Goal: Task Accomplishment & Management: Complete application form

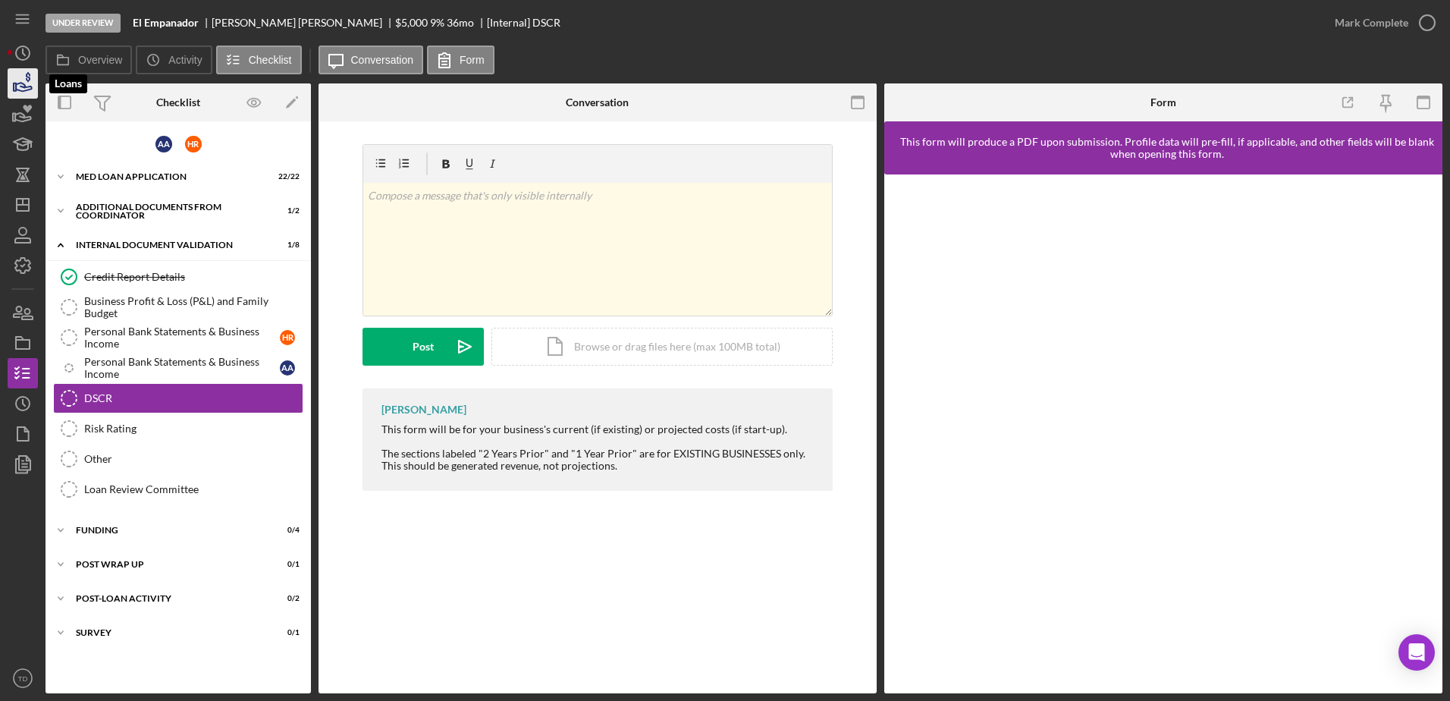
click at [14, 93] on icon "button" at bounding box center [23, 83] width 38 height 38
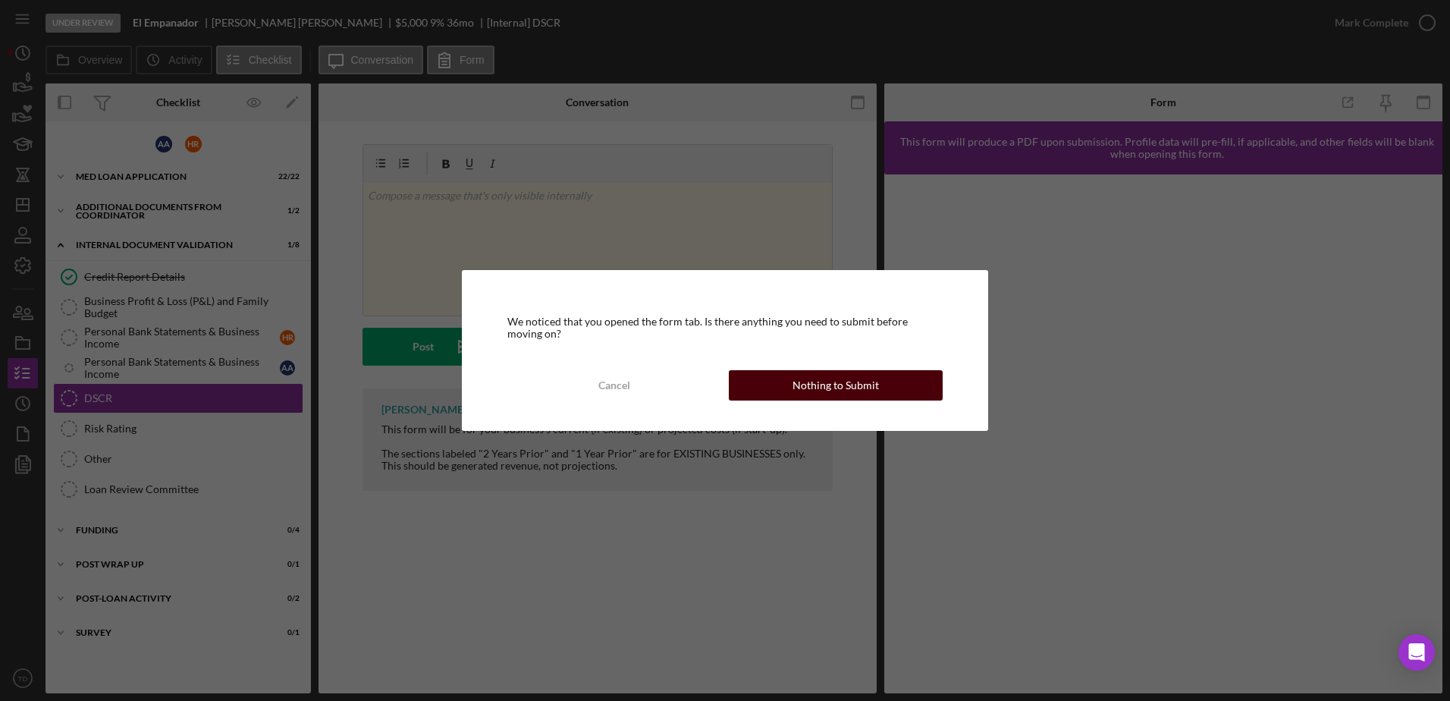
click at [822, 384] on div "Nothing to Submit" at bounding box center [836, 385] width 86 height 30
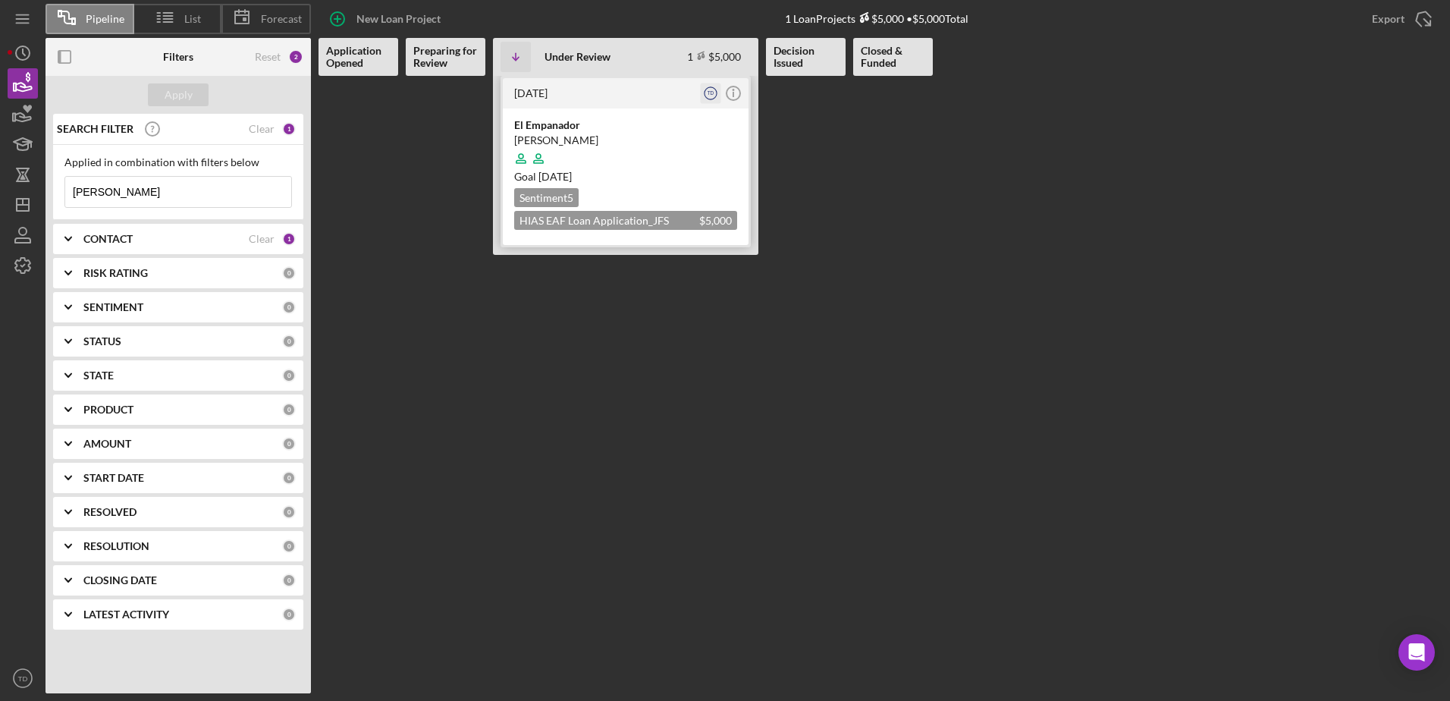
click at [718, 96] on icon "TD" at bounding box center [711, 93] width 20 height 20
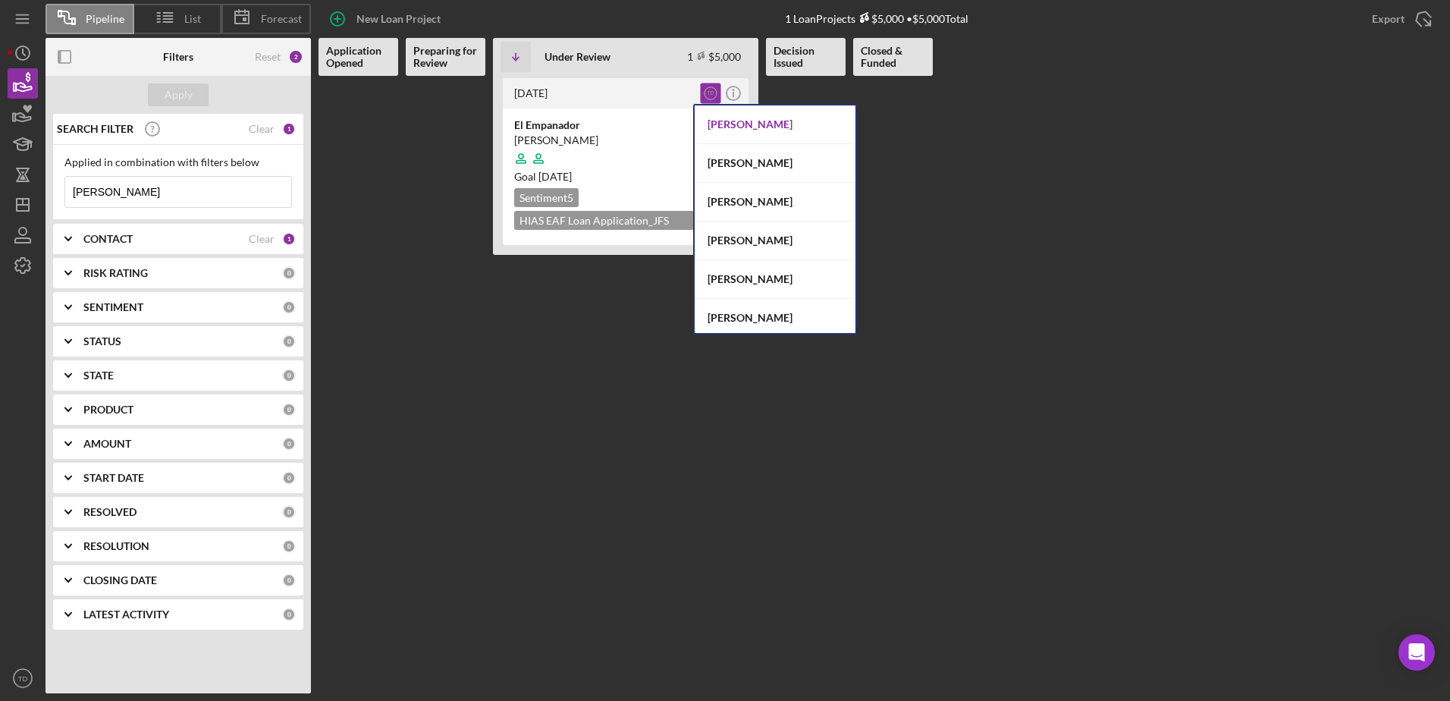
click at [777, 135] on div "[PERSON_NAME]" at bounding box center [775, 124] width 161 height 39
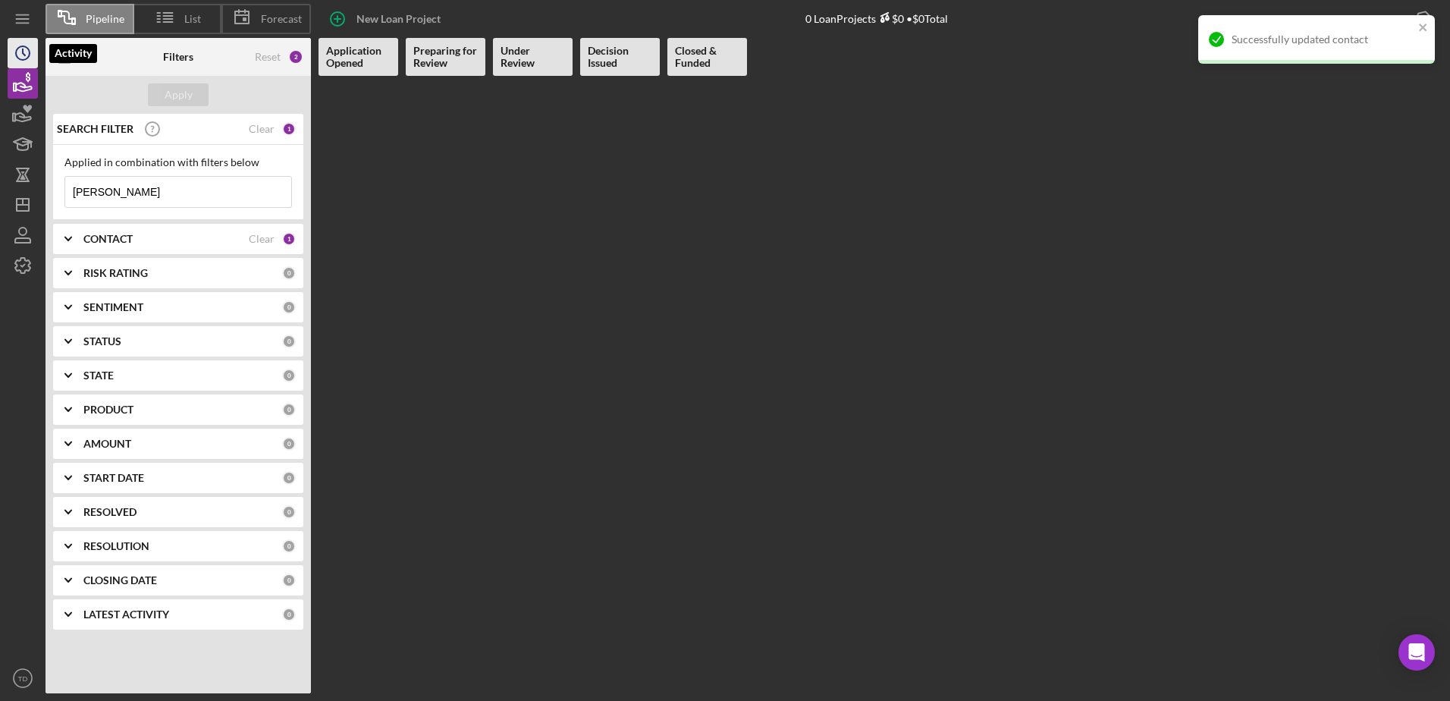
click at [27, 68] on icon "Icon/History" at bounding box center [23, 53] width 38 height 38
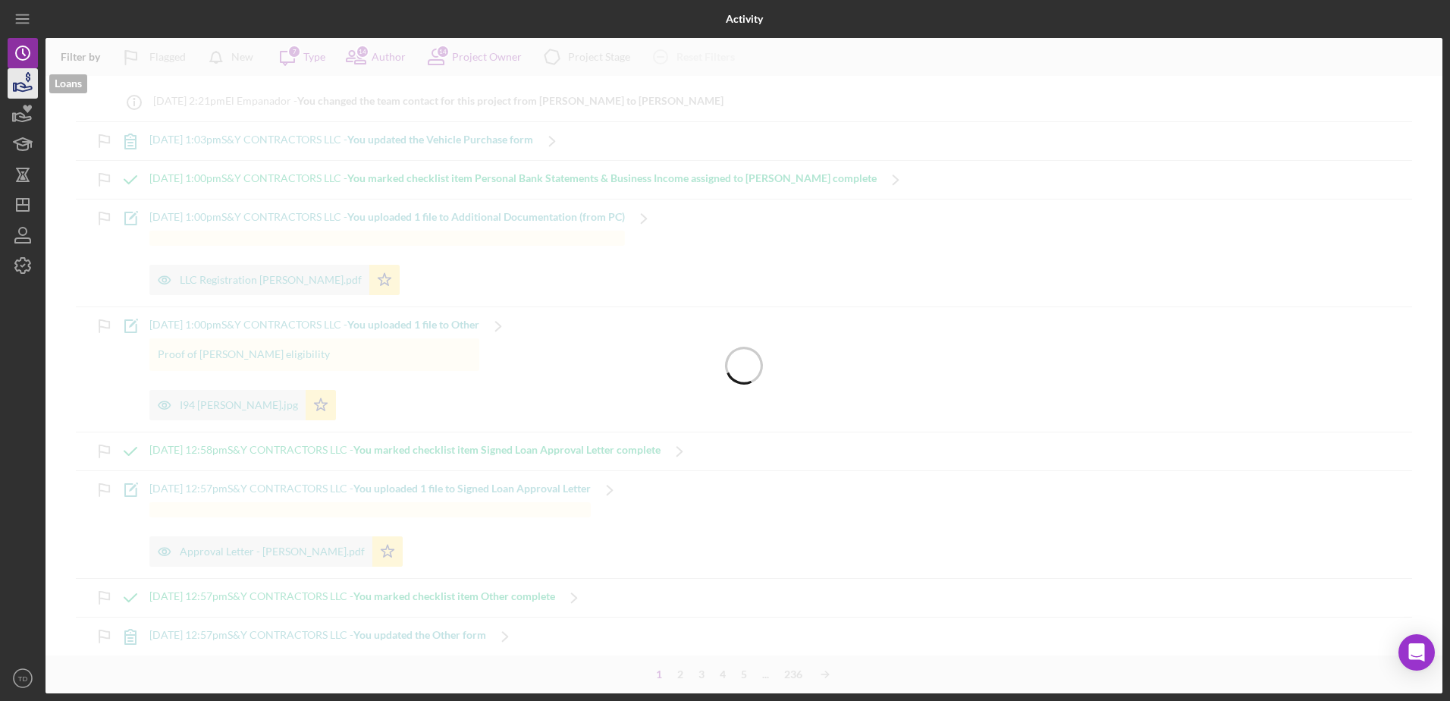
click at [27, 83] on icon "button" at bounding box center [23, 83] width 38 height 38
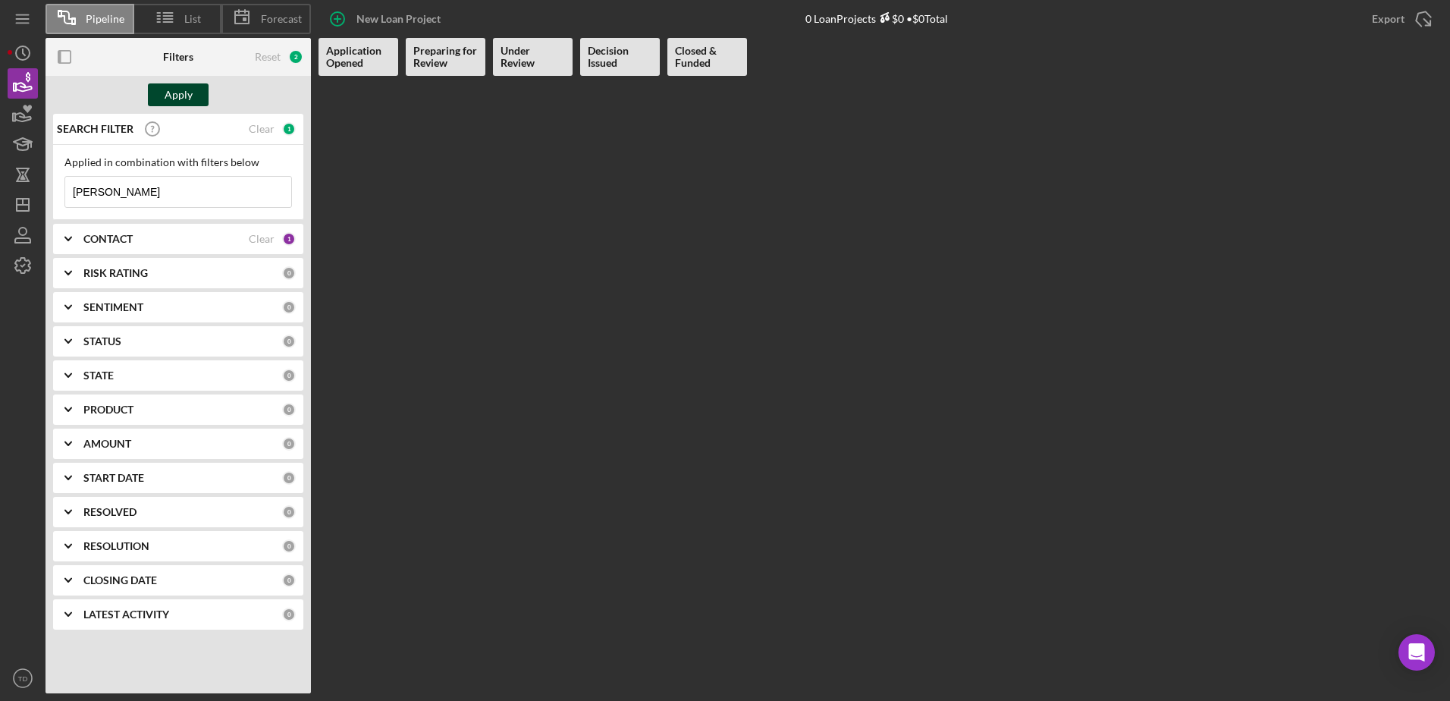
type input "[PERSON_NAME]"
click at [190, 102] on div "Apply" at bounding box center [179, 94] width 28 height 23
click at [278, 234] on div "CONTACT Clear 1" at bounding box center [189, 239] width 212 height 14
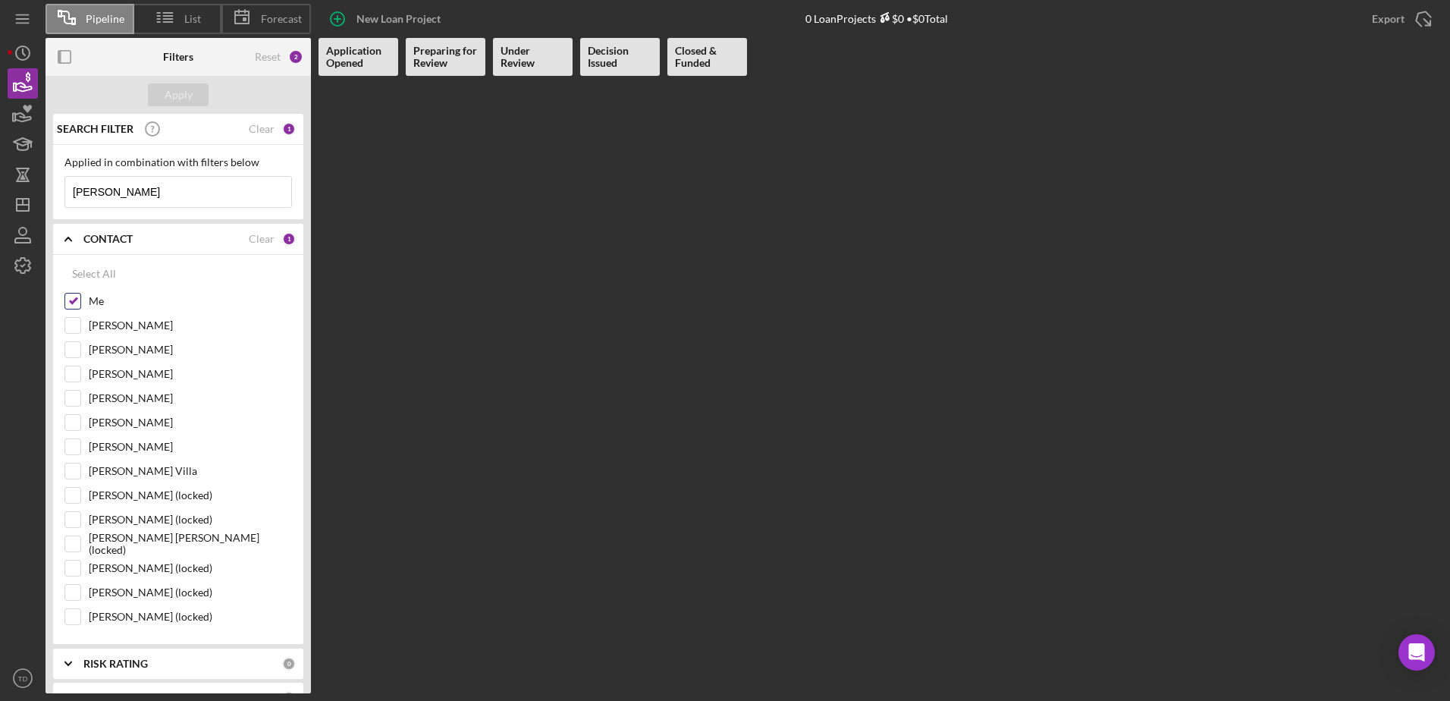
click at [77, 303] on input "Me" at bounding box center [72, 301] width 15 height 15
checkbox input "false"
click at [67, 330] on input "[PERSON_NAME]" at bounding box center [72, 325] width 15 height 15
checkbox input "true"
click at [172, 94] on div "Apply" at bounding box center [179, 94] width 28 height 23
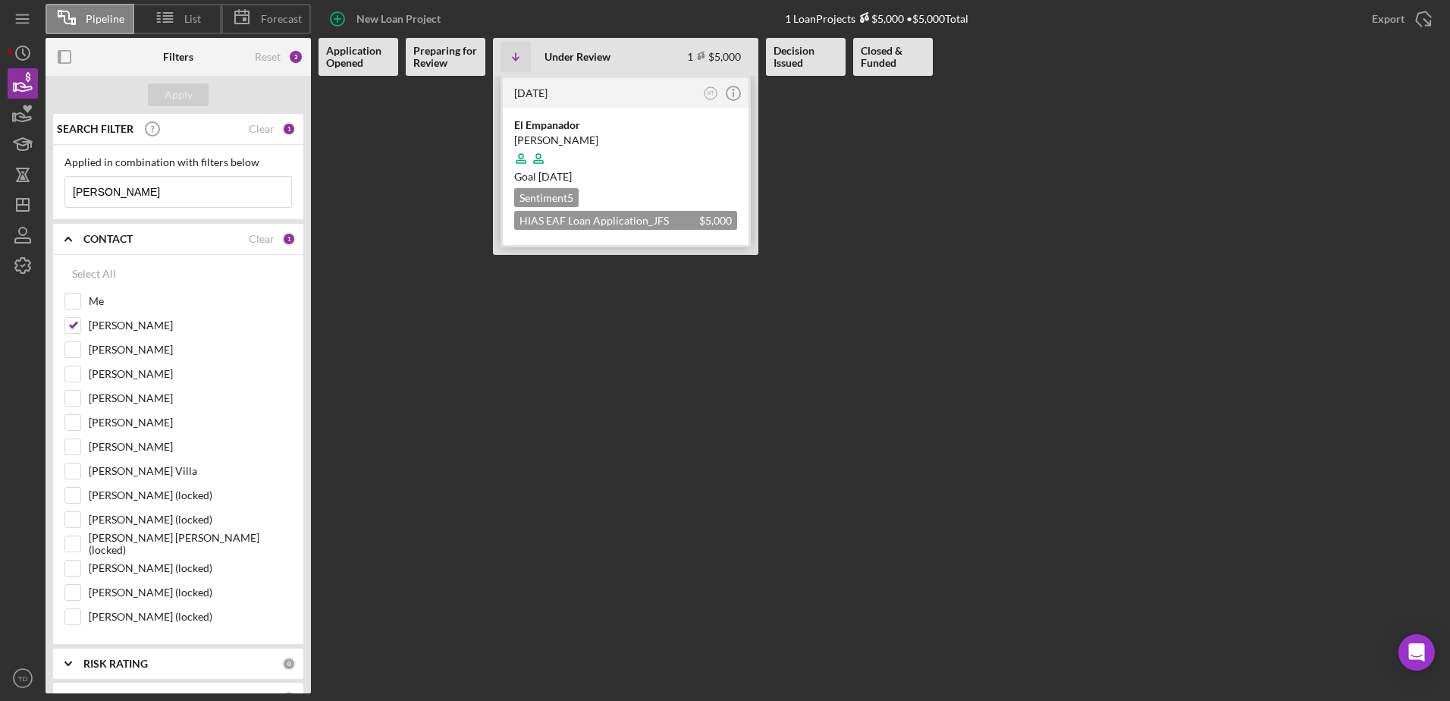
click at [558, 140] on div "[PERSON_NAME]" at bounding box center [625, 140] width 223 height 15
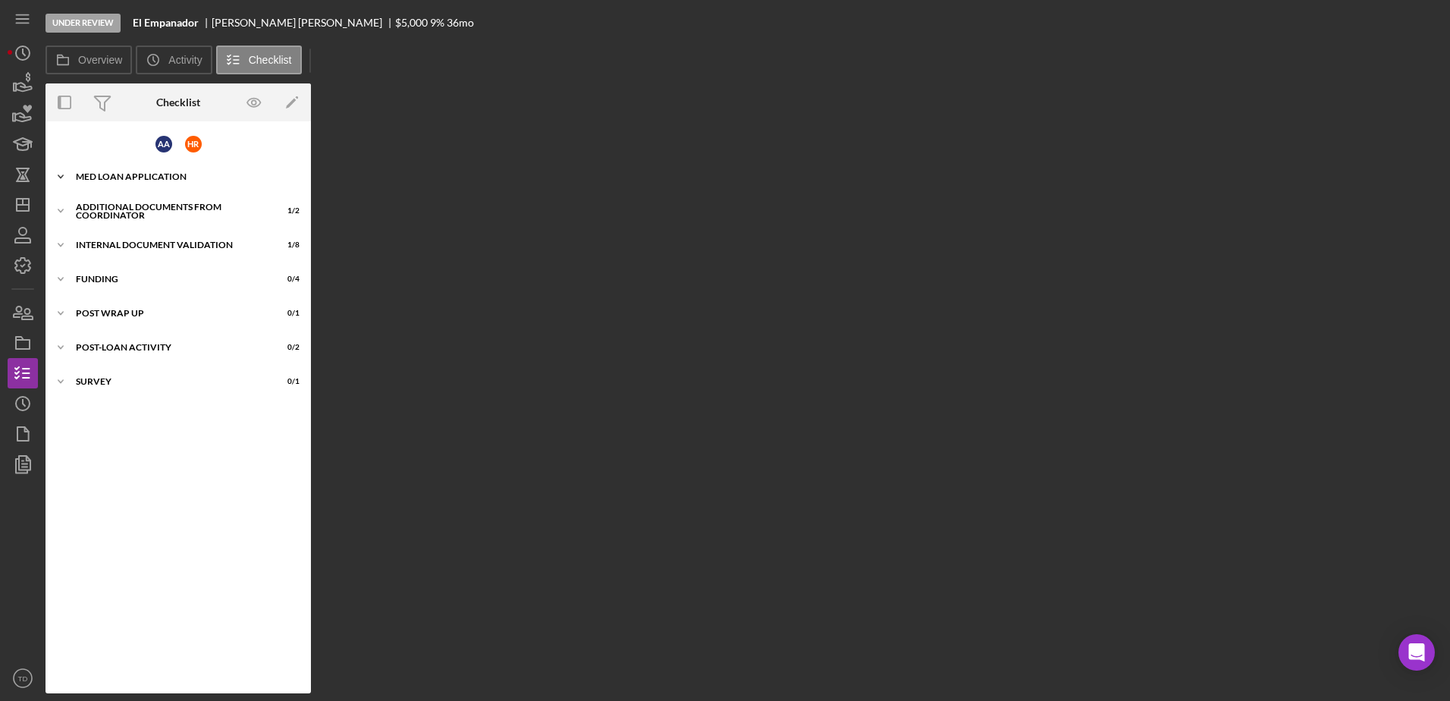
click at [146, 181] on div "Icon/Expander MED Loan Application 22 / 22" at bounding box center [178, 177] width 265 height 30
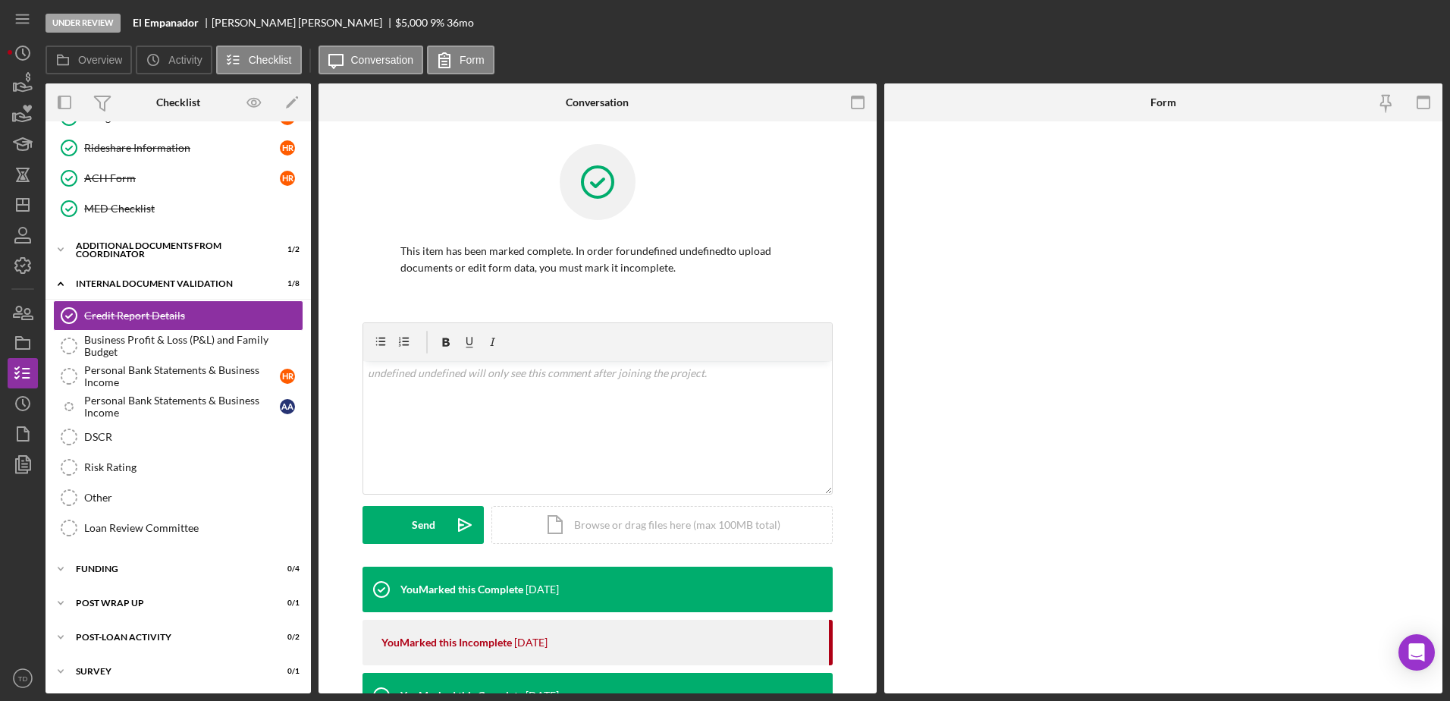
scroll to position [636, 0]
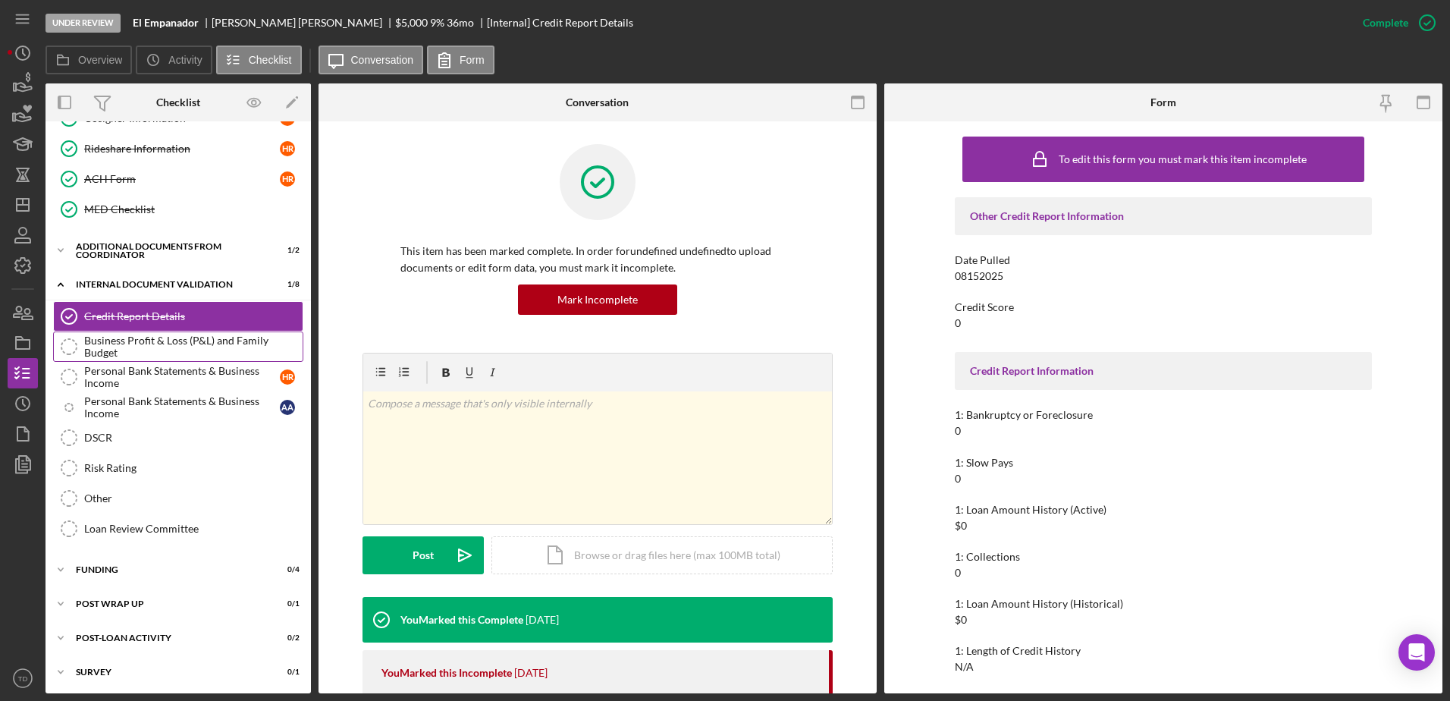
click at [176, 353] on div "Business Profit & Loss (P&L) and Family Budget" at bounding box center [193, 347] width 218 height 24
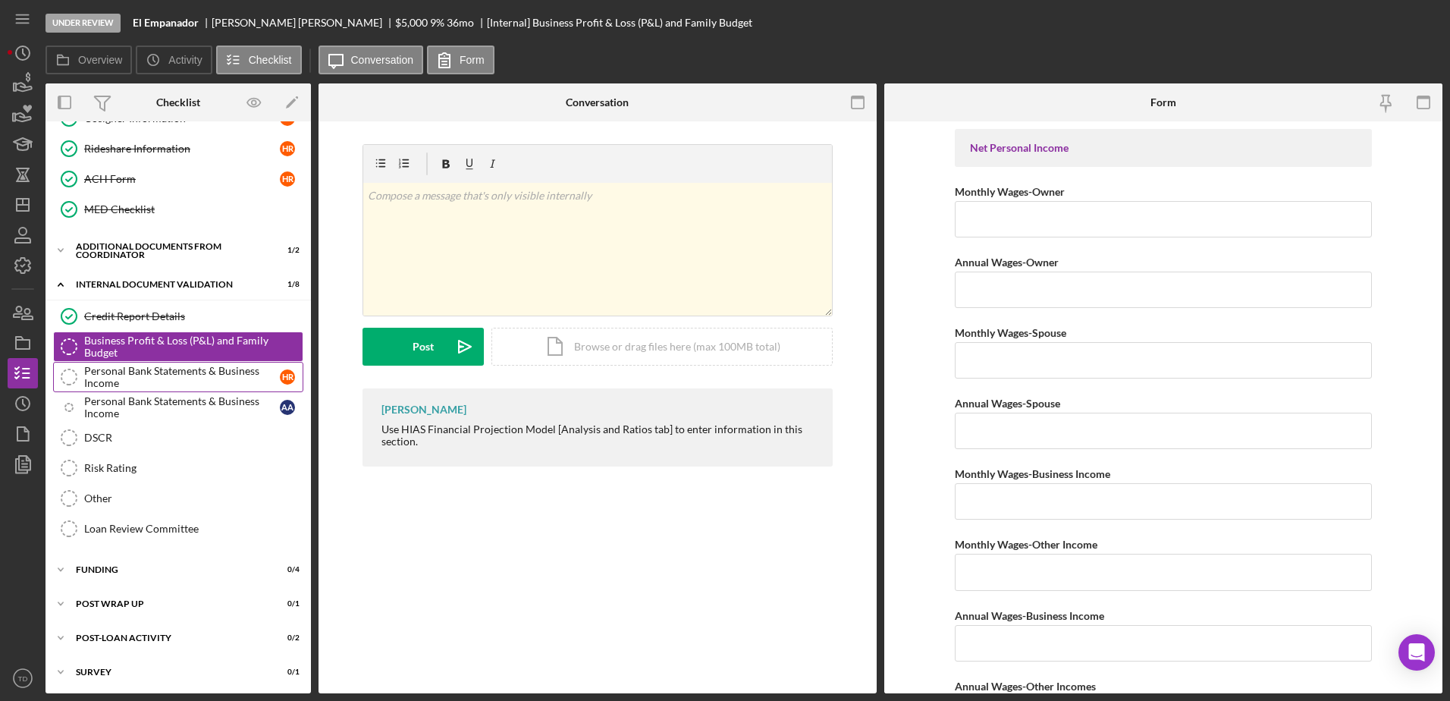
click at [171, 368] on div "Personal Bank Statements & Business Income" at bounding box center [182, 377] width 196 height 24
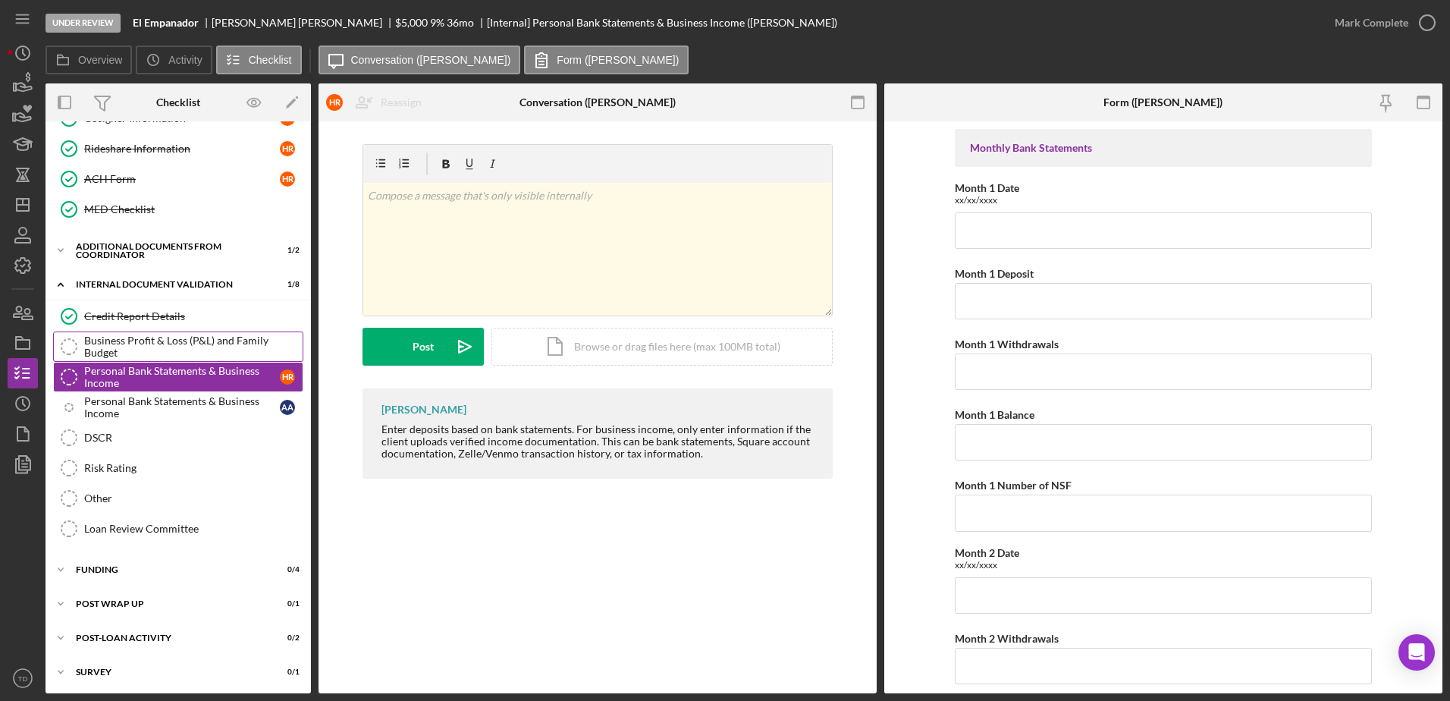
click at [176, 340] on div "Business Profit & Loss (P&L) and Family Budget" at bounding box center [193, 347] width 218 height 24
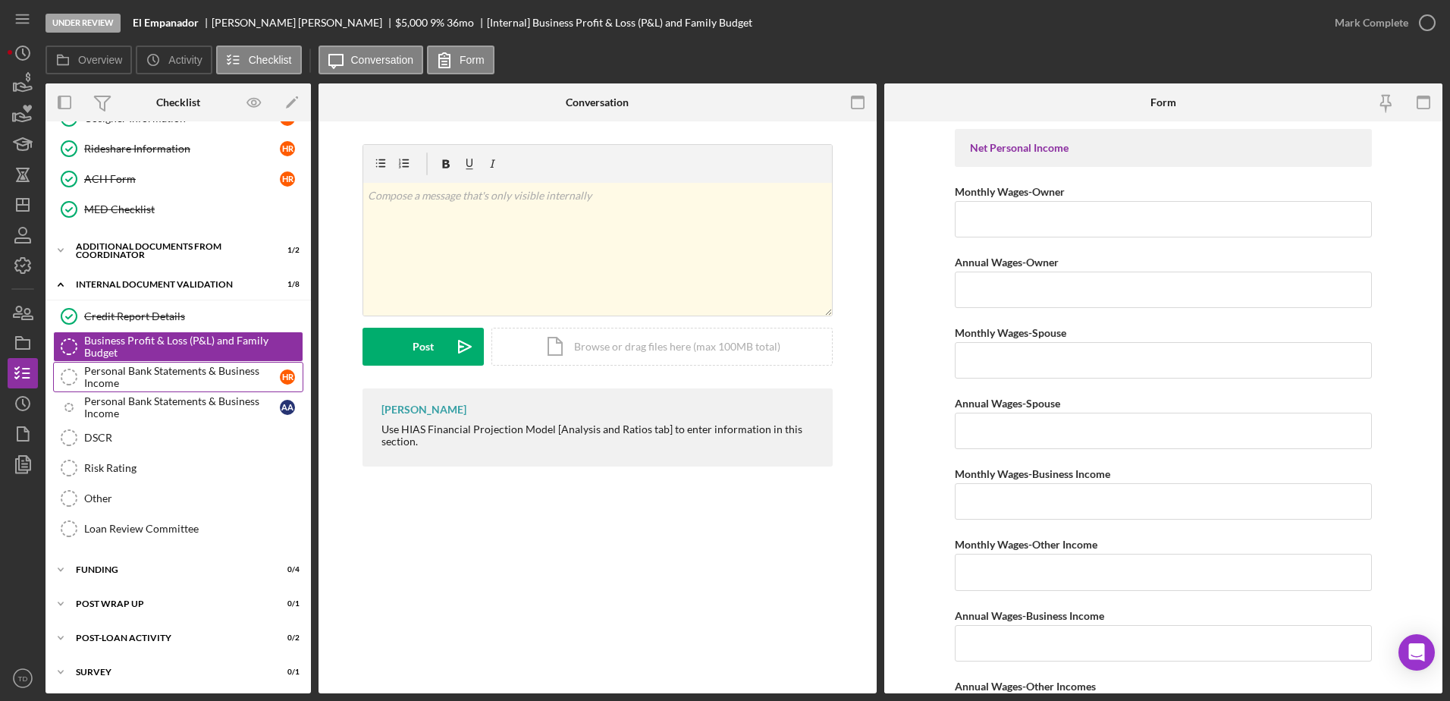
click at [171, 379] on div "Personal Bank Statements & Business Income" at bounding box center [182, 377] width 196 height 24
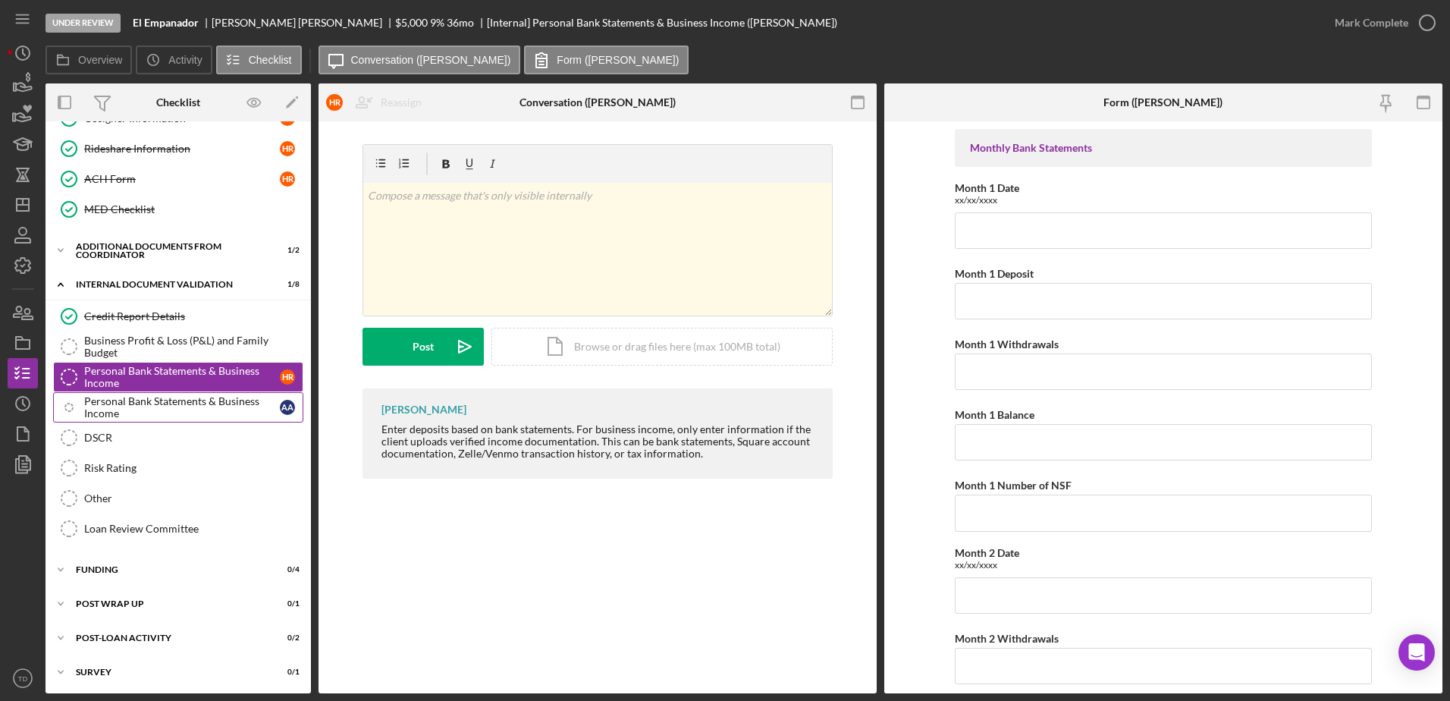
click at [165, 406] on div "Personal Bank Statements & Business Income" at bounding box center [182, 407] width 196 height 24
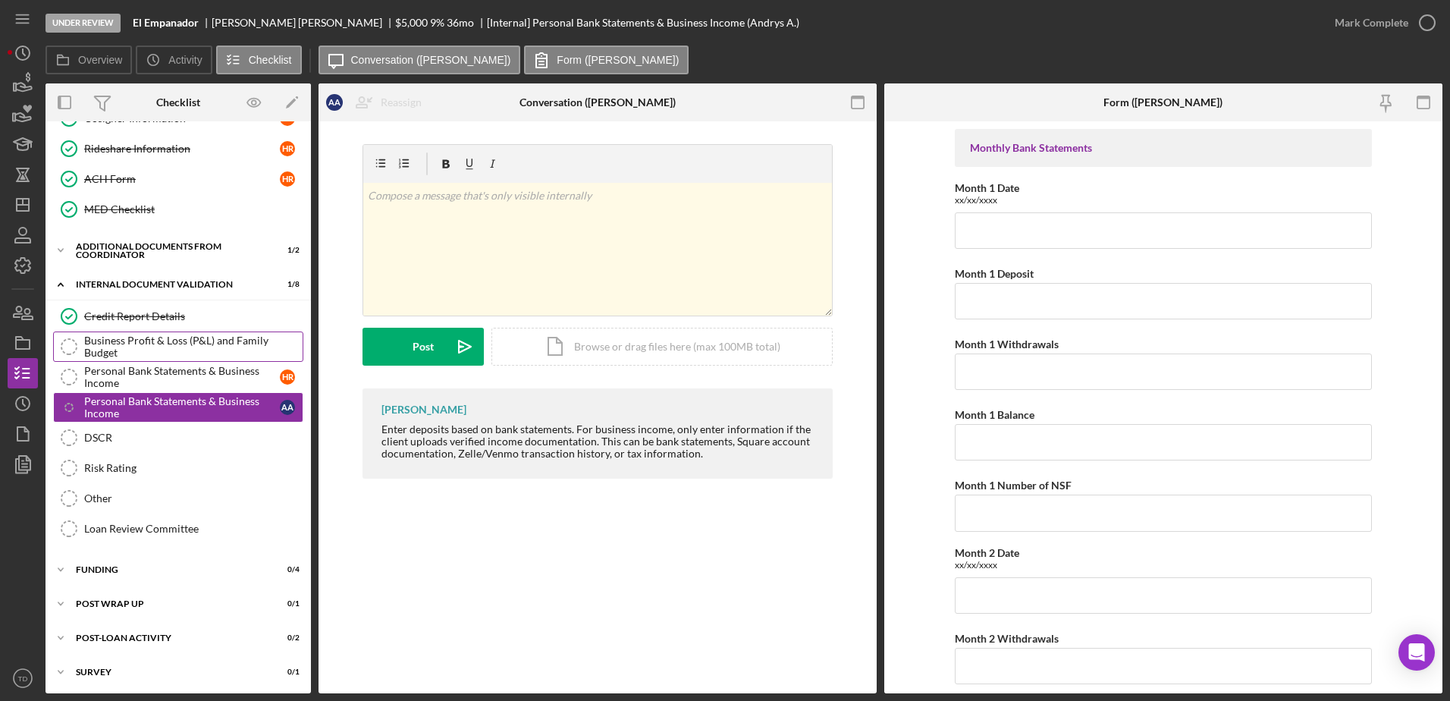
click at [164, 354] on div "Business Profit & Loss (P&L) and Family Budget" at bounding box center [193, 347] width 218 height 24
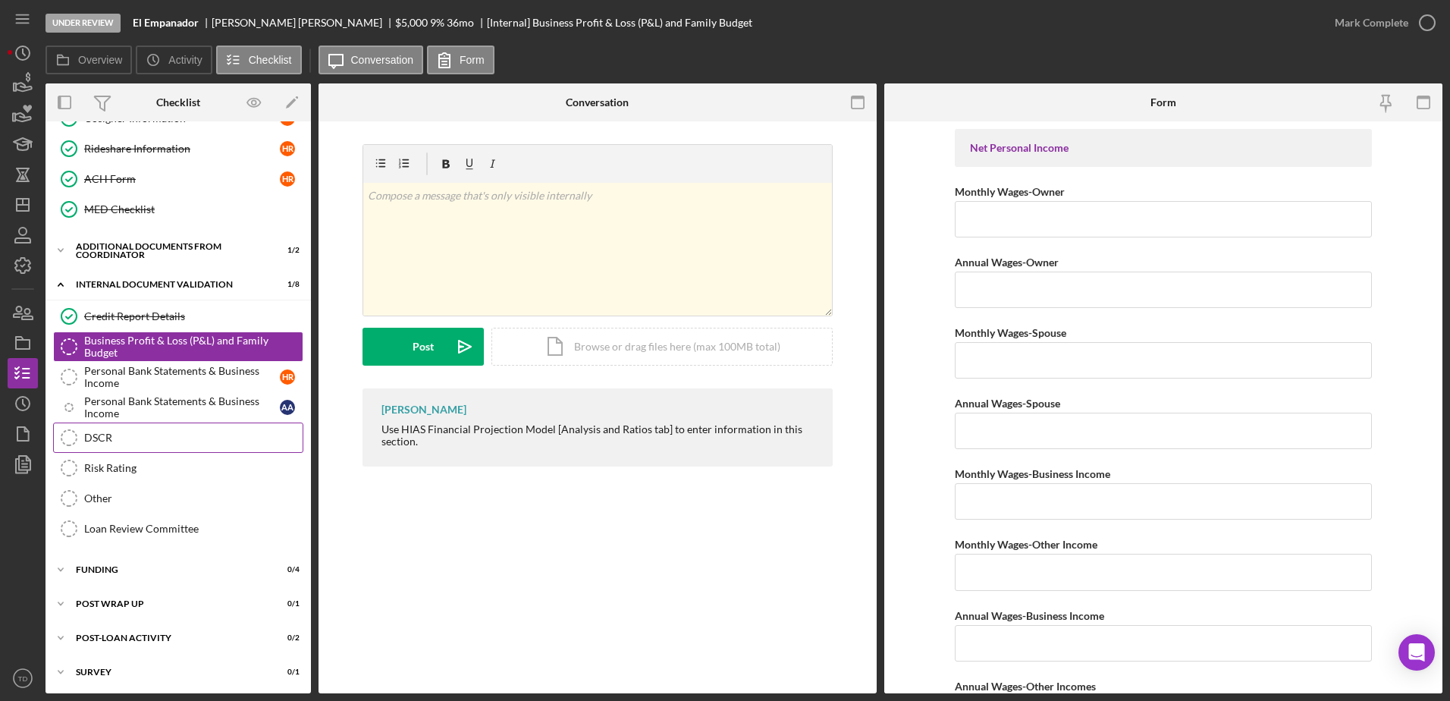
click at [171, 423] on link "DSCR DSCR" at bounding box center [178, 437] width 250 height 30
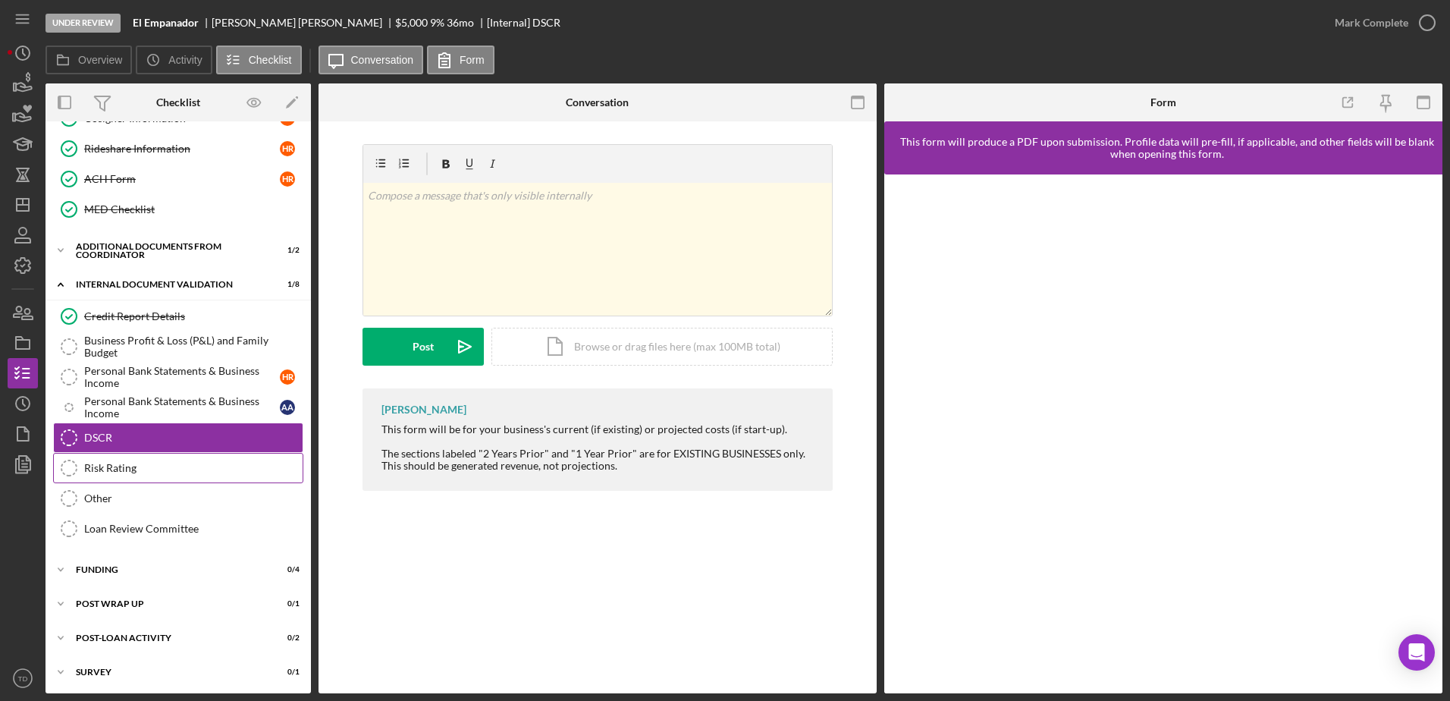
click at [119, 456] on link "Risk Rating Risk Rating" at bounding box center [178, 468] width 250 height 30
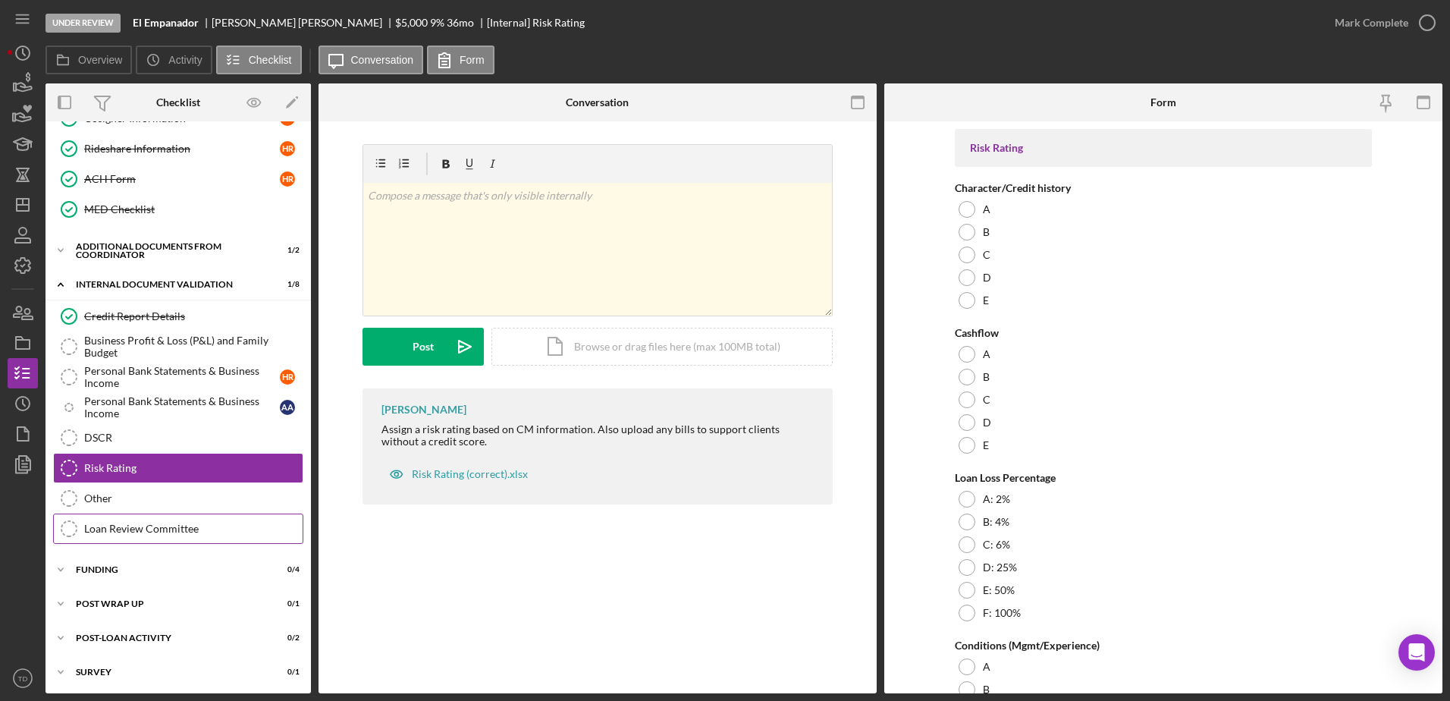
drag, startPoint x: 107, startPoint y: 506, endPoint x: 108, endPoint y: 520, distance: 14.4
click at [108, 520] on link "Loan Review Committee Loan Review Committee" at bounding box center [178, 529] width 250 height 30
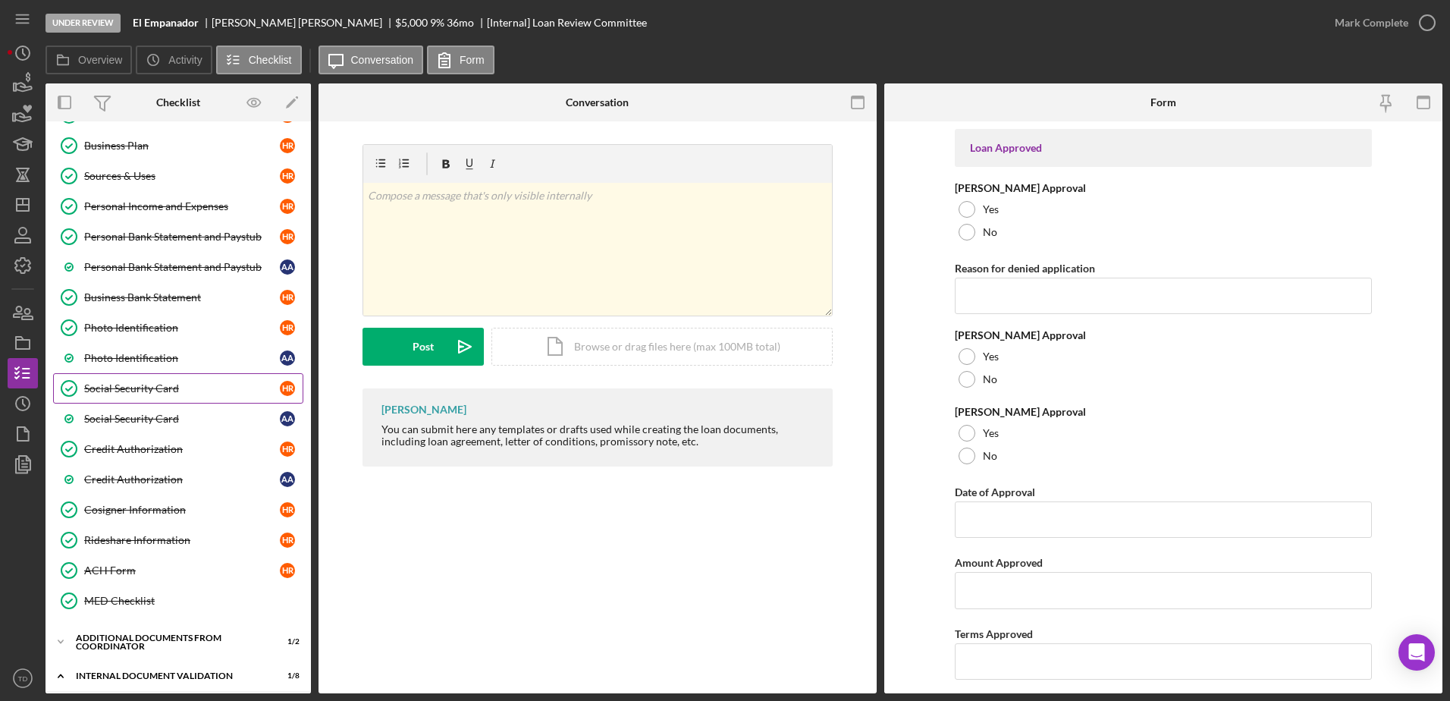
scroll to position [243, 0]
click at [146, 246] on link "Personal Bank Statement and Paystub Personal Bank Statement and Paystub H R" at bounding box center [178, 238] width 250 height 30
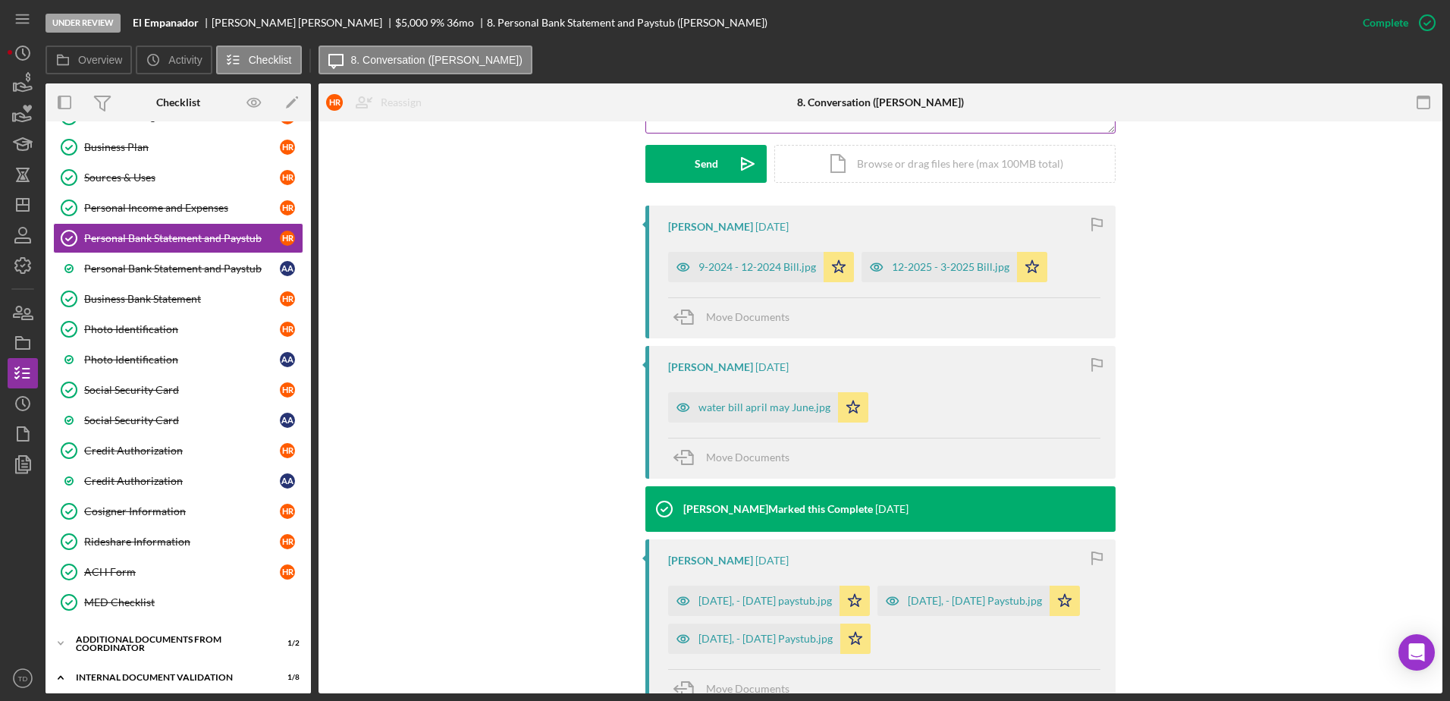
scroll to position [422, 0]
click at [193, 269] on div "Personal Bank Statement and Paystub" at bounding box center [182, 268] width 196 height 12
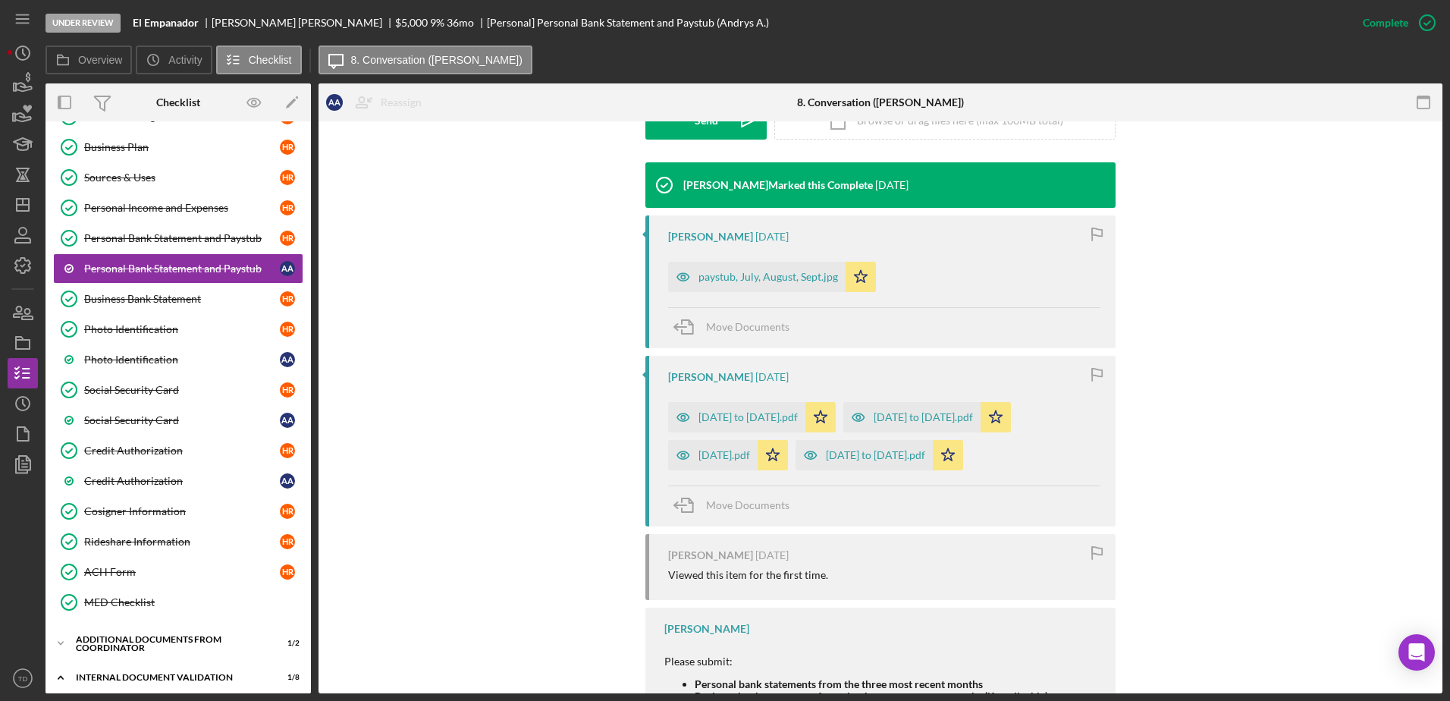
scroll to position [464, 0]
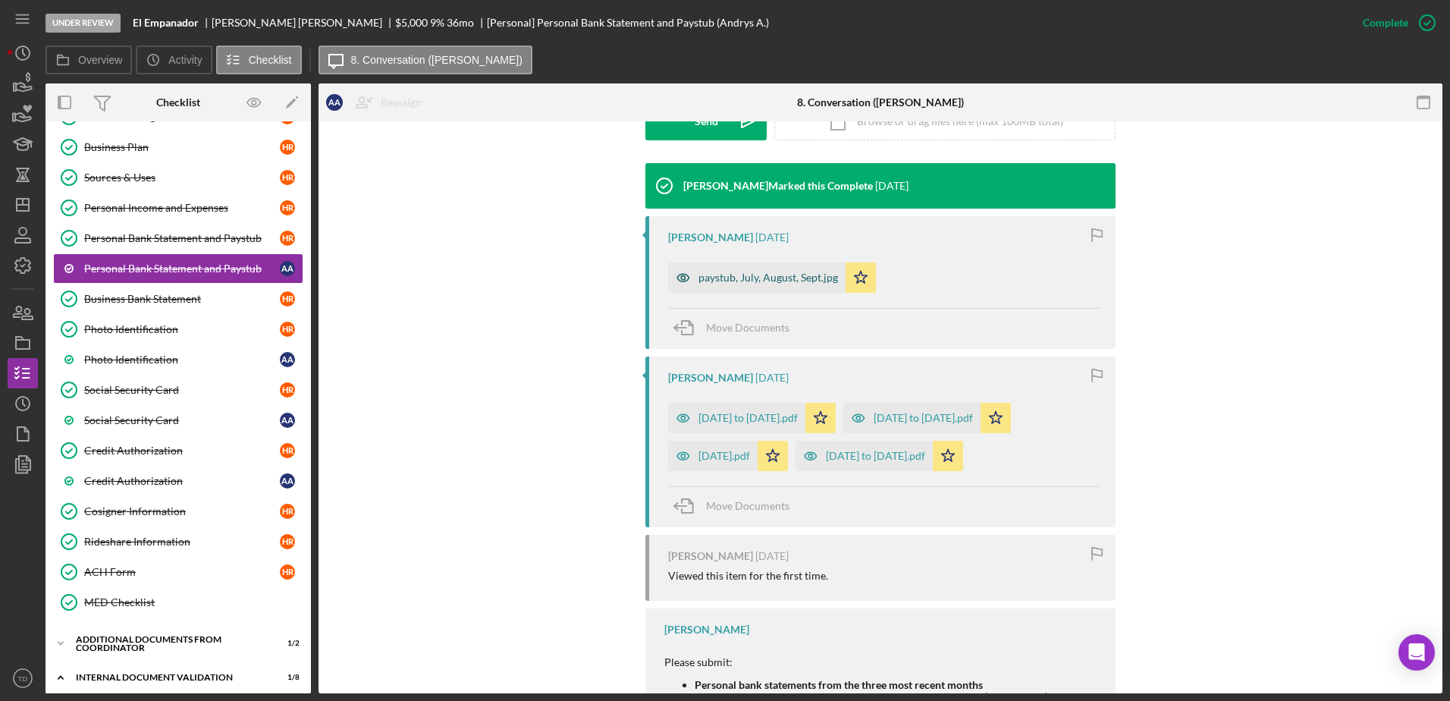
click at [772, 281] on div "paystub, July, August, Sept.jpg" at bounding box center [769, 278] width 140 height 12
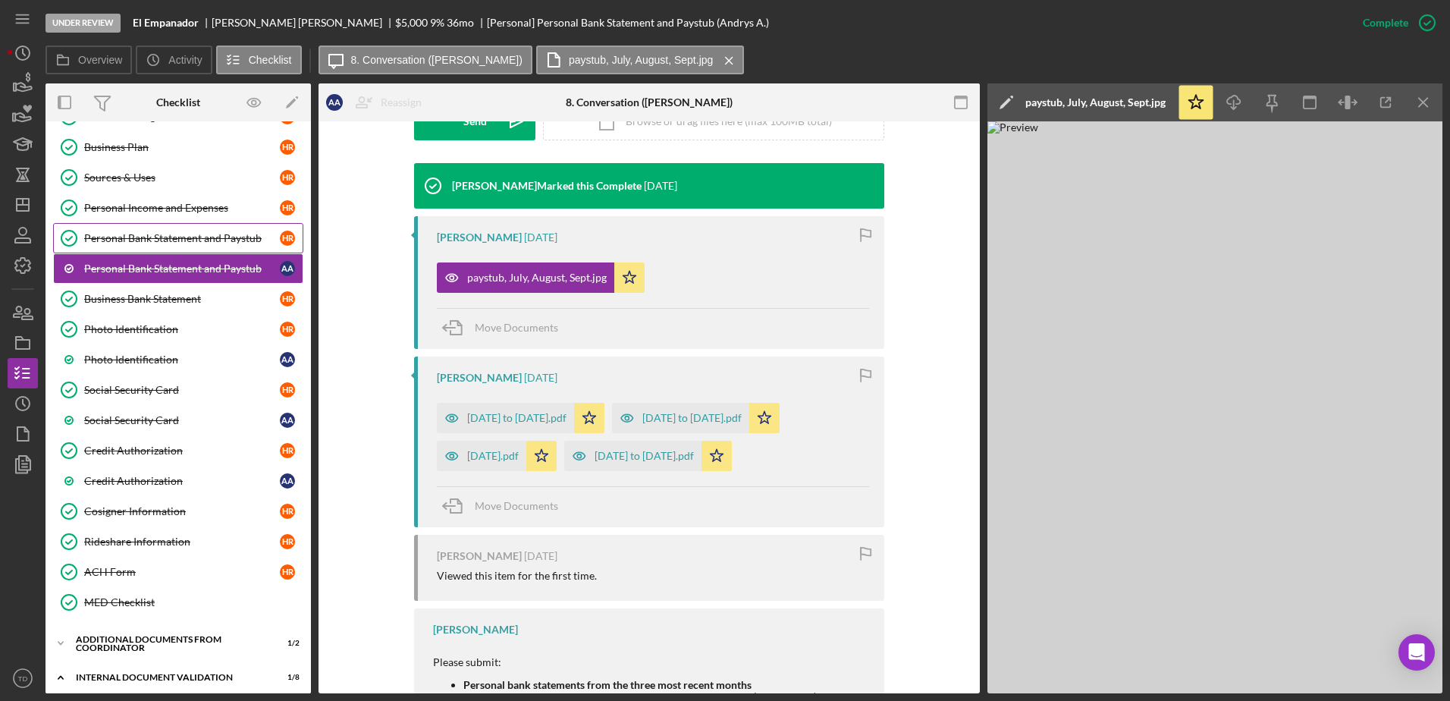
click at [189, 233] on div "Personal Bank Statement and Paystub" at bounding box center [182, 238] width 196 height 12
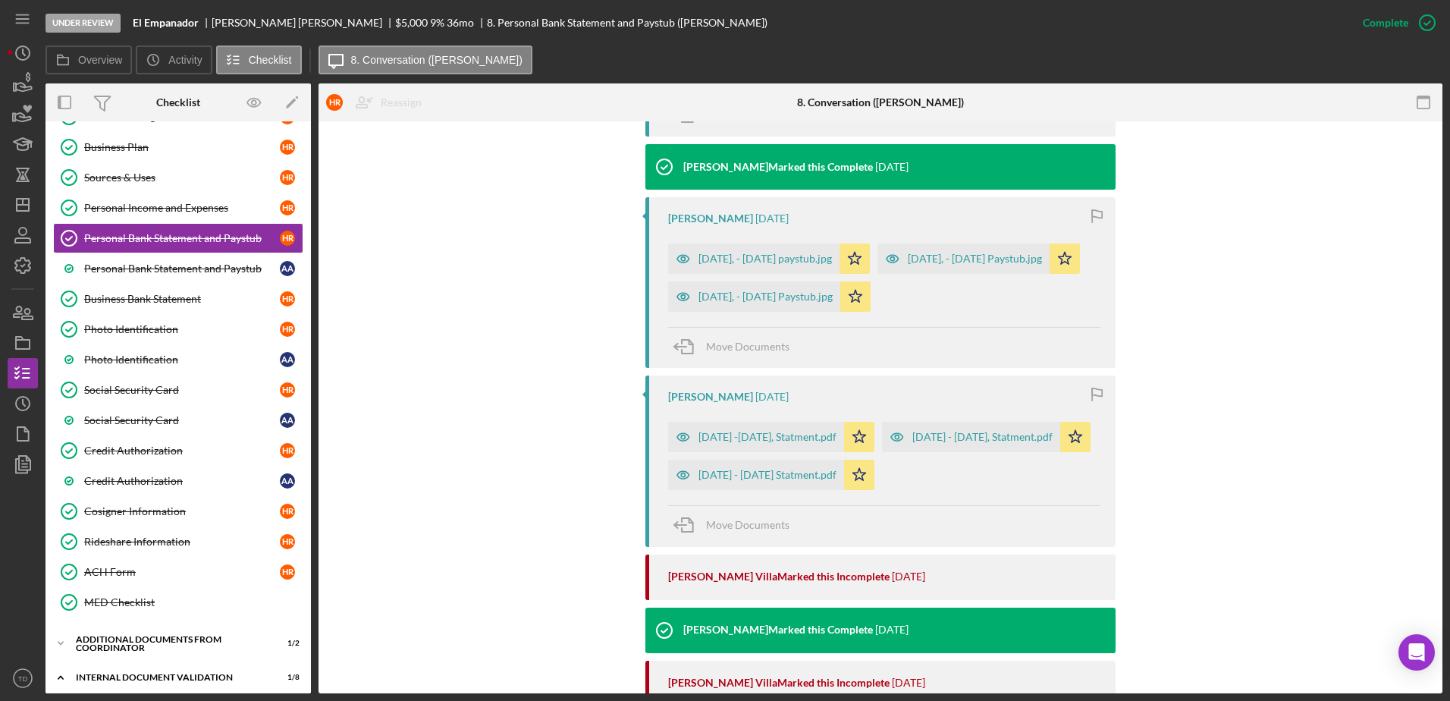
scroll to position [781, 0]
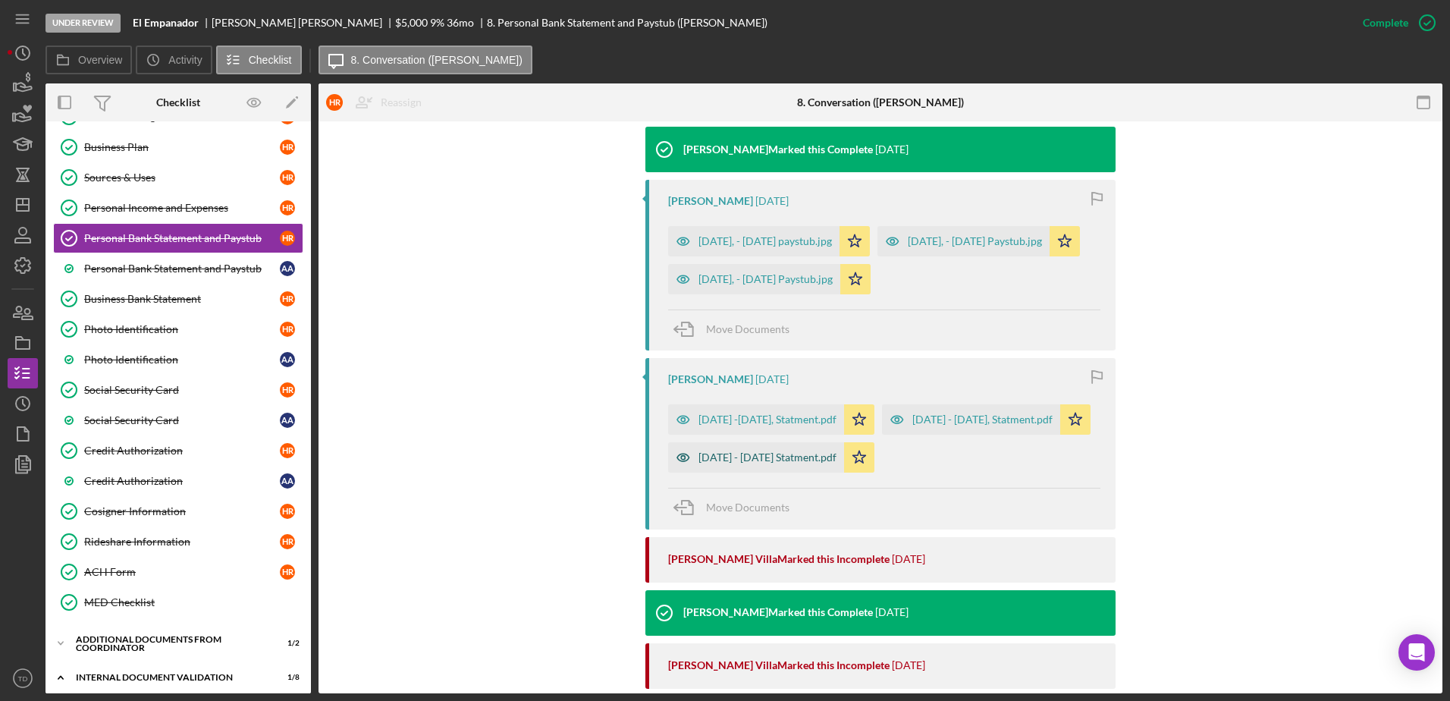
click at [790, 463] on div "May 15 - June 13 Statment.pdf" at bounding box center [768, 457] width 138 height 12
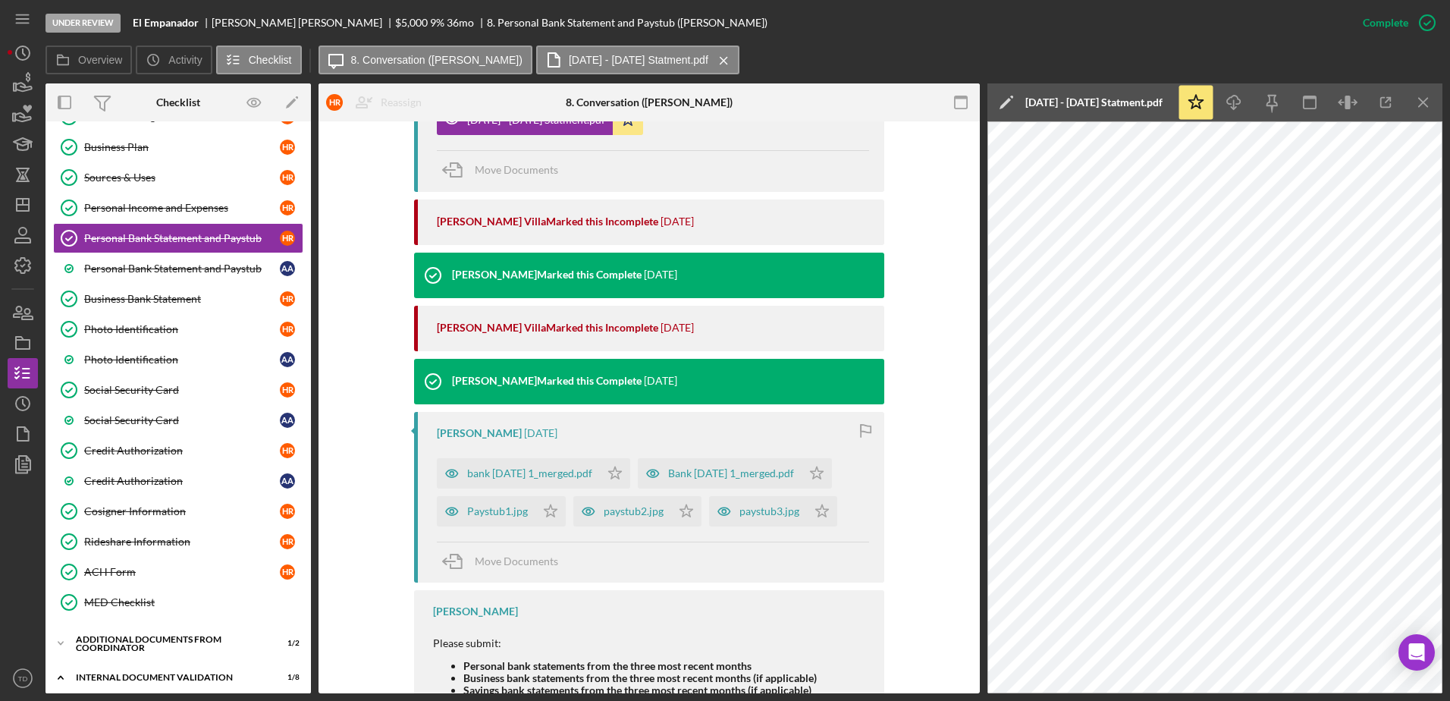
scroll to position [1187, 0]
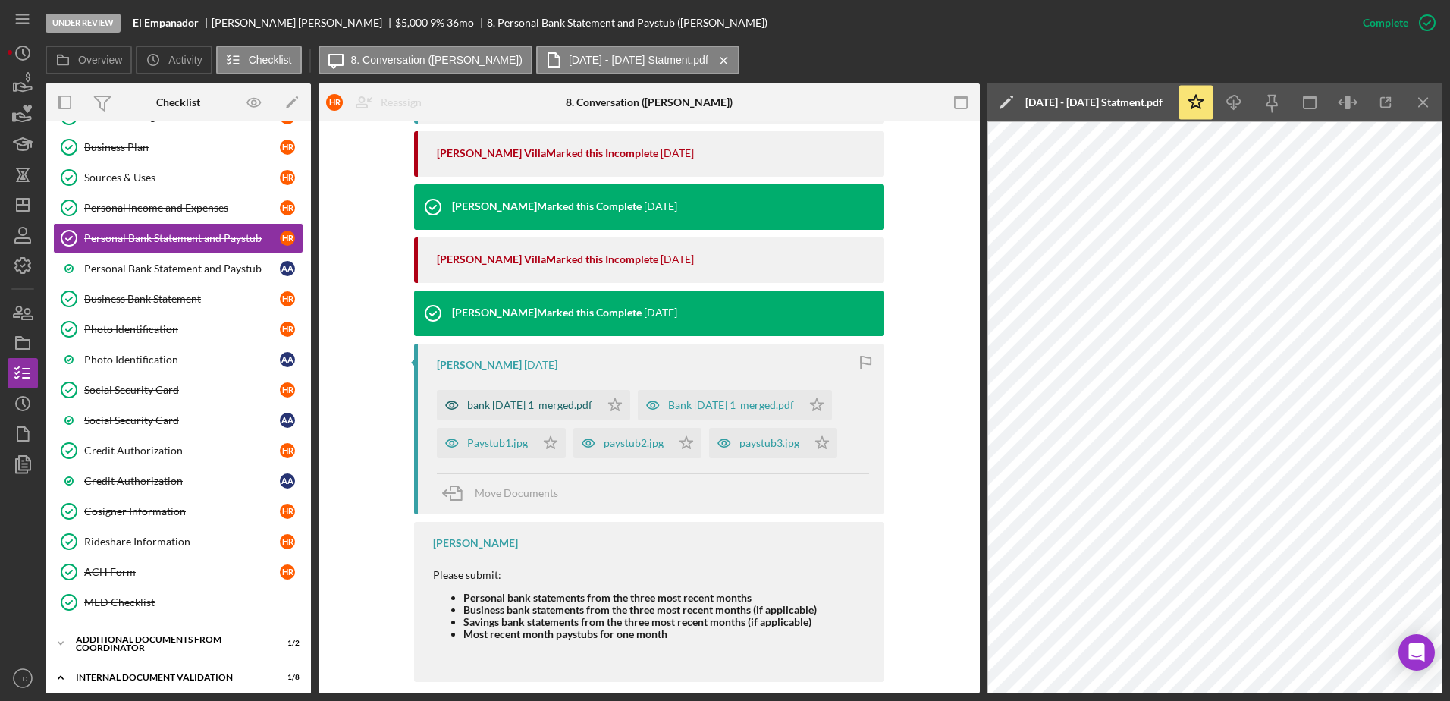
click at [558, 420] on div "bank Feb15 1_merged.pdf" at bounding box center [518, 405] width 163 height 30
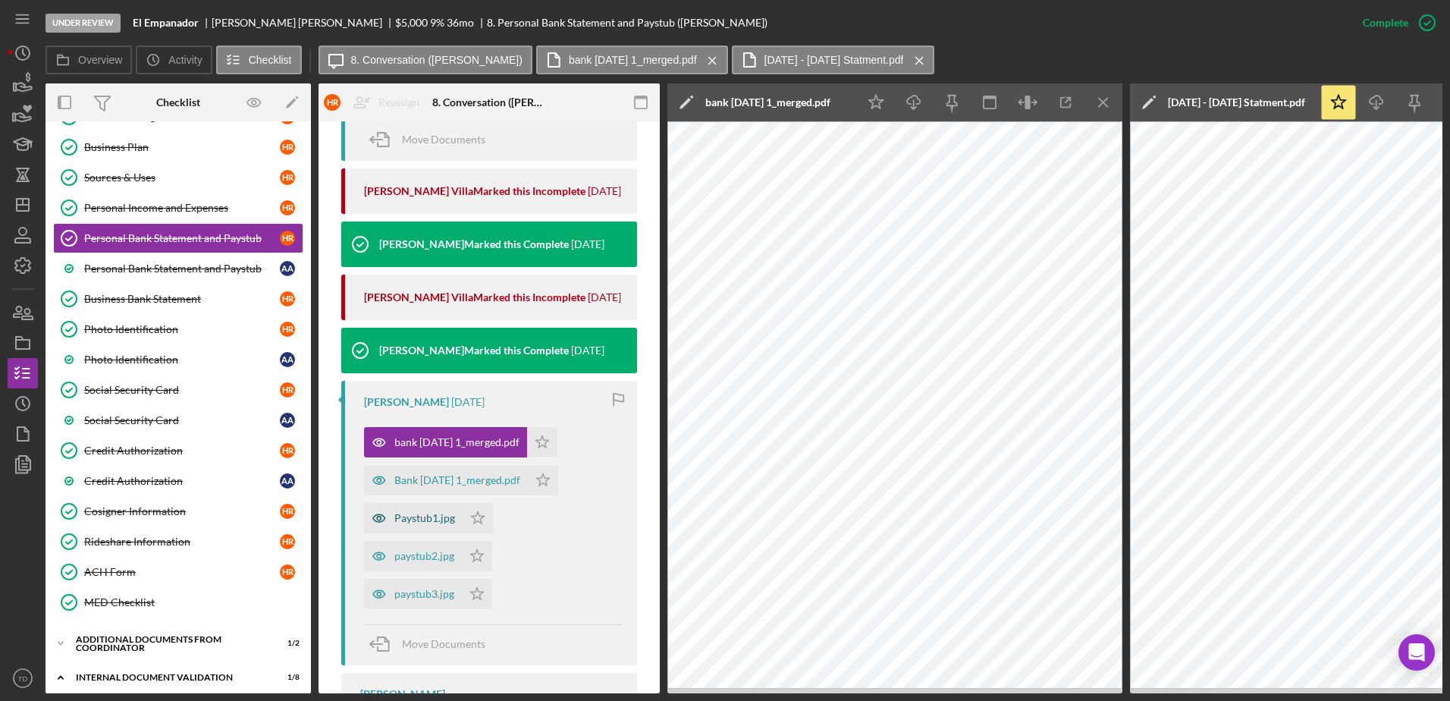
click at [435, 528] on div "Paystub1.jpg" at bounding box center [413, 518] width 99 height 30
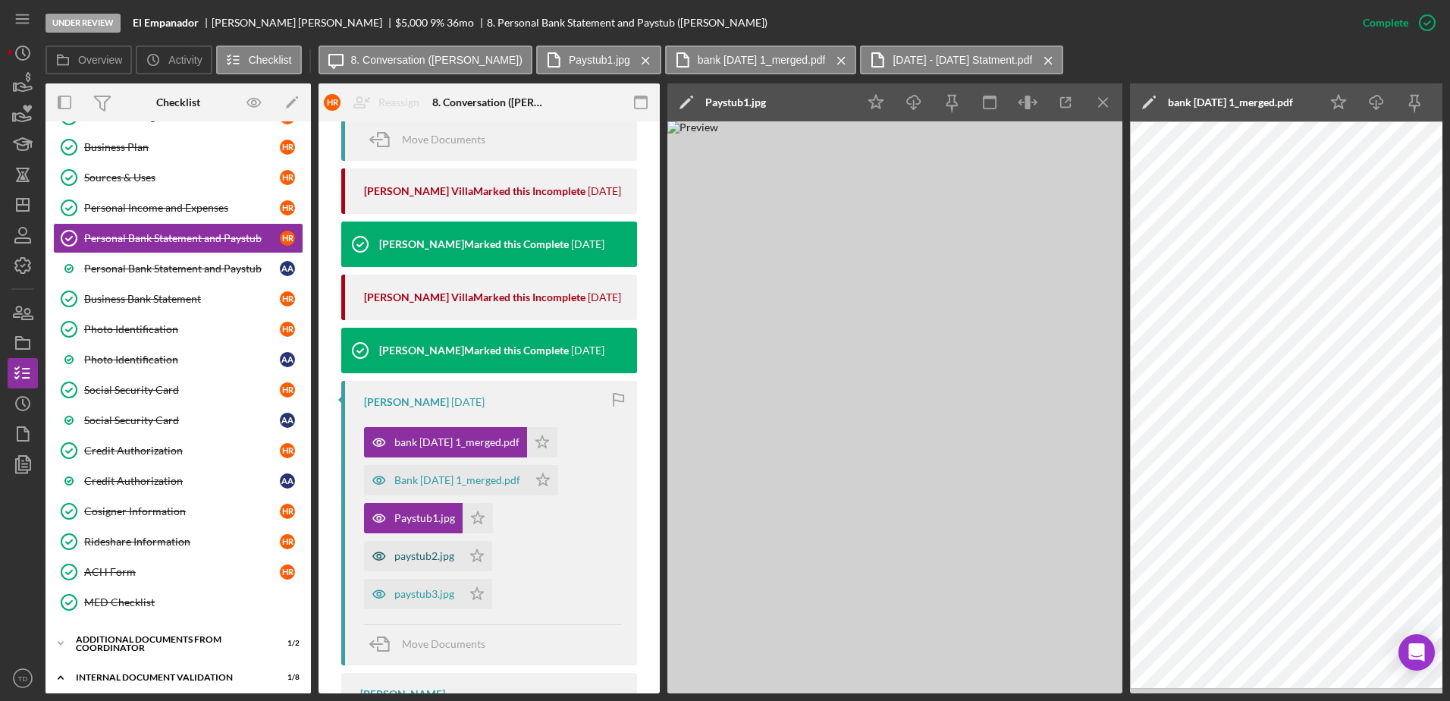
click at [413, 558] on div "paystub2.jpg" at bounding box center [424, 556] width 60 height 12
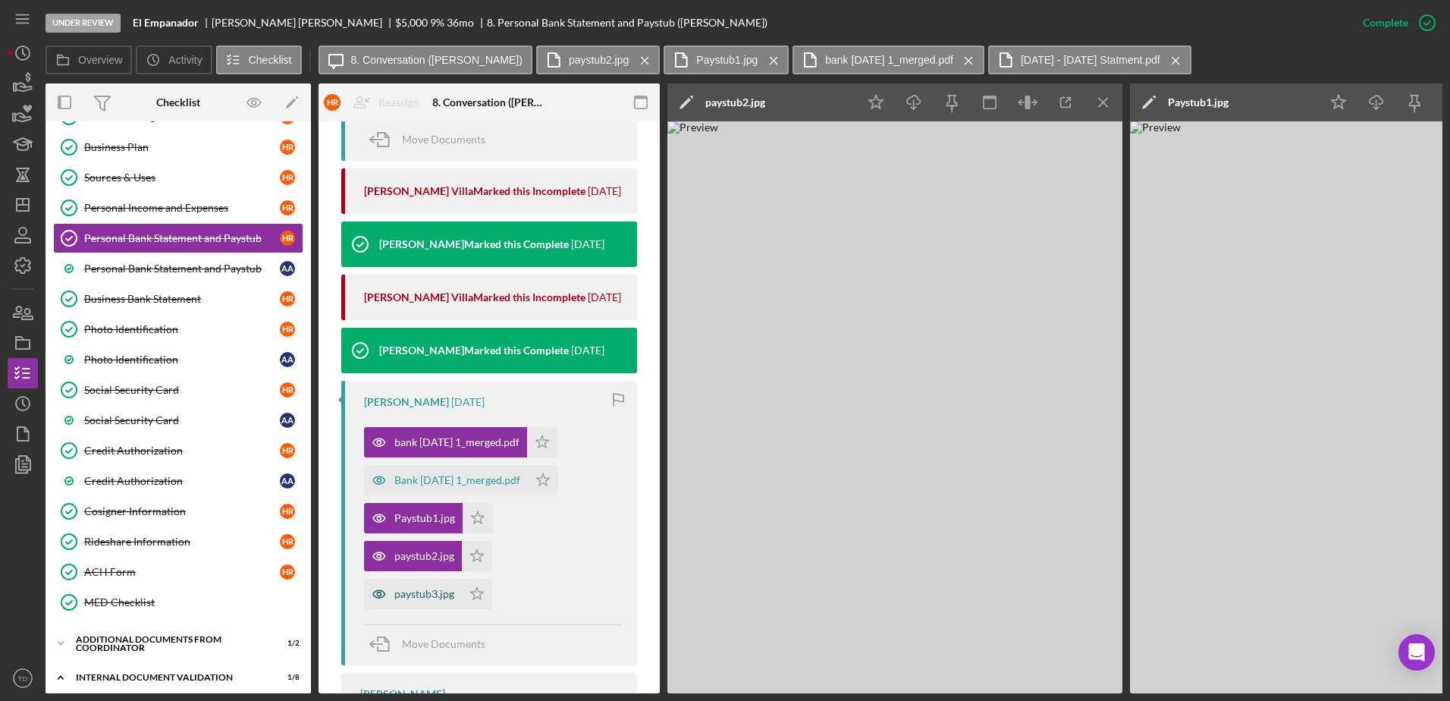
click at [428, 593] on div "paystub3.jpg" at bounding box center [424, 594] width 60 height 12
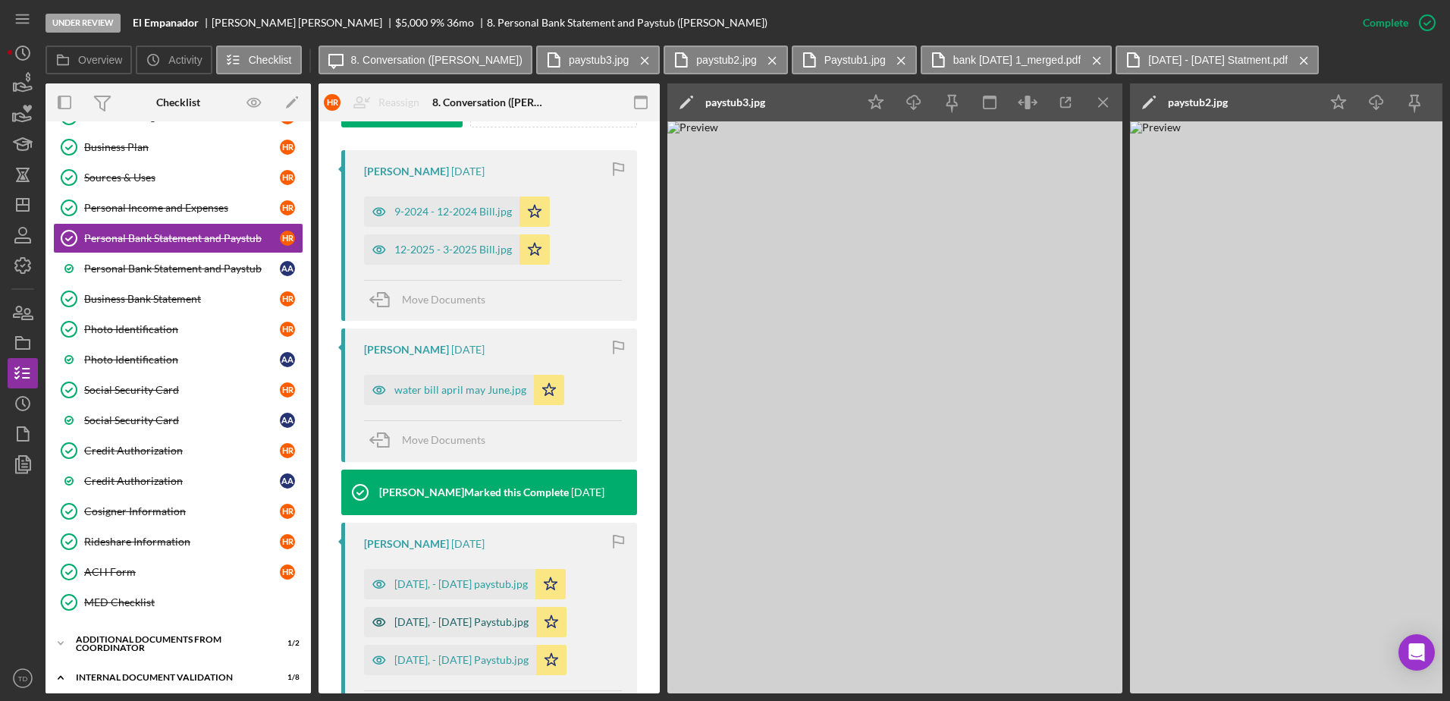
scroll to position [630, 0]
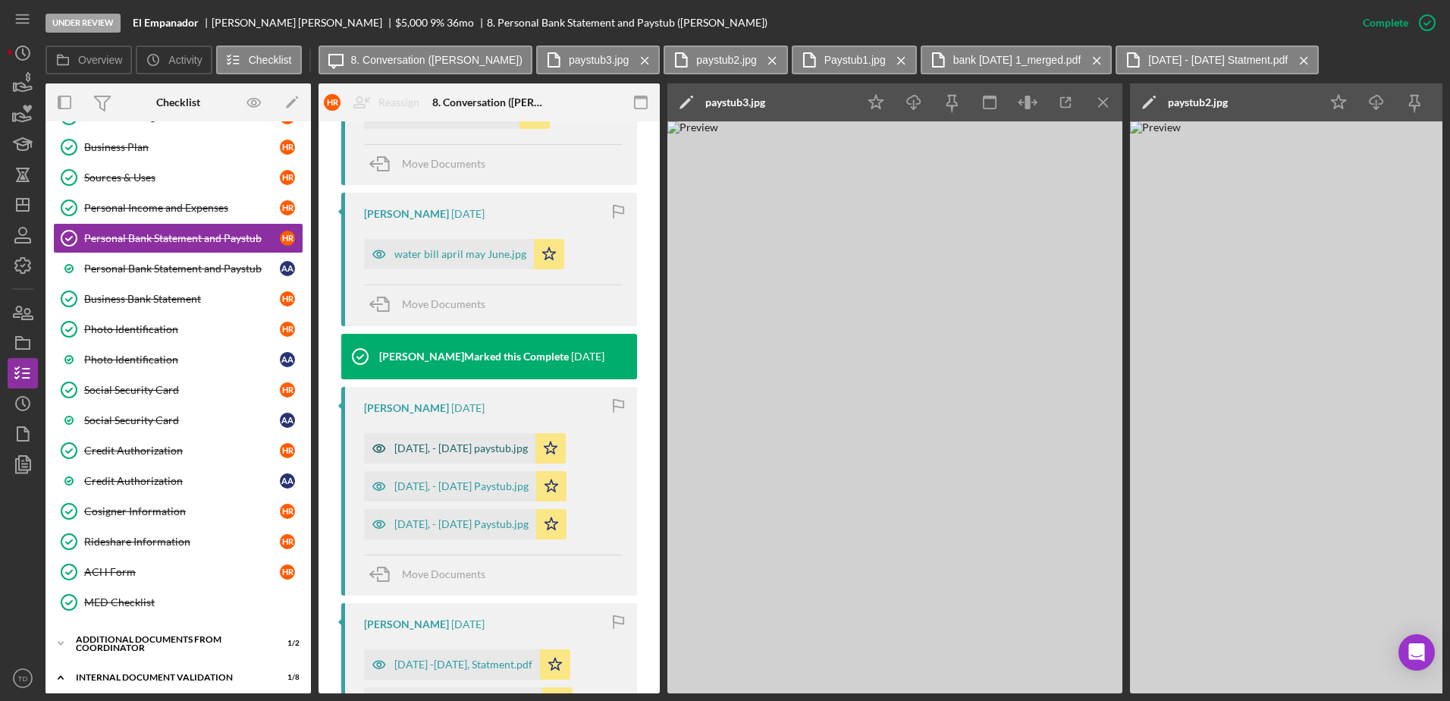
click at [480, 444] on div "July 6, - July 19 paystub.jpg" at bounding box center [460, 448] width 133 height 12
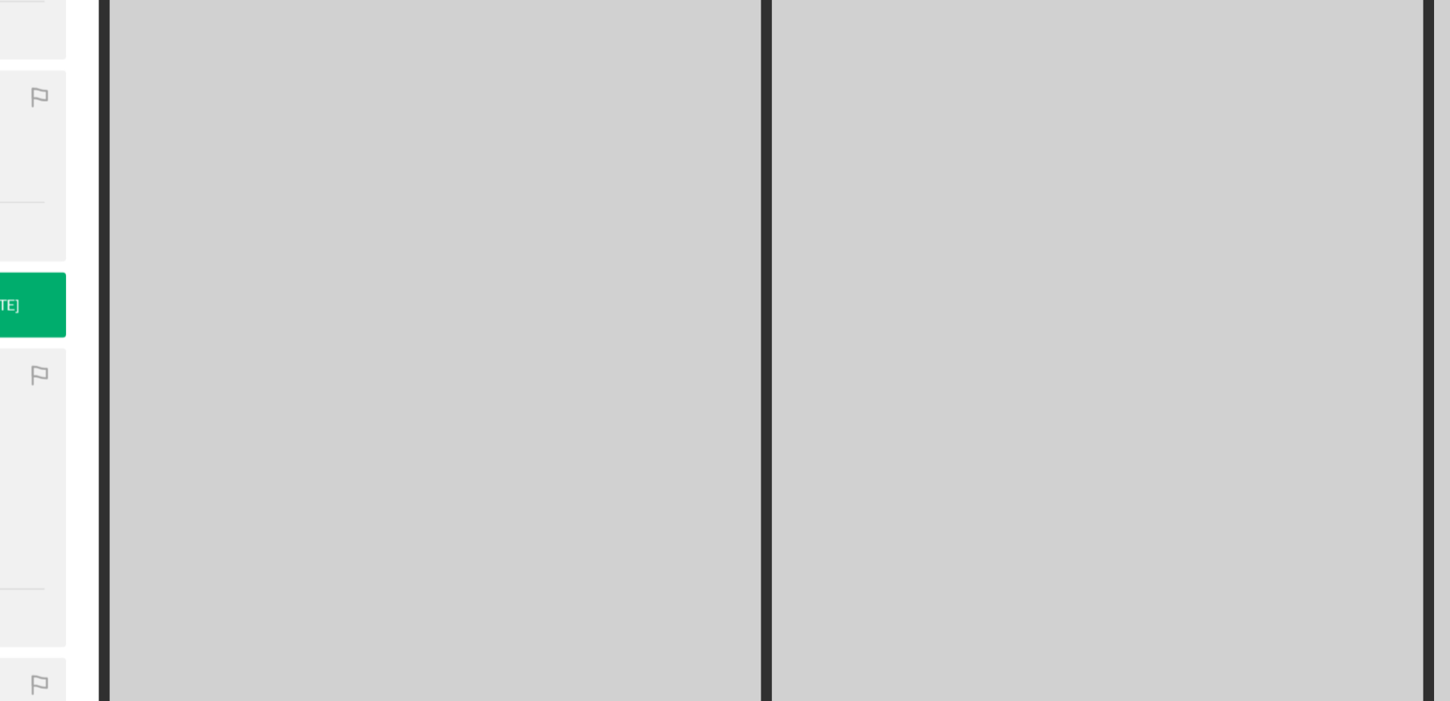
scroll to position [0, 0]
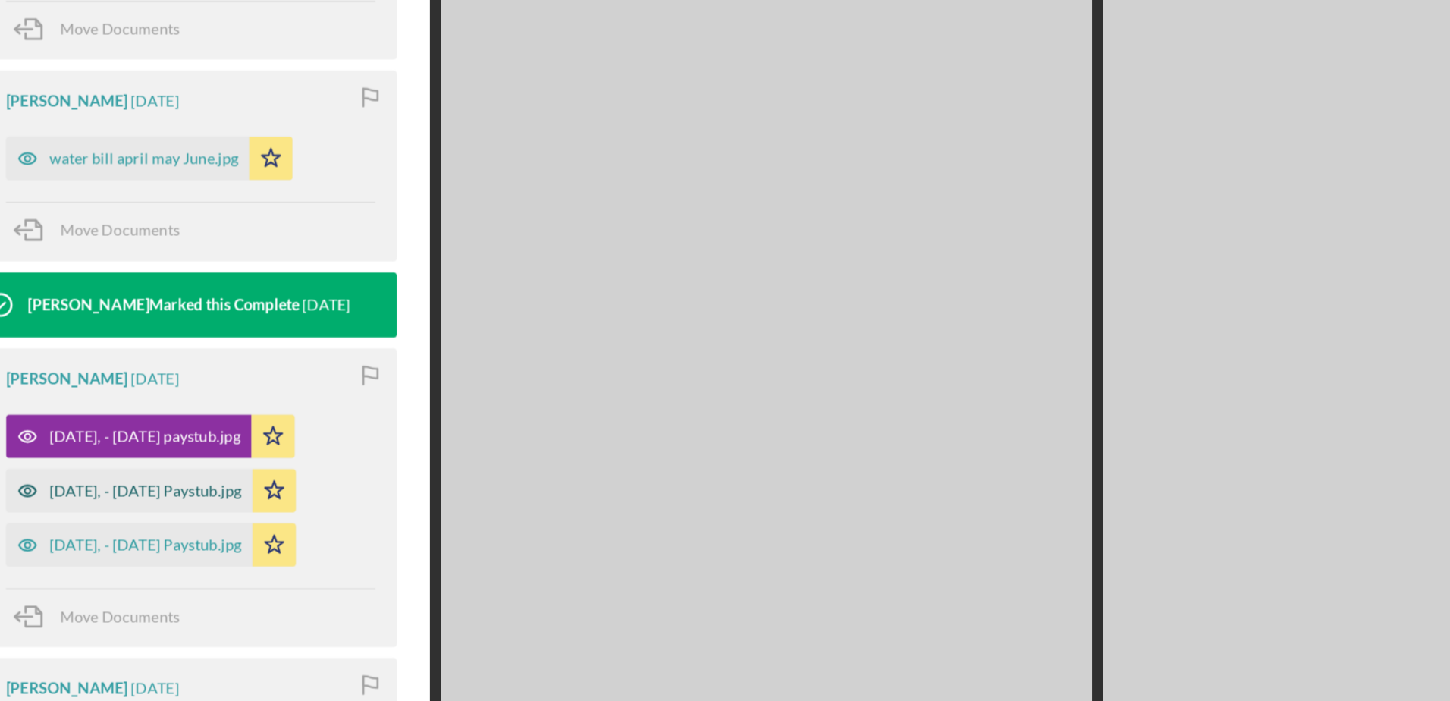
click at [459, 485] on div "July 20, - August 2 Paystub.jpg" at bounding box center [461, 487] width 134 height 12
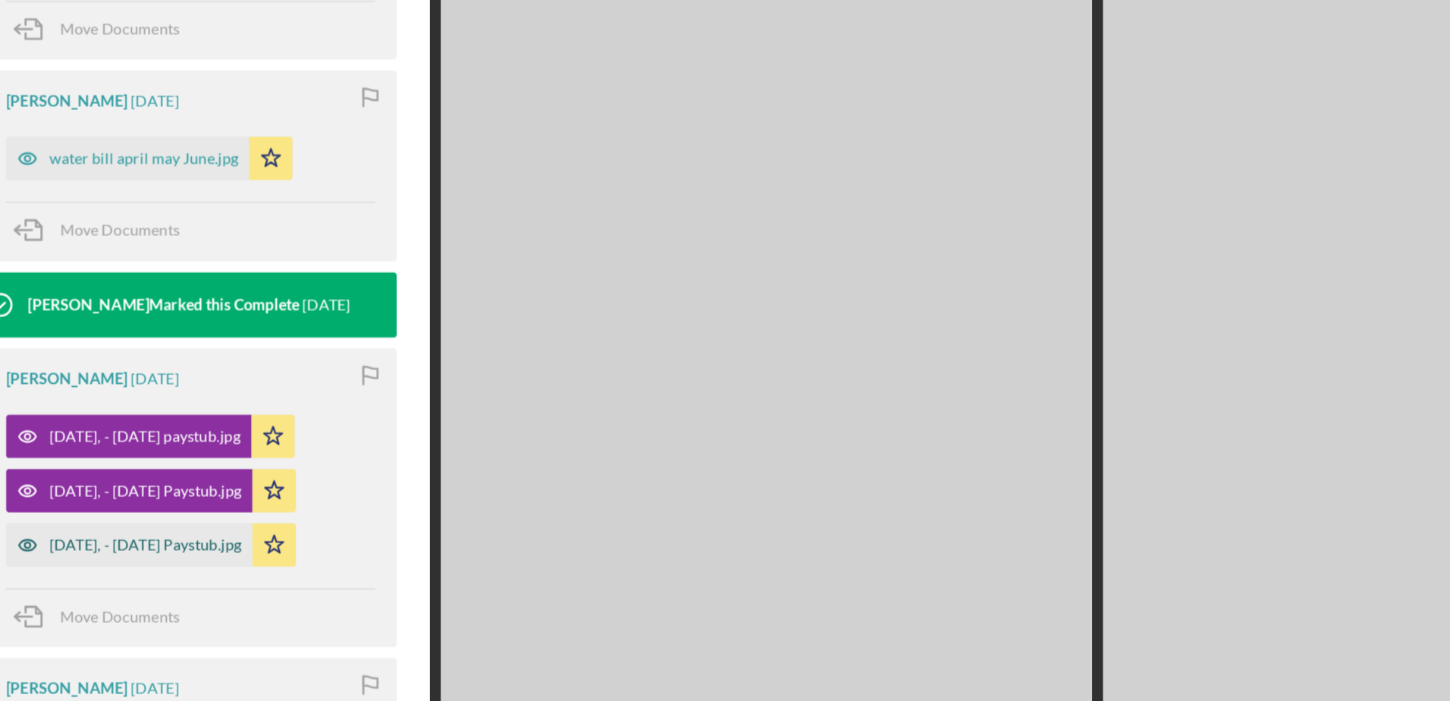
click at [445, 526] on div "June 22, - July 5 Paystub.jpg" at bounding box center [461, 525] width 134 height 12
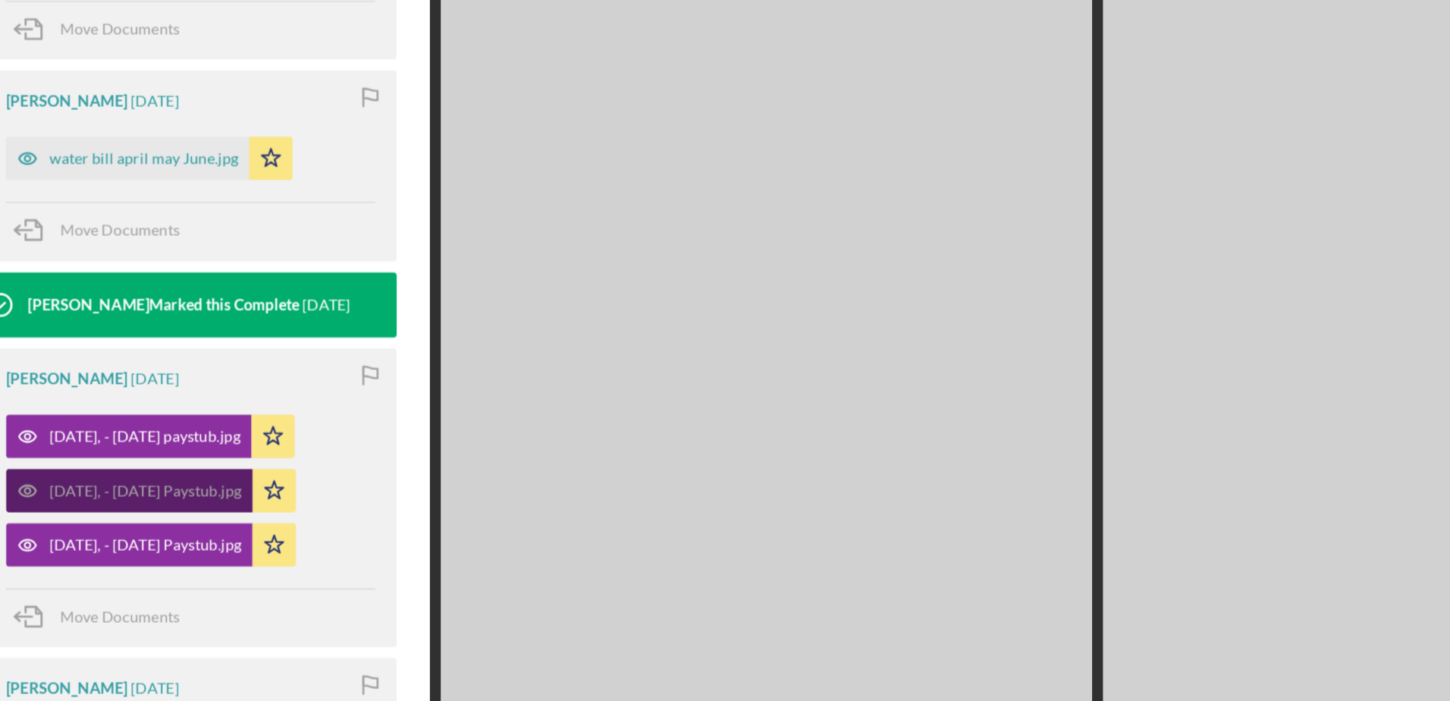
click at [456, 494] on div "July 20, - August 2 Paystub.jpg" at bounding box center [450, 487] width 172 height 30
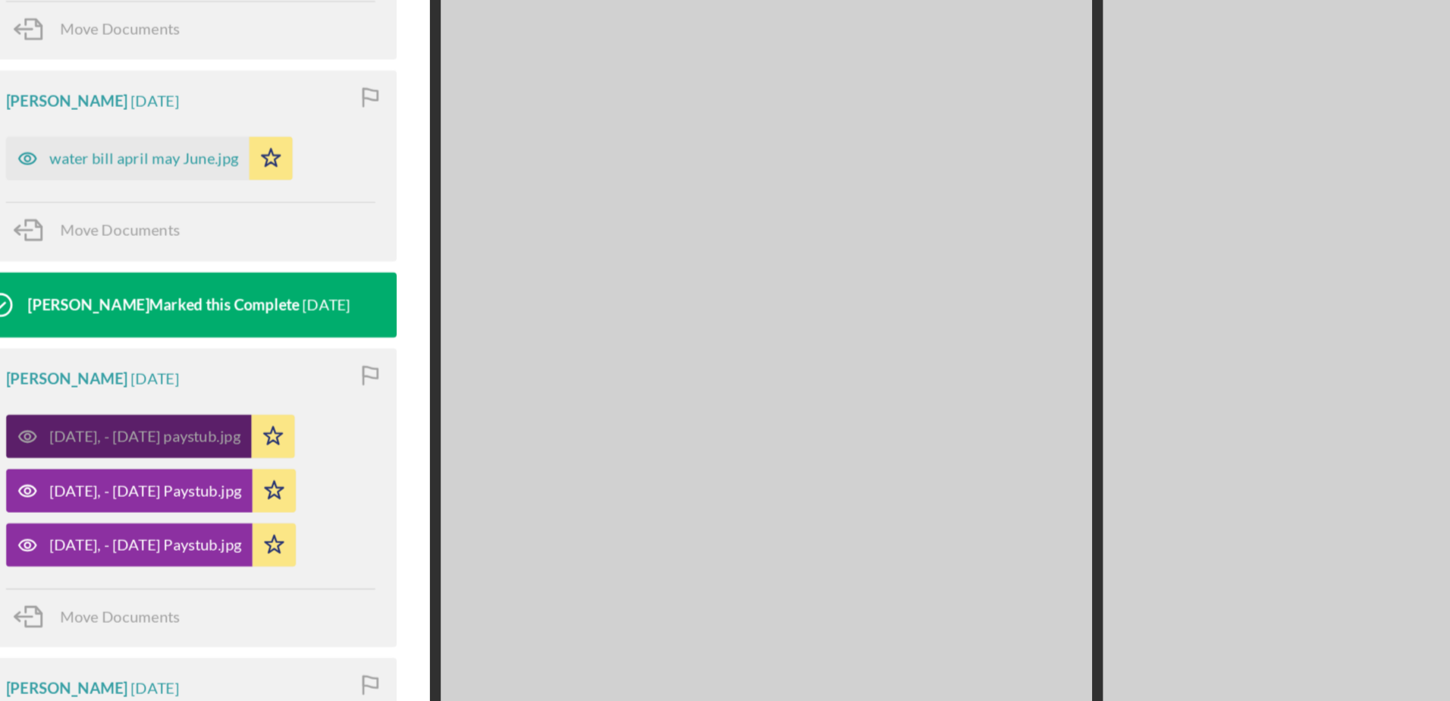
click at [457, 452] on div "July 6, - July 19 paystub.jpg" at bounding box center [460, 449] width 133 height 12
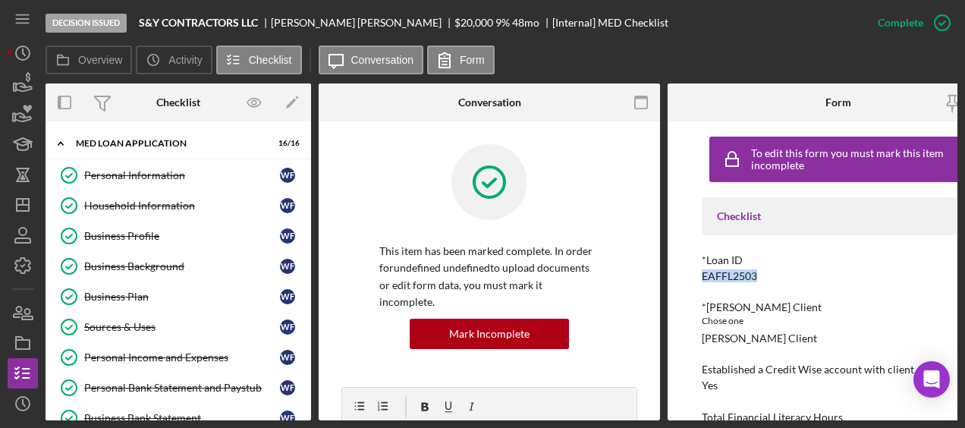
scroll to position [463, 0]
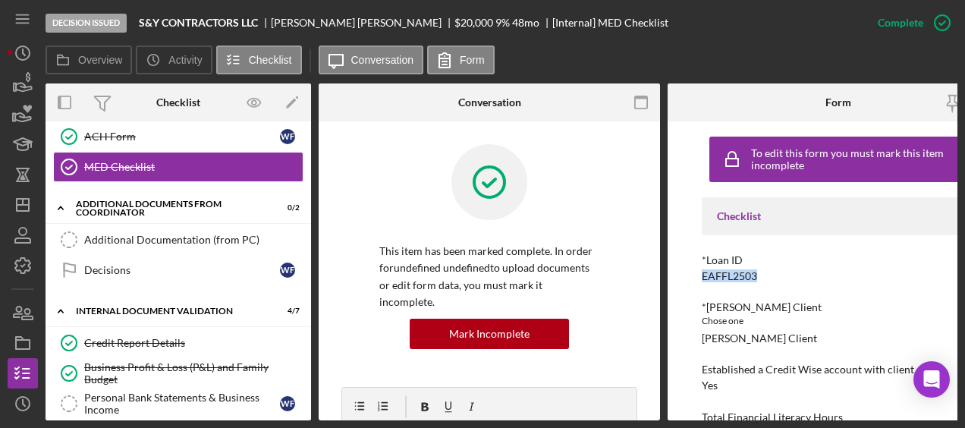
drag, startPoint x: 770, startPoint y: 278, endPoint x: 696, endPoint y: 282, distance: 74.4
click at [696, 282] on div "To edit this form you must mark this item incomplete Checklist *Loan ID EAFFL25…" at bounding box center [837, 270] width 341 height 299
copy div "EAFFL2503"
click at [21, 84] on icon "button" at bounding box center [23, 83] width 38 height 38
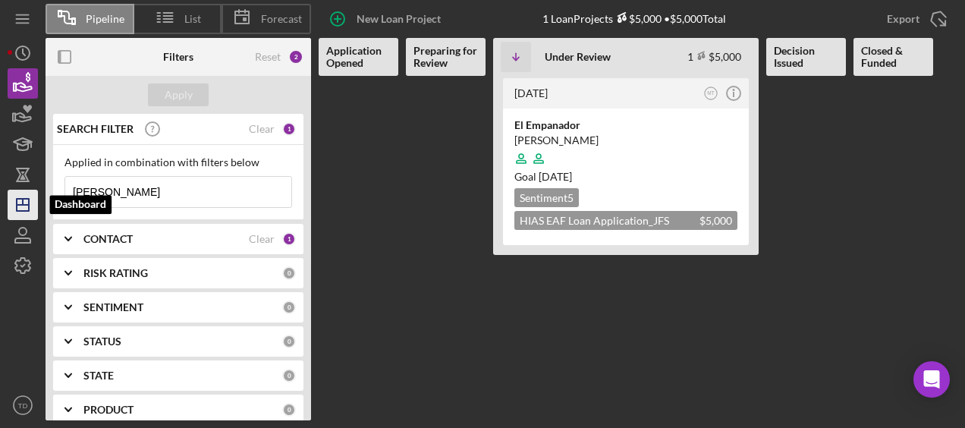
click at [24, 216] on icon "Icon/Dashboard" at bounding box center [23, 205] width 38 height 38
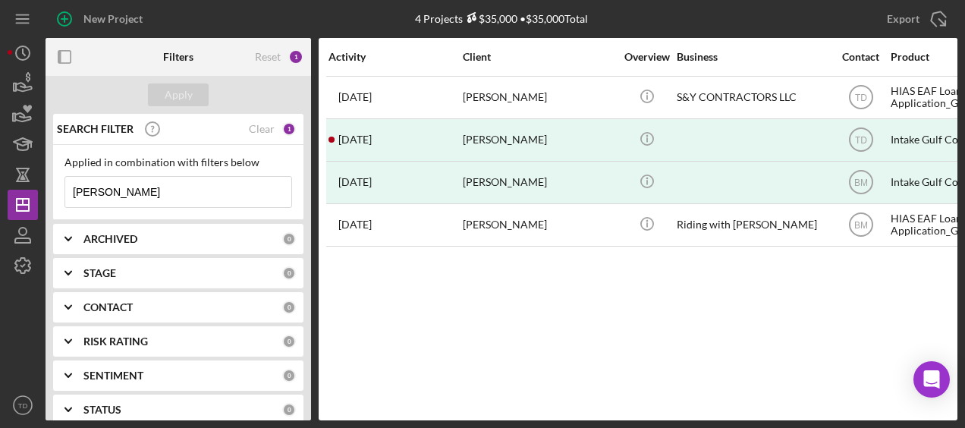
click at [114, 208] on div "Applied in combination with filters below figueredo Icon/Menu Close" at bounding box center [178, 182] width 250 height 75
click at [143, 188] on input "[PERSON_NAME]" at bounding box center [178, 192] width 226 height 30
drag, startPoint x: 143, startPoint y: 188, endPoint x: 1, endPoint y: 158, distance: 145.1
click at [1, 158] on div "New Project 4 Projects $35,000 • $35,000 Total figueredo Export Icon/Export Fil…" at bounding box center [482, 214] width 965 height 428
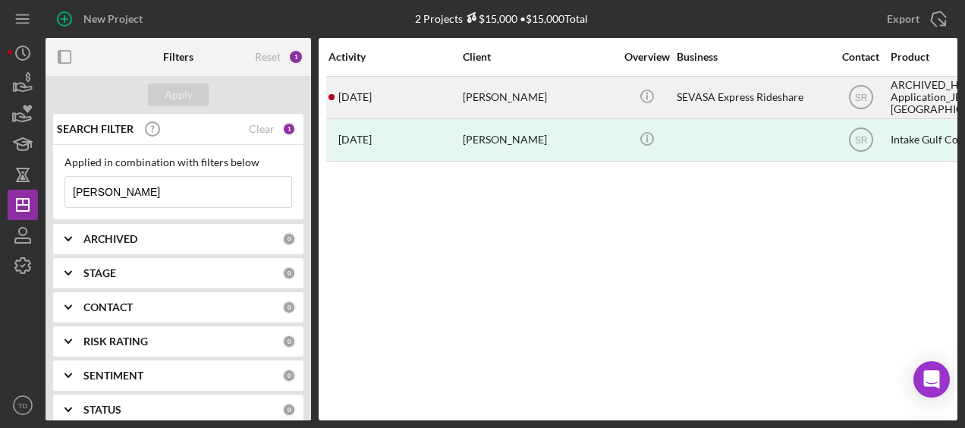
type input "[PERSON_NAME]"
click at [364, 112] on div "1 year ago Miguel Alarcon" at bounding box center [394, 97] width 133 height 40
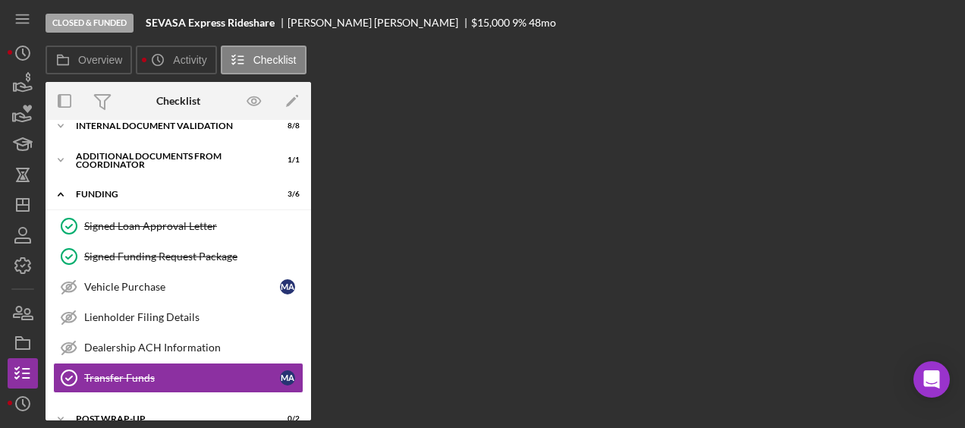
scroll to position [103, 0]
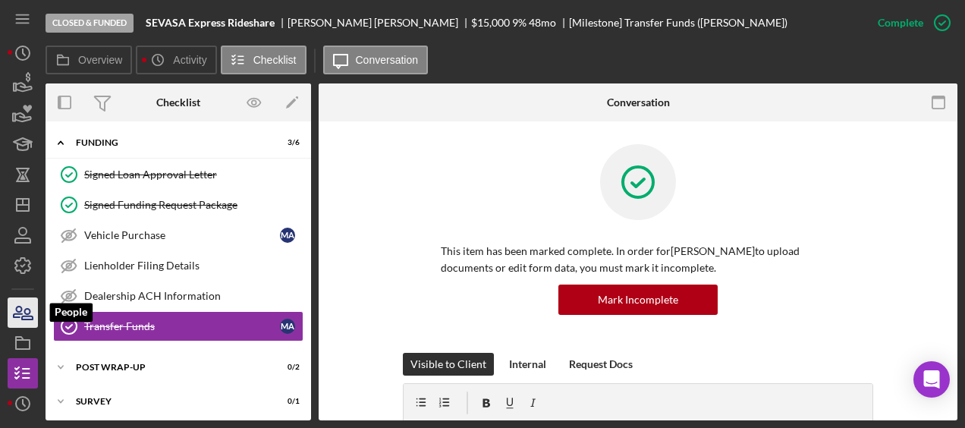
click at [33, 318] on icon "button" at bounding box center [27, 314] width 11 height 11
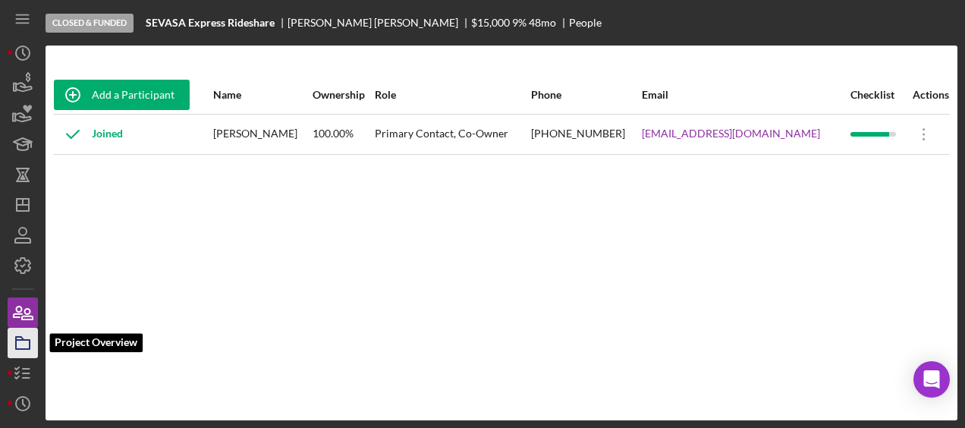
click at [26, 343] on icon "button" at bounding box center [23, 343] width 38 height 38
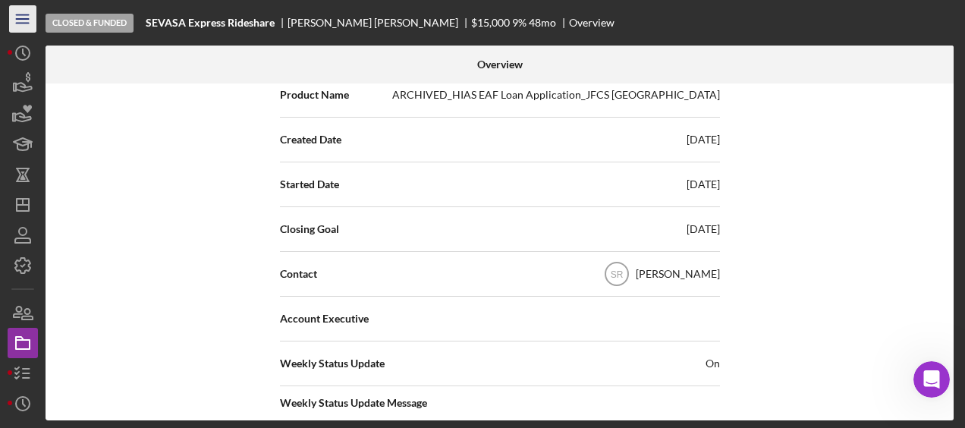
click at [23, 25] on icon "Icon/Menu" at bounding box center [23, 19] width 34 height 34
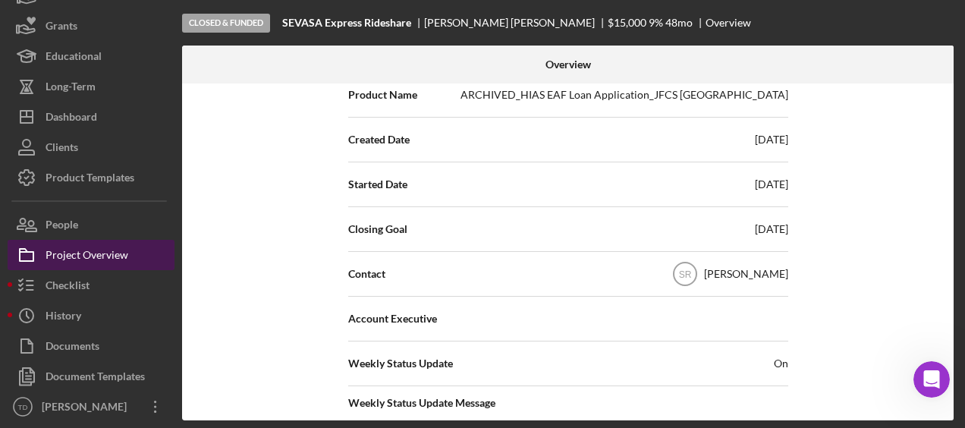
scroll to position [88, 0]
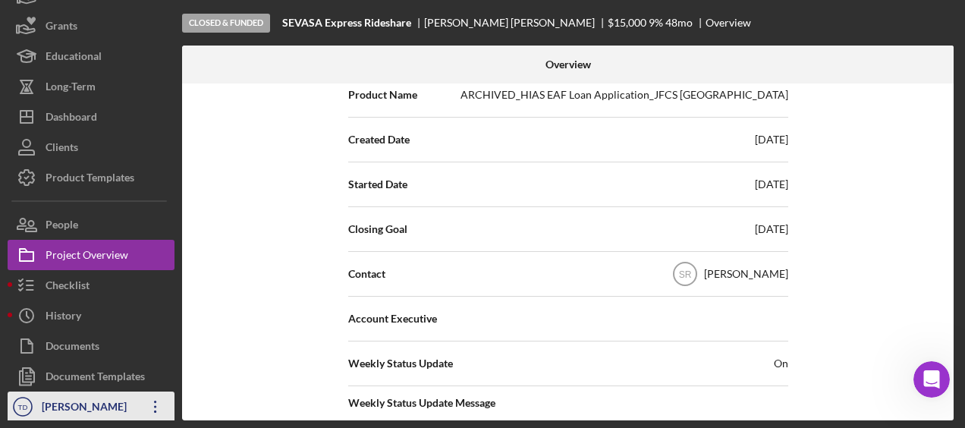
drag, startPoint x: 87, startPoint y: 404, endPoint x: 150, endPoint y: 410, distance: 63.3
click at [150, 410] on icon "Icon/Overflow" at bounding box center [156, 407] width 38 height 38
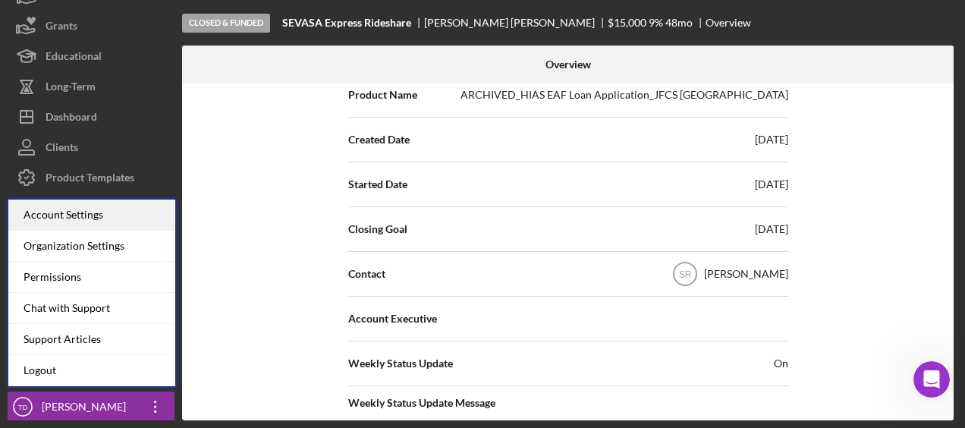
click at [94, 218] on div "Account Settings" at bounding box center [91, 214] width 167 height 31
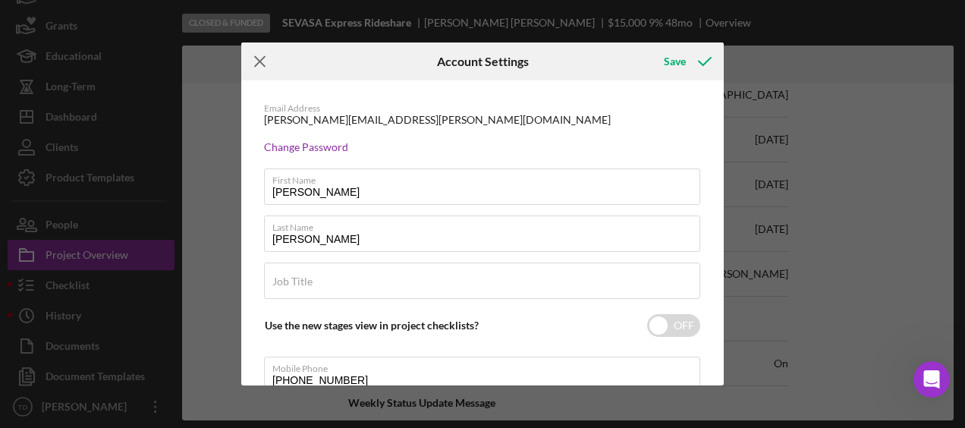
click at [261, 66] on icon "Icon/Menu Close" at bounding box center [260, 61] width 38 height 38
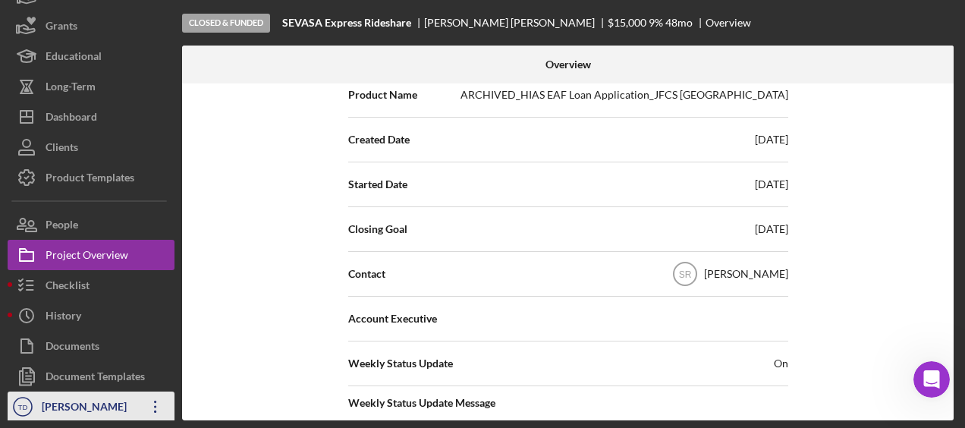
click at [152, 400] on icon "Icon/Overflow" at bounding box center [156, 407] width 38 height 38
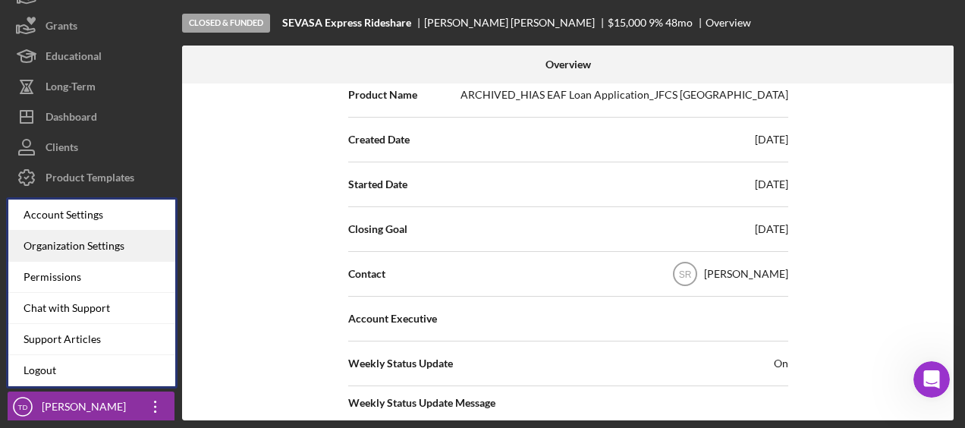
click at [76, 240] on div "Organization Settings" at bounding box center [91, 246] width 167 height 31
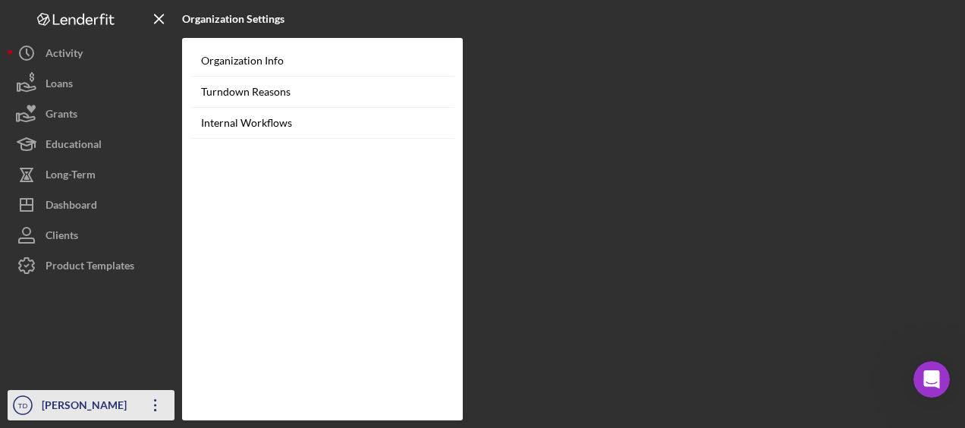
click at [150, 399] on icon "Icon/Overflow" at bounding box center [156, 405] width 38 height 38
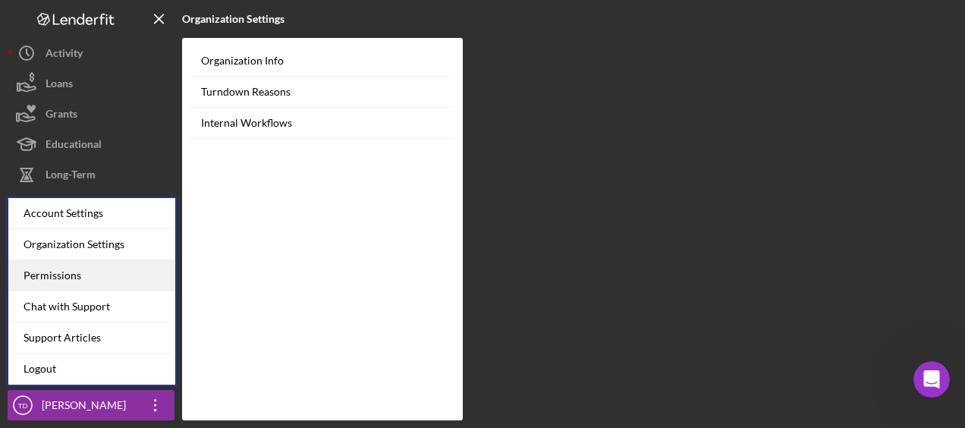
click at [68, 278] on div "Permissions" at bounding box center [91, 275] width 167 height 31
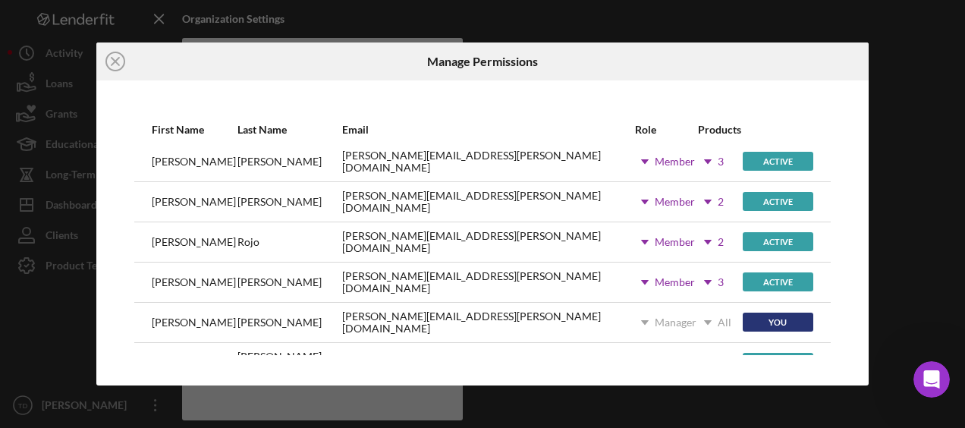
scroll to position [88, 0]
click at [689, 280] on icon "Icon/Dropdown Arrow" at bounding box center [708, 282] width 38 height 38
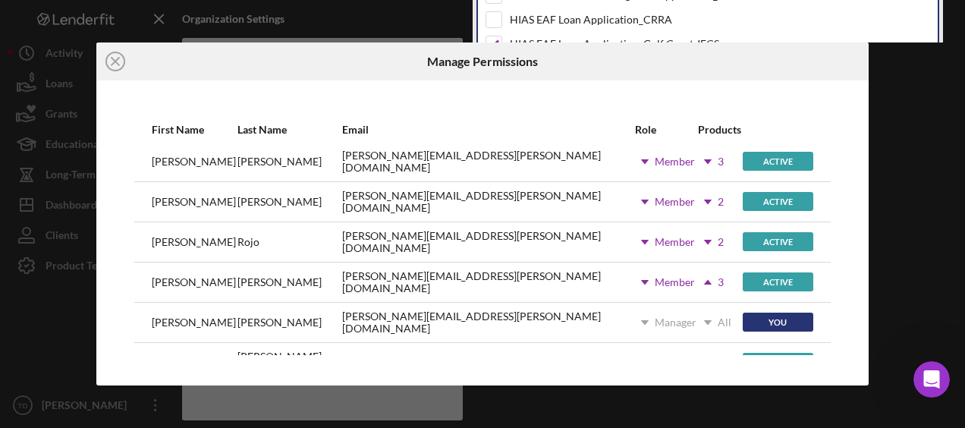
click at [414, 45] on div "Manage Permissions" at bounding box center [481, 61] width 257 height 38
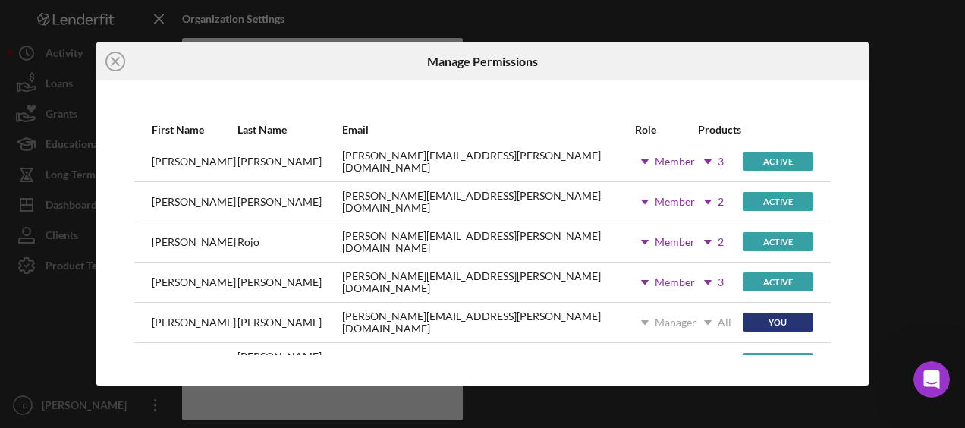
click at [689, 280] on icon "Icon/Dropdown Arrow" at bounding box center [708, 282] width 38 height 38
click at [488, 183] on div "nathaniel.novak@carolinarefugee.org" at bounding box center [487, 202] width 291 height 38
click at [689, 283] on icon "Icon/Dropdown Arrow" at bounding box center [708, 282] width 38 height 38
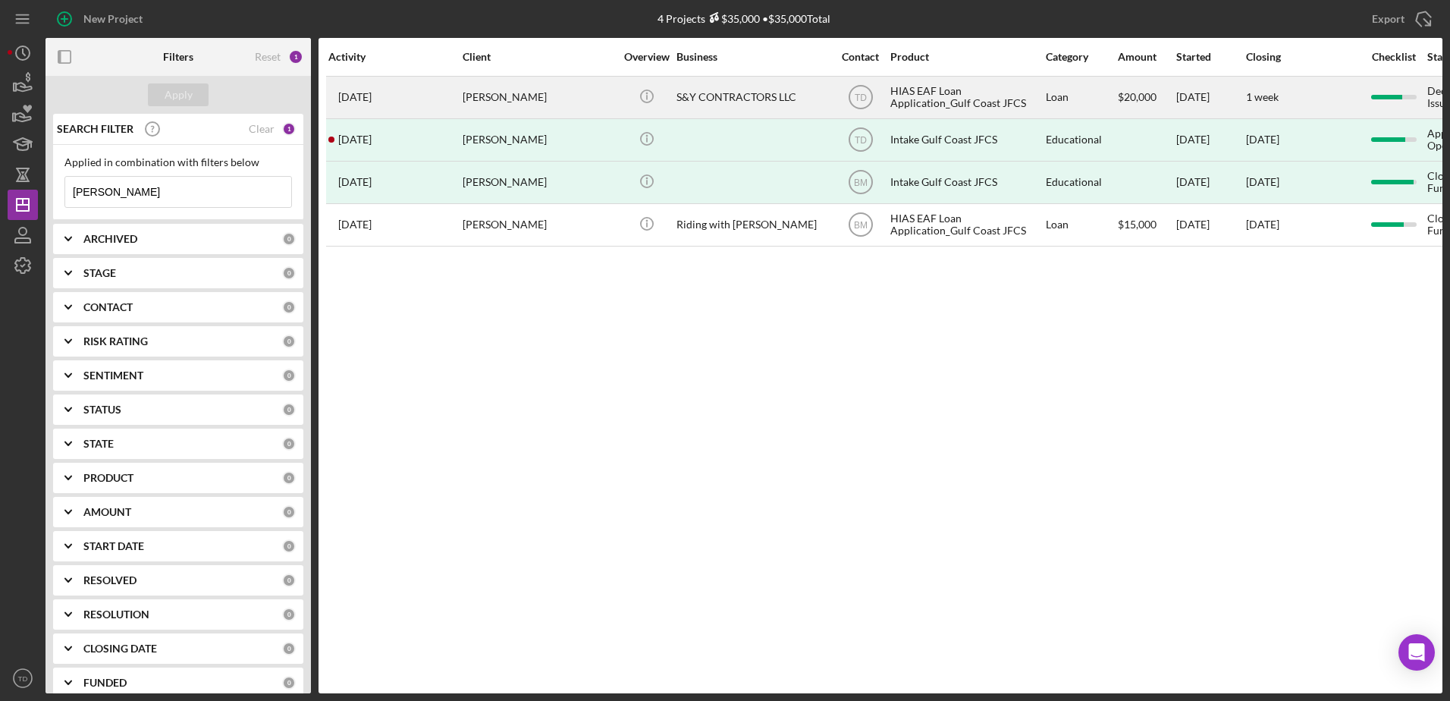
click at [416, 94] on div "[DATE] [PERSON_NAME]" at bounding box center [394, 97] width 133 height 40
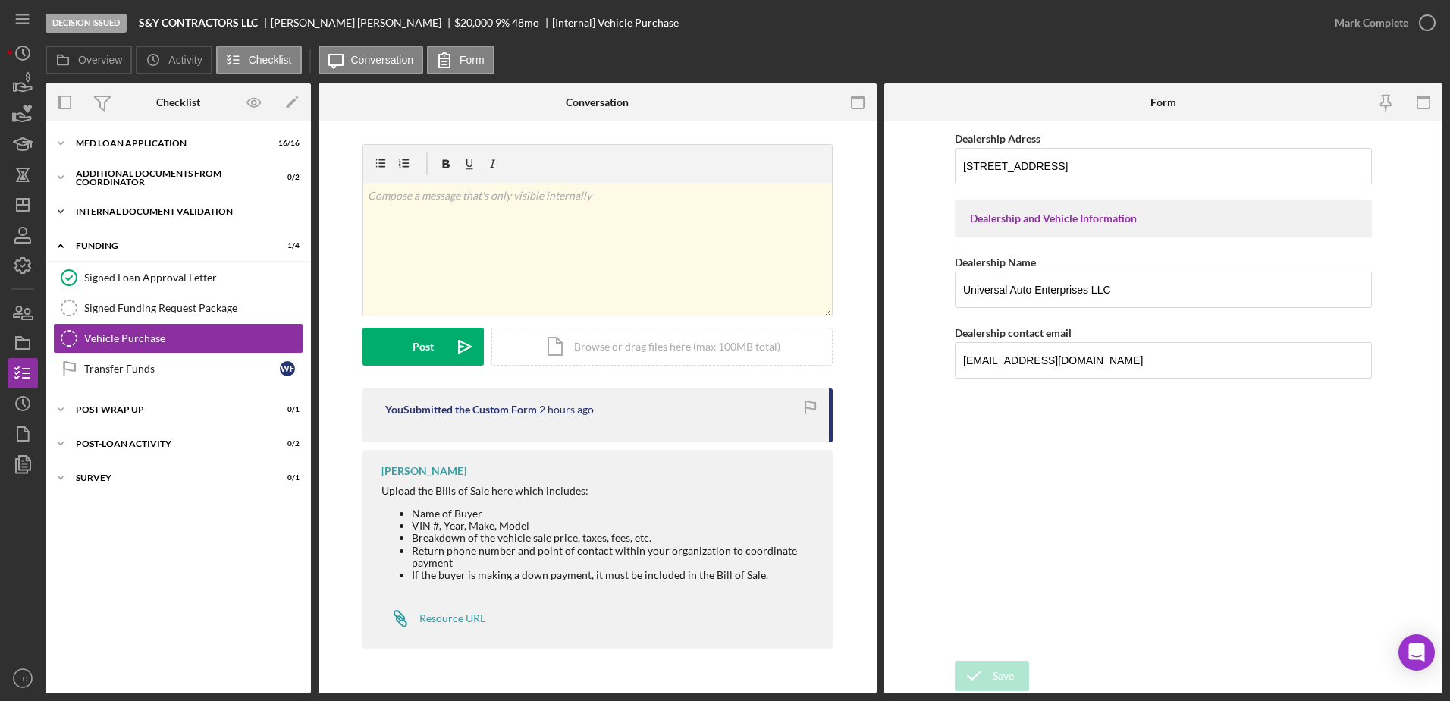
click at [92, 206] on div "Icon/Expander Internal Document Validation 6 / 7" at bounding box center [178, 211] width 265 height 30
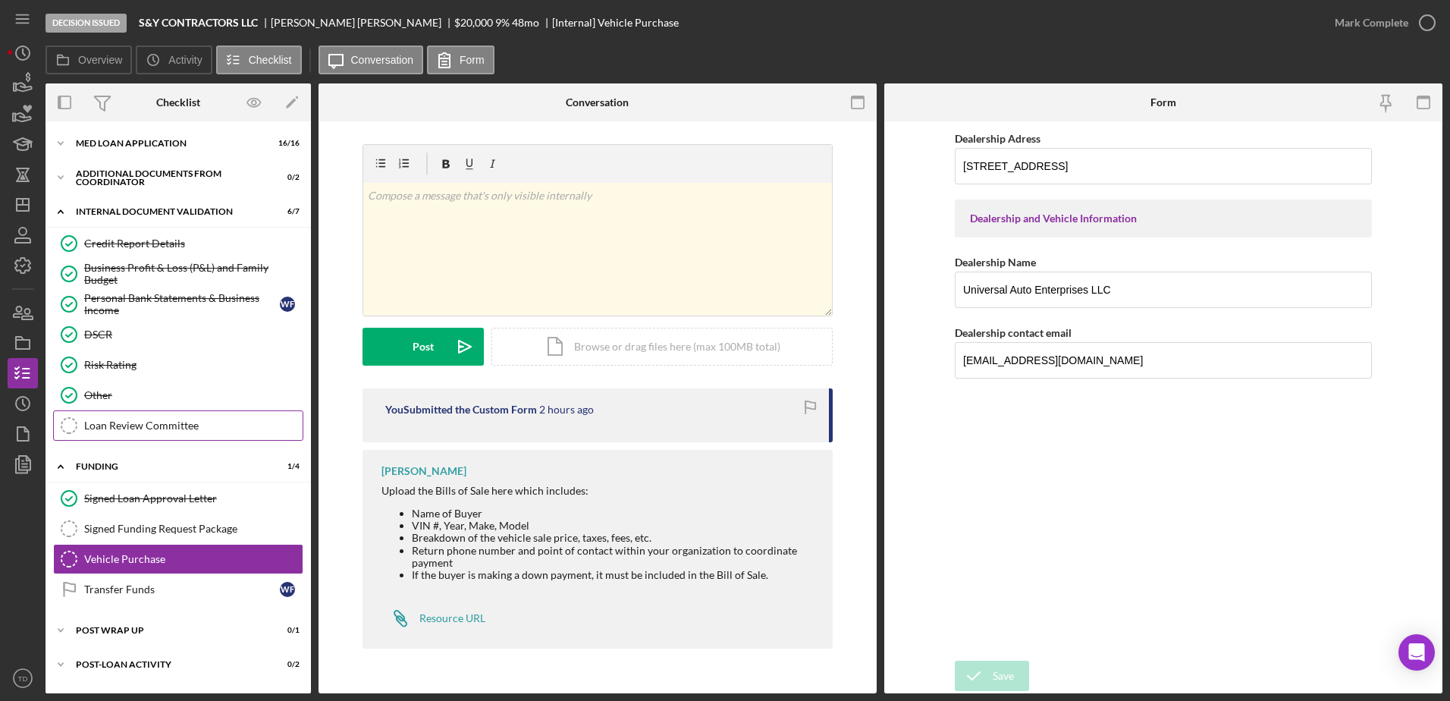
click at [111, 413] on link "Loan Review Committee Loan Review Committee" at bounding box center [178, 425] width 250 height 30
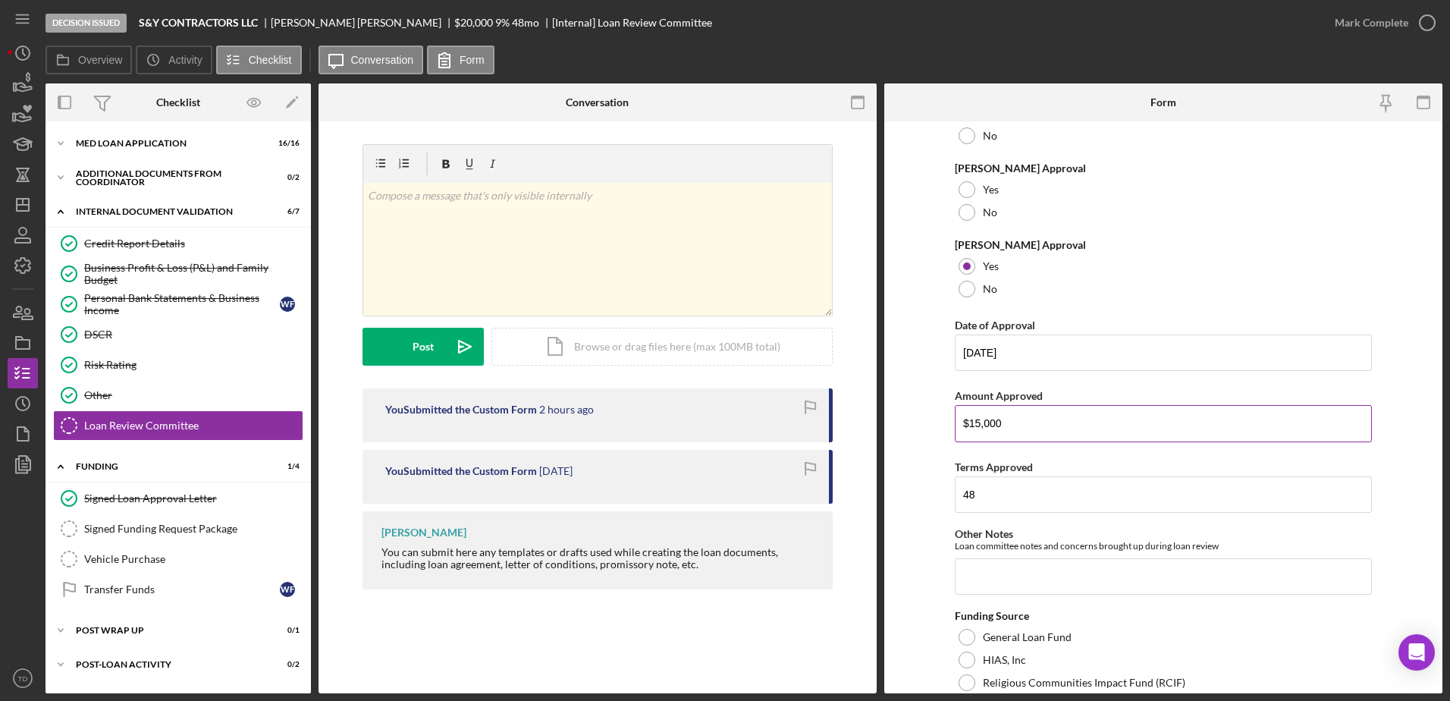
scroll to position [168, 0]
drag, startPoint x: 1029, startPoint y: 415, endPoint x: 921, endPoint y: 426, distance: 109.1
click at [921, 426] on form "Loan Approved Reason for denied application [PERSON_NAME] Approval Yes No [PERS…" at bounding box center [1163, 407] width 558 height 572
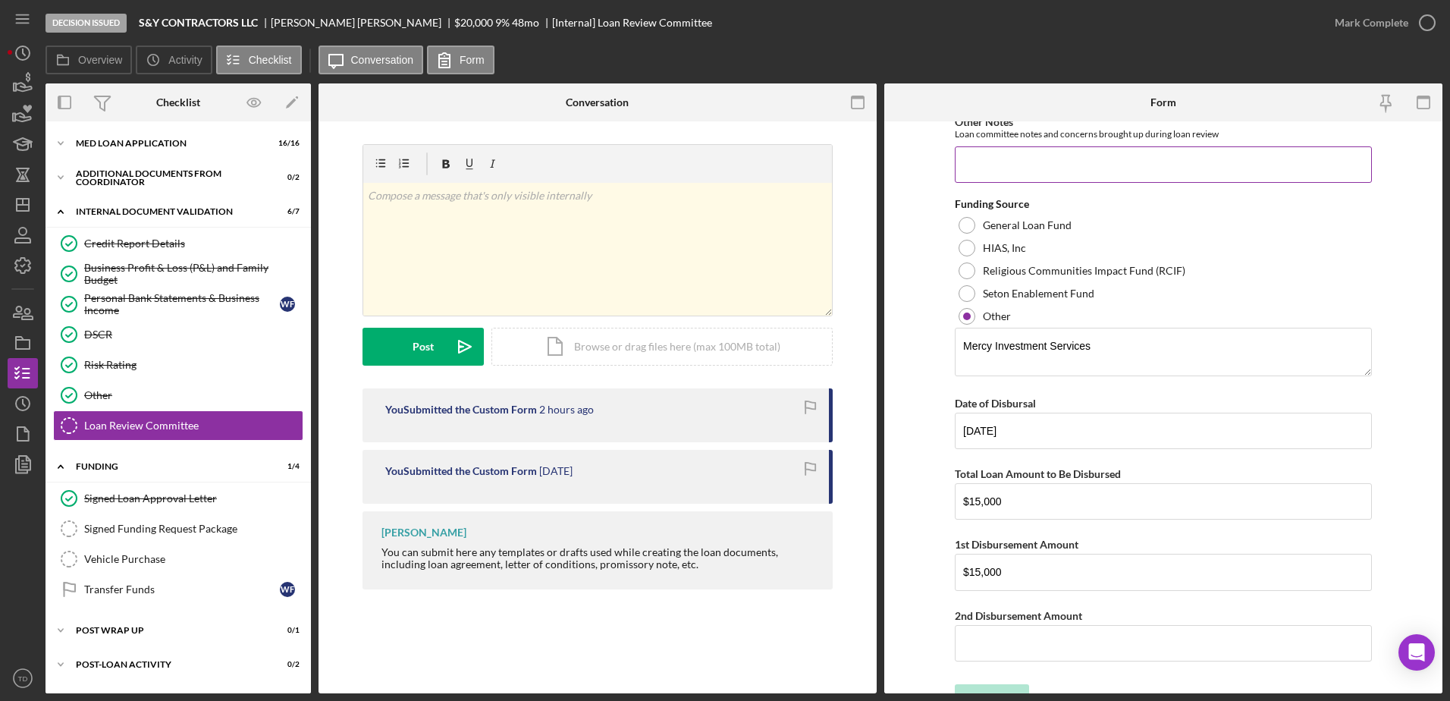
scroll to position [578, 0]
drag, startPoint x: 1044, startPoint y: 504, endPoint x: 898, endPoint y: 514, distance: 146.8
click at [898, 514] on form "Loan Approved Reason for denied application [PERSON_NAME] Approval Yes No [PERS…" at bounding box center [1163, 407] width 558 height 572
type input "$13,642.60"
click at [1038, 589] on input "$15,000" at bounding box center [1163, 572] width 417 height 36
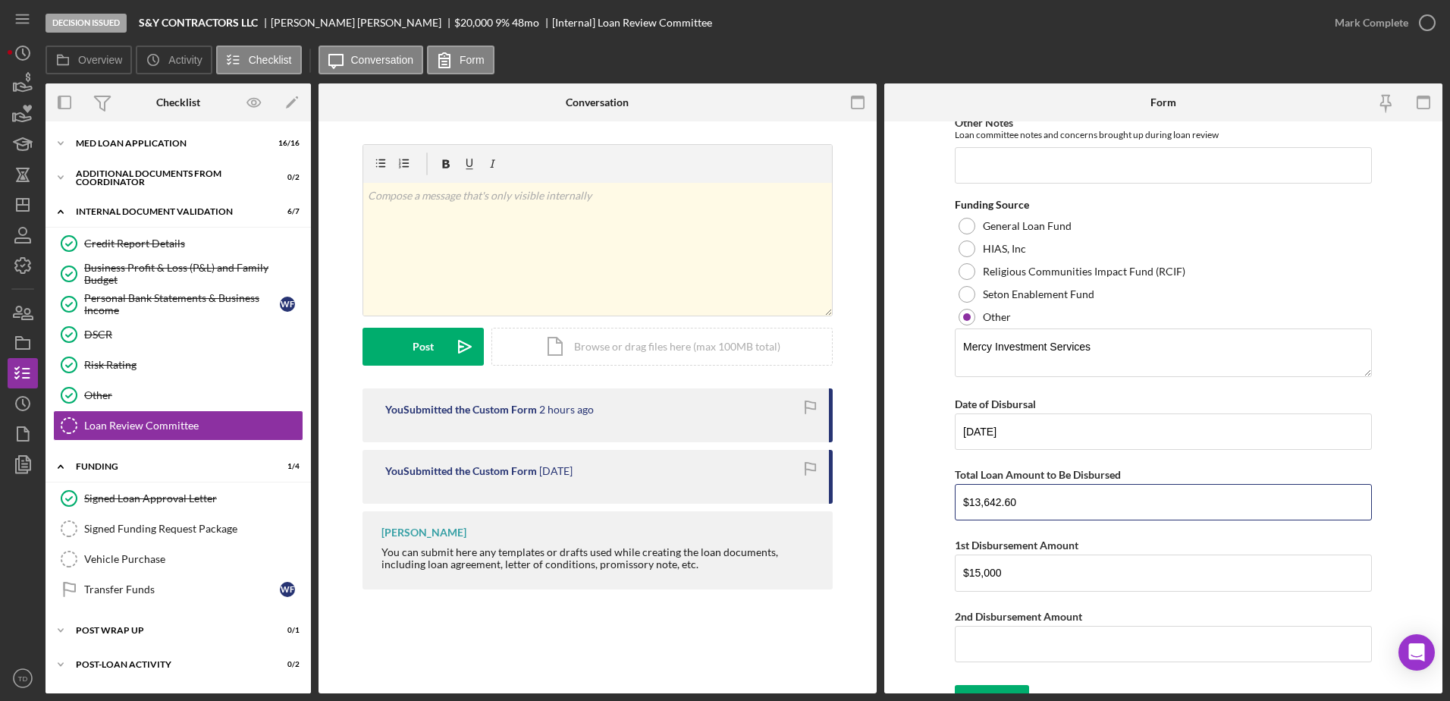
drag, startPoint x: 1042, startPoint y: 510, endPoint x: 922, endPoint y: 494, distance: 121.8
click at [922, 494] on form "Loan Approved Reason for denied application [PERSON_NAME] Approval Yes No [PERS…" at bounding box center [1163, 407] width 558 height 572
drag, startPoint x: 1013, startPoint y: 580, endPoint x: 925, endPoint y: 576, distance: 88.8
click at [925, 576] on form "Loan Approved Reason for denied application Phillip Approval Yes No Keith Appro…" at bounding box center [1163, 407] width 558 height 572
paste input "3,642.6"
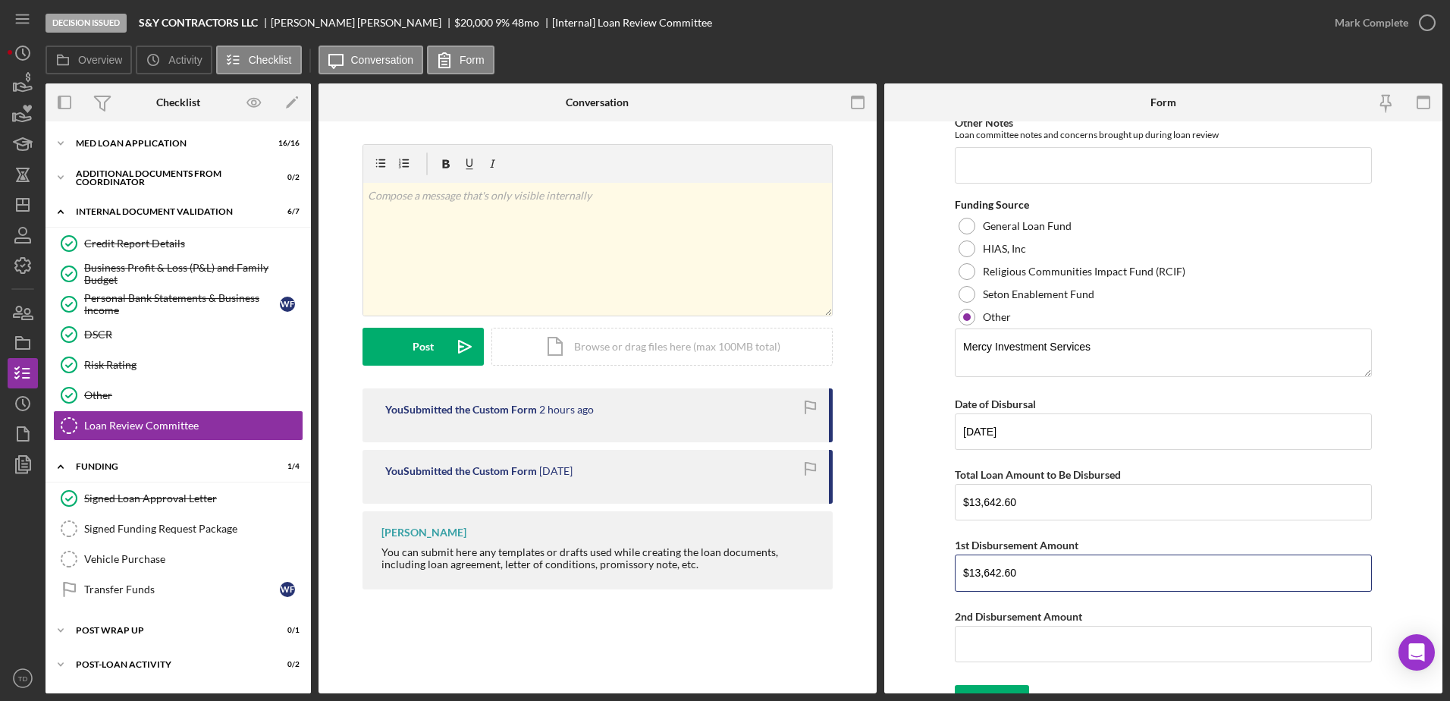
scroll to position [602, 0]
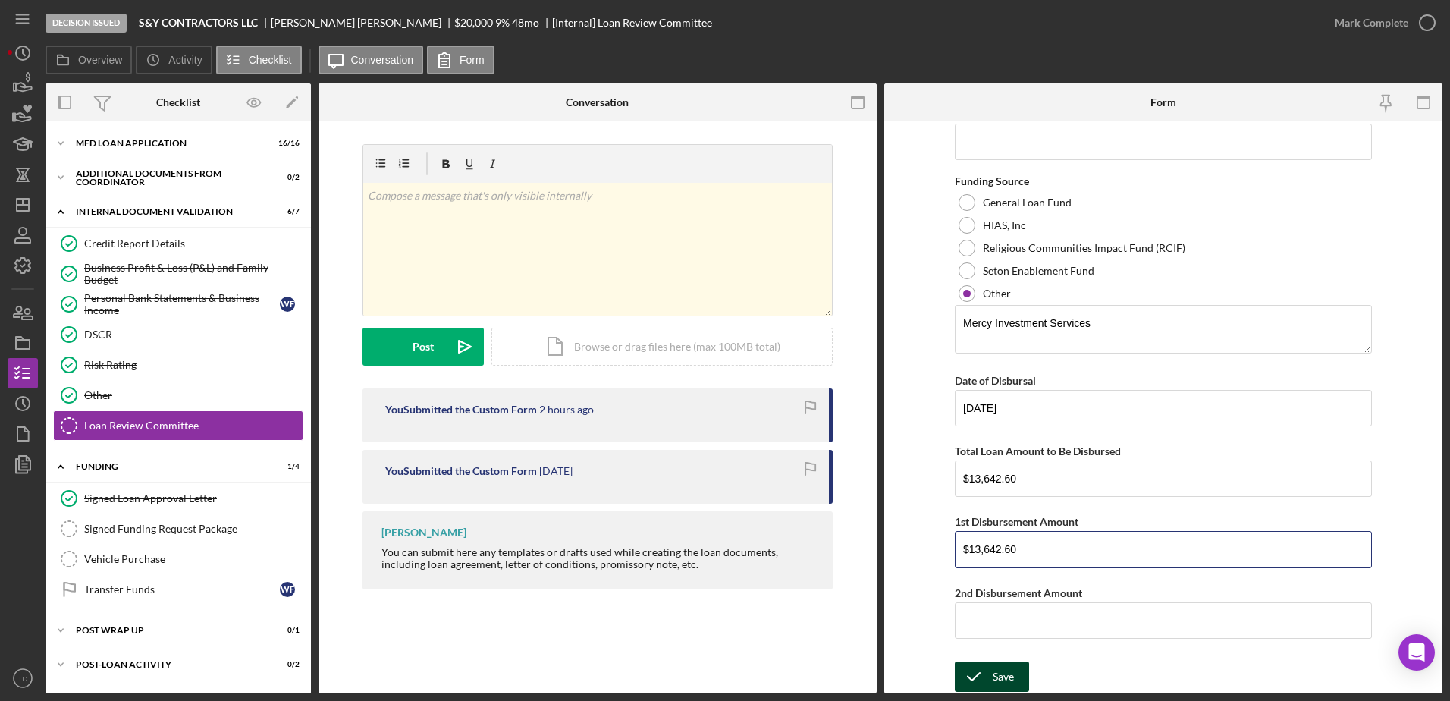
type input "$13,642.60"
click at [981, 686] on icon "submit" at bounding box center [974, 677] width 38 height 38
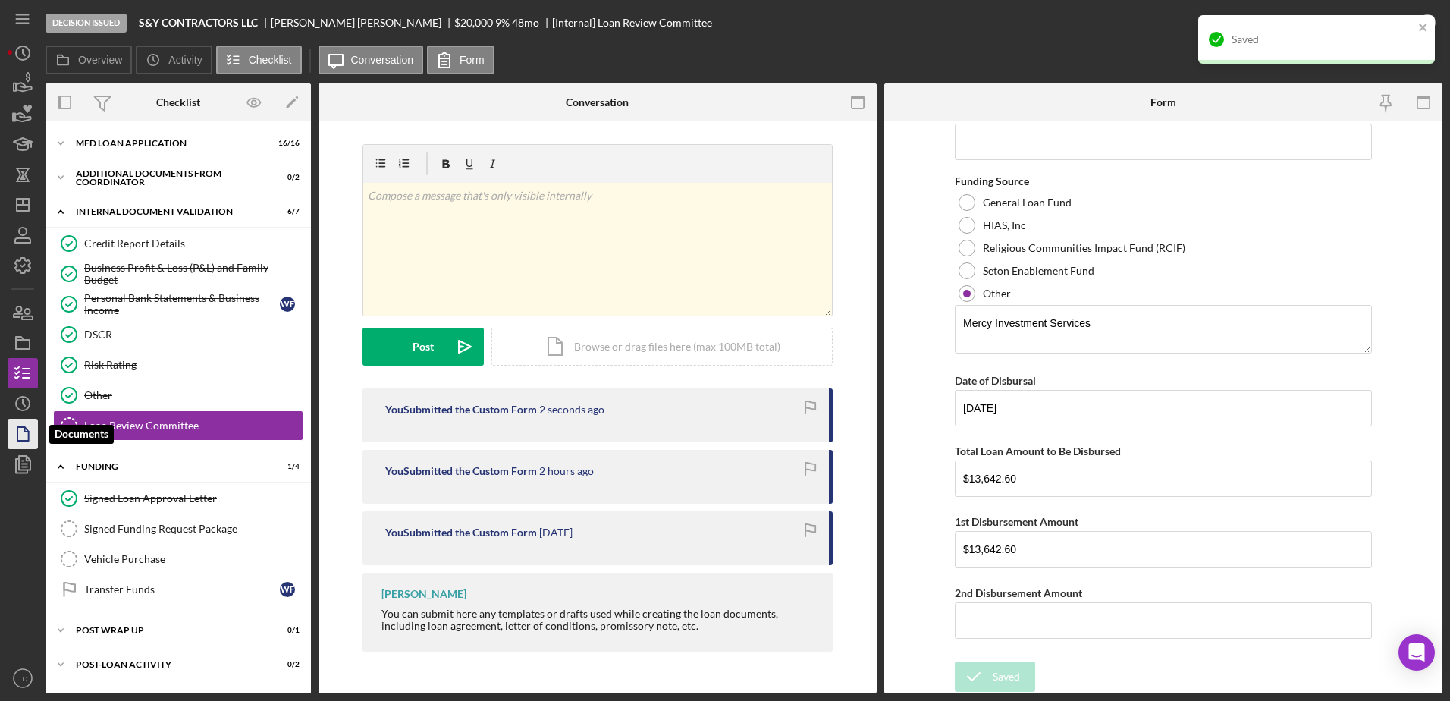
click at [22, 430] on icon "button" at bounding box center [23, 434] width 38 height 38
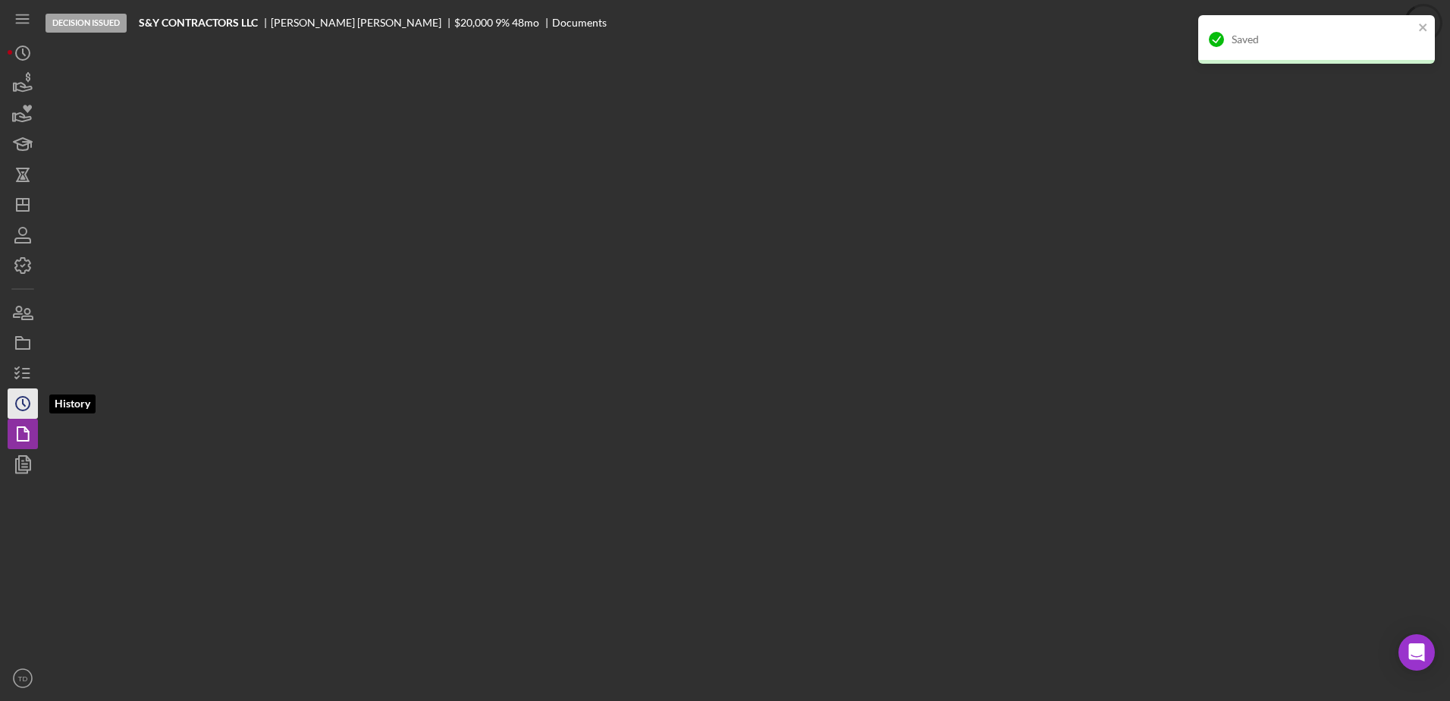
click at [19, 403] on icon "Icon/History" at bounding box center [23, 404] width 38 height 38
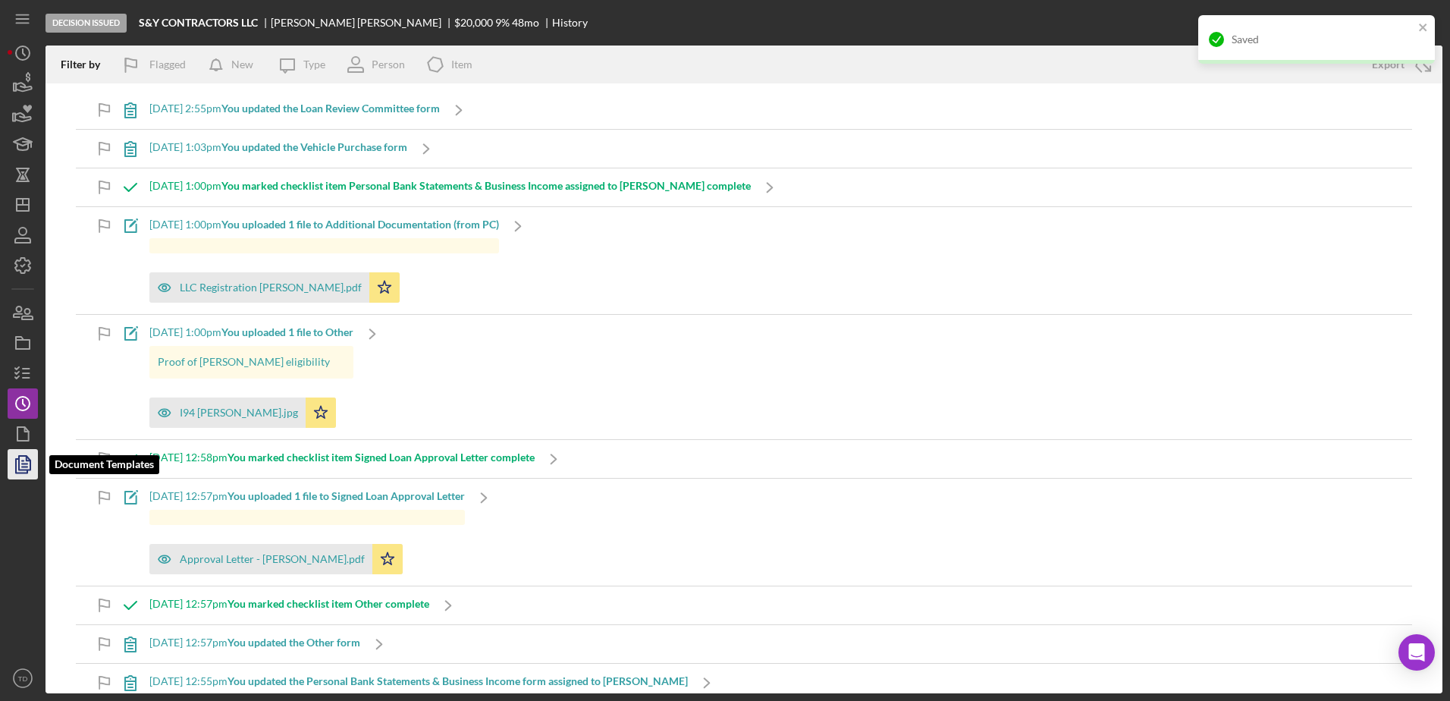
click at [26, 451] on icon "button" at bounding box center [23, 464] width 38 height 38
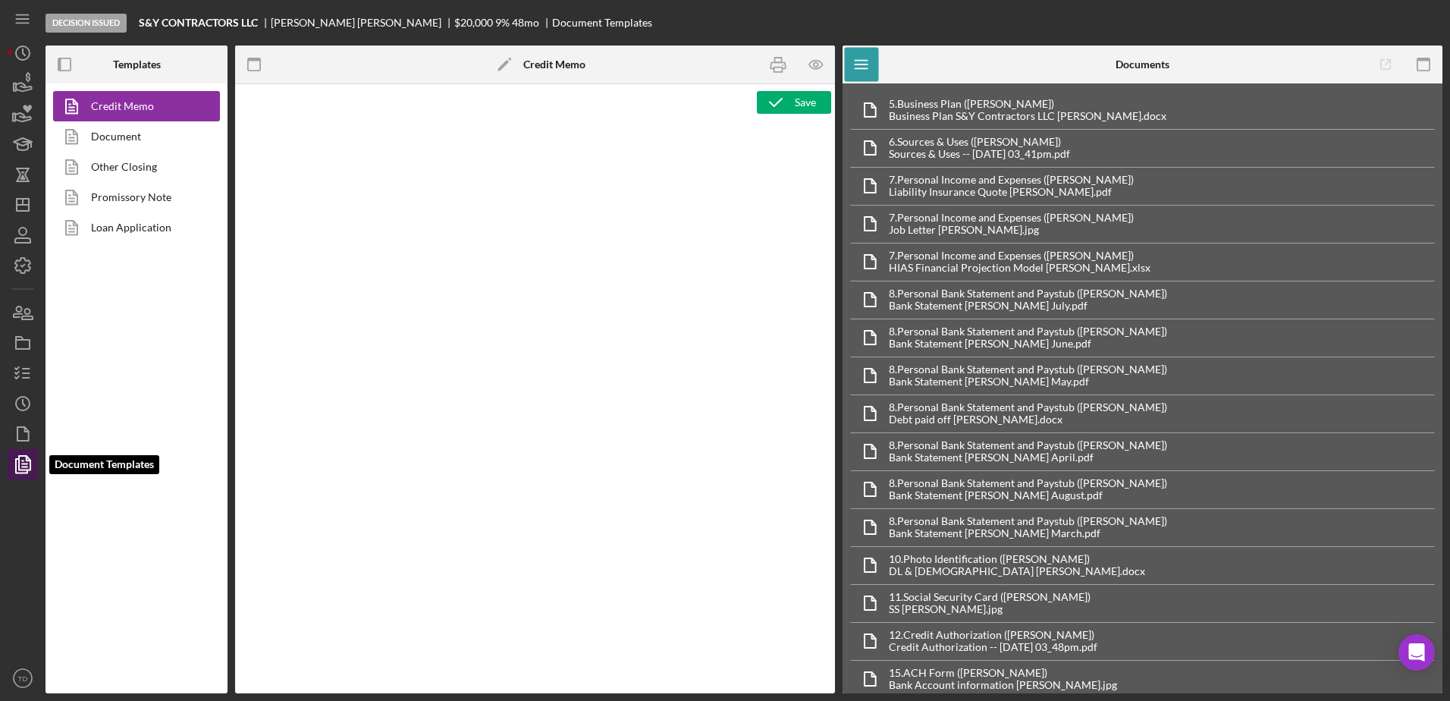
type textarea "<div style="page-break-before: always; clear: both;"> <h2><img src="https://hia…"
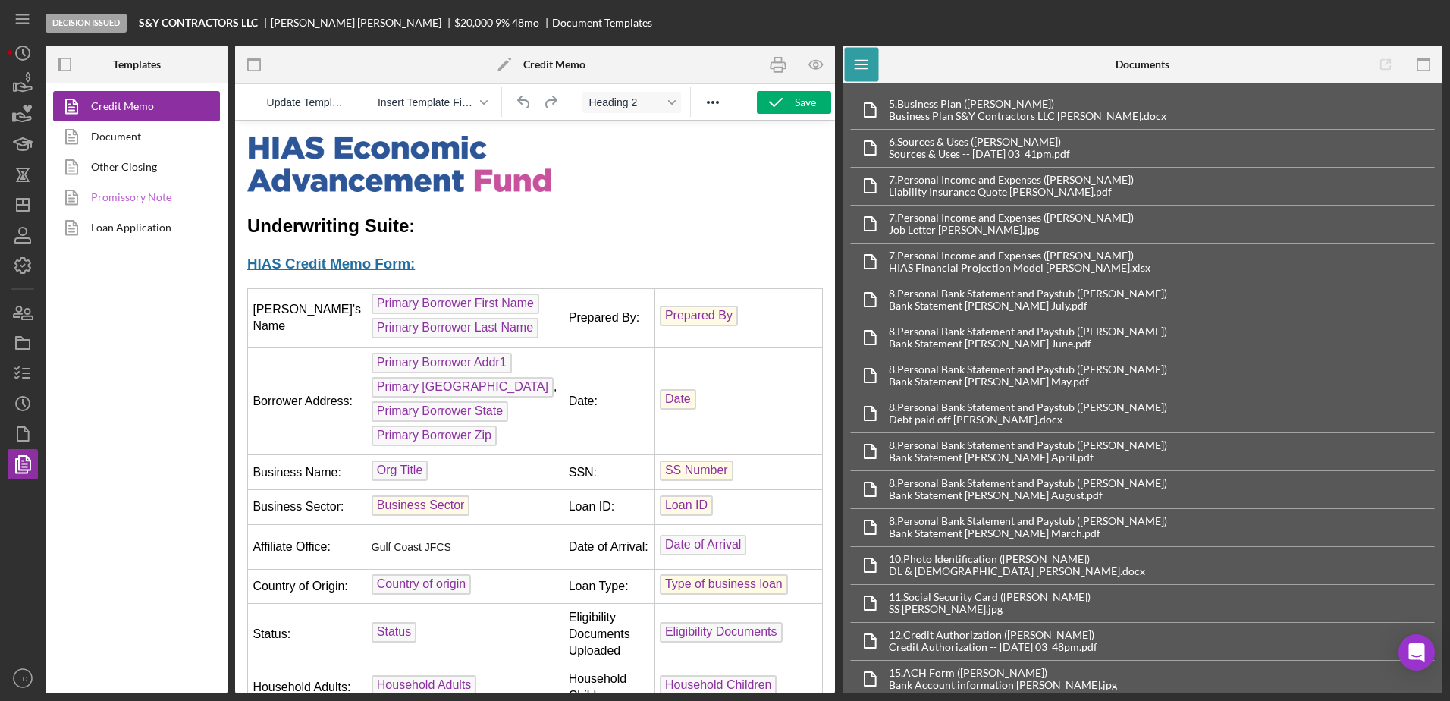
click at [173, 211] on link "Promissory Note" at bounding box center [132, 197] width 159 height 30
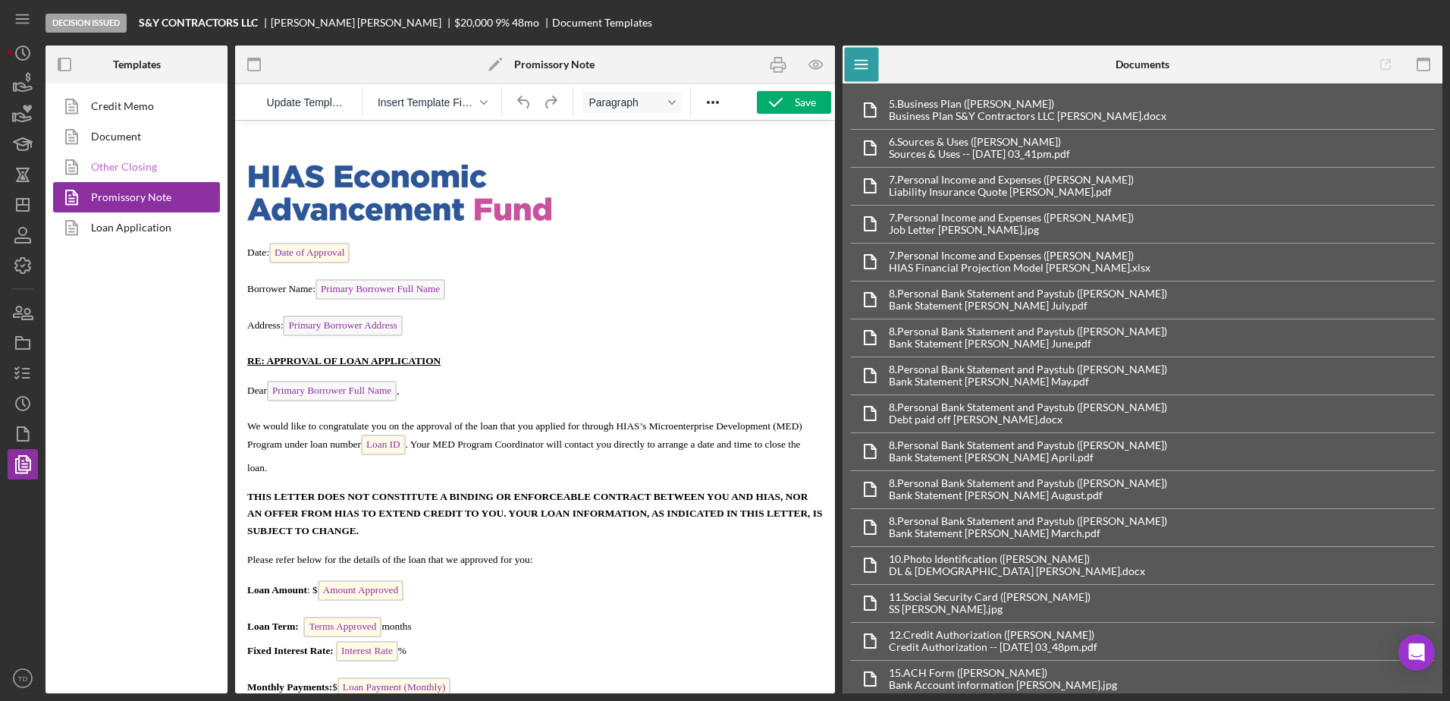
click at [133, 168] on link "Other Closing" at bounding box center [132, 167] width 159 height 30
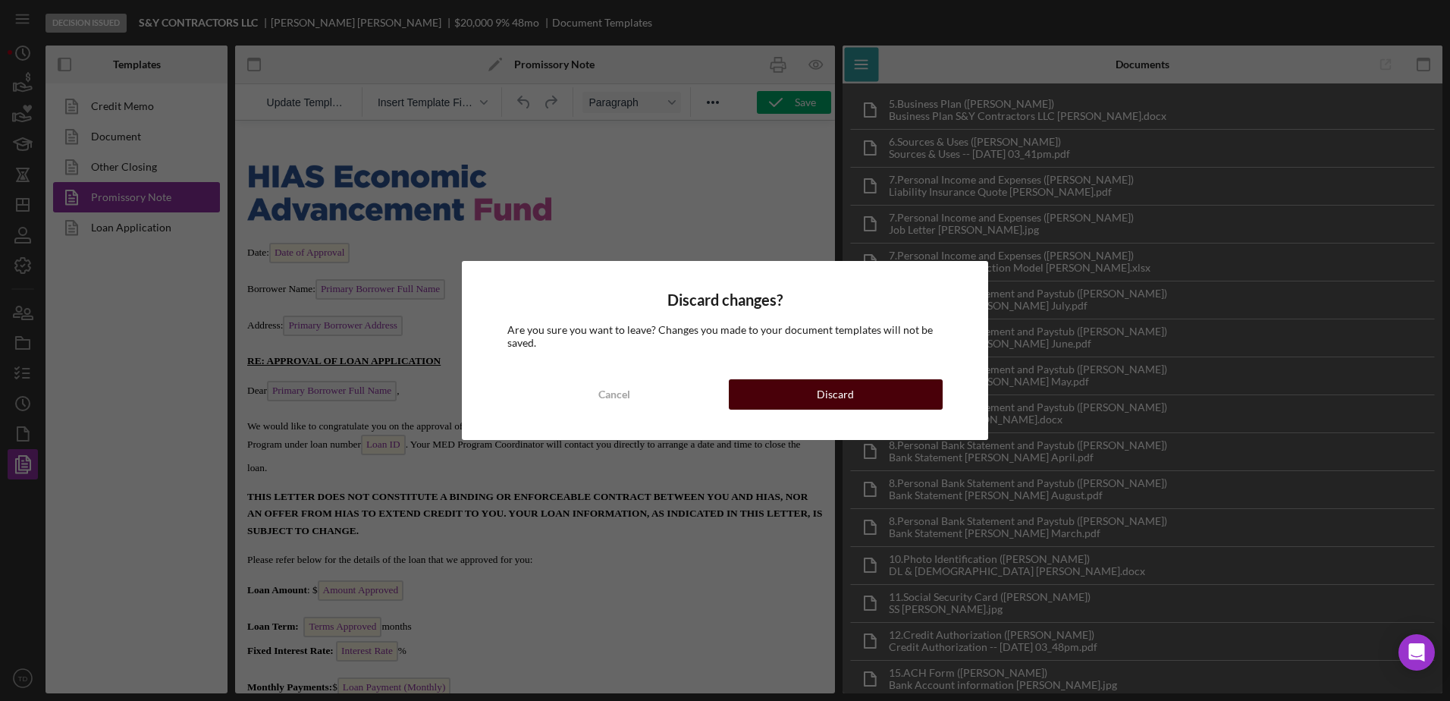
click at [791, 394] on button "Discard" at bounding box center [836, 394] width 214 height 30
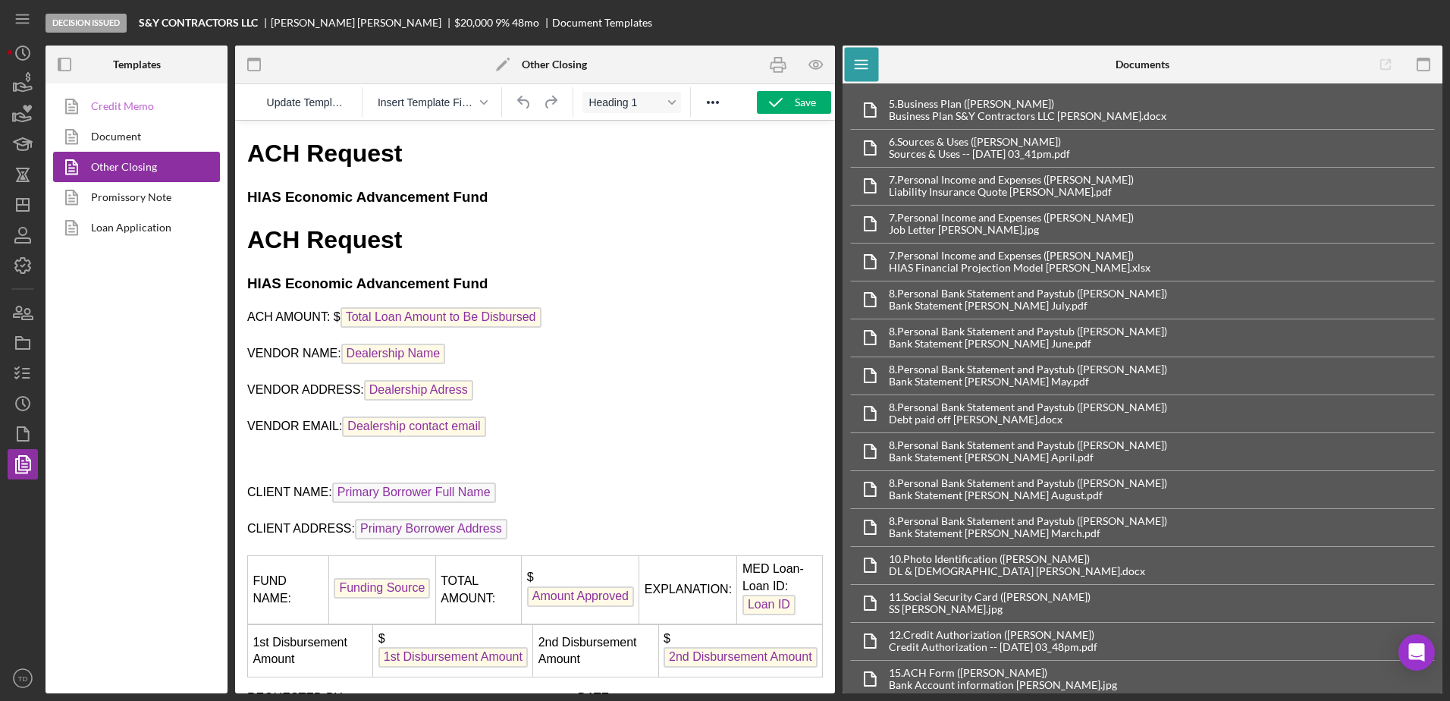
click at [146, 107] on link "Credit Memo" at bounding box center [132, 106] width 159 height 30
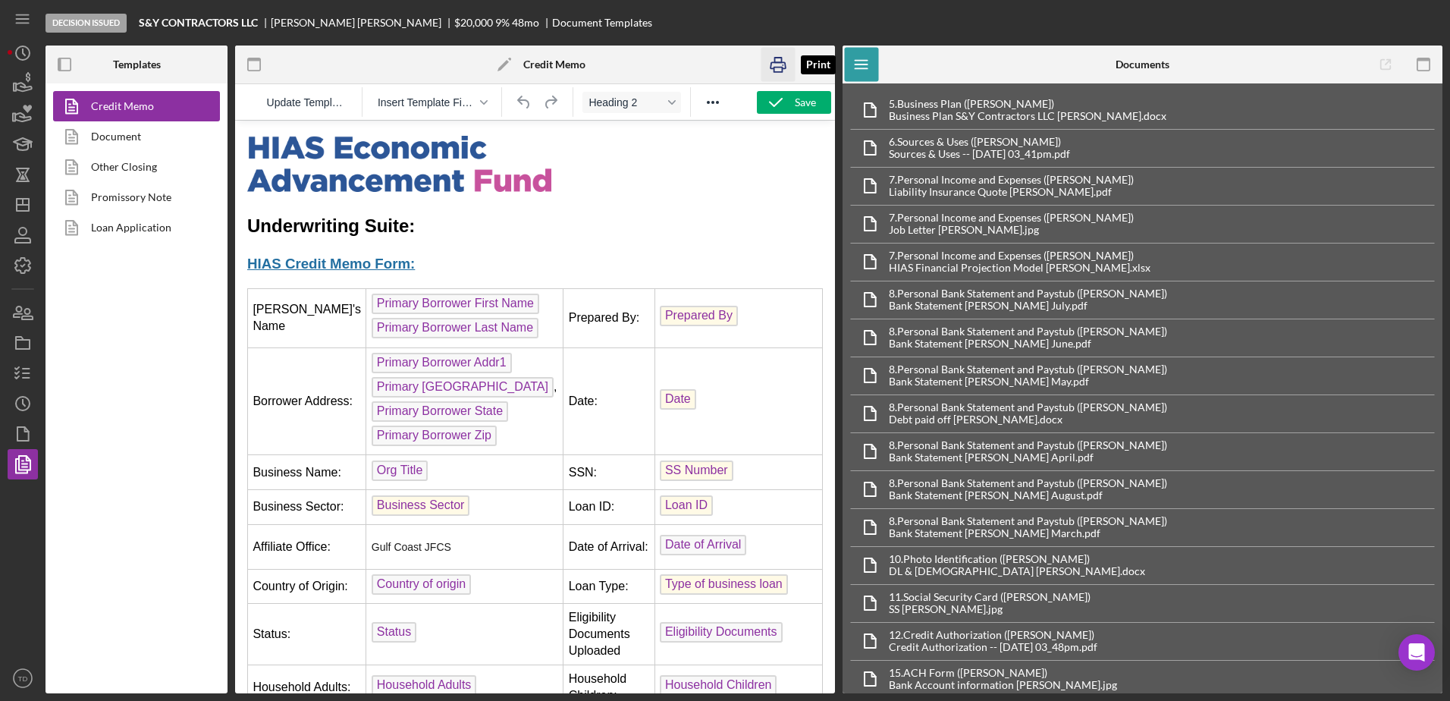
click at [776, 59] on icon "button" at bounding box center [779, 65] width 34 height 34
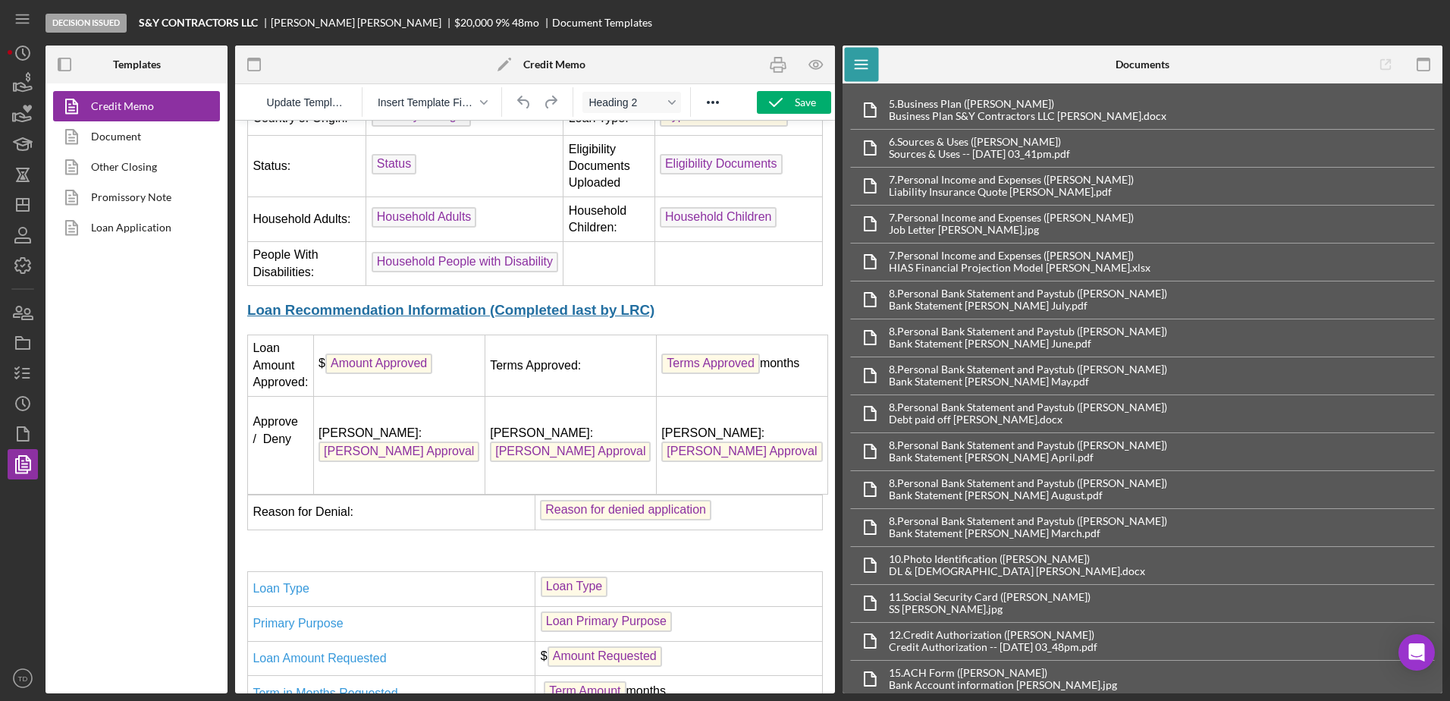
scroll to position [463, 1]
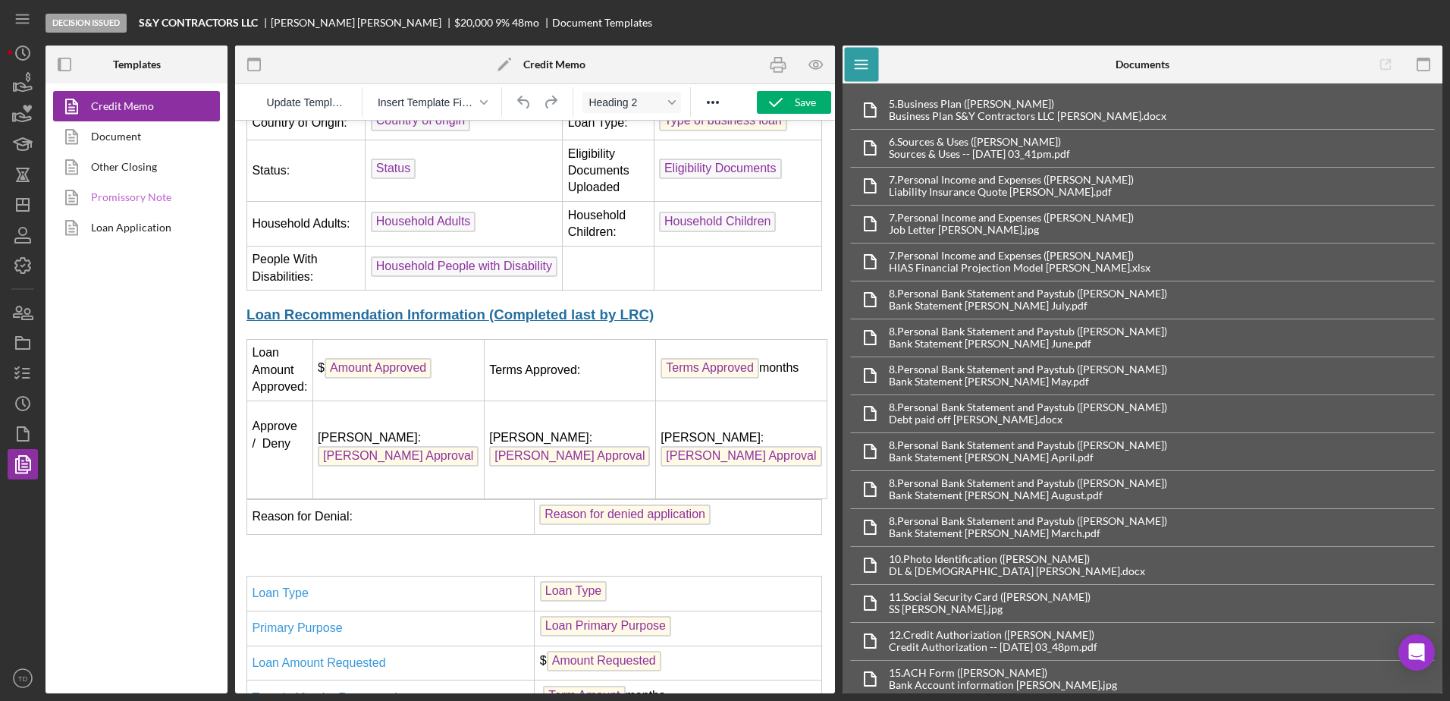
click at [143, 204] on link "Promissory Note" at bounding box center [132, 197] width 159 height 30
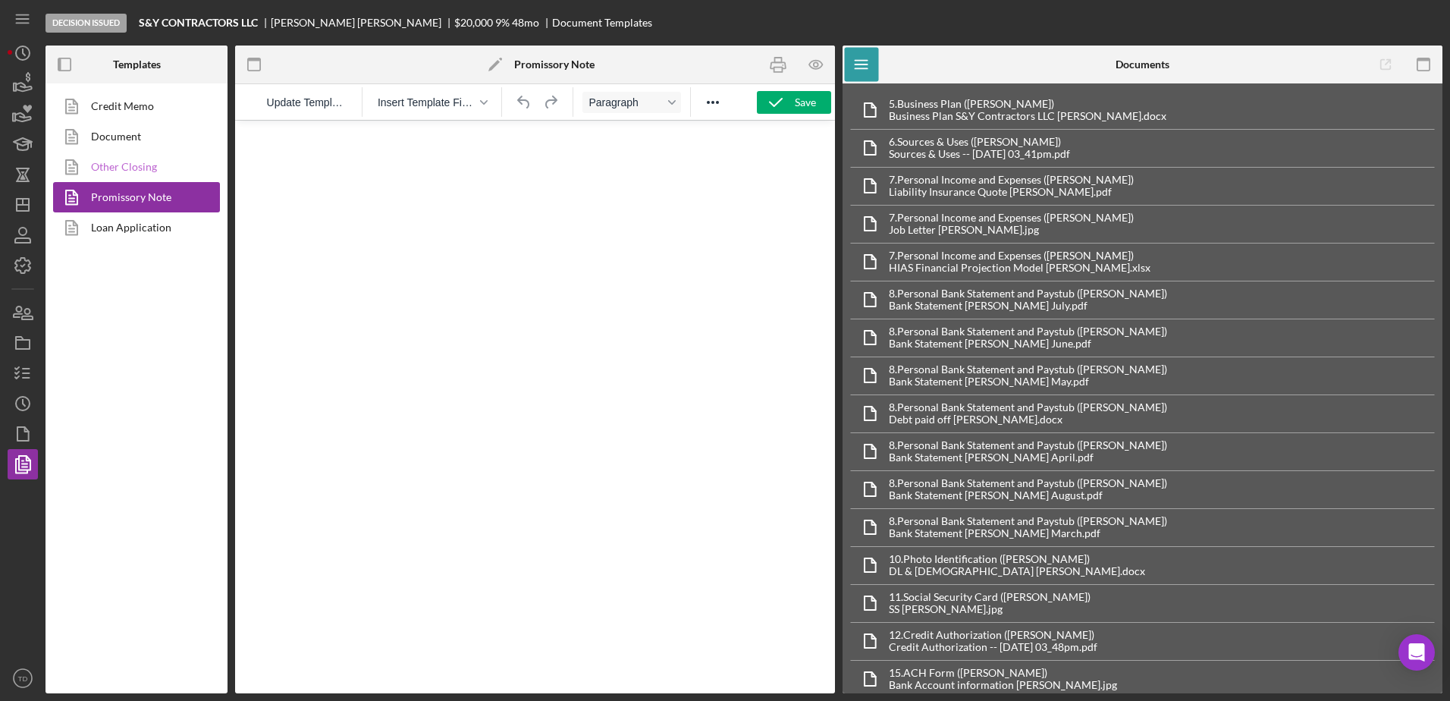
click at [127, 158] on link "Other Closing" at bounding box center [132, 167] width 159 height 30
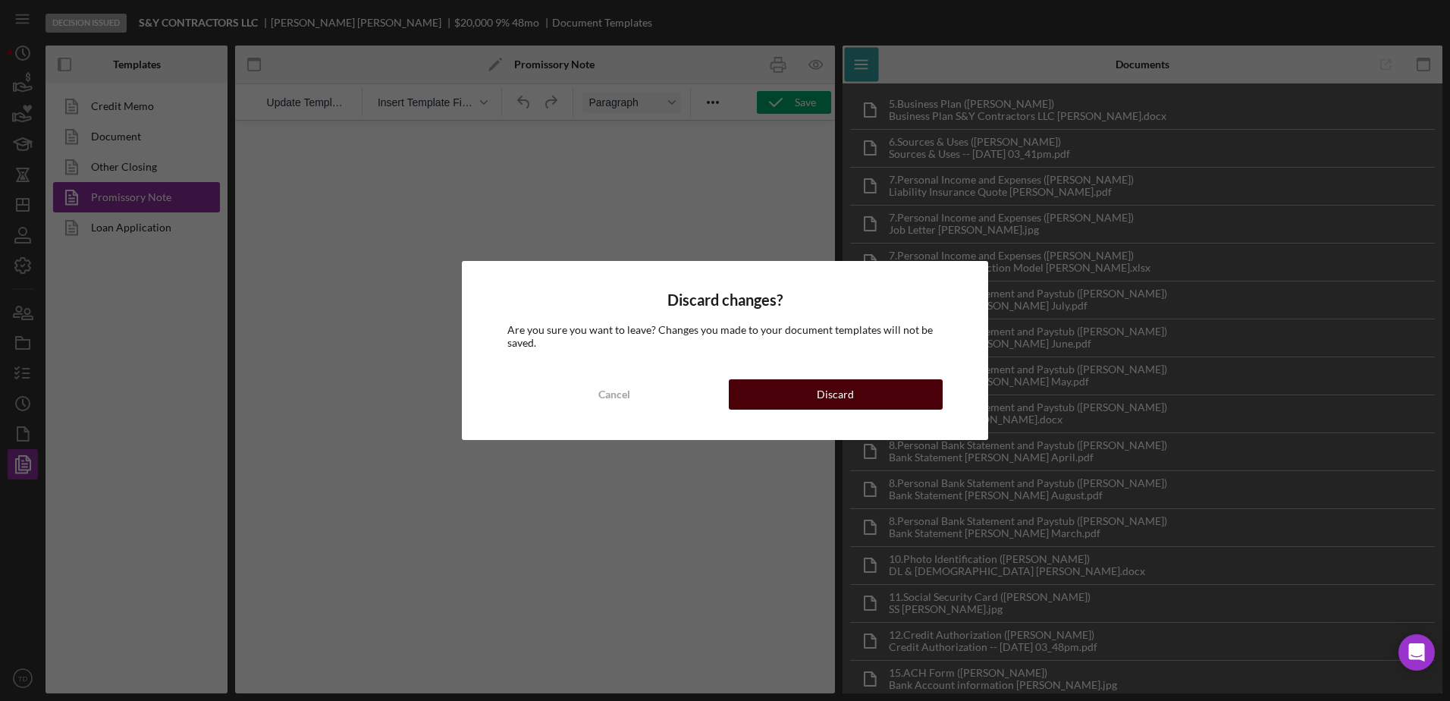
click at [821, 389] on div "Discard" at bounding box center [835, 394] width 37 height 30
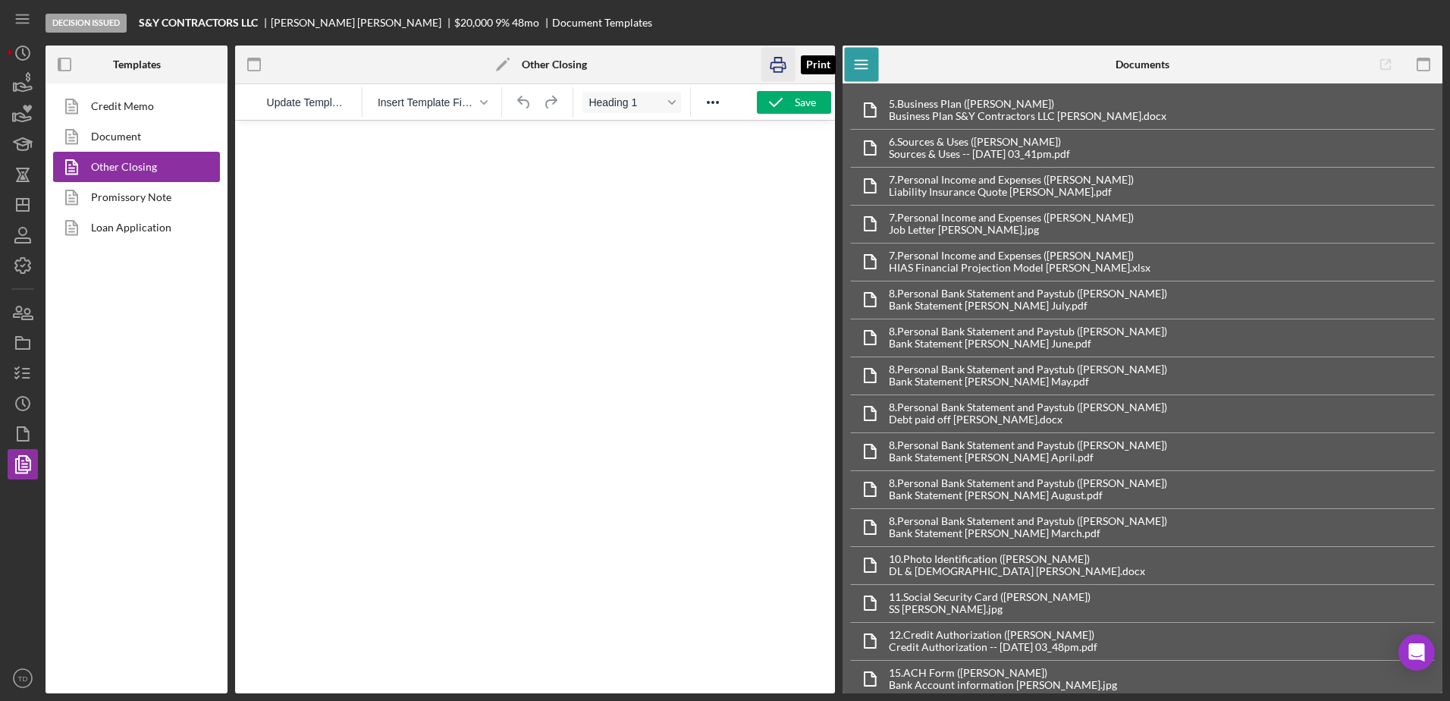
click at [777, 61] on icon "button" at bounding box center [779, 65] width 34 height 34
click at [17, 213] on icon "Icon/Dashboard" at bounding box center [23, 205] width 38 height 38
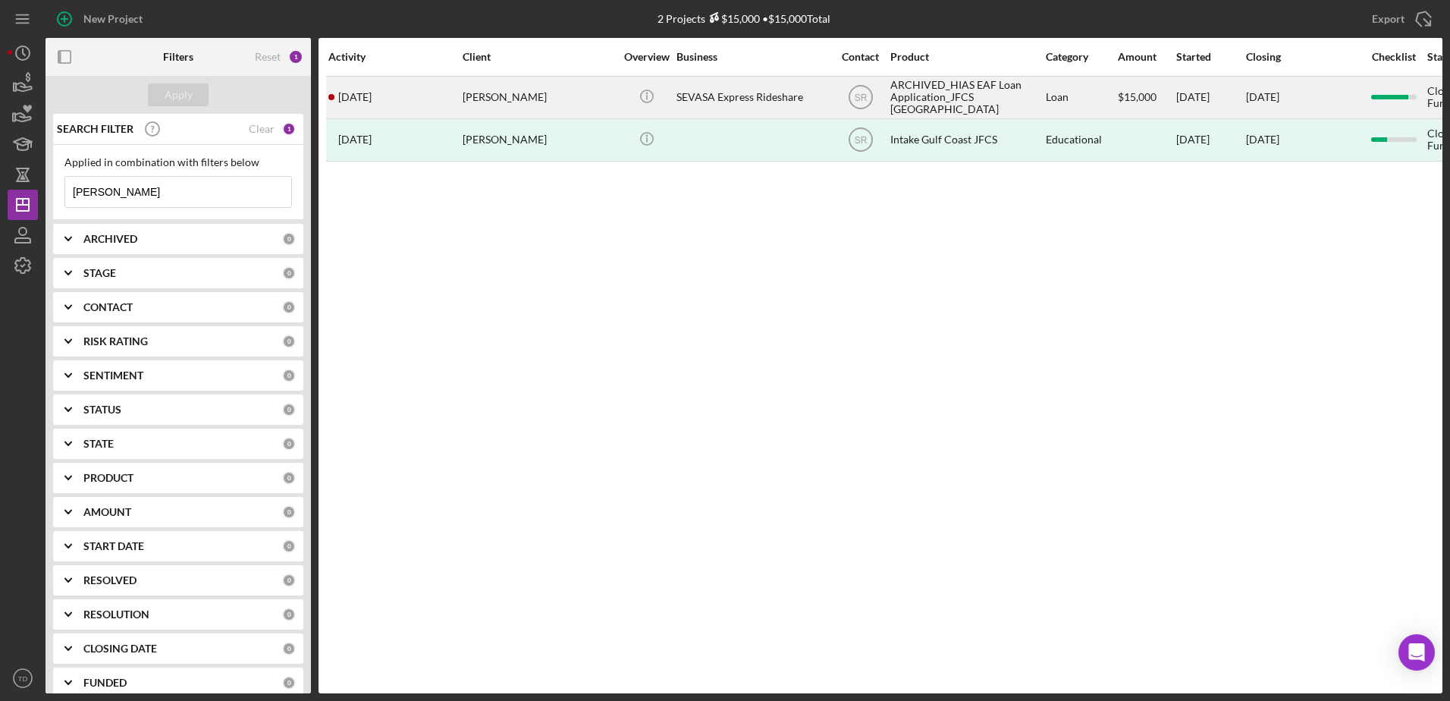
click at [363, 96] on time "[DATE]" at bounding box center [354, 97] width 33 height 12
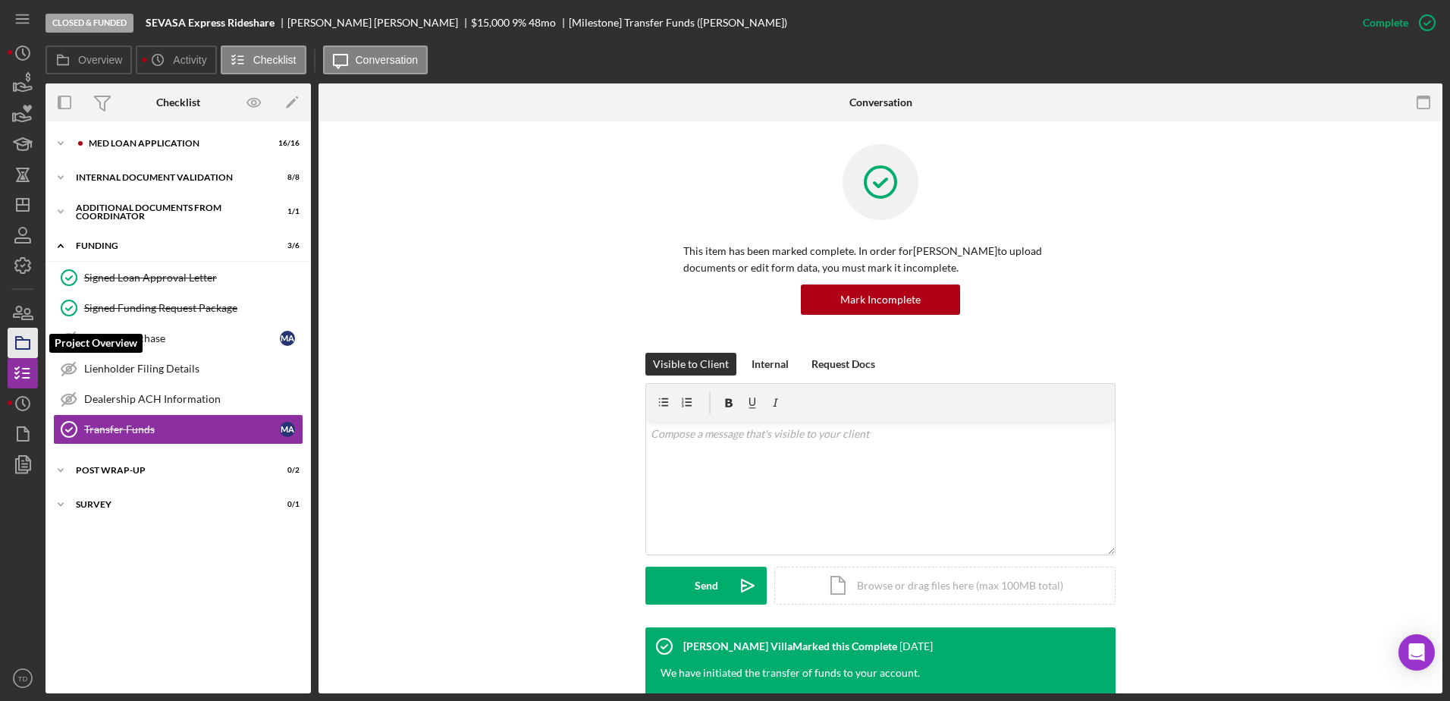
click at [26, 344] on icon "button" at bounding box center [23, 343] width 38 height 38
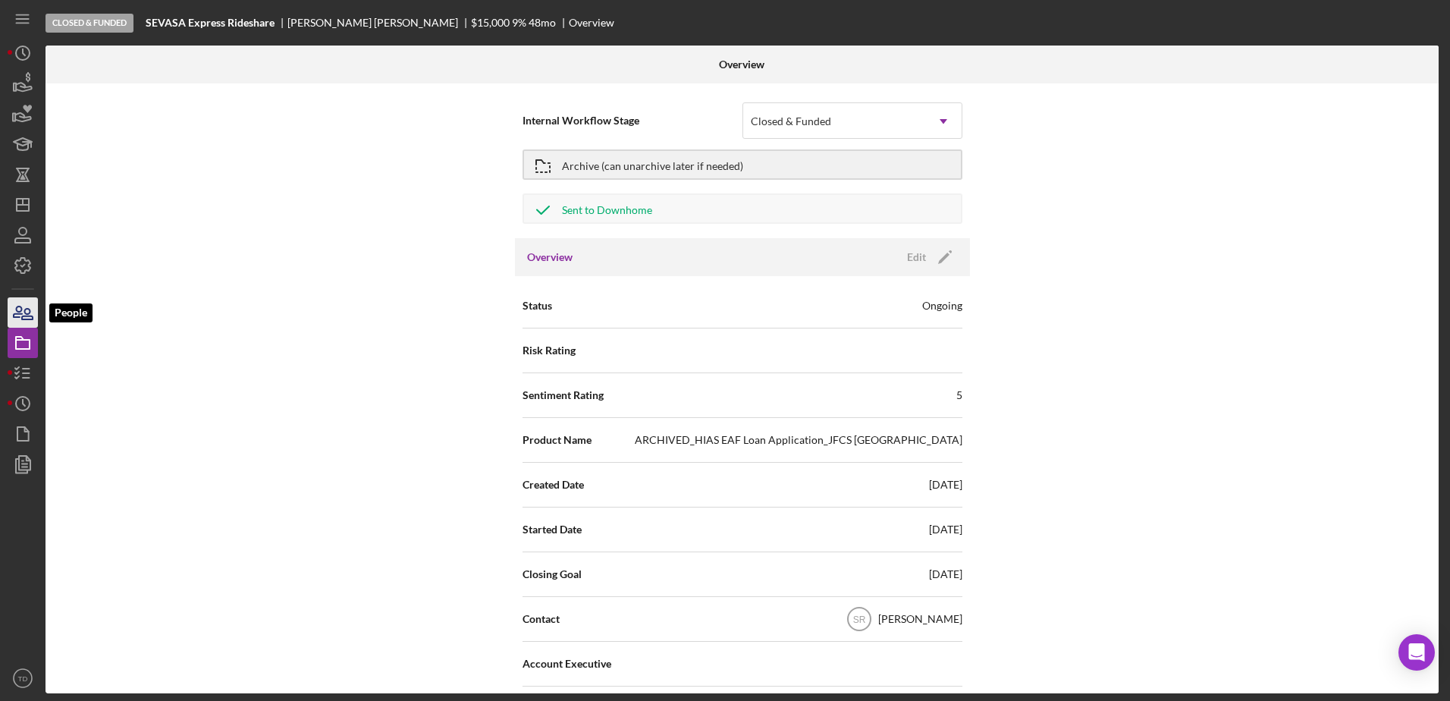
click at [28, 317] on icon "button" at bounding box center [23, 313] width 38 height 38
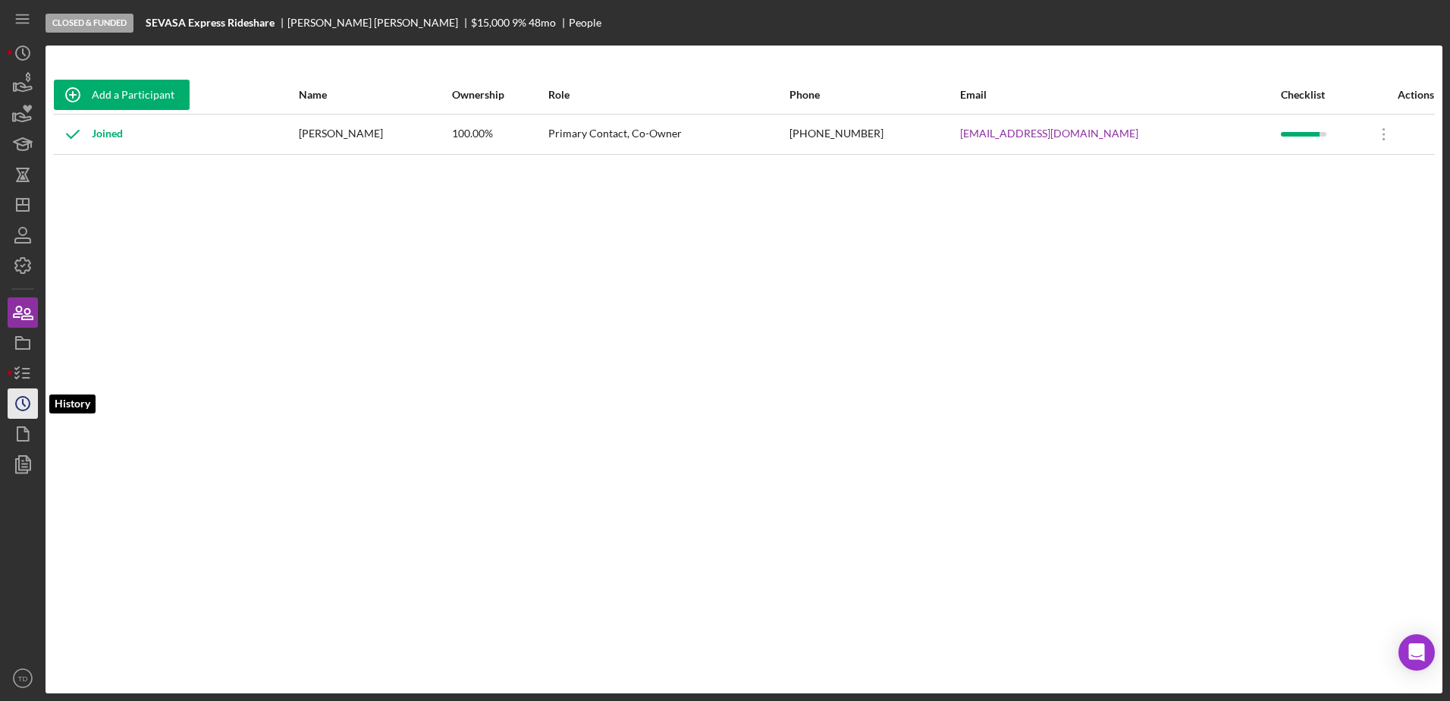
click at [23, 401] on polyline "button" at bounding box center [24, 403] width 2 height 6
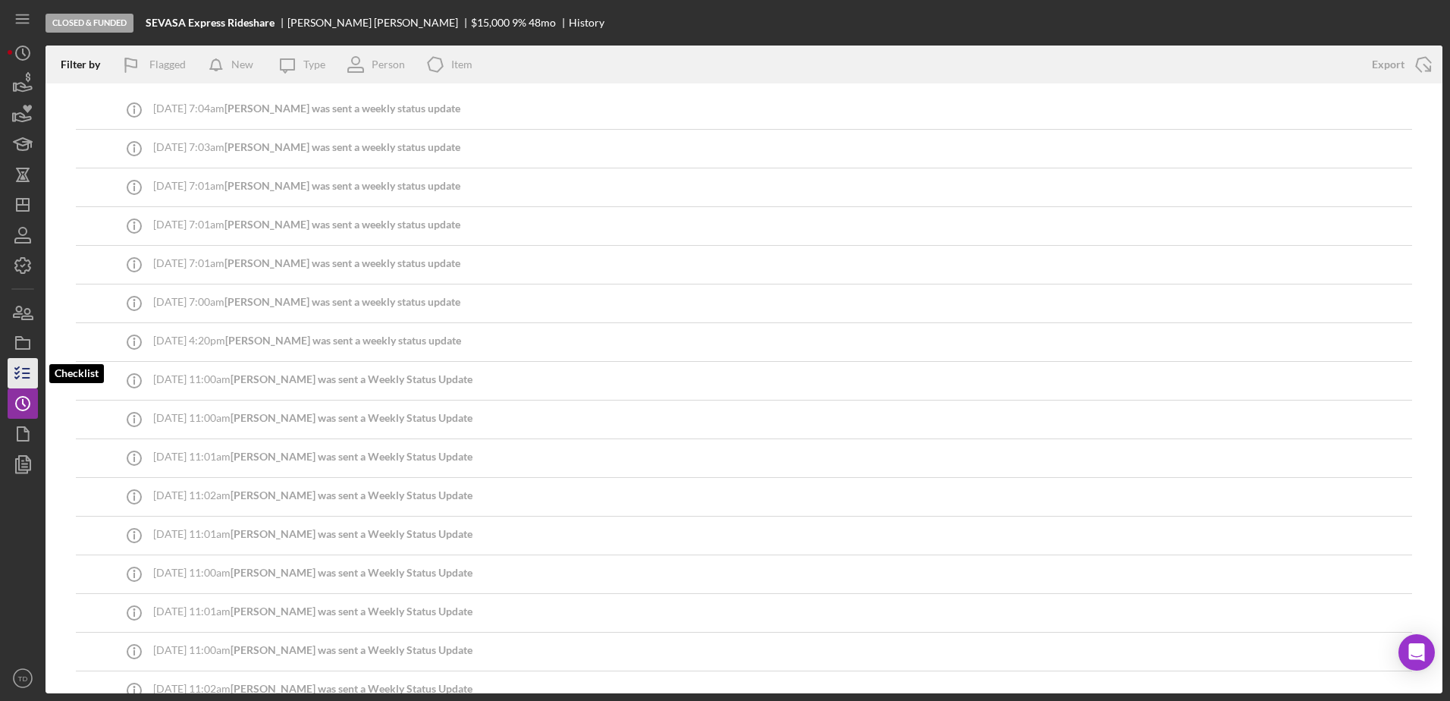
click at [27, 369] on line "button" at bounding box center [26, 369] width 7 height 0
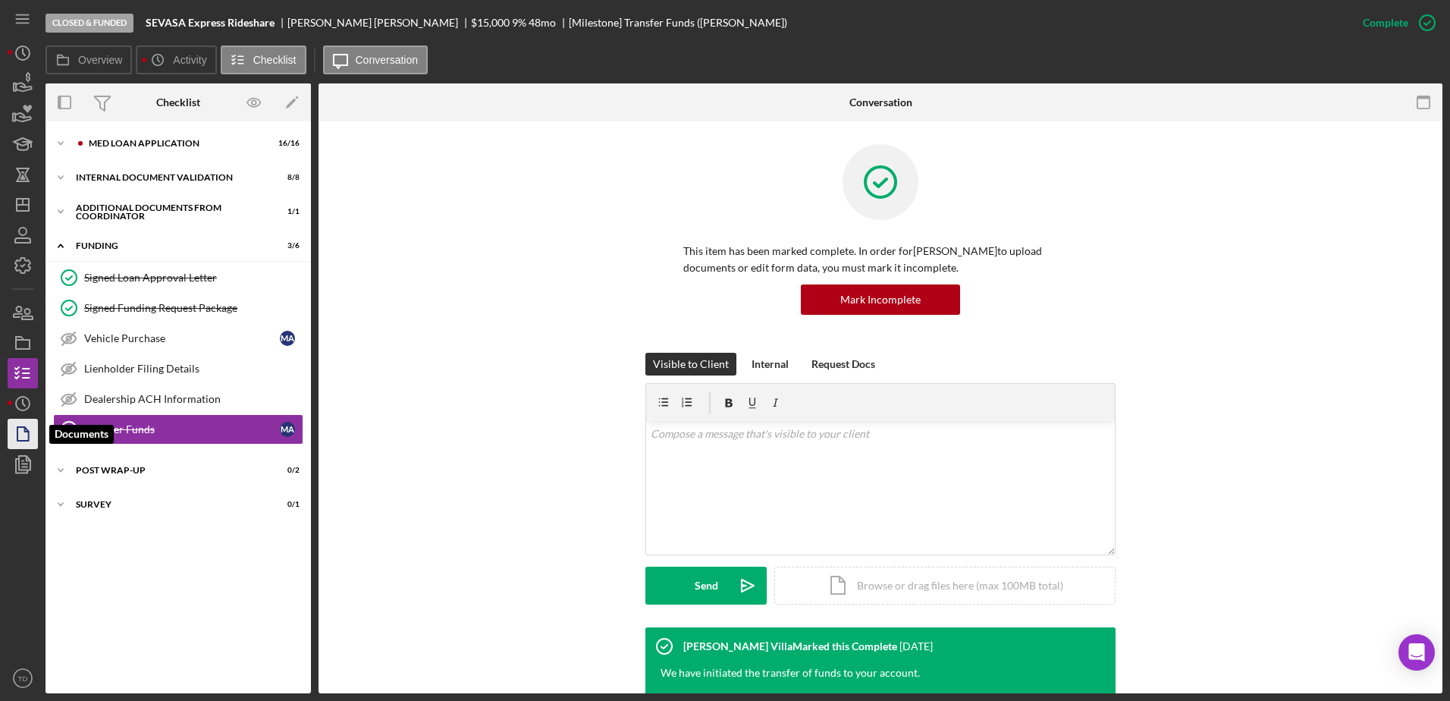
click at [21, 445] on icon "button" at bounding box center [23, 434] width 38 height 38
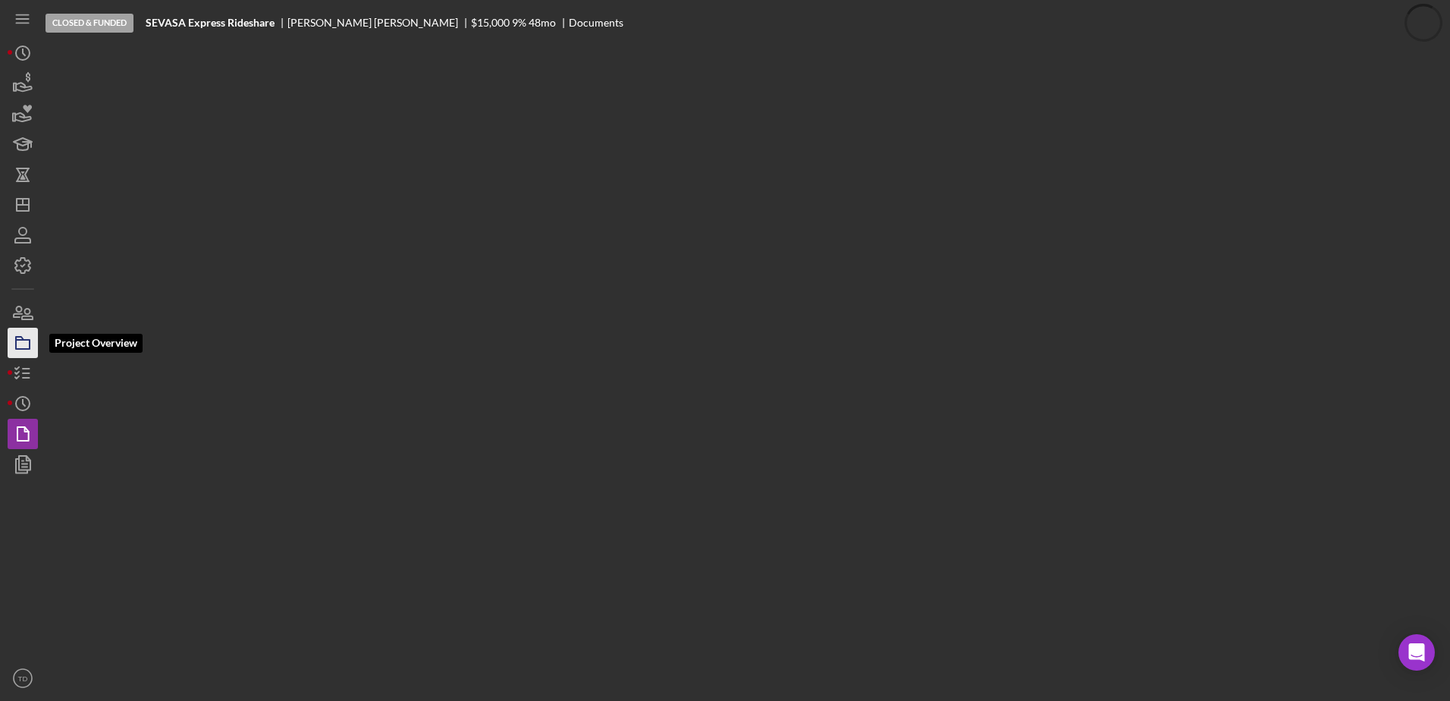
click at [24, 336] on icon "button" at bounding box center [23, 343] width 38 height 38
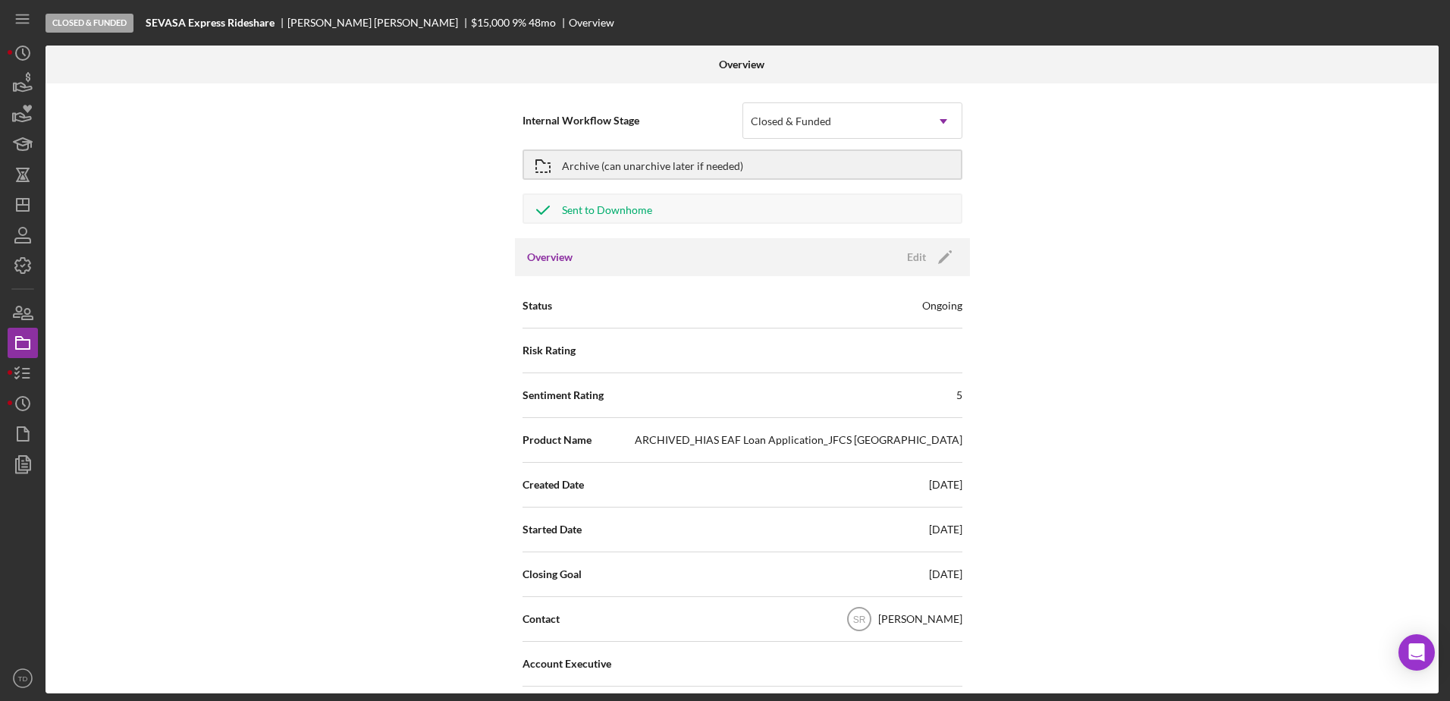
click at [907, 600] on div "SR Sandra Romero" at bounding box center [901, 619] width 122 height 38
click at [20, 197] on icon "Icon/Dashboard" at bounding box center [23, 205] width 38 height 38
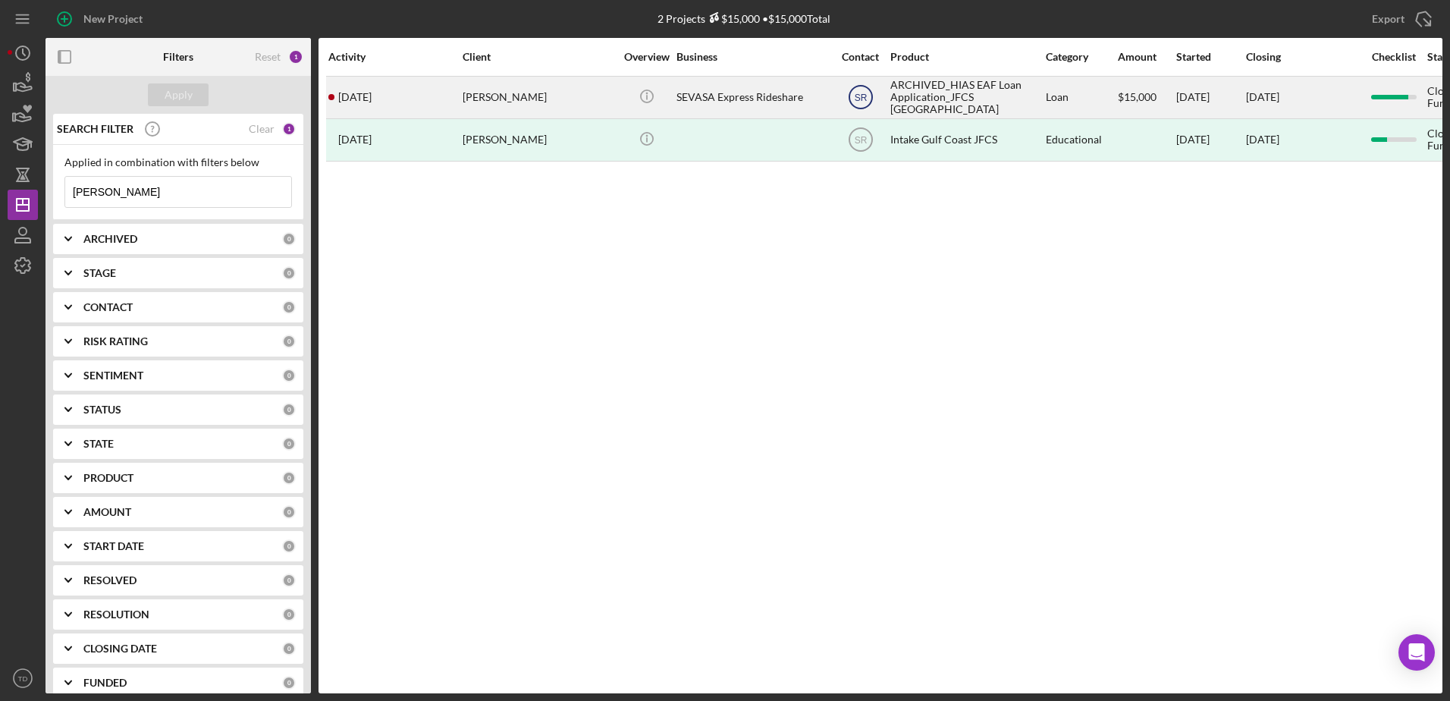
click at [854, 99] on text "SR" at bounding box center [860, 98] width 13 height 11
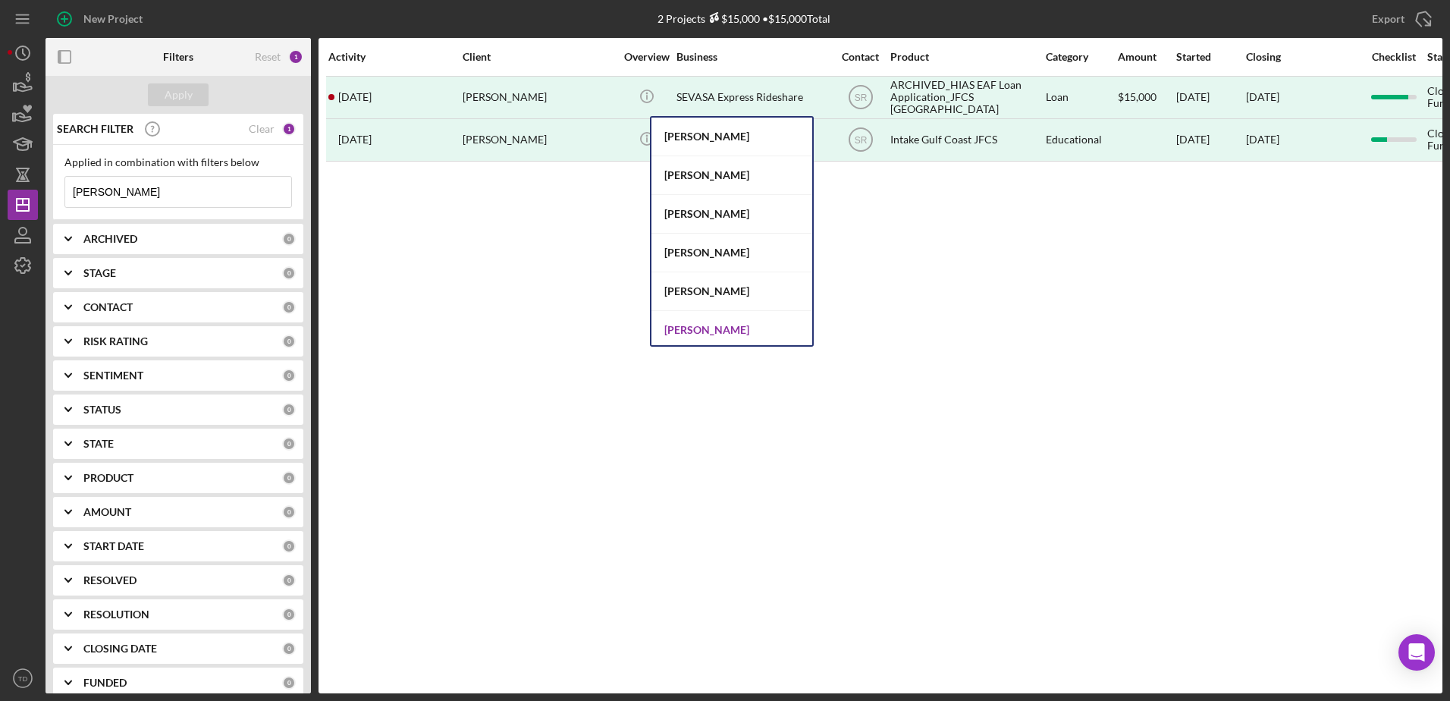
click at [764, 311] on div "[PERSON_NAME]" at bounding box center [732, 330] width 161 height 39
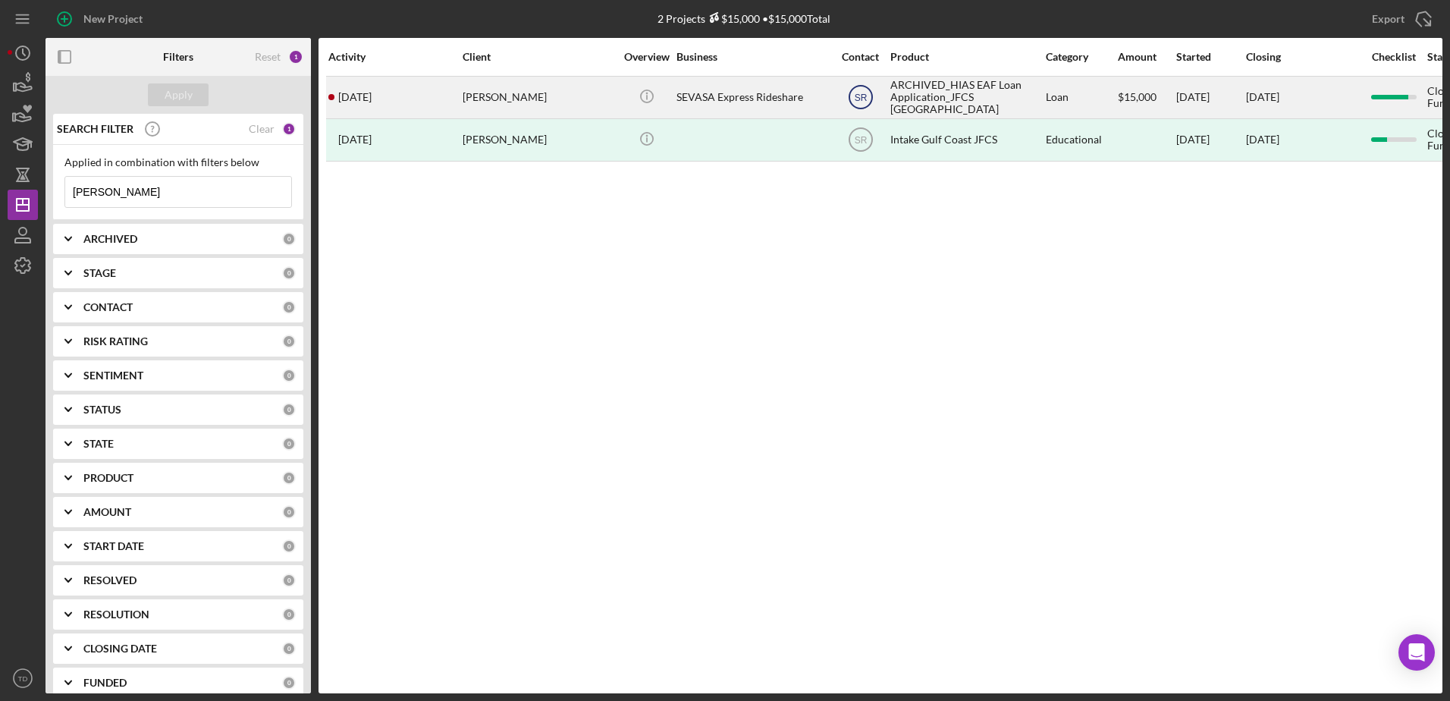
click at [842, 87] on icon "SR" at bounding box center [861, 97] width 38 height 38
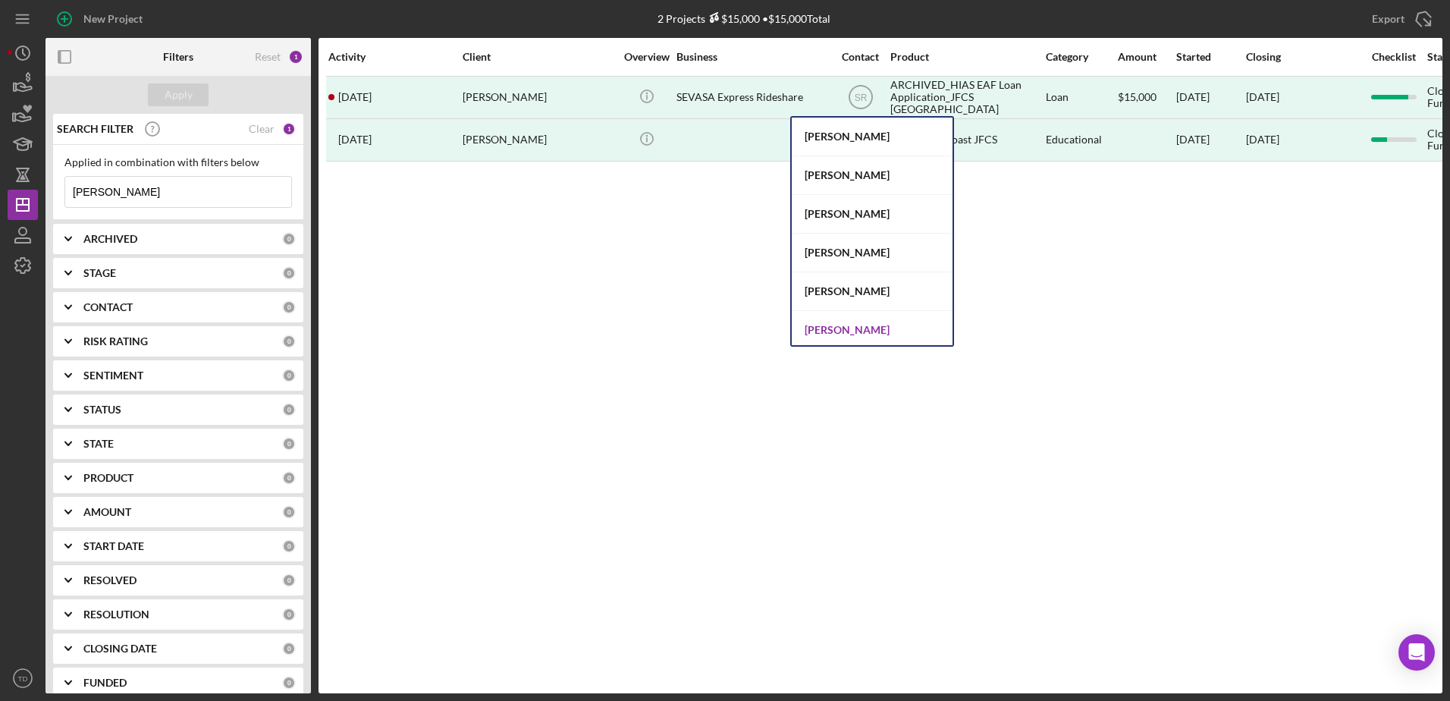
click at [895, 311] on div "[PERSON_NAME]" at bounding box center [872, 330] width 161 height 39
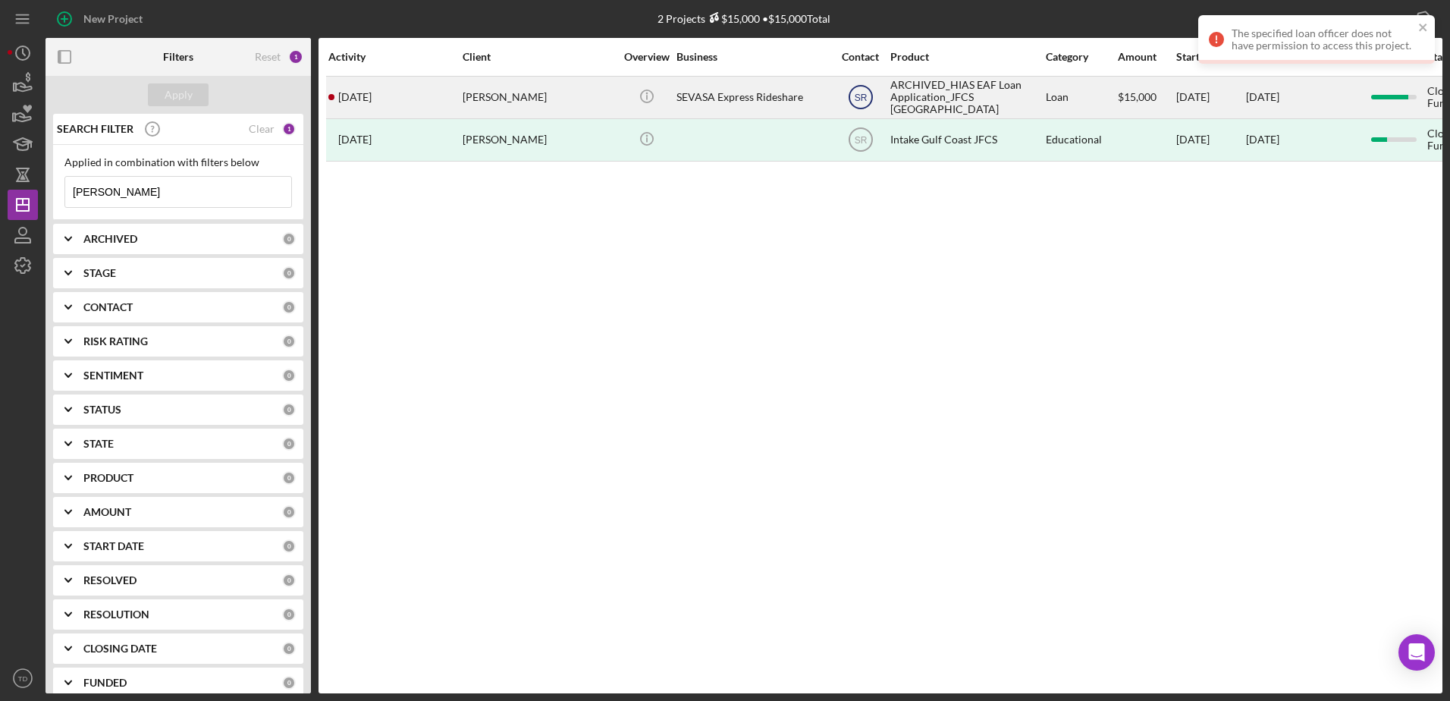
click at [854, 99] on text "SR" at bounding box center [860, 98] width 13 height 11
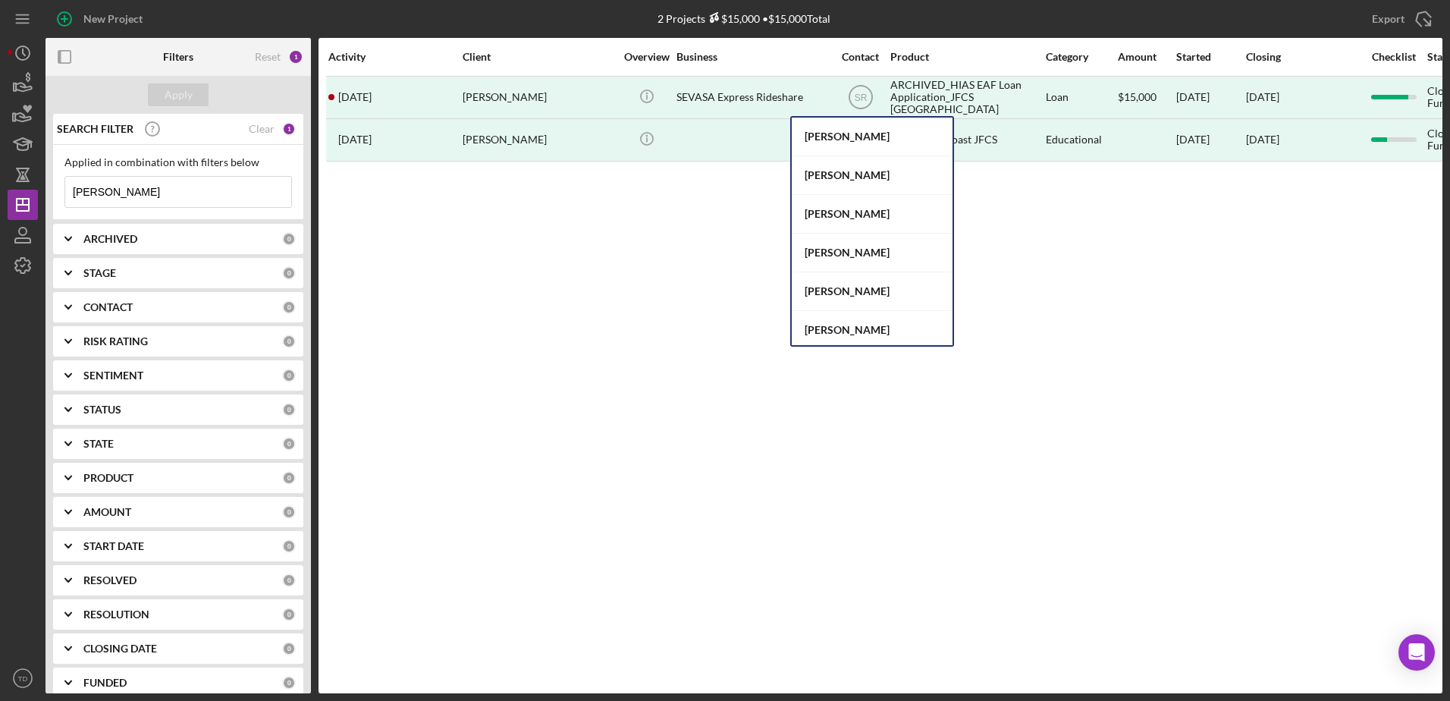
click at [892, 350] on div "[PERSON_NAME]" at bounding box center [872, 369] width 161 height 39
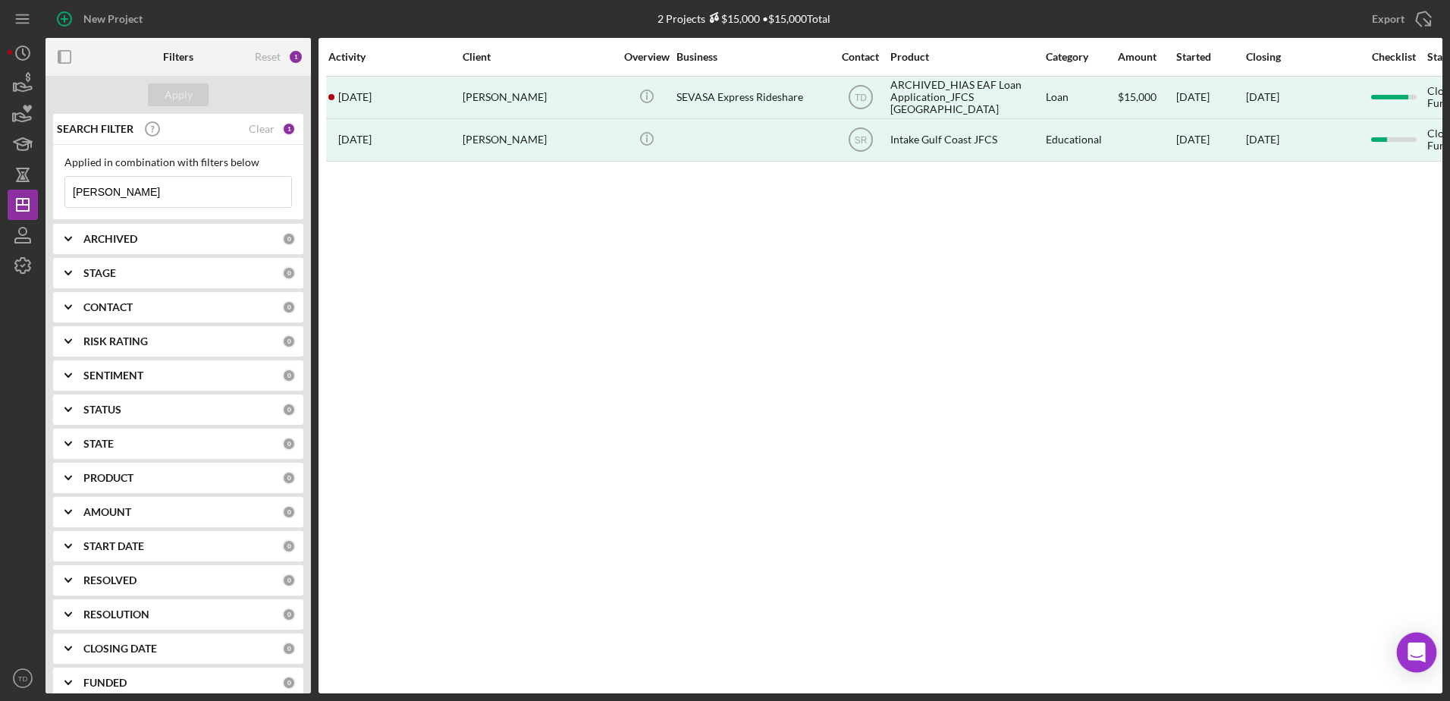
click at [1412, 655] on icon "Open Intercom Messenger" at bounding box center [1416, 652] width 17 height 20
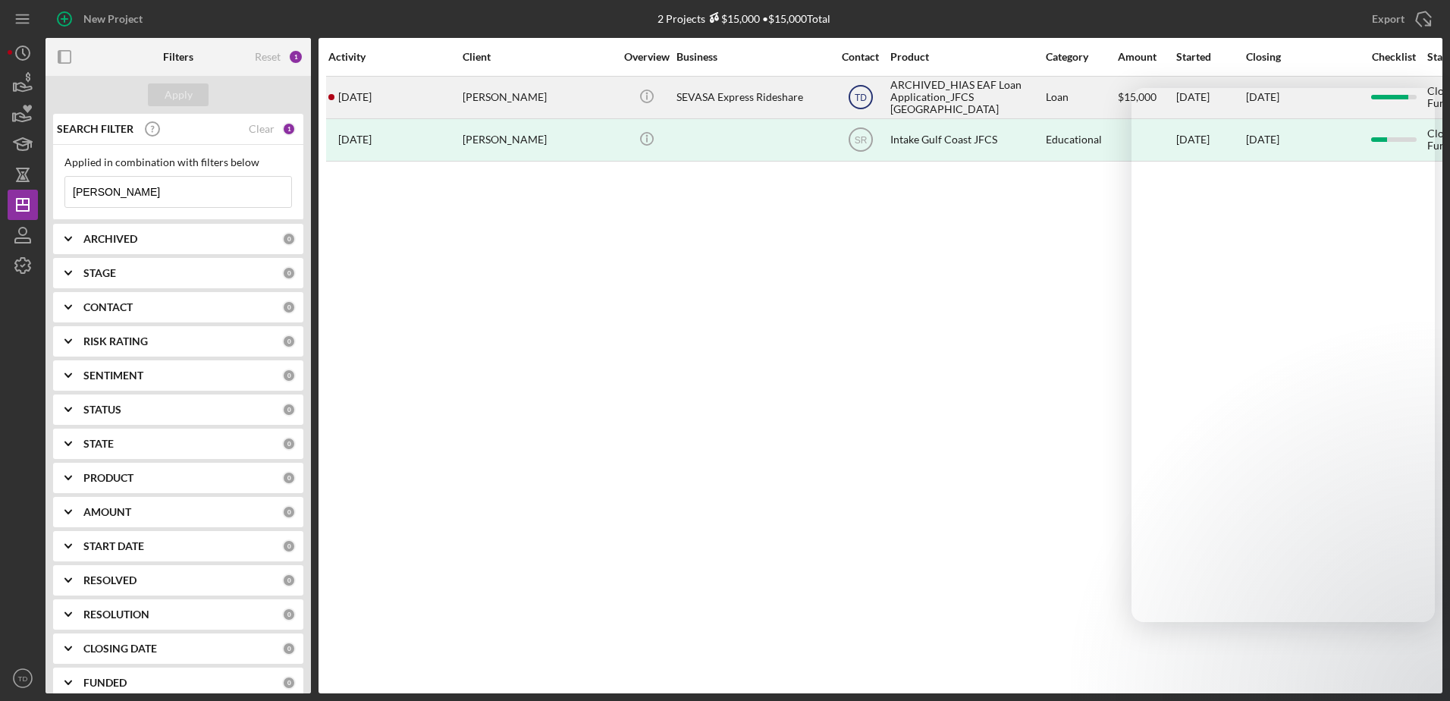
click at [855, 98] on text "TD" at bounding box center [861, 98] width 12 height 11
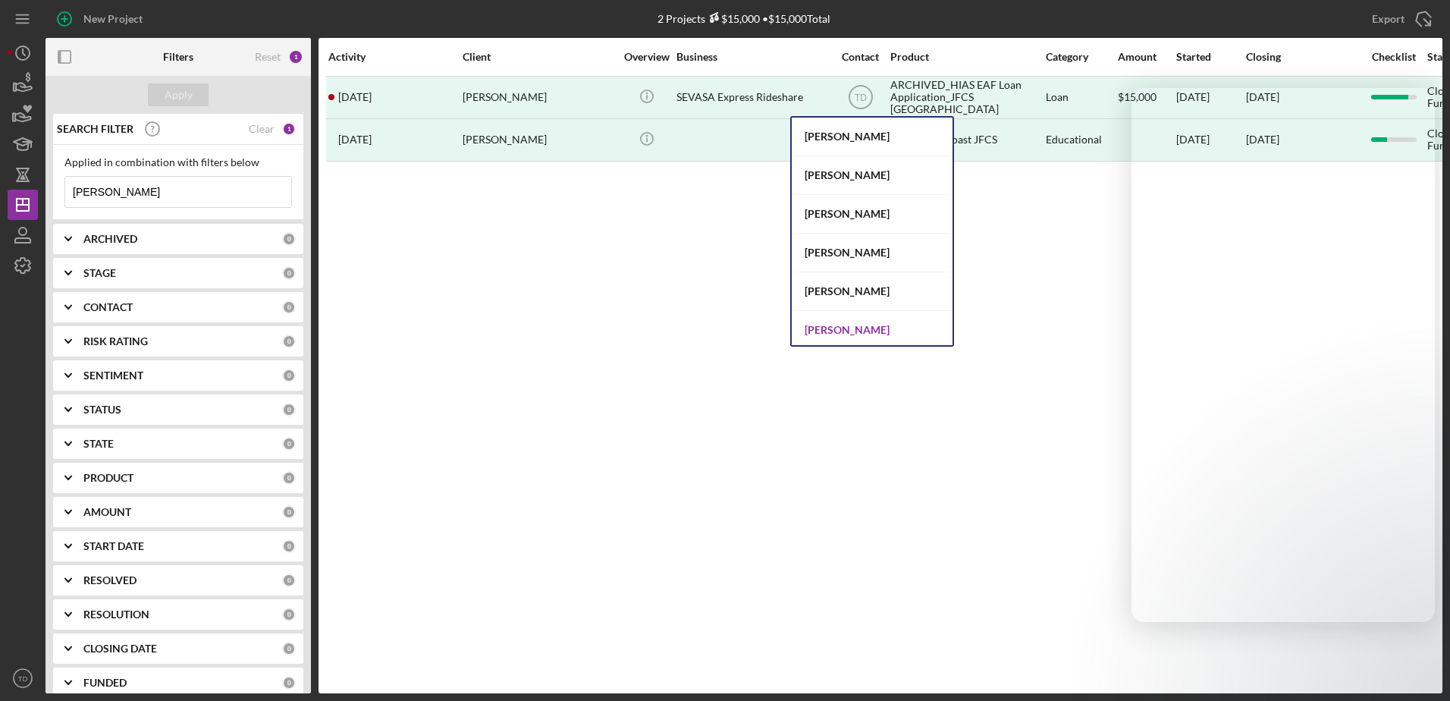
click at [843, 311] on div "[PERSON_NAME]" at bounding box center [872, 330] width 161 height 39
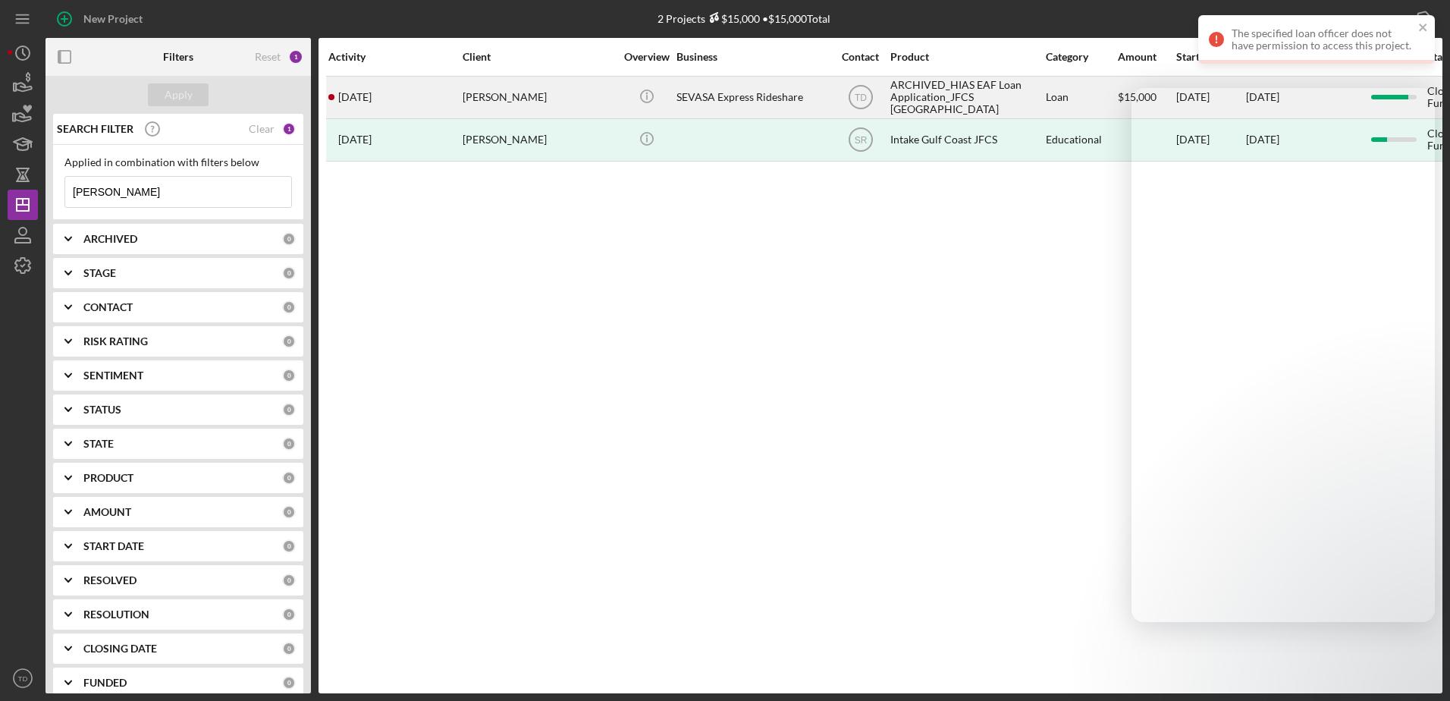
click at [466, 90] on div "[PERSON_NAME]" at bounding box center [539, 97] width 152 height 40
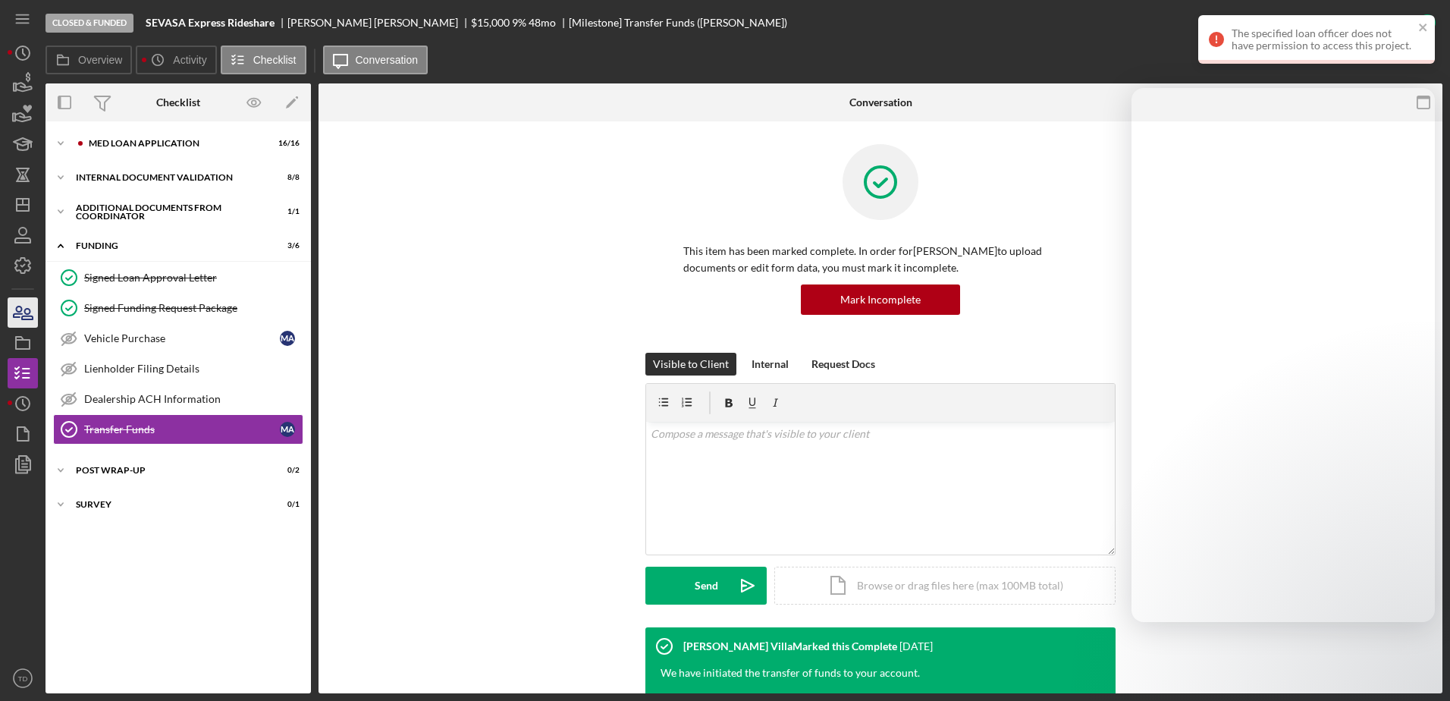
click at [15, 312] on icon "button" at bounding box center [23, 313] width 38 height 38
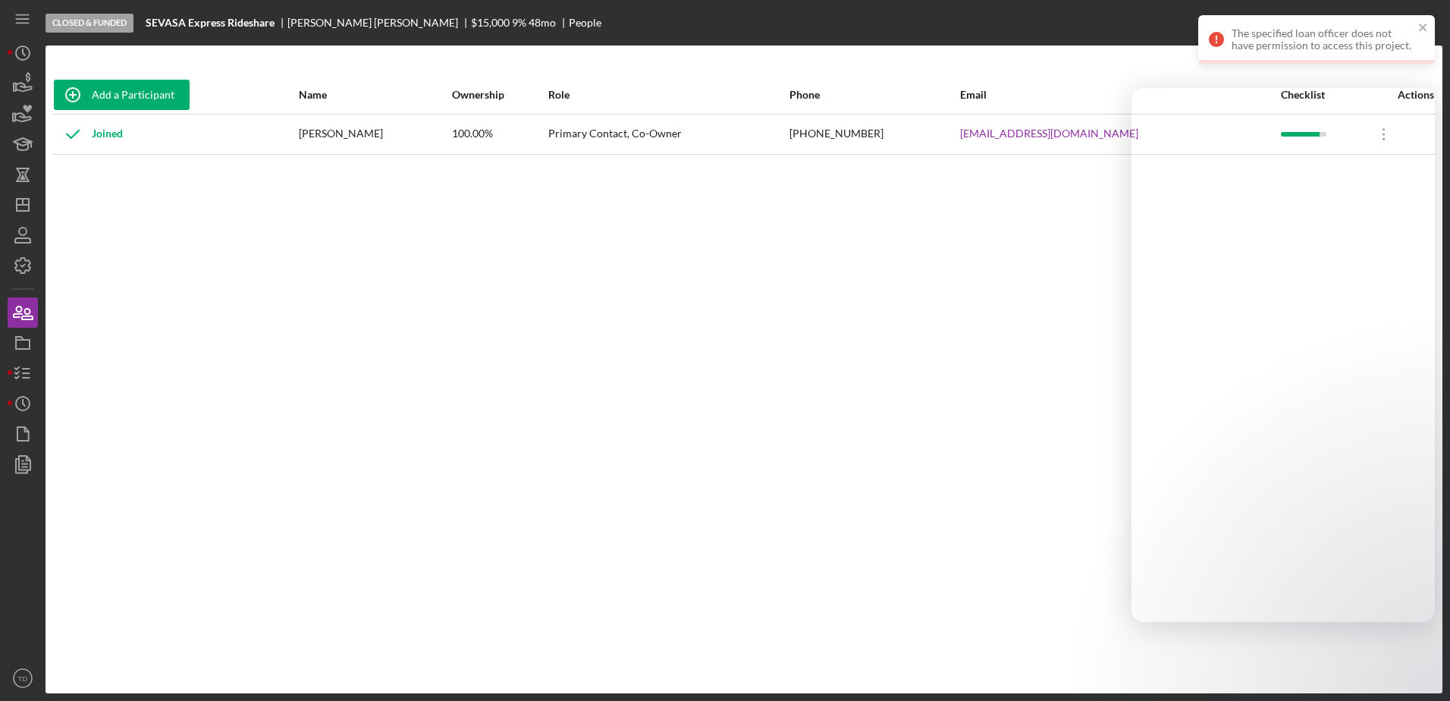
click at [1055, 124] on div "[EMAIL_ADDRESS][DOMAIN_NAME]" at bounding box center [1119, 134] width 319 height 38
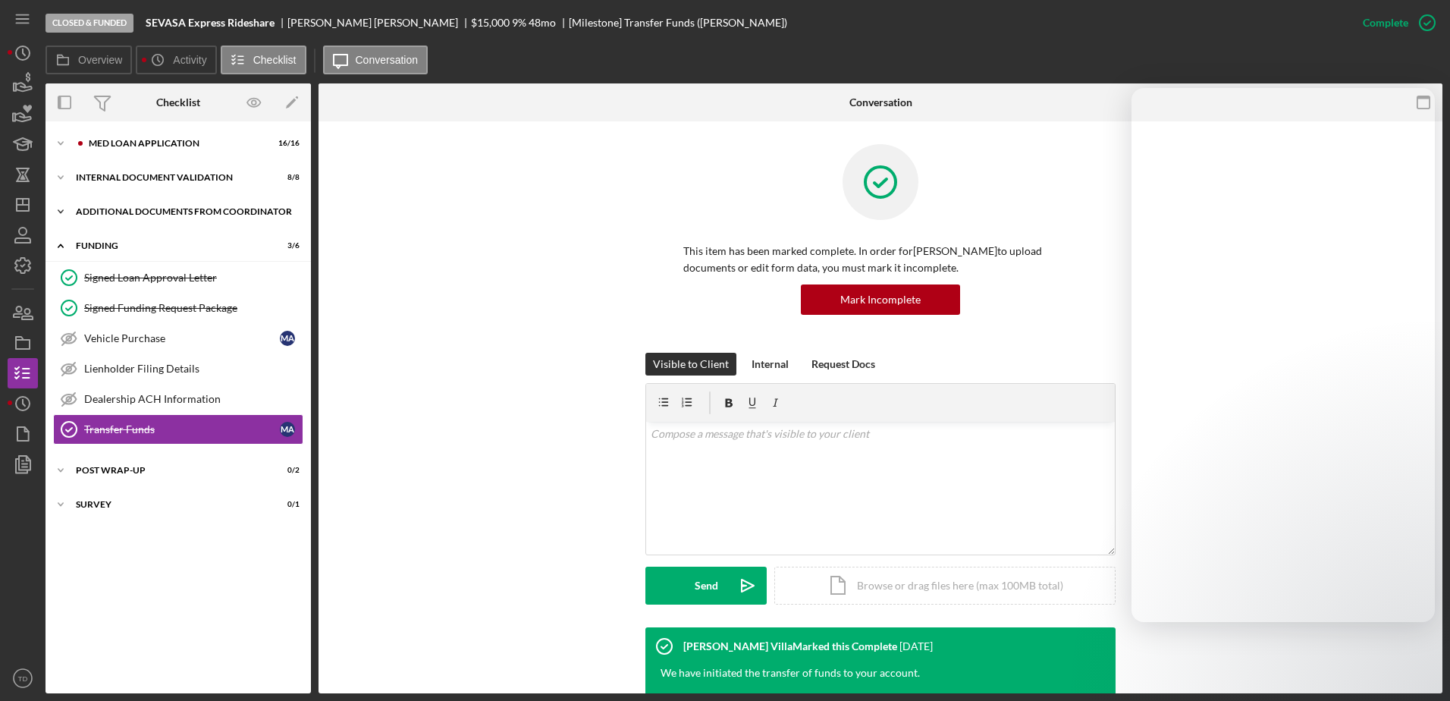
click at [128, 209] on div "Additional Documents from Coordinator" at bounding box center [184, 211] width 216 height 9
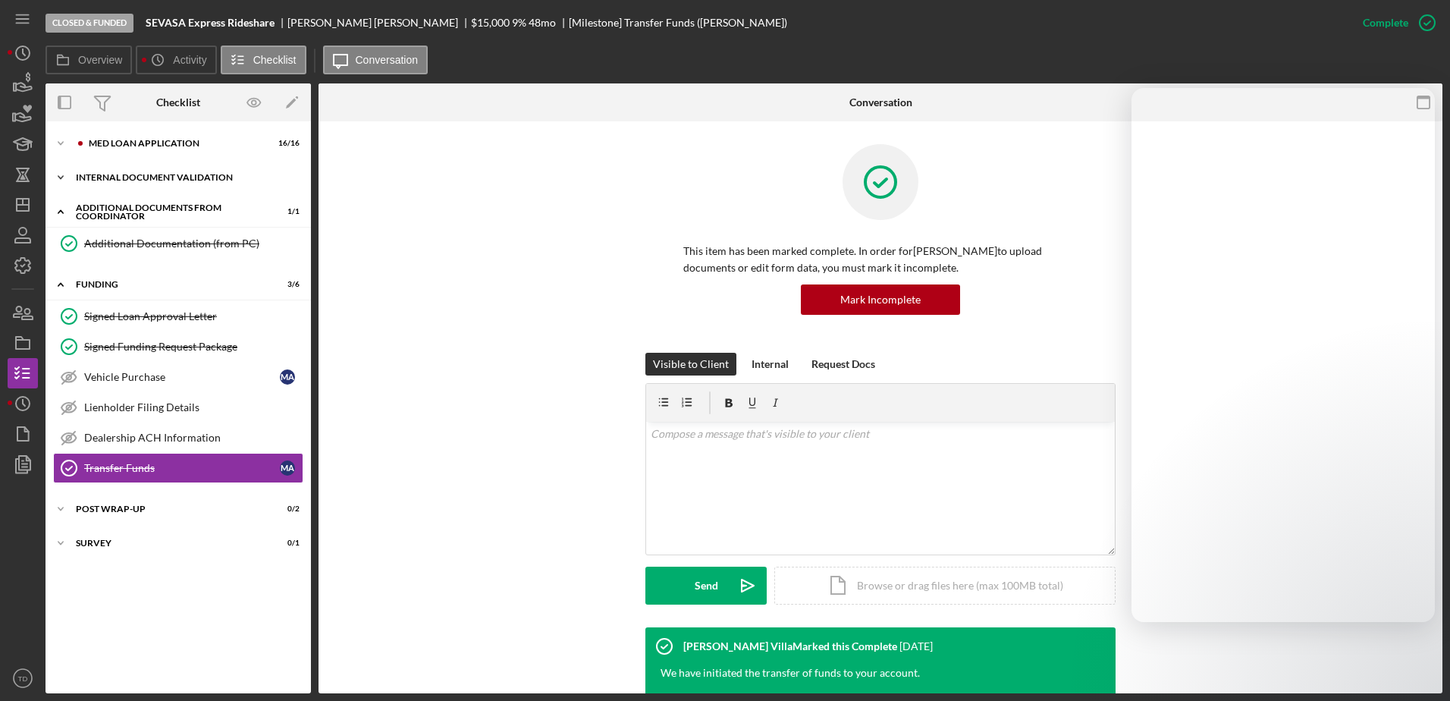
click at [181, 180] on div "Internal Document Validation" at bounding box center [184, 177] width 216 height 9
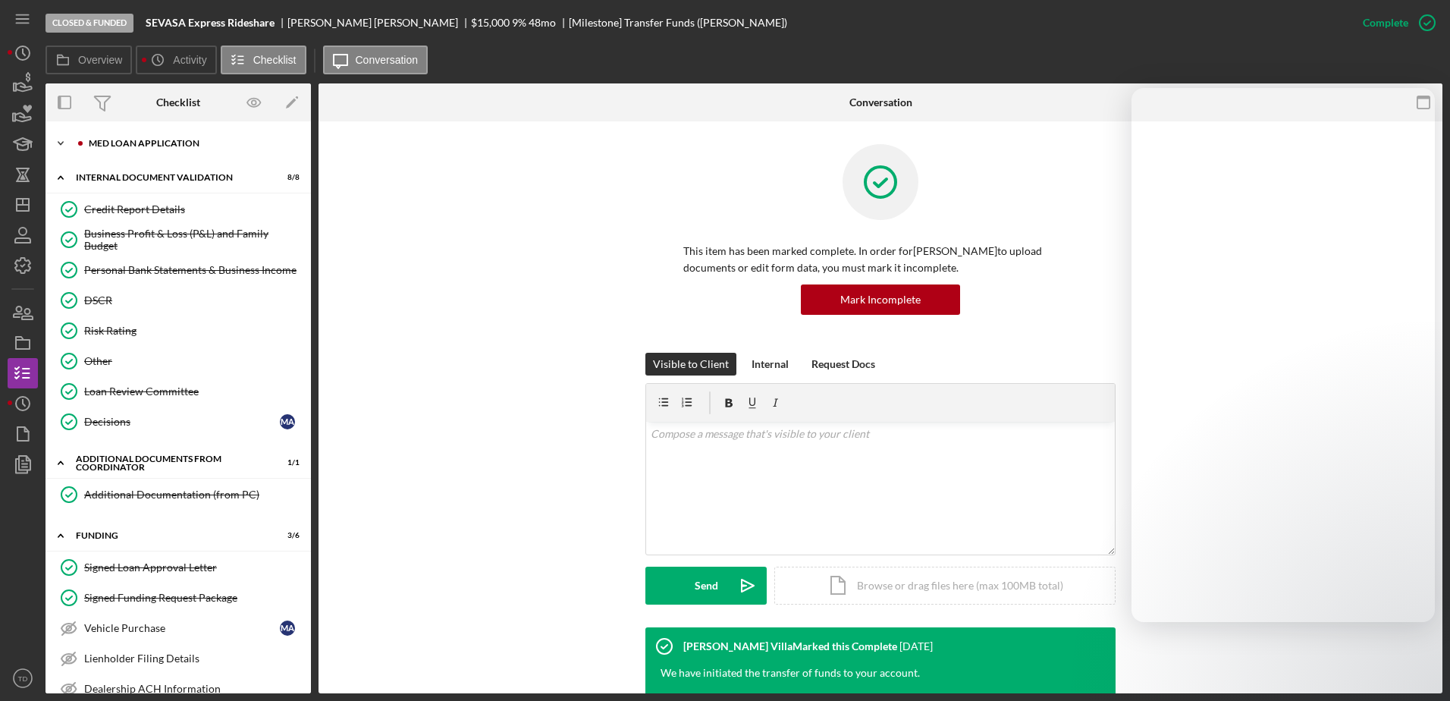
click at [159, 146] on div "Med Loan Application" at bounding box center [190, 143] width 203 height 9
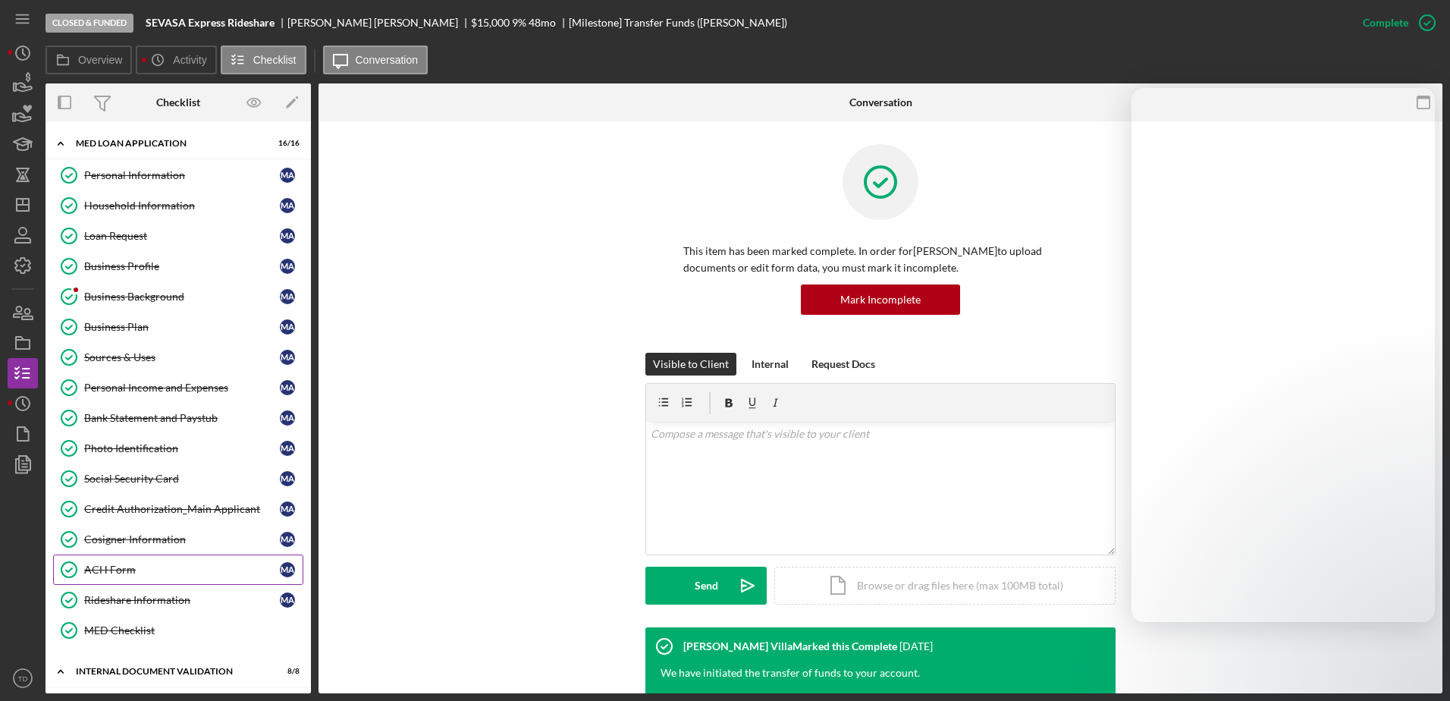
click at [132, 576] on div "ACH Form" at bounding box center [182, 570] width 196 height 12
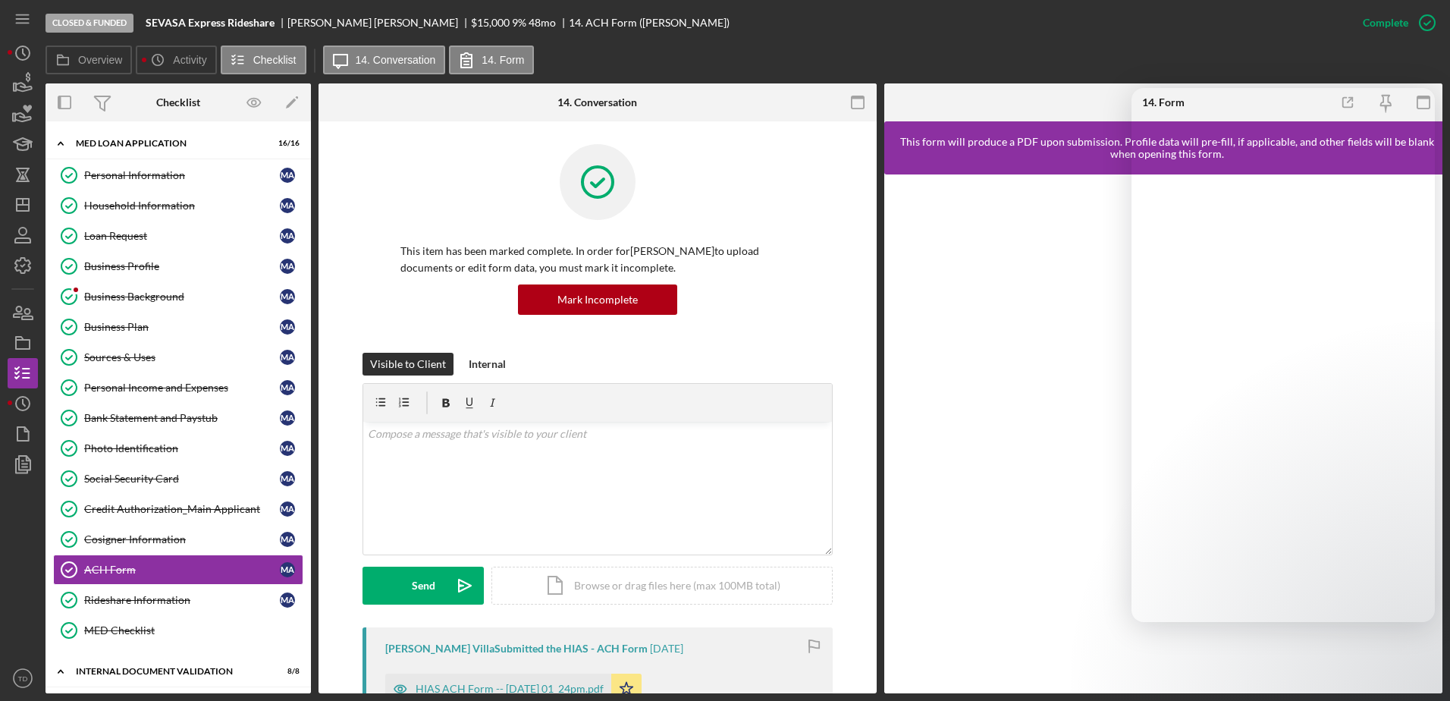
click at [5, 90] on div "Closed & Funded SEVASA Express Rideshare Miguel Alarcon $15,000 9 % 48 mo 14. A…" at bounding box center [725, 350] width 1450 height 701
click at [22, 87] on icon "button" at bounding box center [24, 87] width 16 height 8
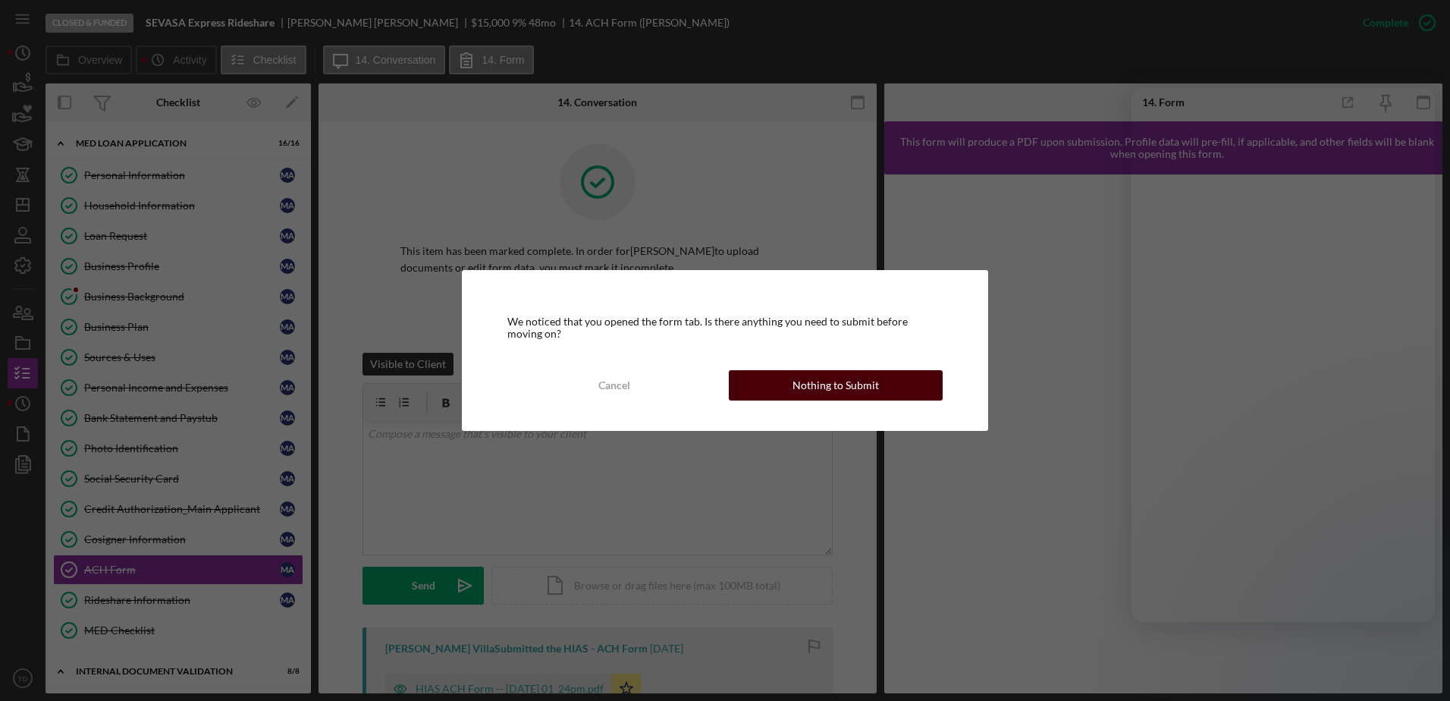
click at [812, 381] on div "Nothing to Submit" at bounding box center [836, 385] width 86 height 30
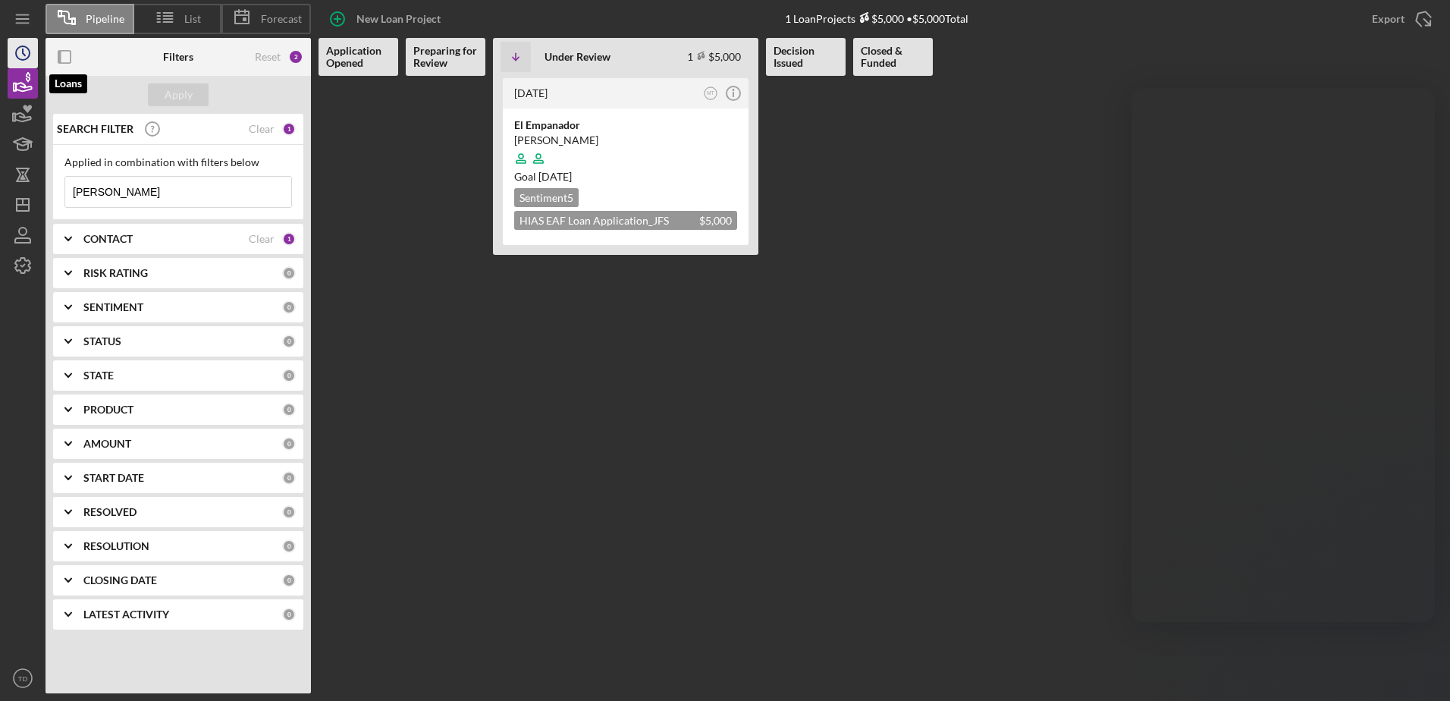
click at [20, 58] on icon "Icon/History" at bounding box center [23, 53] width 38 height 38
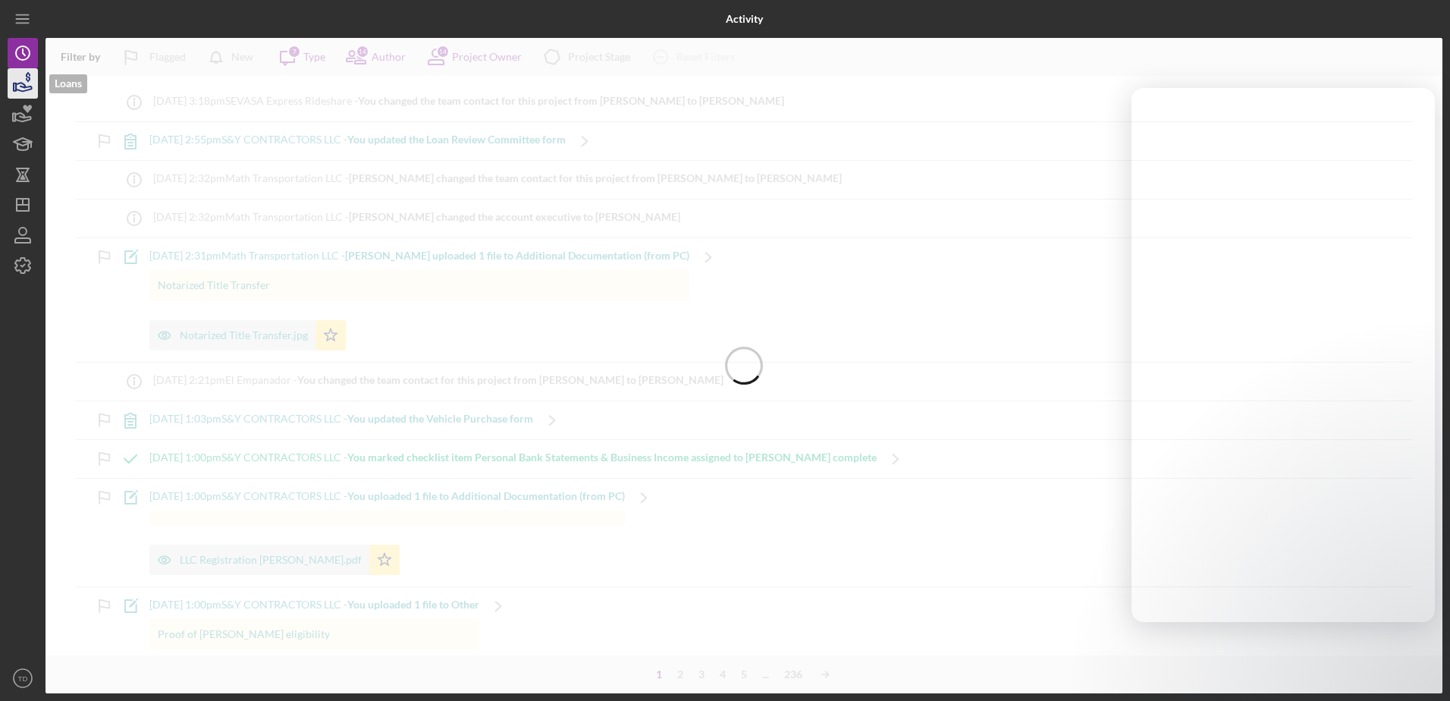
click at [20, 93] on icon "button" at bounding box center [23, 83] width 38 height 38
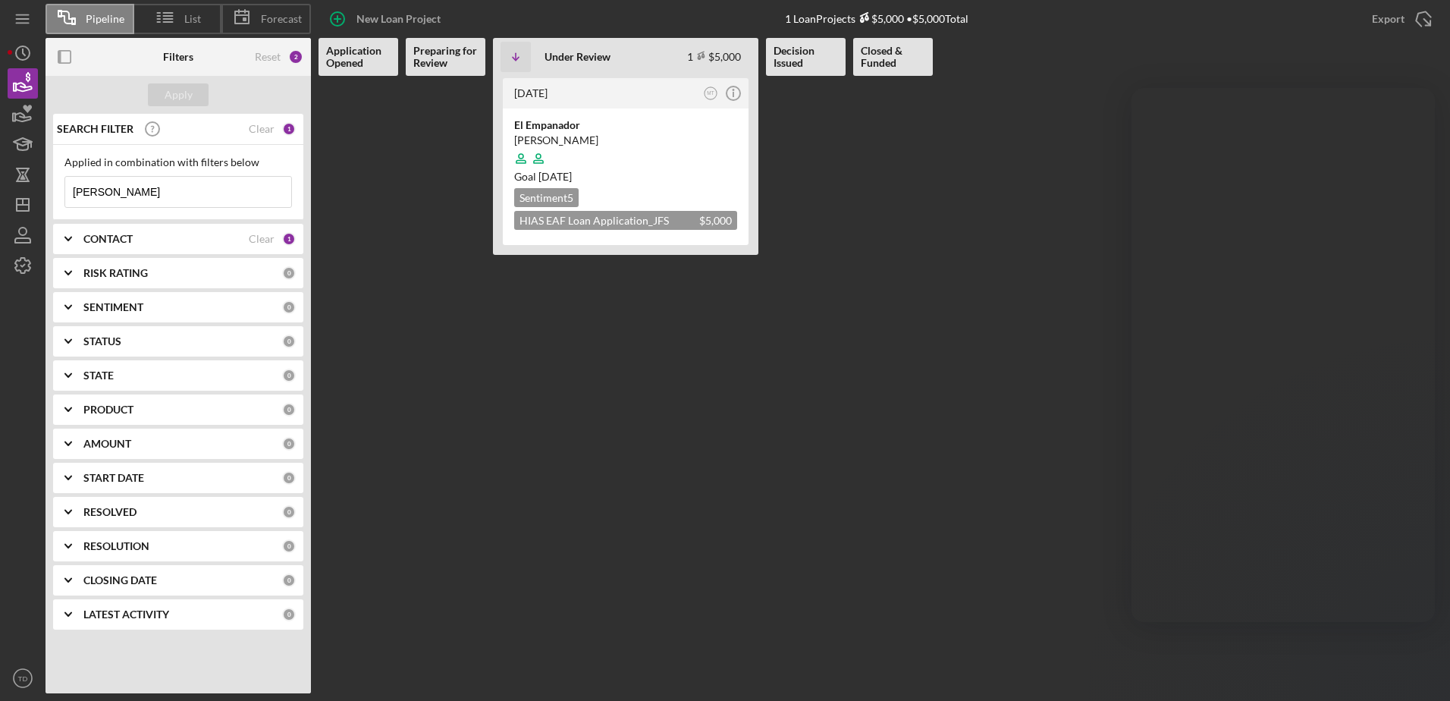
drag, startPoint x: 171, startPoint y: 188, endPoint x: 40, endPoint y: 193, distance: 130.5
click at [40, 193] on div "Pipeline List Forecast New Loan Project 1 Loan Projects $5,000 • $5,000 Total E…" at bounding box center [725, 346] width 1435 height 693
click at [173, 86] on div "Apply" at bounding box center [179, 94] width 28 height 23
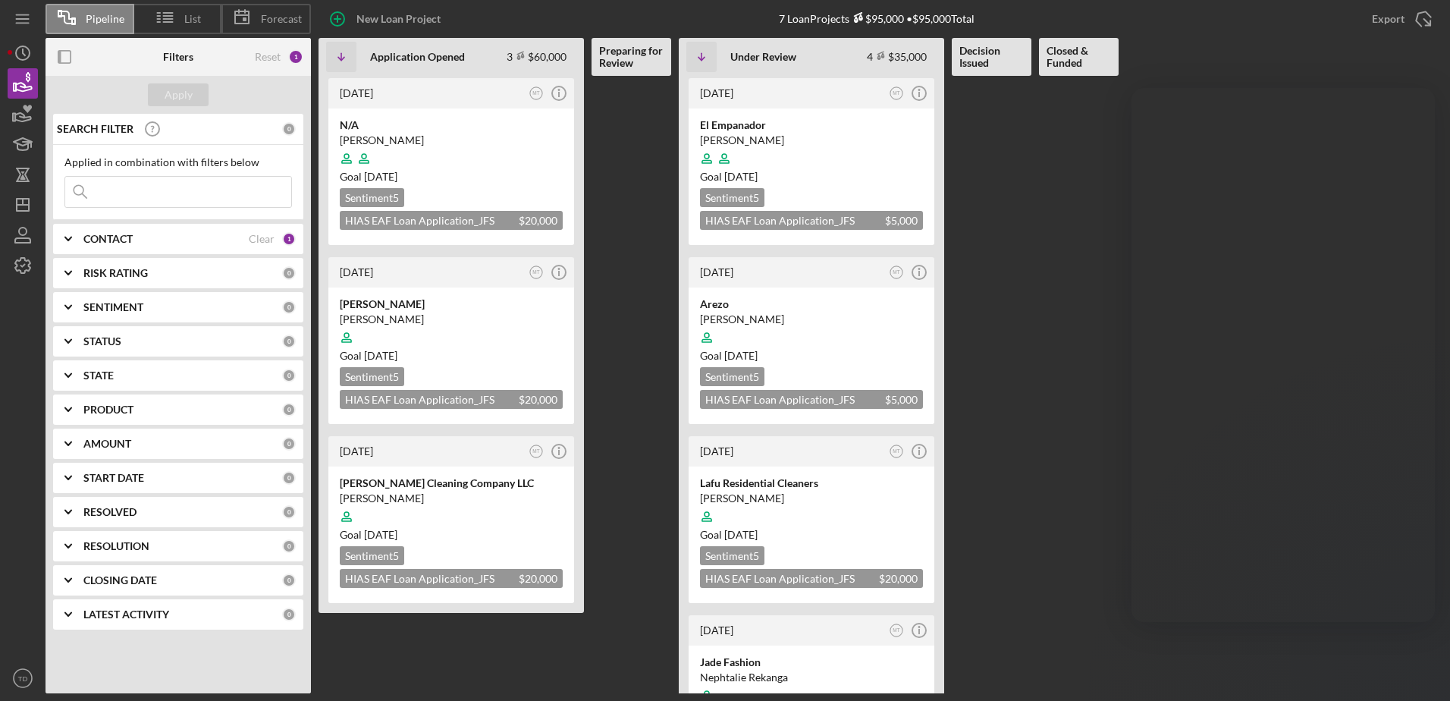
click at [225, 259] on div "RISK RATING 0" at bounding box center [189, 273] width 212 height 30
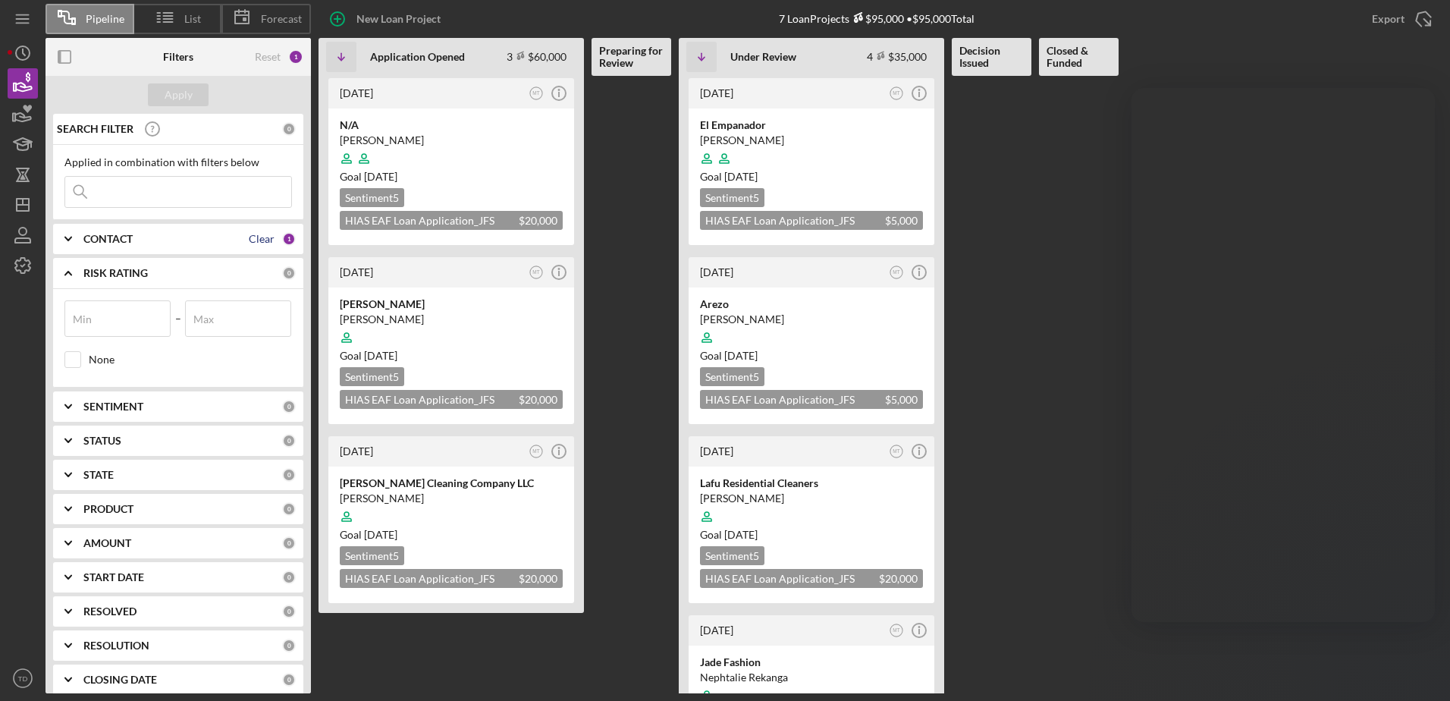
click at [262, 241] on div "Clear" at bounding box center [262, 239] width 26 height 12
click at [120, 236] on b "CONTACT" at bounding box center [107, 239] width 49 height 12
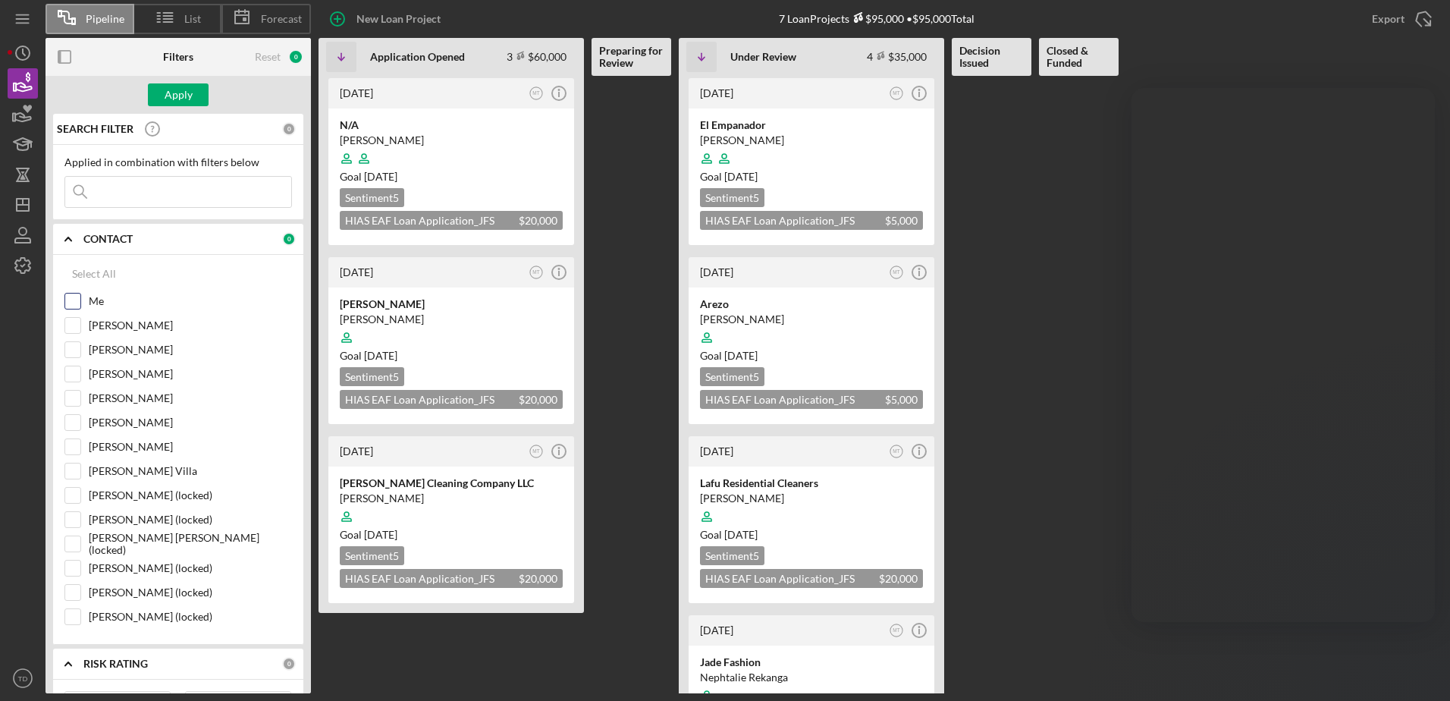
click at [75, 305] on input "Me" at bounding box center [72, 301] width 15 height 15
checkbox input "true"
click at [176, 101] on div "Apply" at bounding box center [179, 94] width 28 height 23
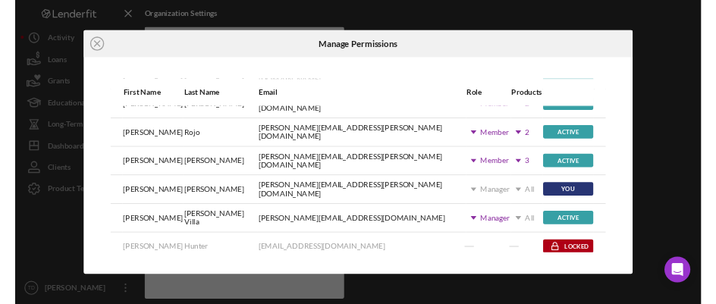
scroll to position [141, 0]
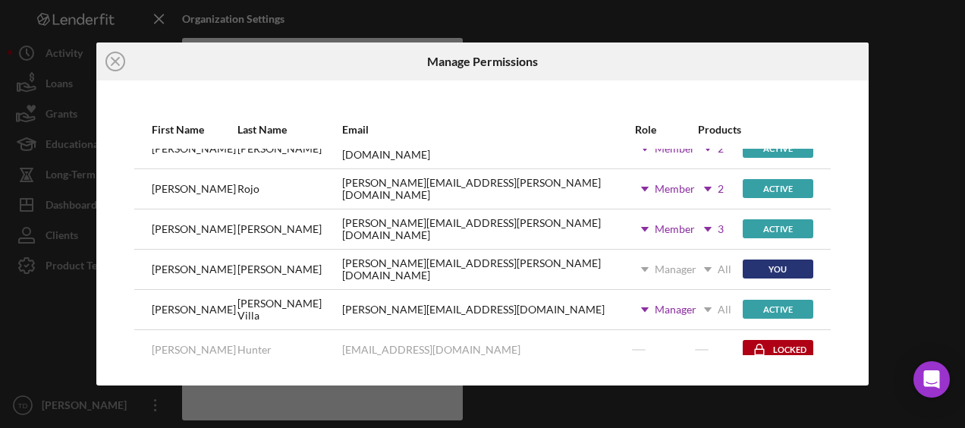
click at [689, 228] on icon "Icon/Dropdown Arrow" at bounding box center [708, 229] width 38 height 38
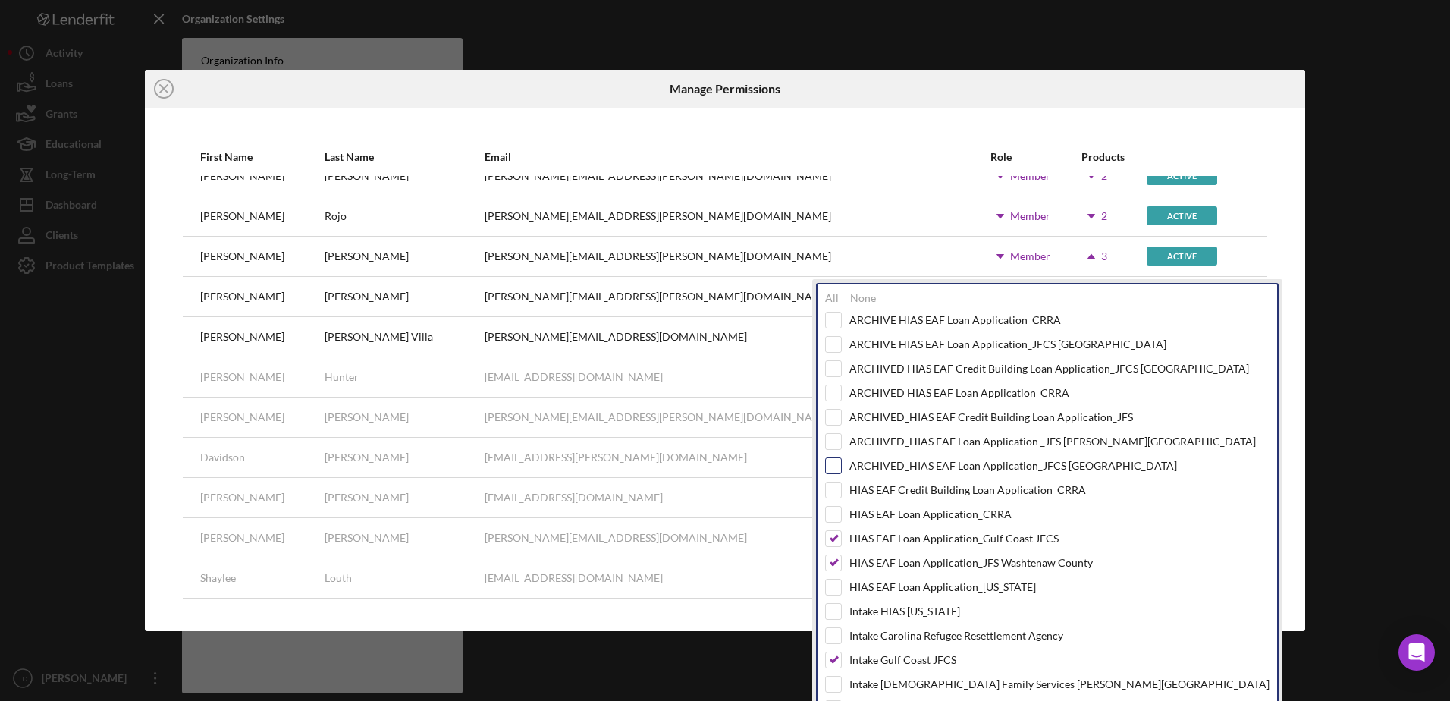
click at [834, 427] on input "checkbox" at bounding box center [833, 465] width 15 height 15
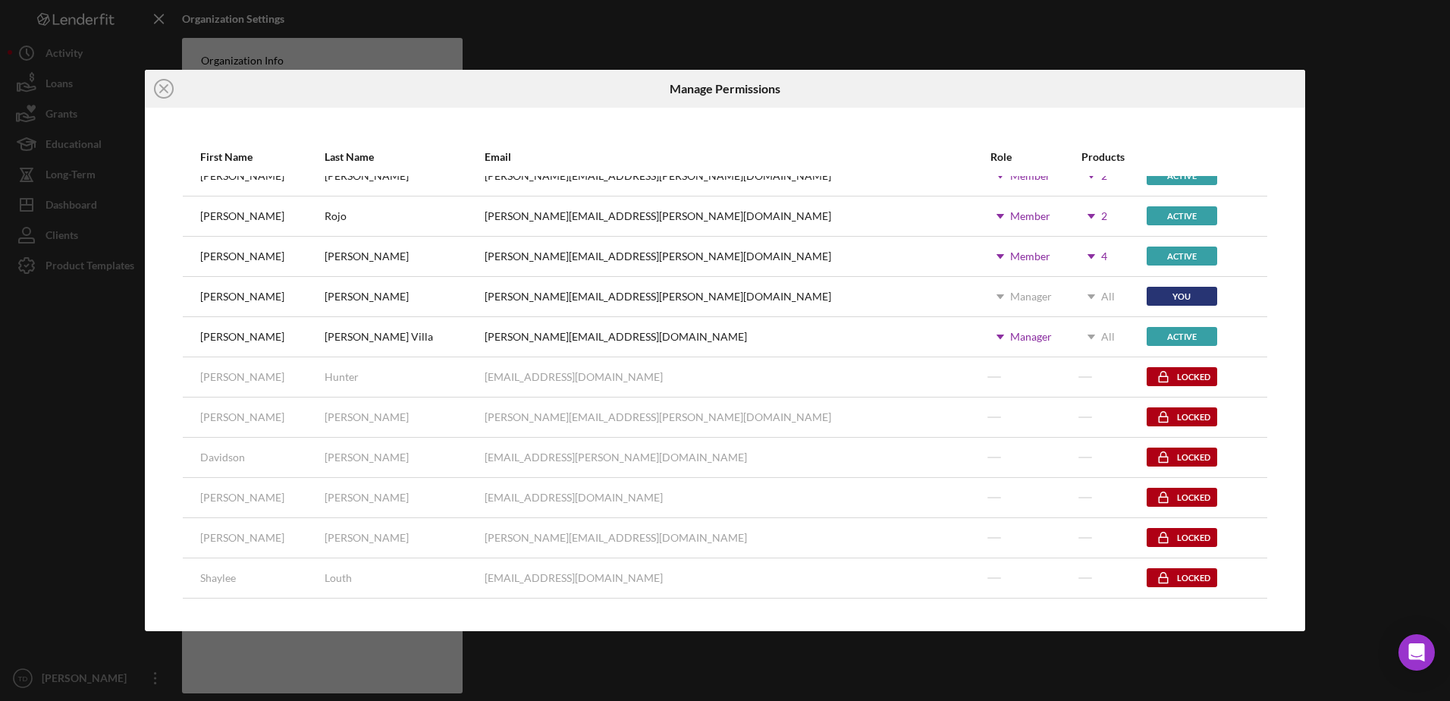
click at [964, 427] on div "Icon/Close Manage Permissions First Name Last Name Email Role Products Mibrak T…" at bounding box center [725, 350] width 1450 height 701
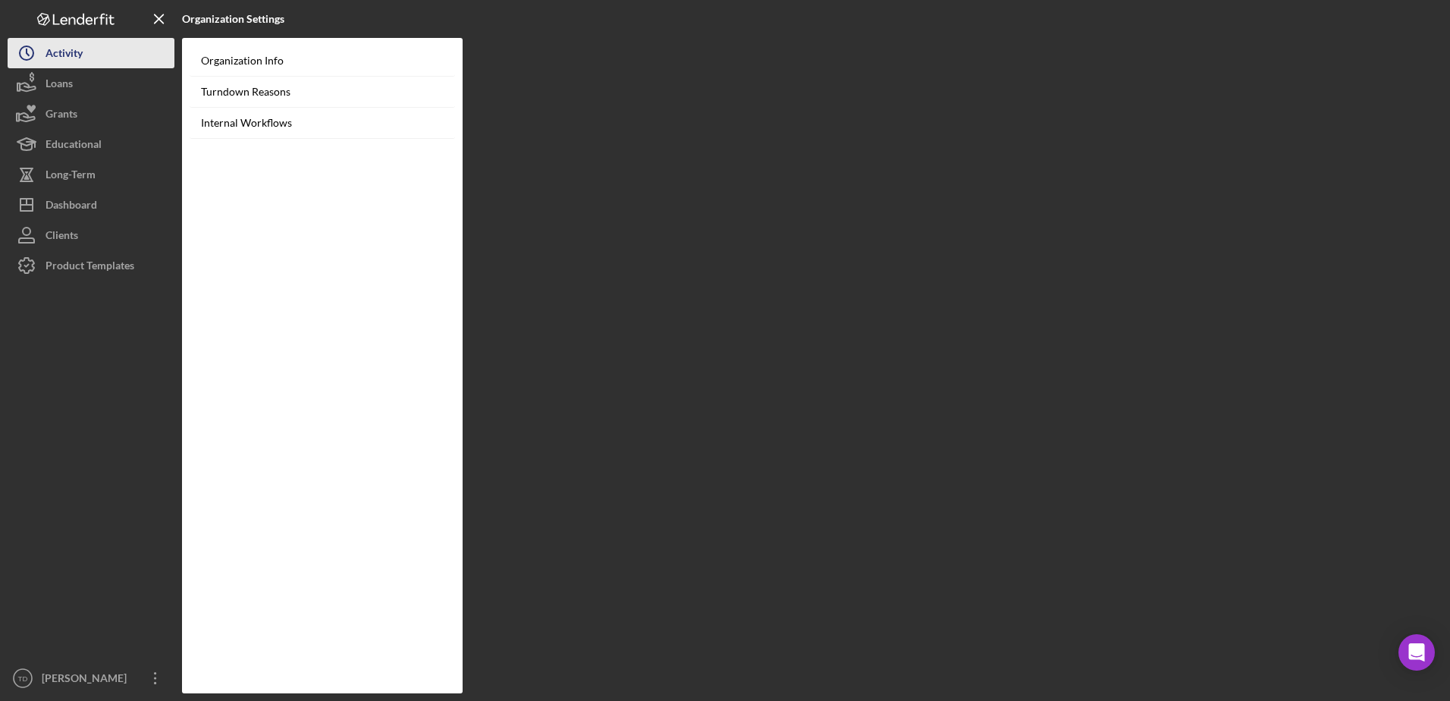
click at [90, 68] on button "Icon/History Activity" at bounding box center [91, 53] width 167 height 30
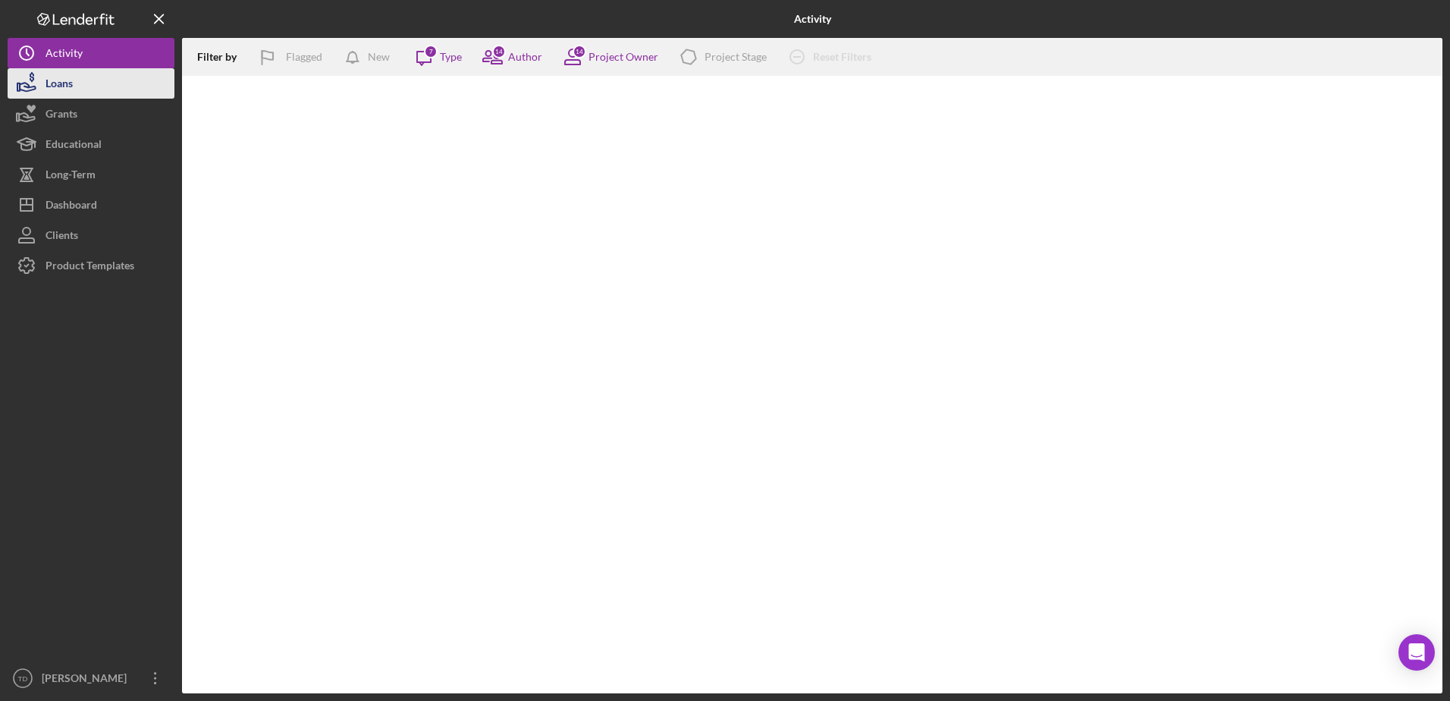
click at [76, 91] on button "Loans" at bounding box center [91, 83] width 167 height 30
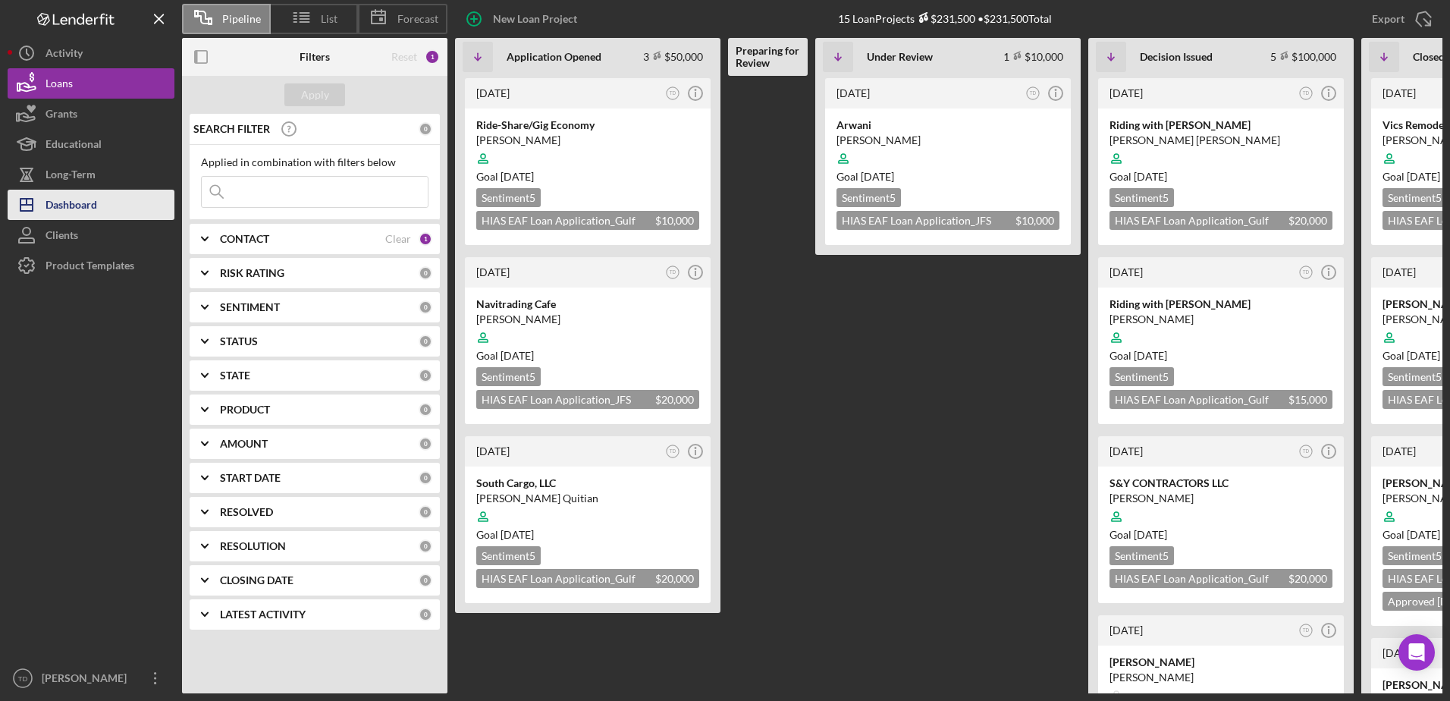
click at [80, 202] on div "Dashboard" at bounding box center [72, 207] width 52 height 34
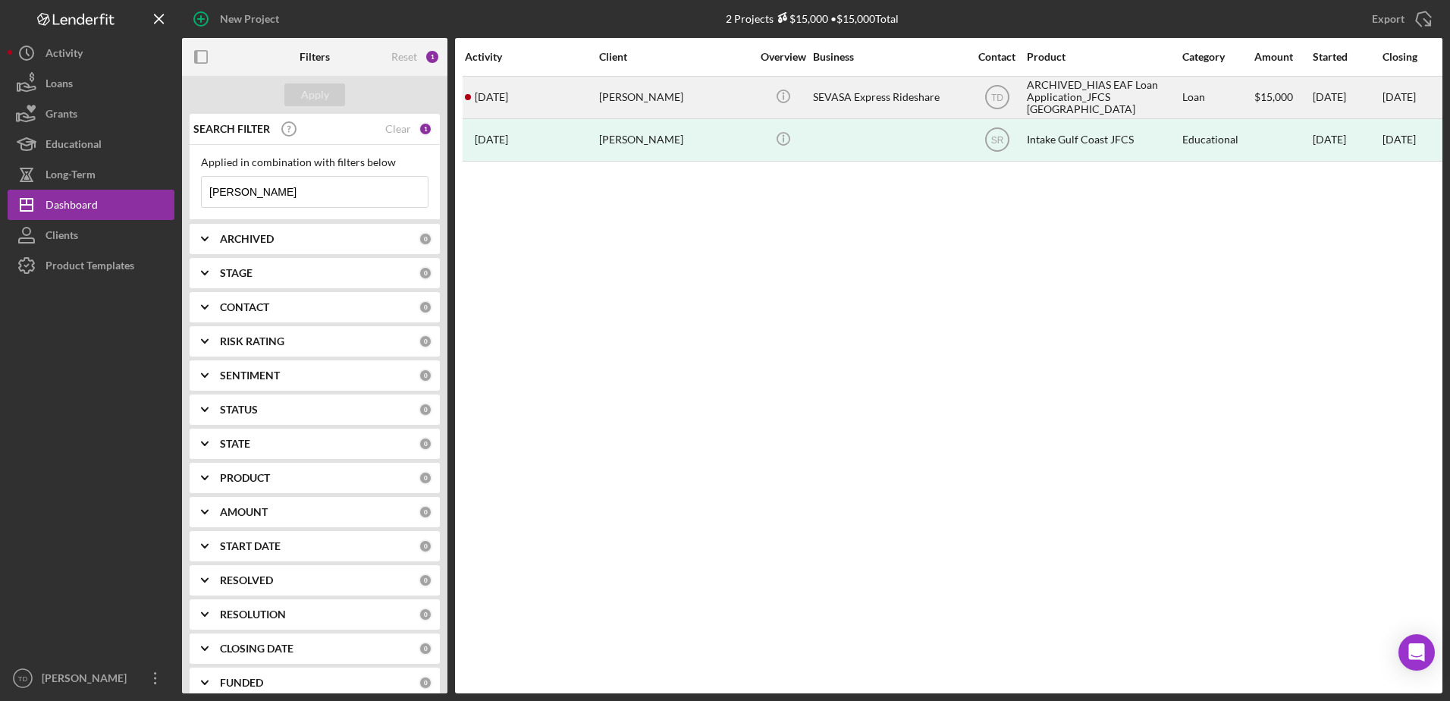
click at [682, 93] on div "[PERSON_NAME]" at bounding box center [675, 97] width 152 height 40
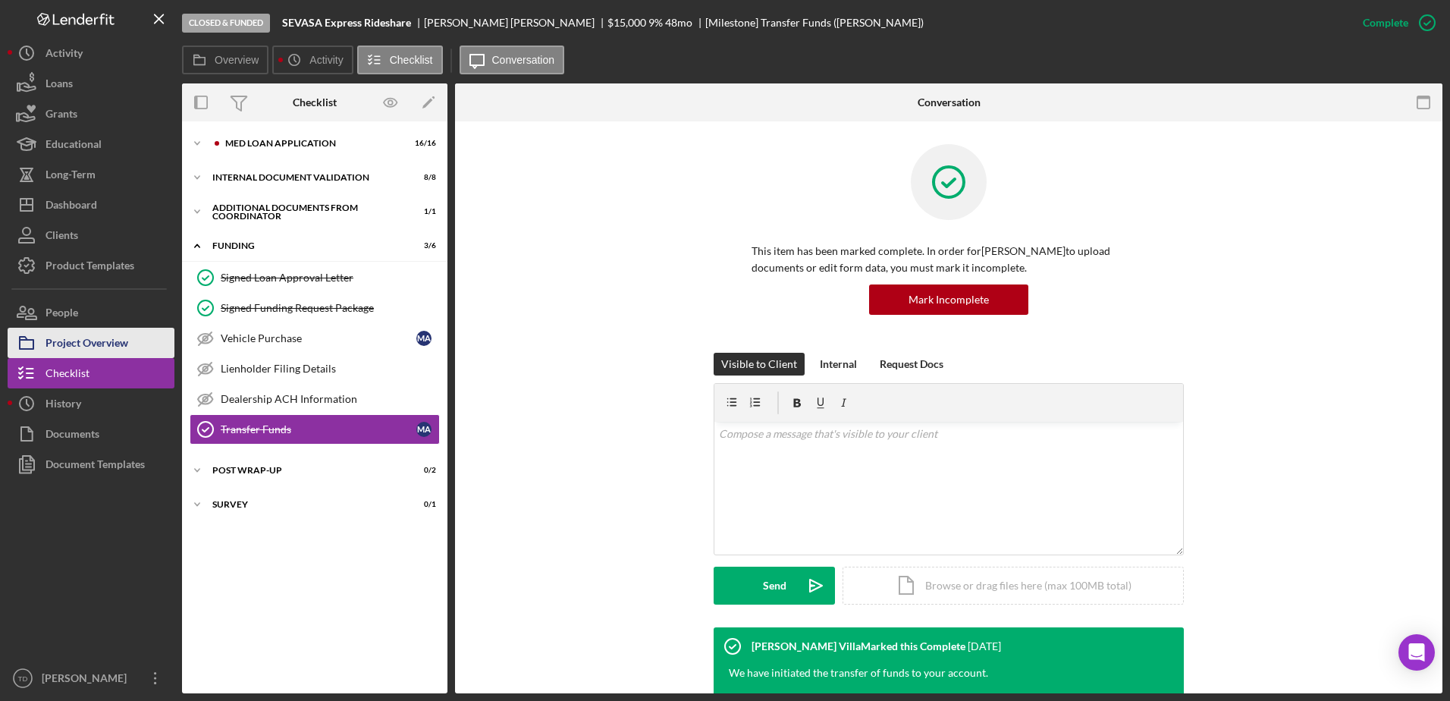
click at [77, 344] on div "Project Overview" at bounding box center [87, 345] width 83 height 34
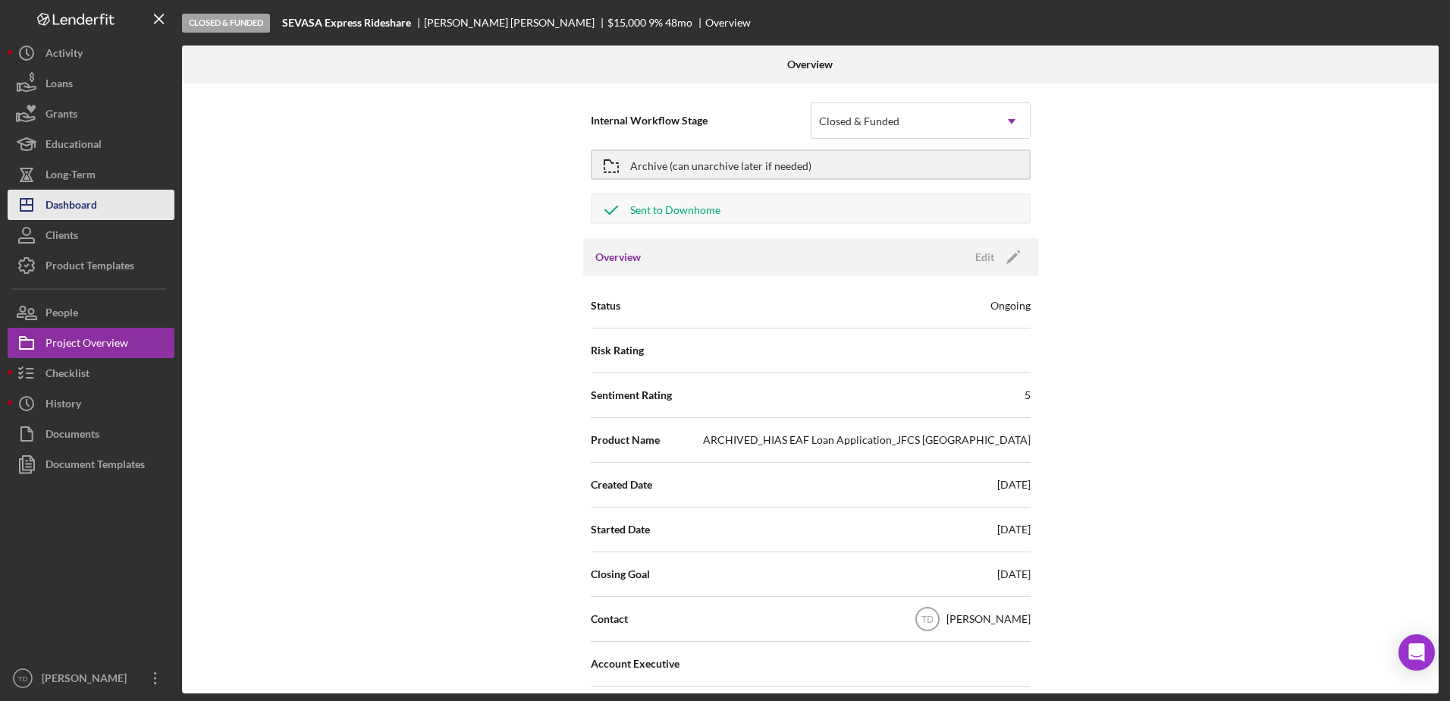
click at [107, 218] on button "Icon/Dashboard Dashboard" at bounding box center [91, 205] width 167 height 30
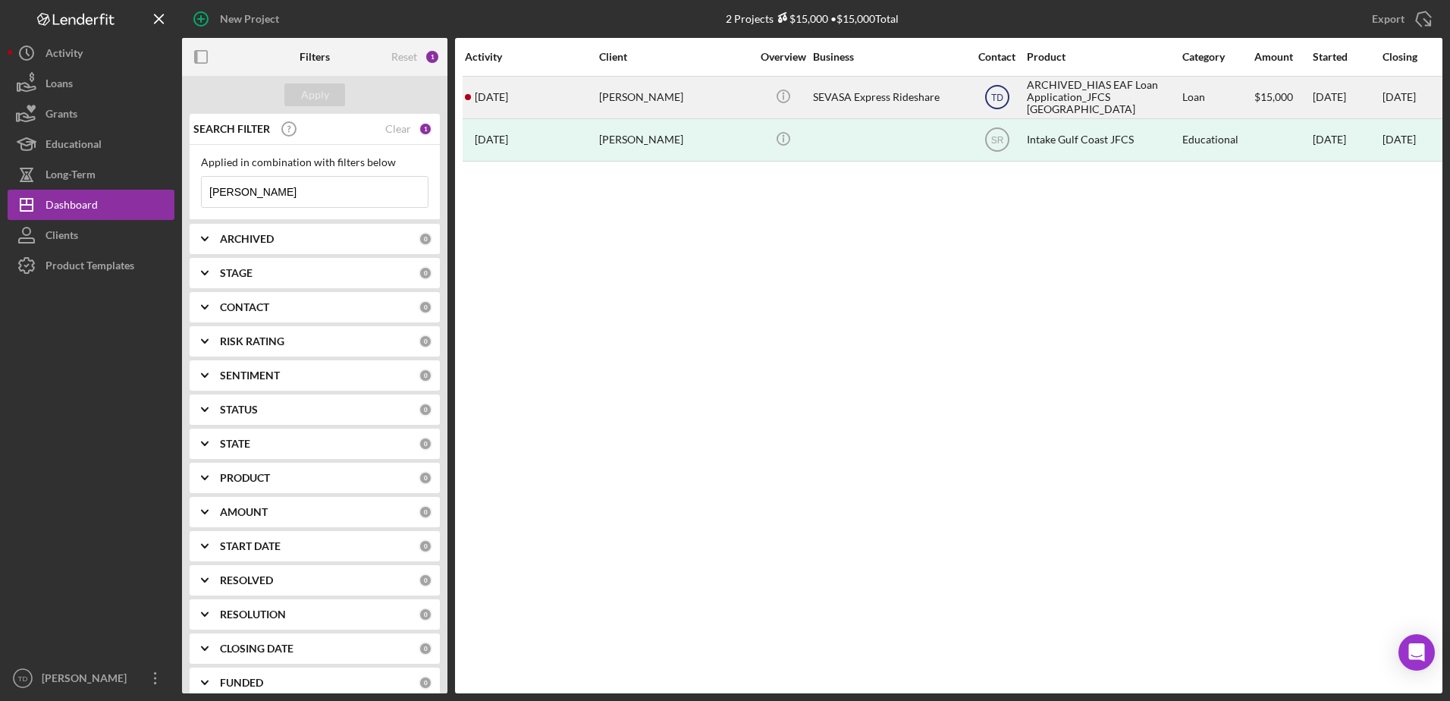
click at [964, 99] on text "TD" at bounding box center [997, 98] width 12 height 11
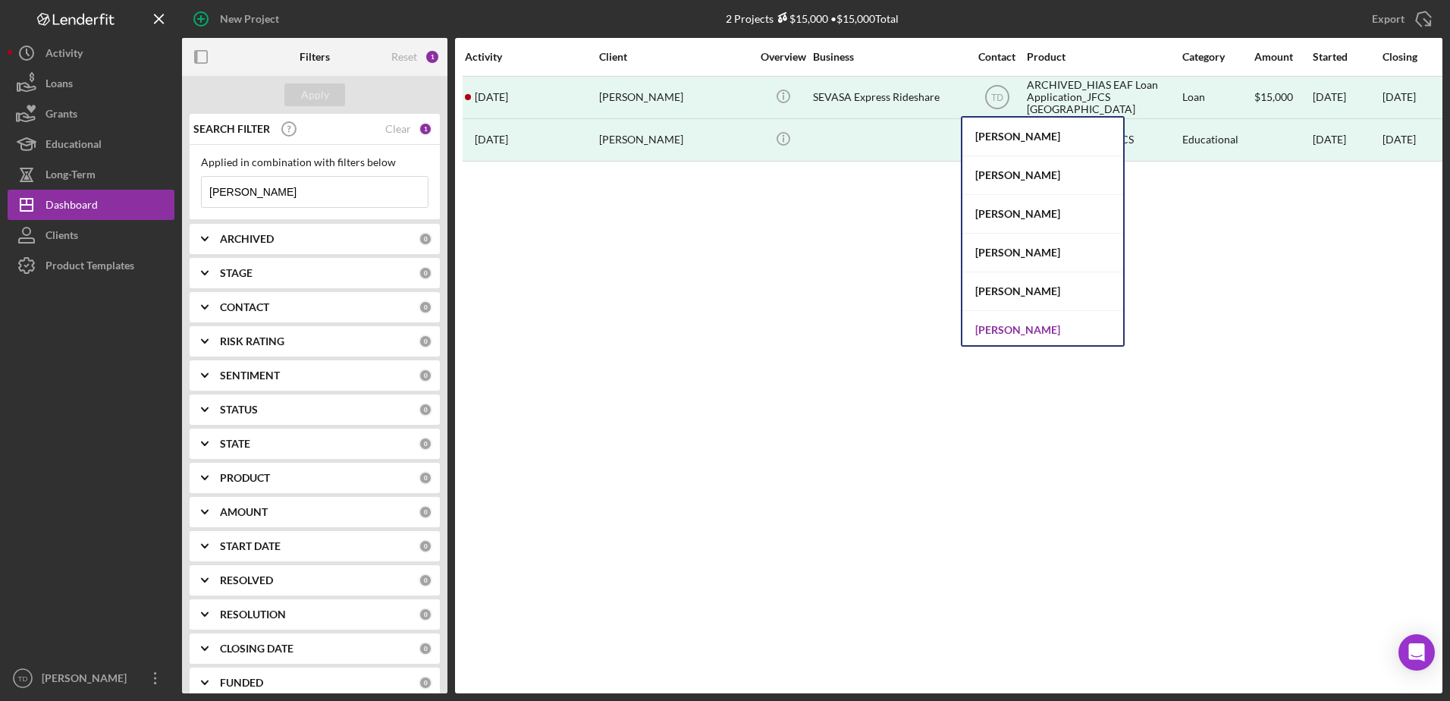
click at [964, 326] on div "[PERSON_NAME]" at bounding box center [1043, 330] width 161 height 39
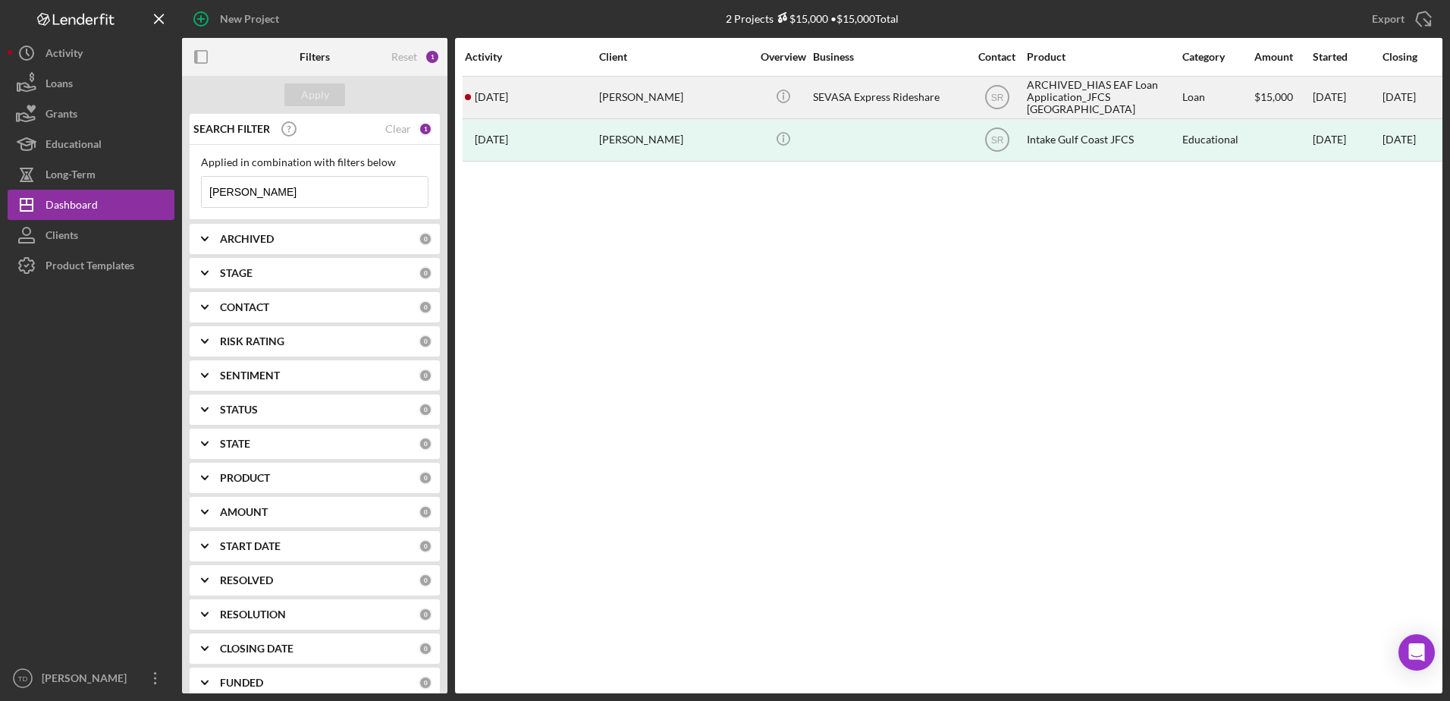
click at [647, 111] on div "[PERSON_NAME]" at bounding box center [675, 97] width 152 height 40
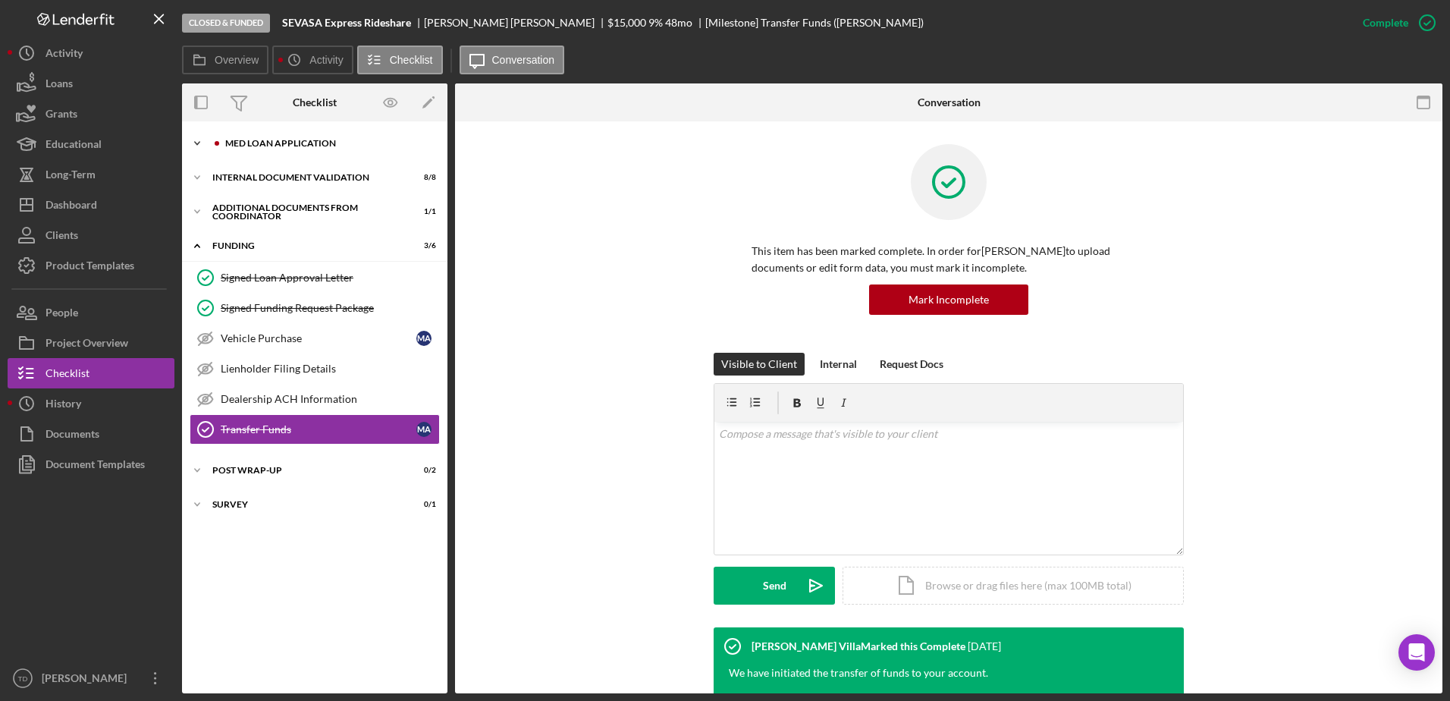
click at [242, 151] on div "Icon/Expander Med Loan Application 16 / 16" at bounding box center [314, 143] width 265 height 30
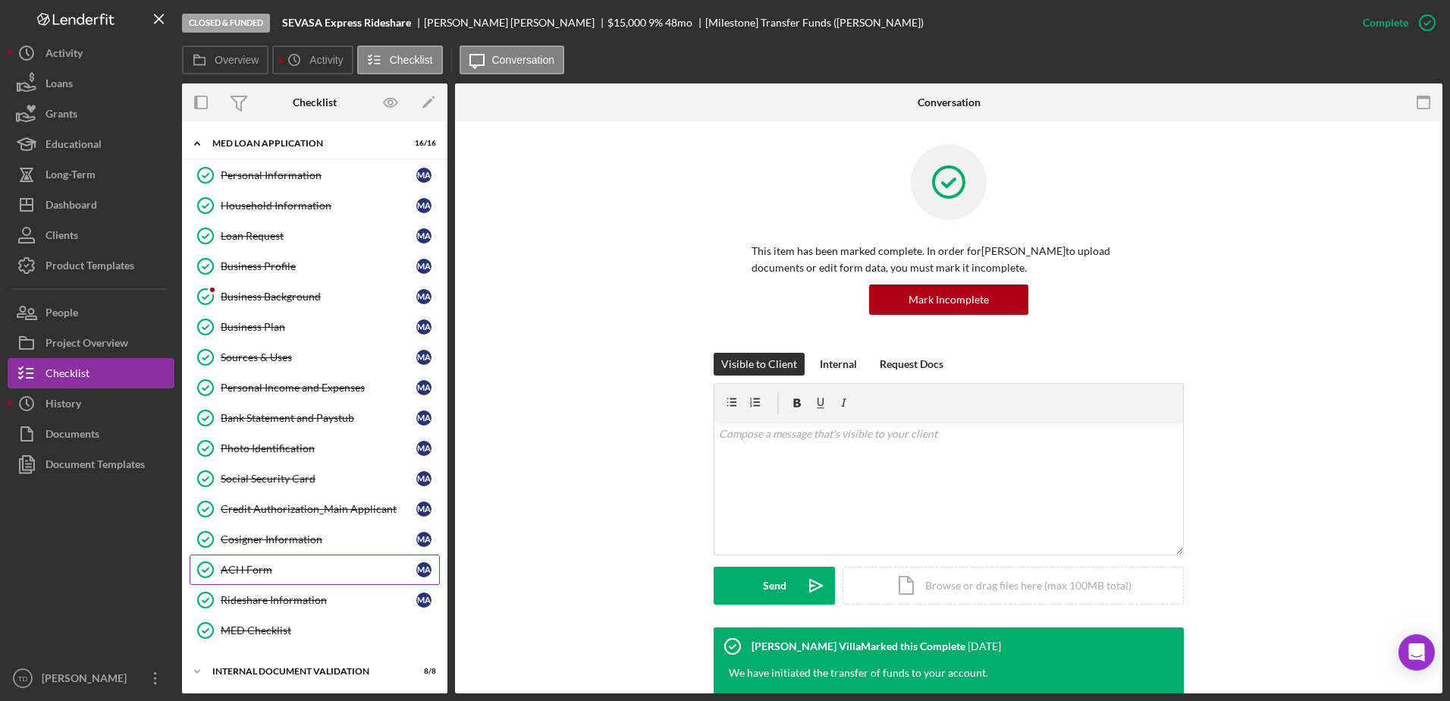
click at [270, 427] on div "ACH Form" at bounding box center [319, 570] width 196 height 12
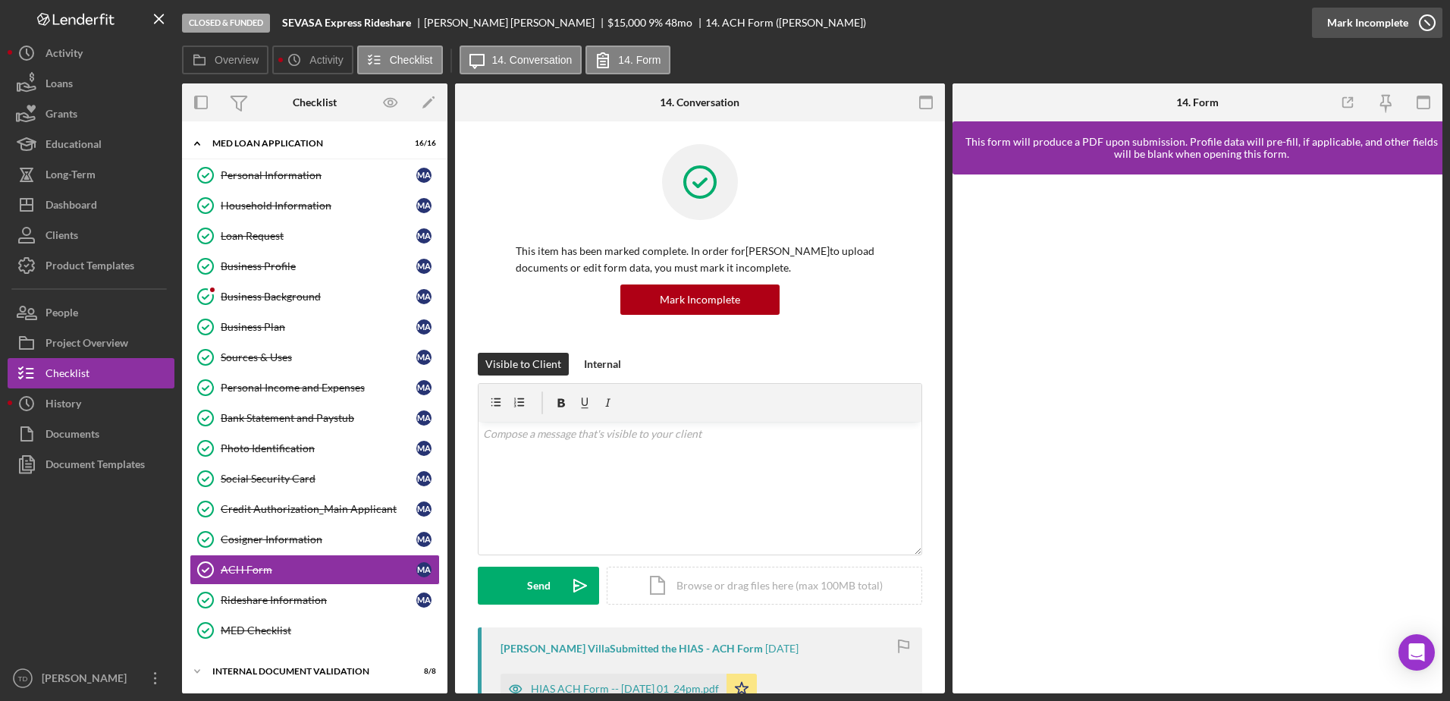
click at [964, 30] on circle "button" at bounding box center [1427, 22] width 15 height 15
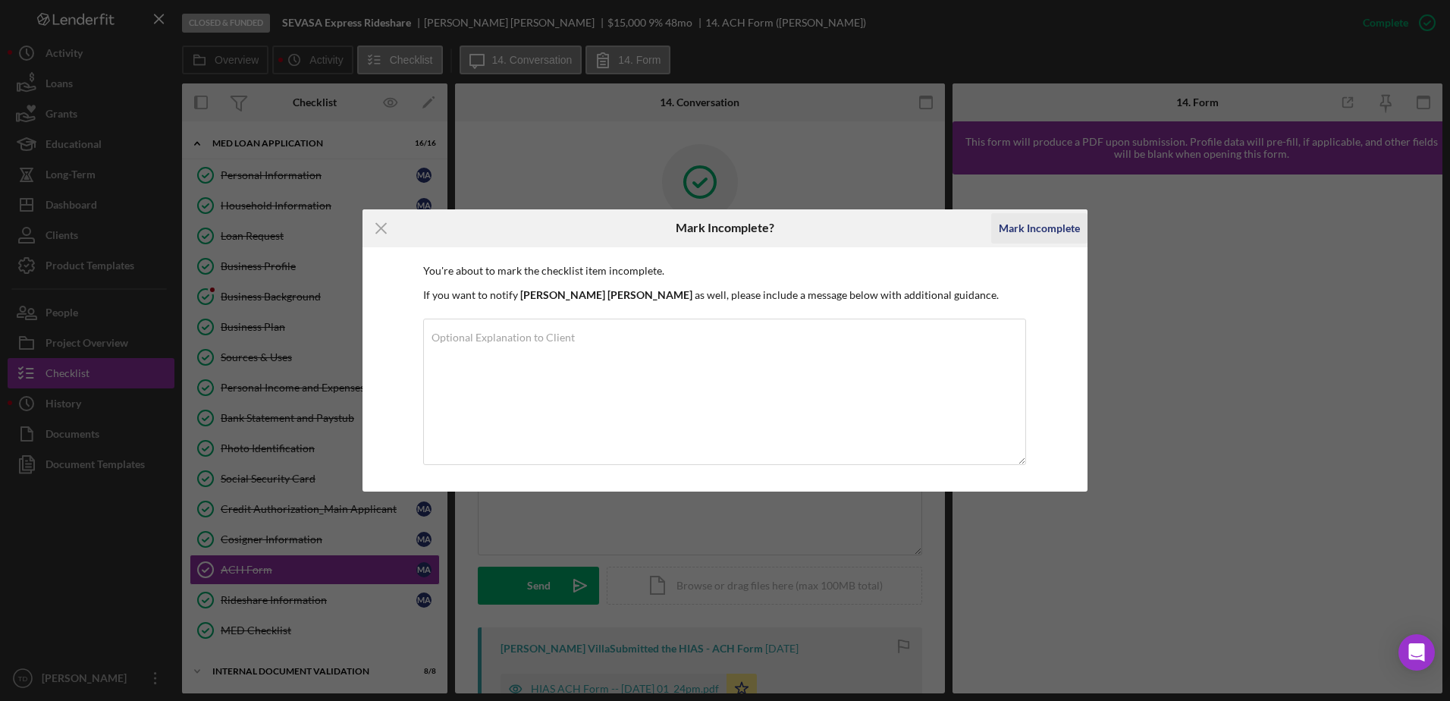
click at [964, 231] on div "Mark Incomplete" at bounding box center [1039, 228] width 81 height 30
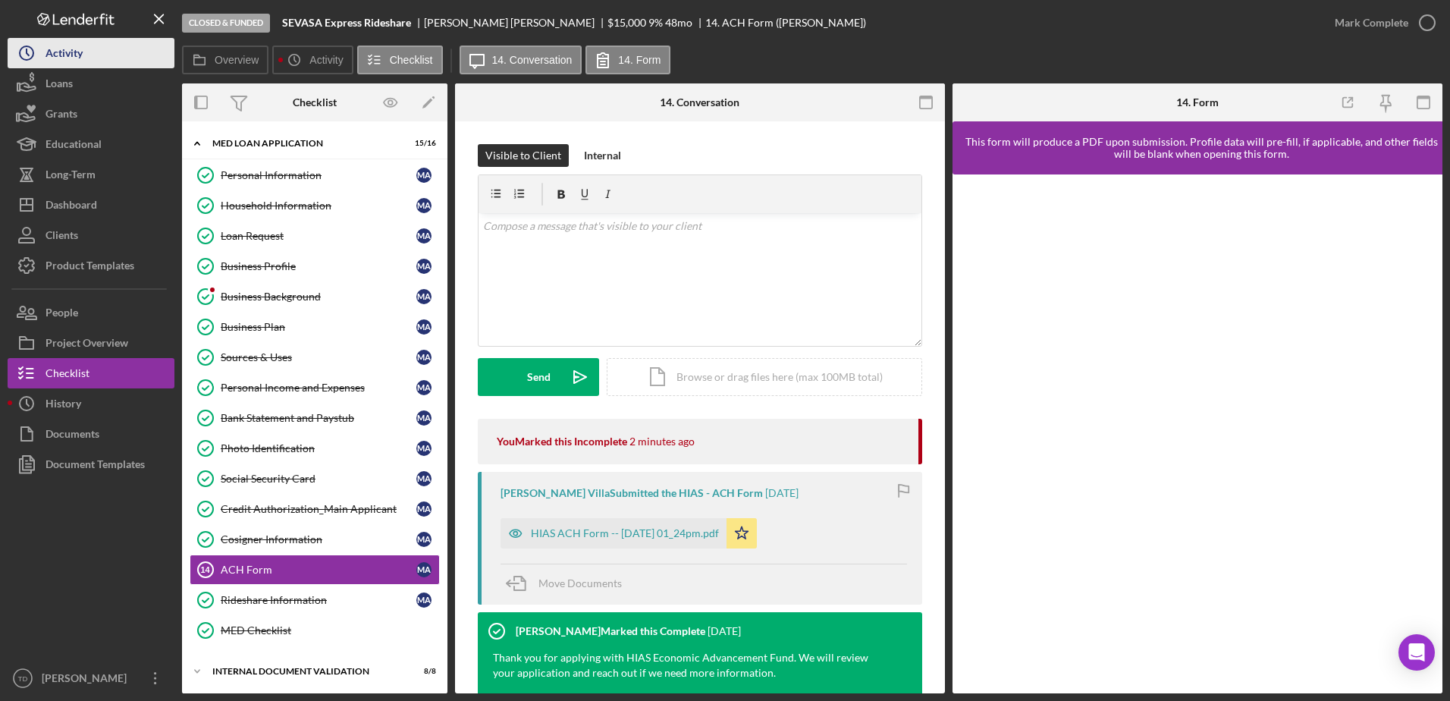
click at [77, 65] on div "Activity" at bounding box center [64, 55] width 37 height 34
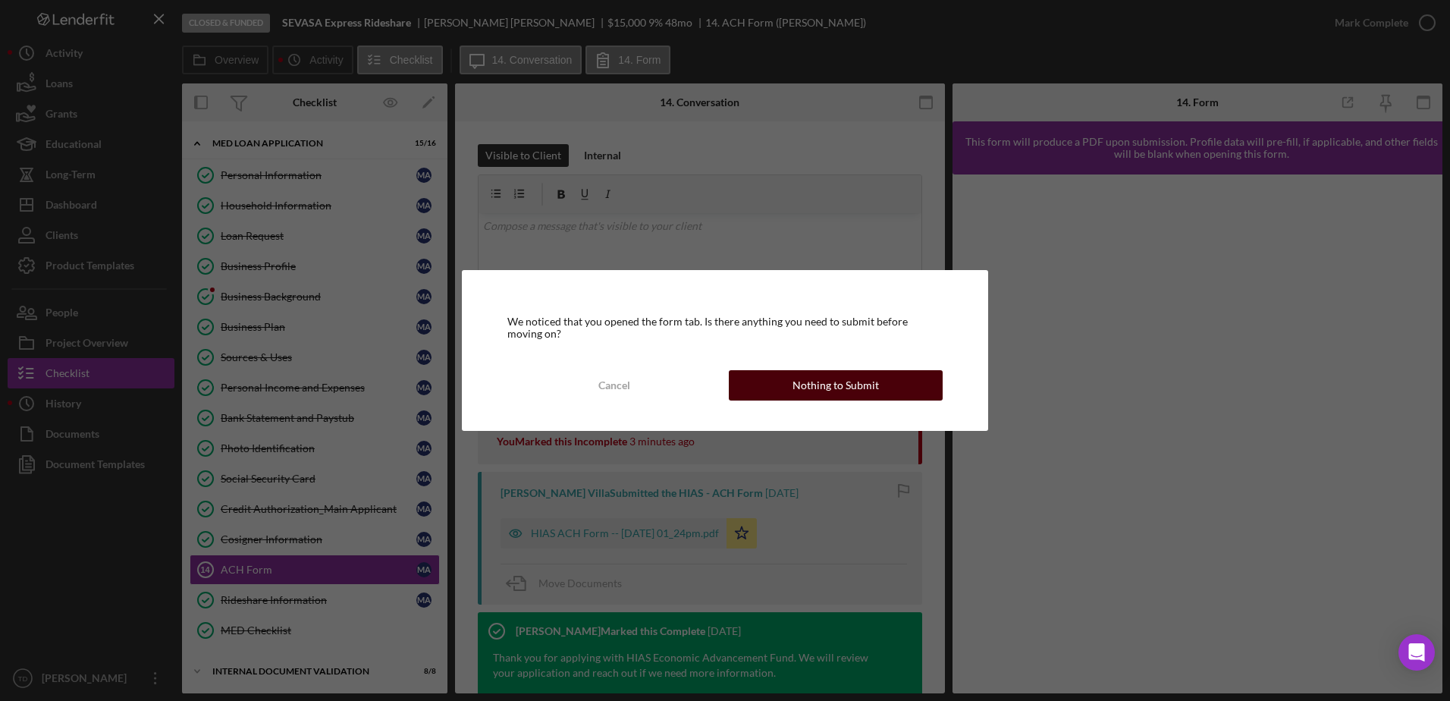
click at [788, 388] on button "Nothing to Submit" at bounding box center [836, 385] width 214 height 30
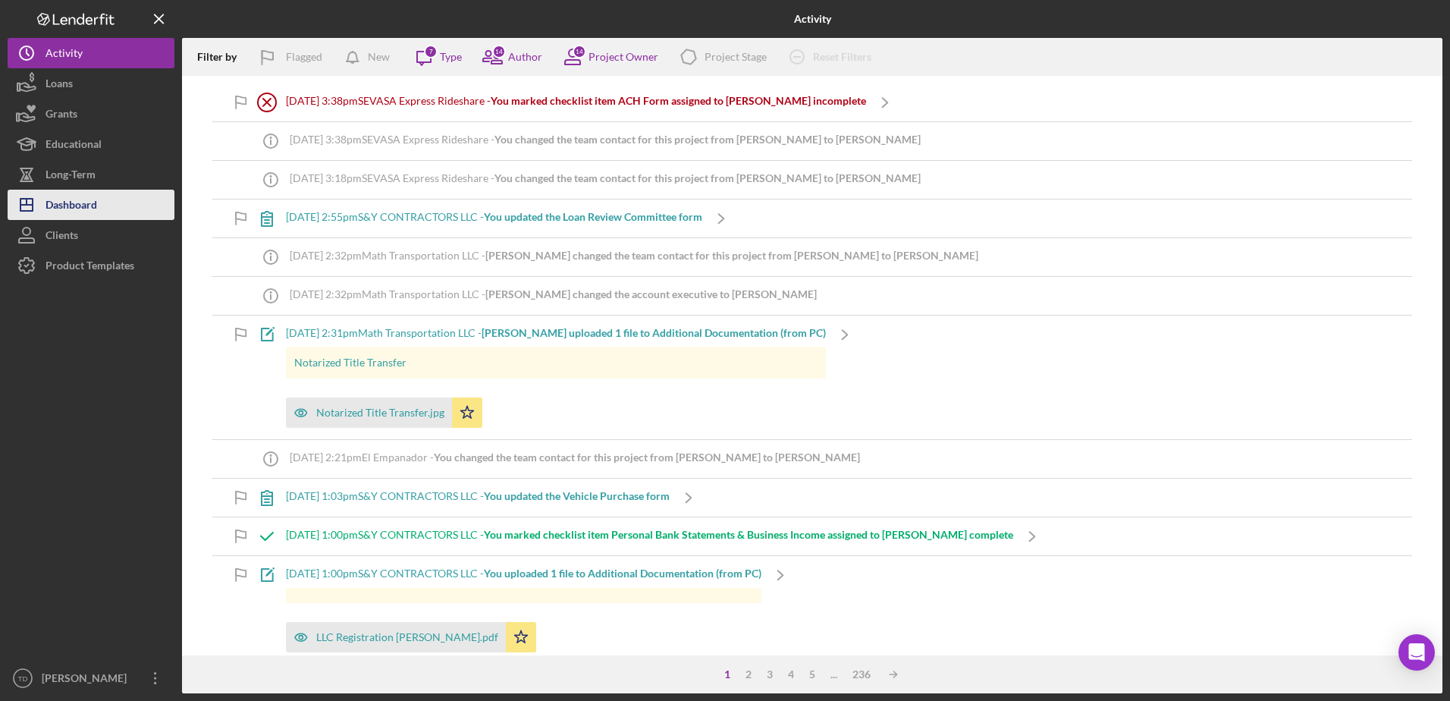
click at [98, 218] on button "Icon/Dashboard Dashboard" at bounding box center [91, 205] width 167 height 30
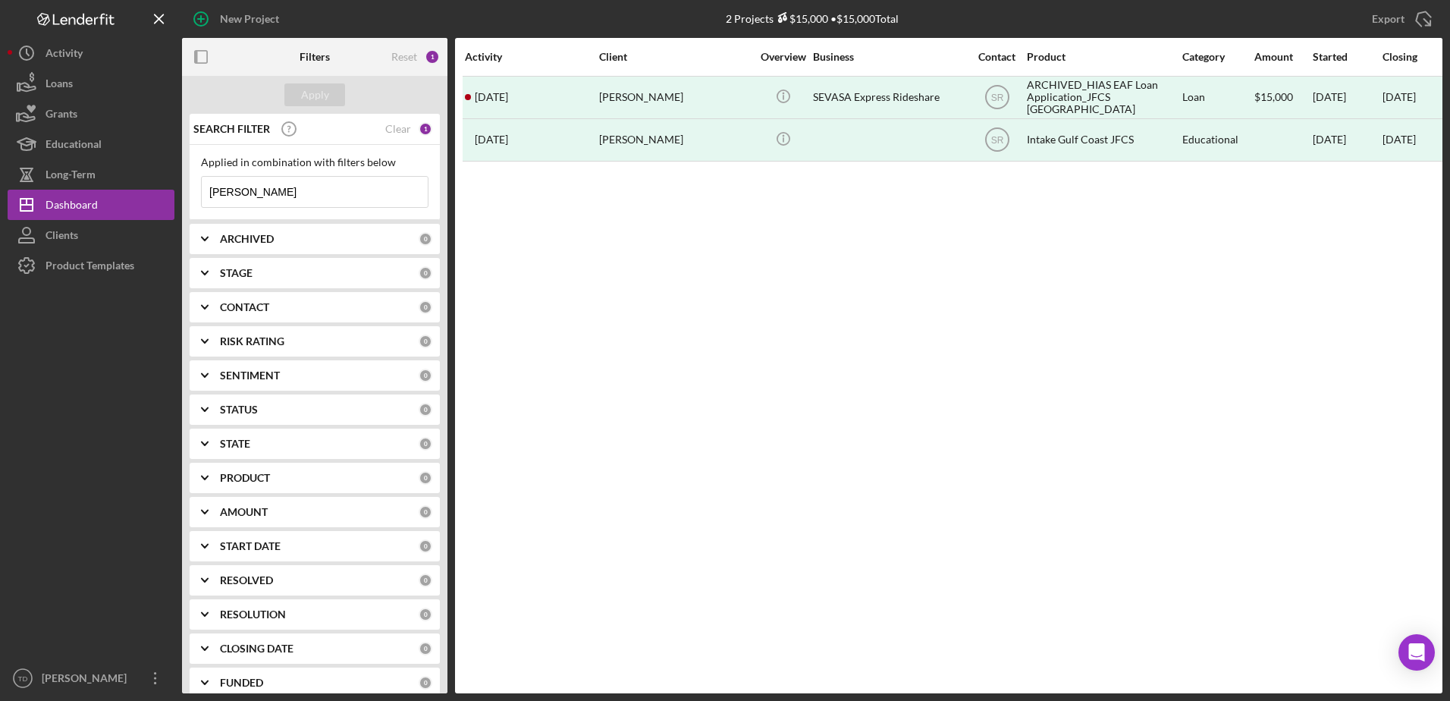
drag, startPoint x: 298, startPoint y: 195, endPoint x: 215, endPoint y: 201, distance: 82.9
click at [215, 201] on input "alarcon" at bounding box center [315, 192] width 226 height 30
type input "a"
click at [297, 196] on input at bounding box center [315, 192] width 226 height 30
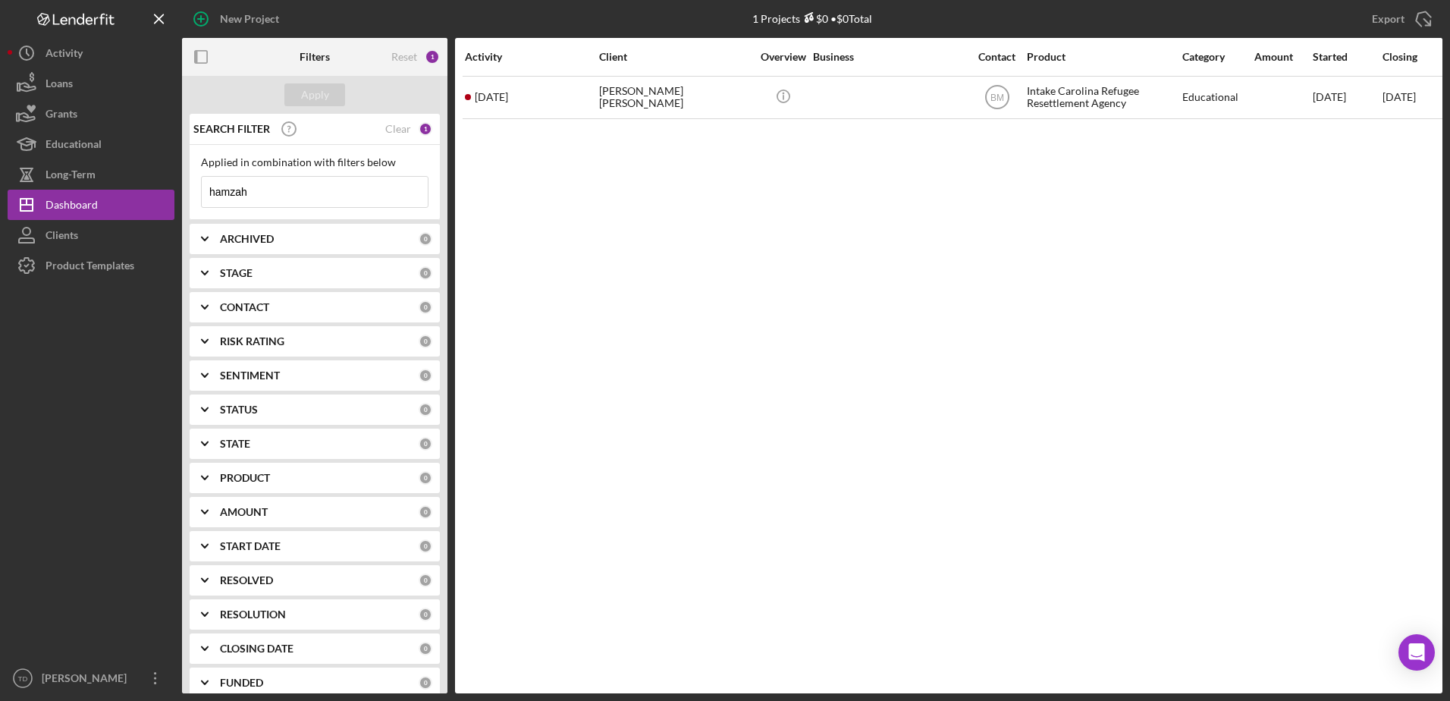
type input "hamzah"
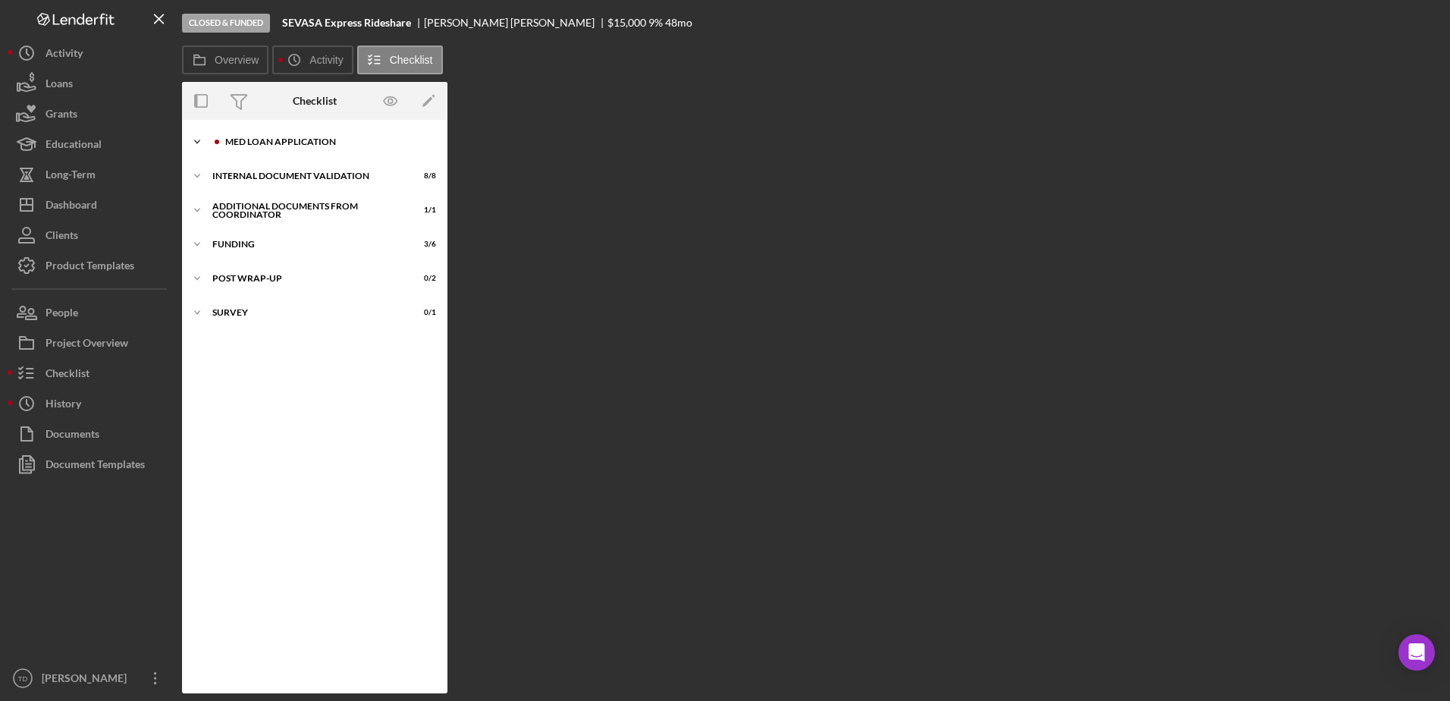
click at [238, 143] on div "Med Loan Application" at bounding box center [326, 141] width 203 height 9
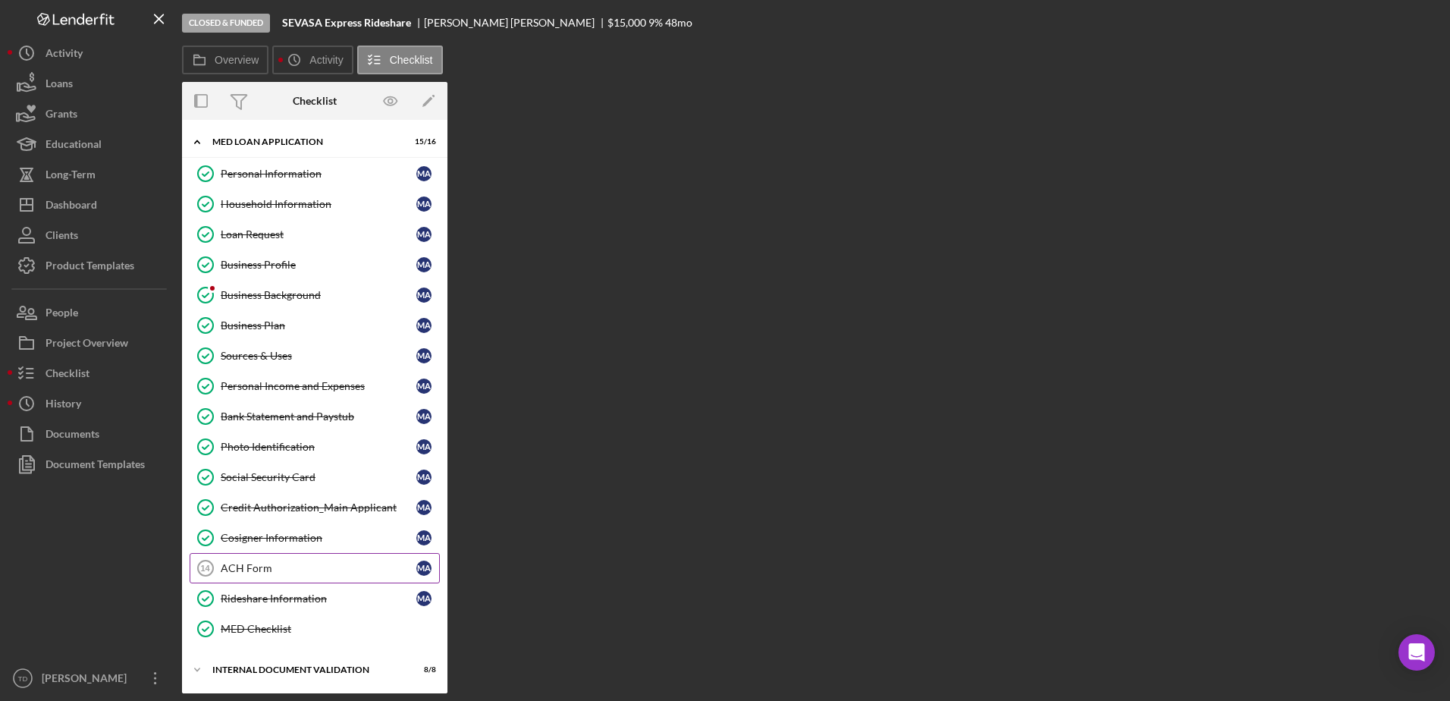
click at [288, 555] on link "ACH Form 14 ACH Form M A" at bounding box center [315, 568] width 250 height 30
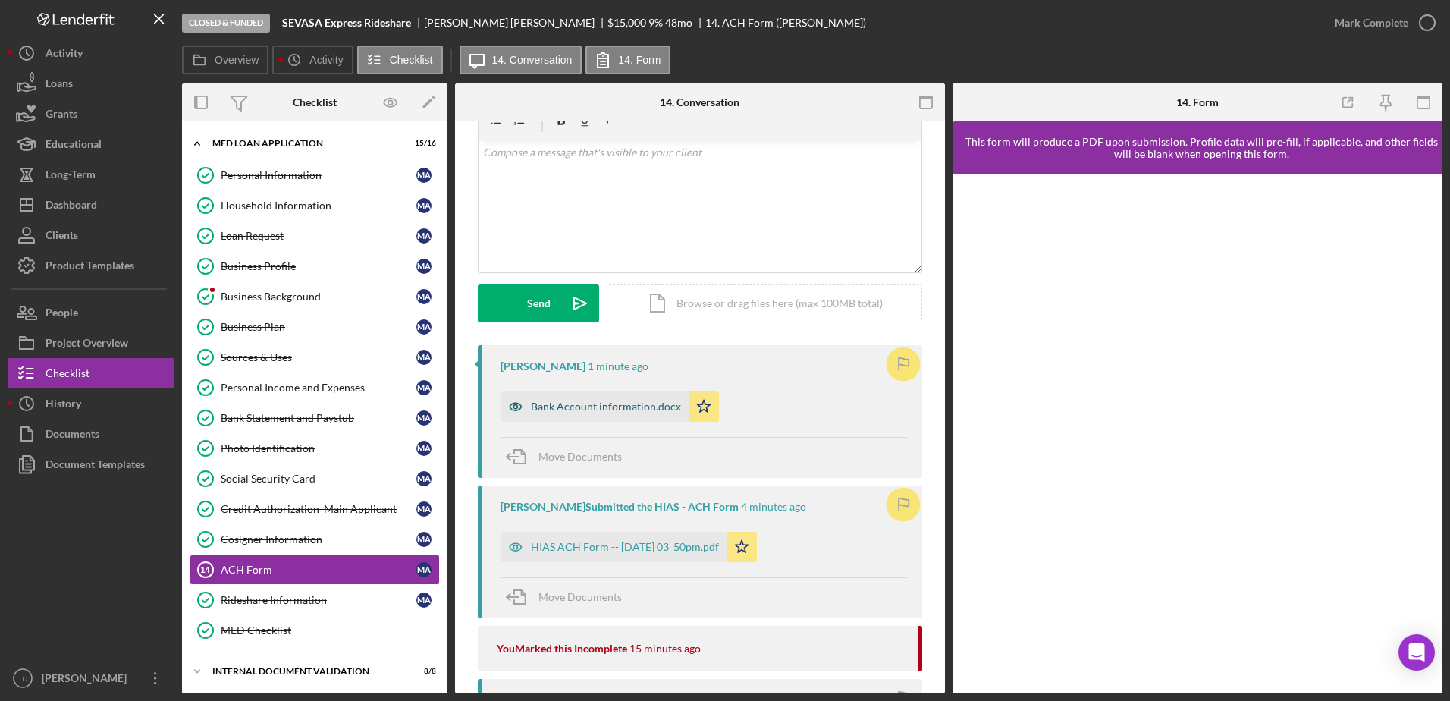
scroll to position [77, 0]
click at [619, 543] on div "HIAS ACH Form -- [DATE] 03_50pm.pdf" at bounding box center [625, 544] width 188 height 12
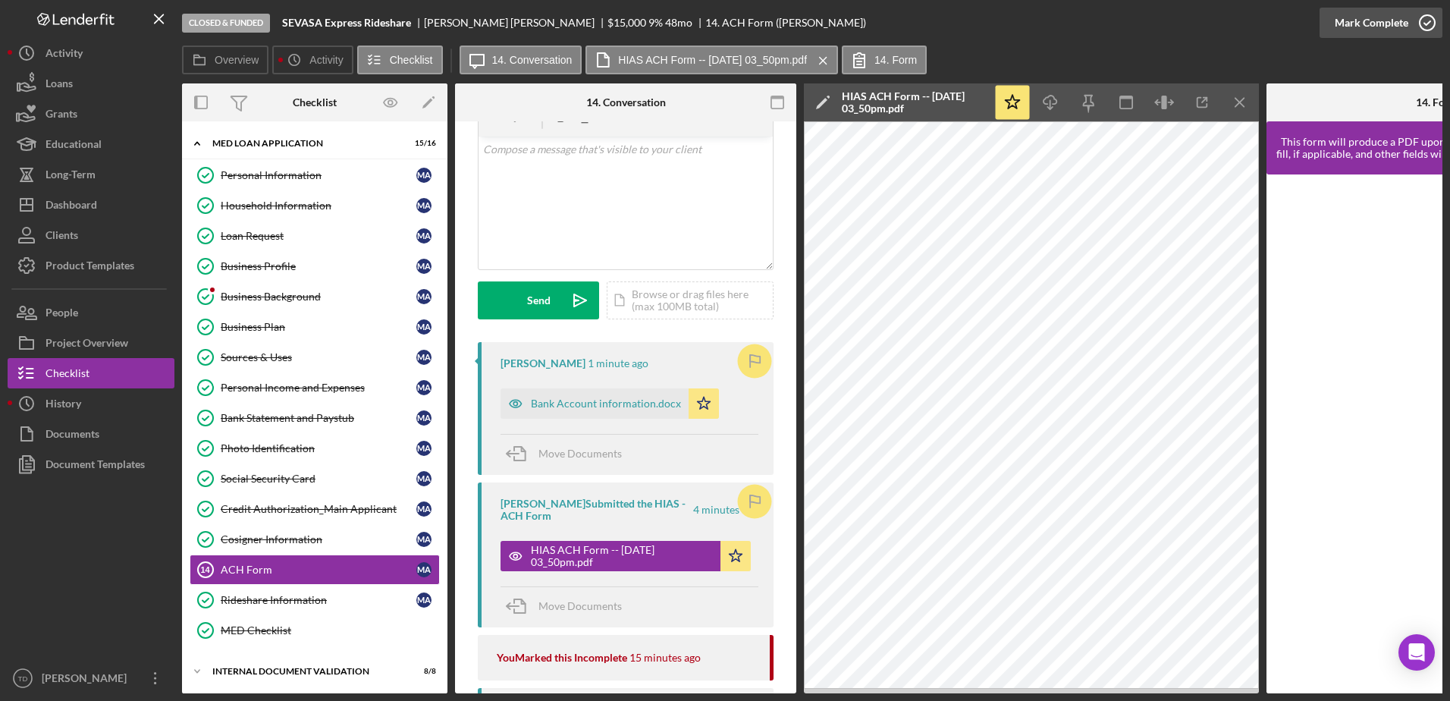
click at [1425, 35] on icon "button" at bounding box center [1428, 23] width 38 height 38
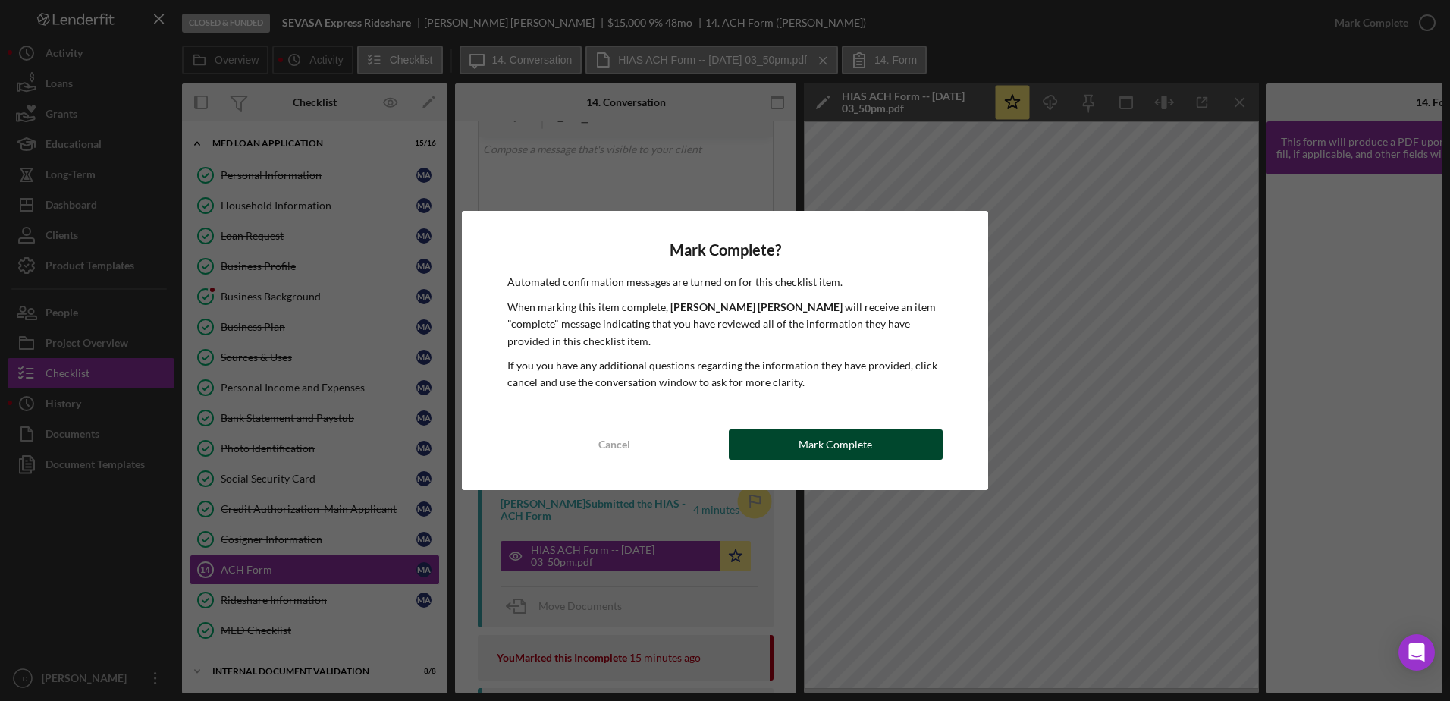
click at [825, 441] on div "Mark Complete" at bounding box center [836, 444] width 74 height 30
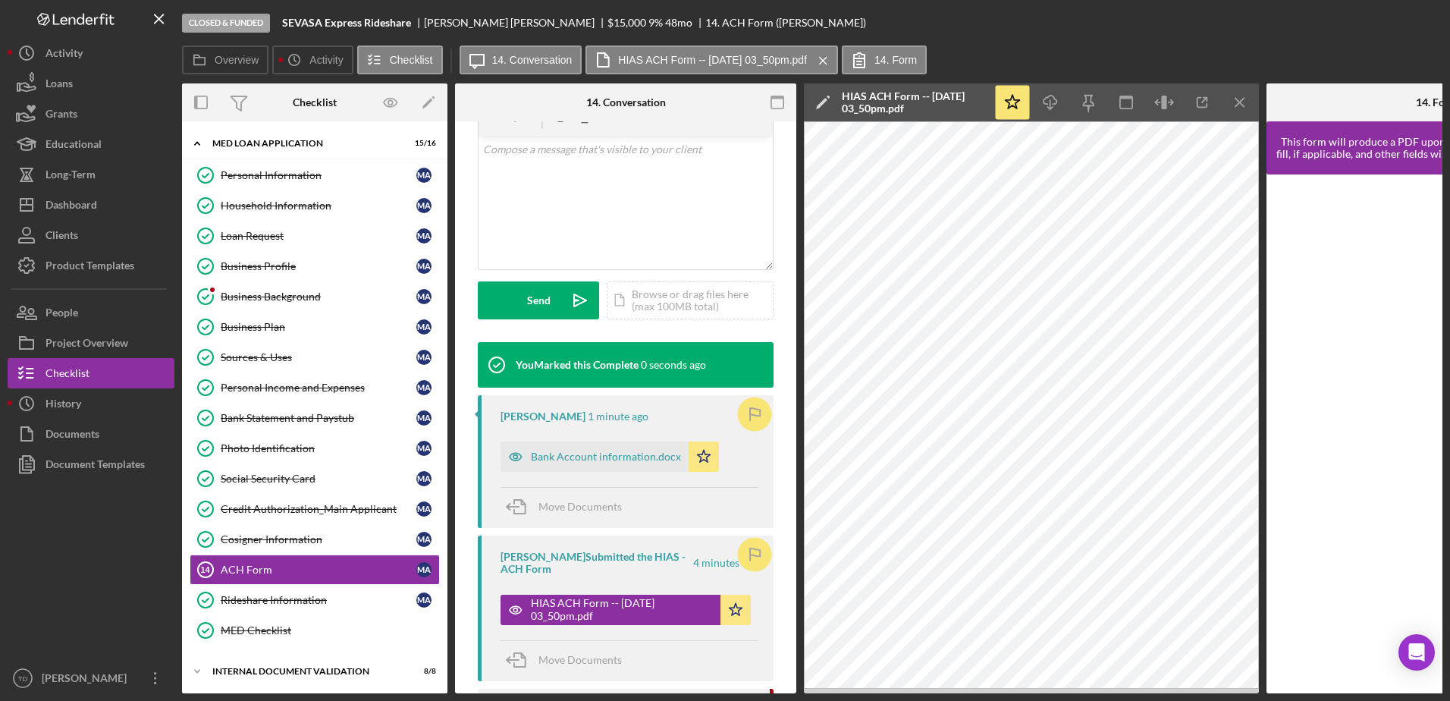
scroll to position [302, 0]
click at [1198, 106] on icon "button" at bounding box center [1203, 103] width 10 height 10
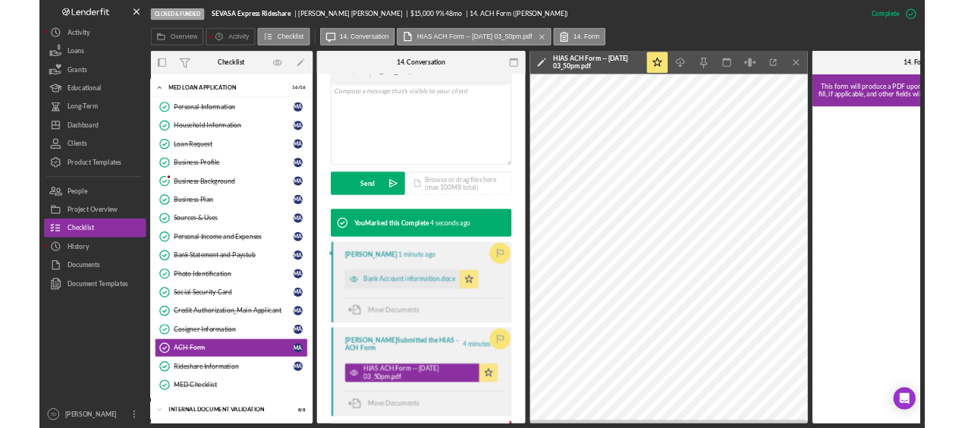
scroll to position [0, 165]
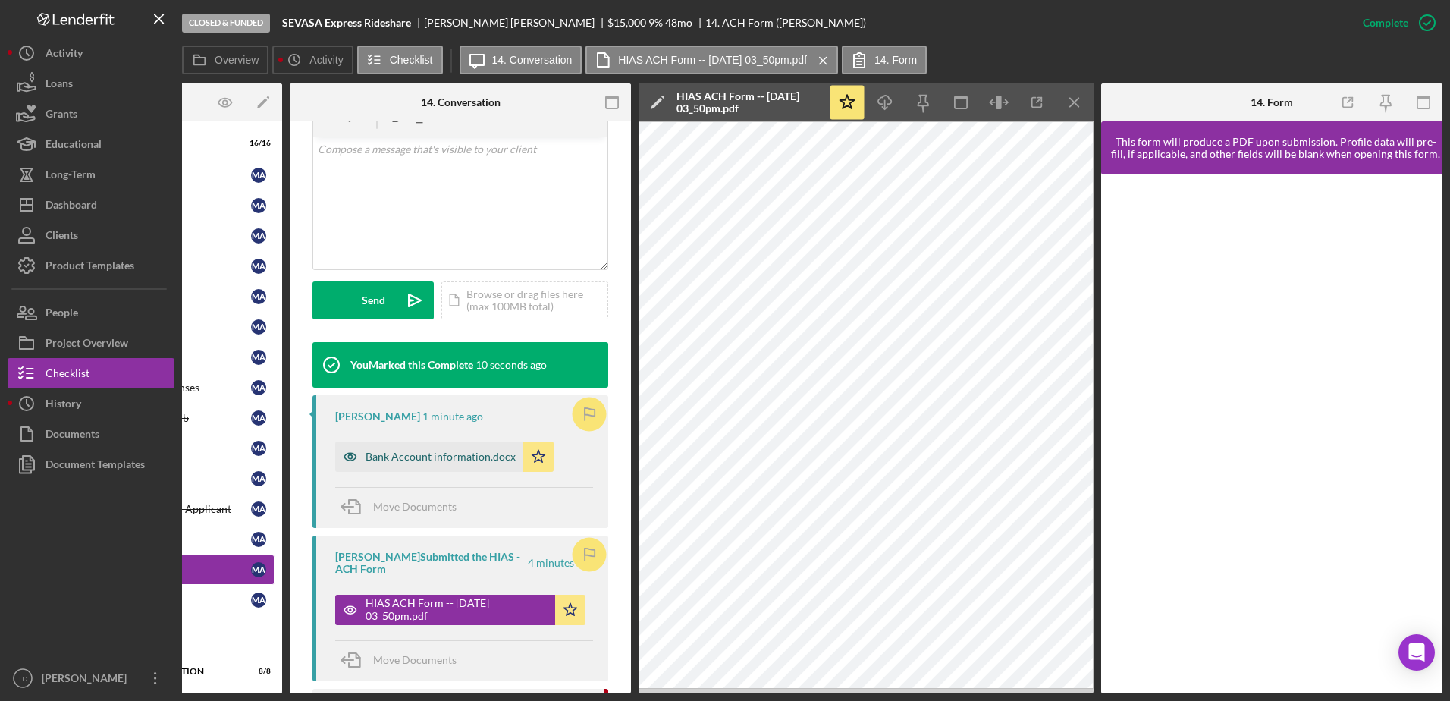
click at [441, 456] on div "Bank Account information.docx" at bounding box center [441, 457] width 150 height 12
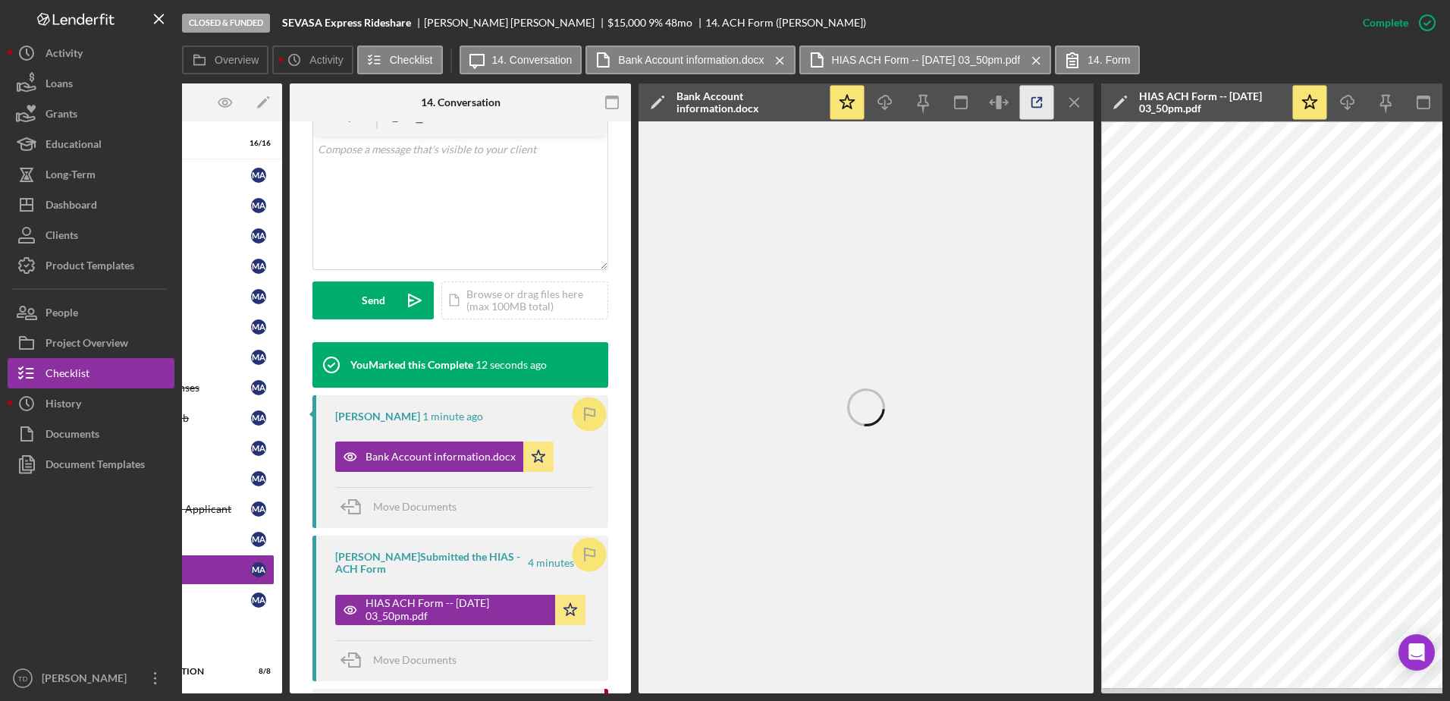
click at [1035, 106] on icon "button" at bounding box center [1037, 103] width 34 height 34
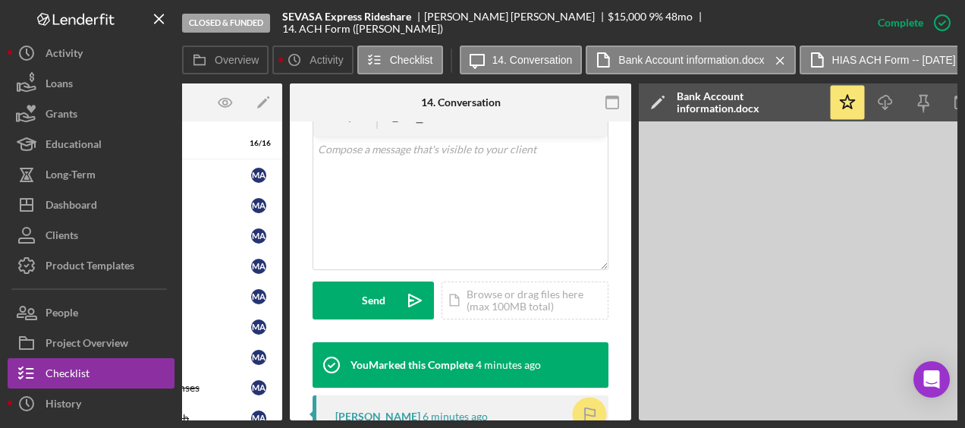
scroll to position [302, 0]
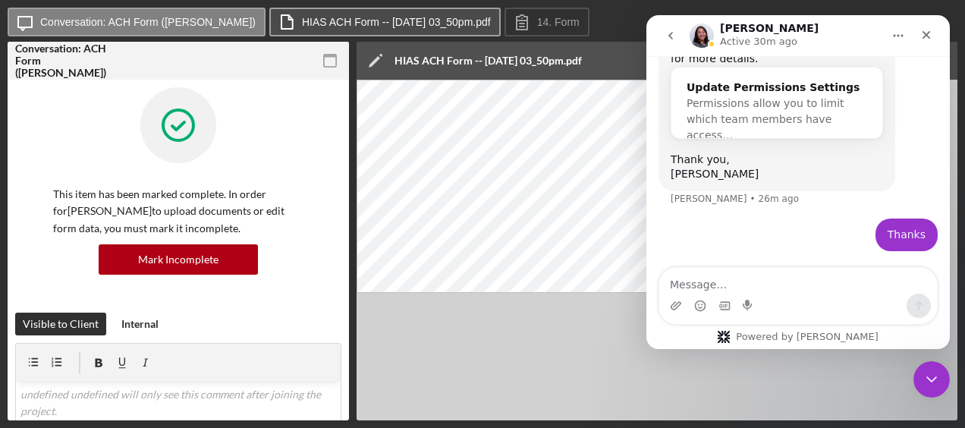
scroll to position [1520, 0]
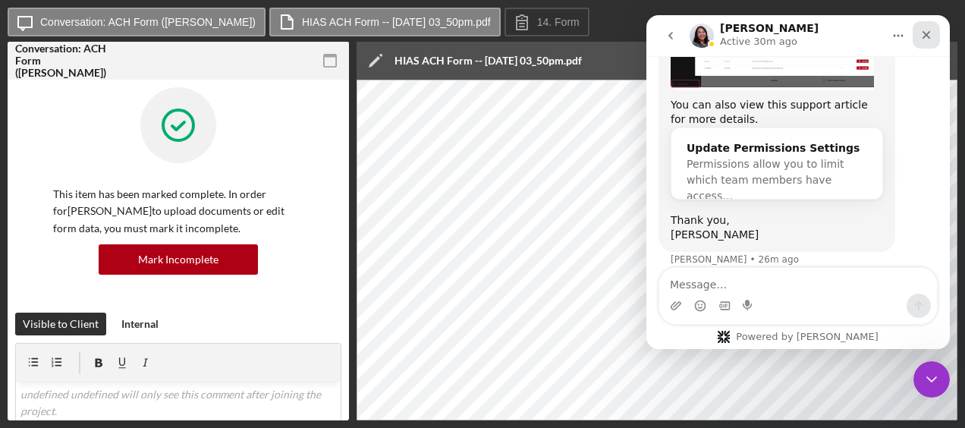
click at [923, 33] on icon "Close" at bounding box center [926, 35] width 12 height 12
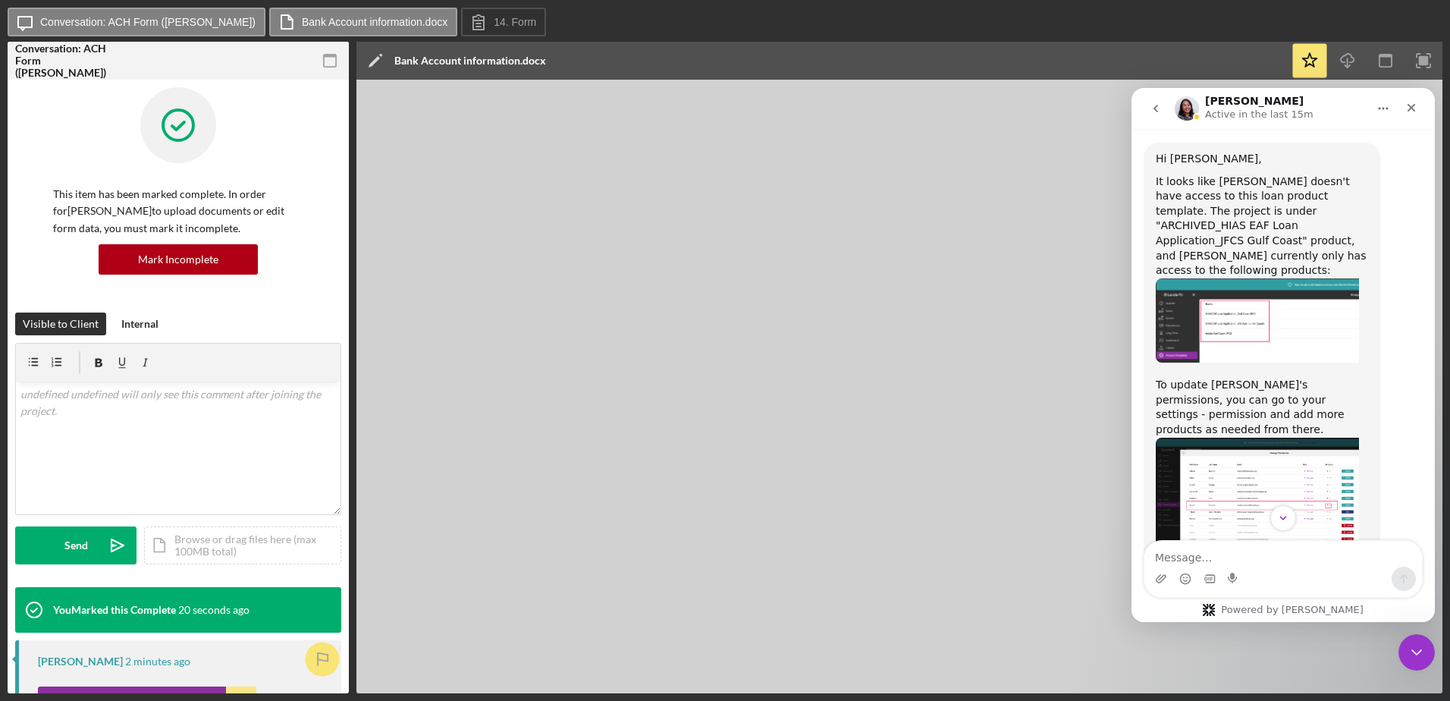
scroll to position [1130, 0]
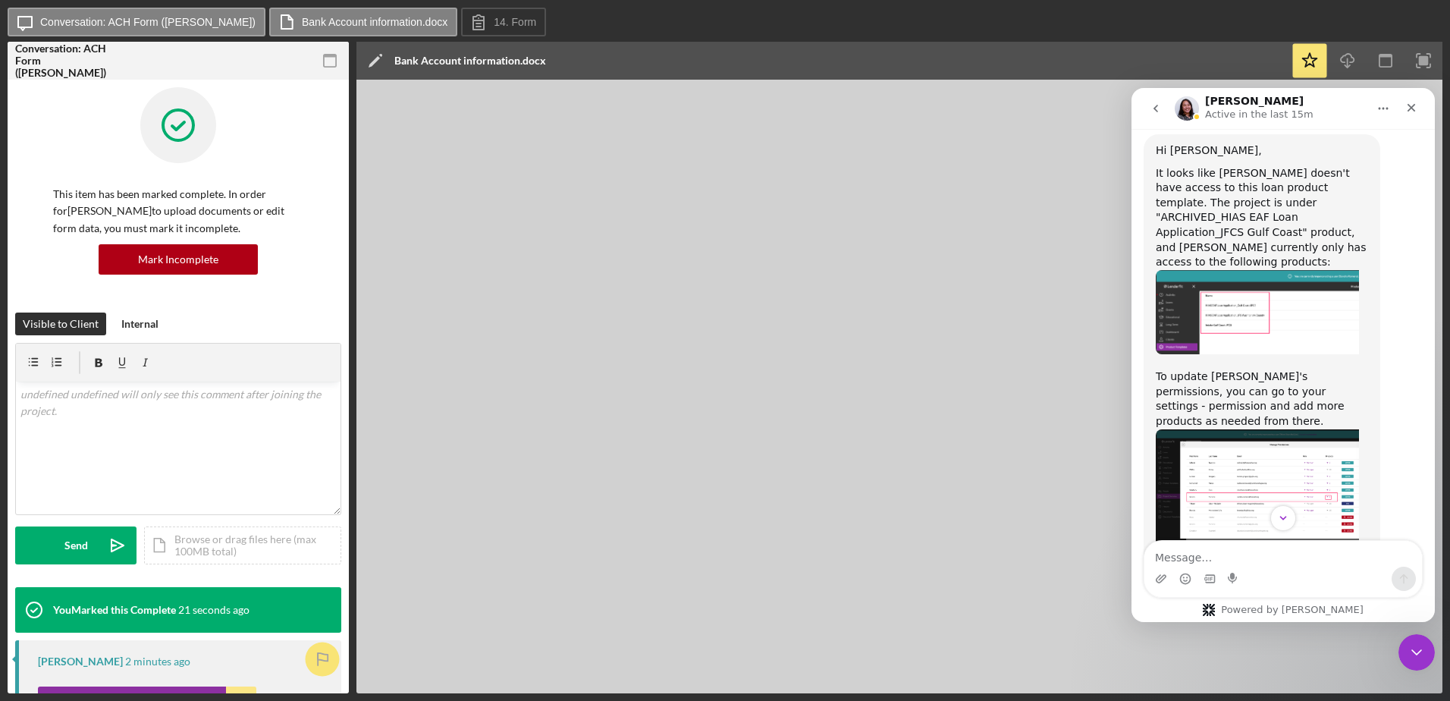
click at [1315, 564] on textarea "Message…" at bounding box center [1284, 554] width 278 height 26
type textarea "Thanks"
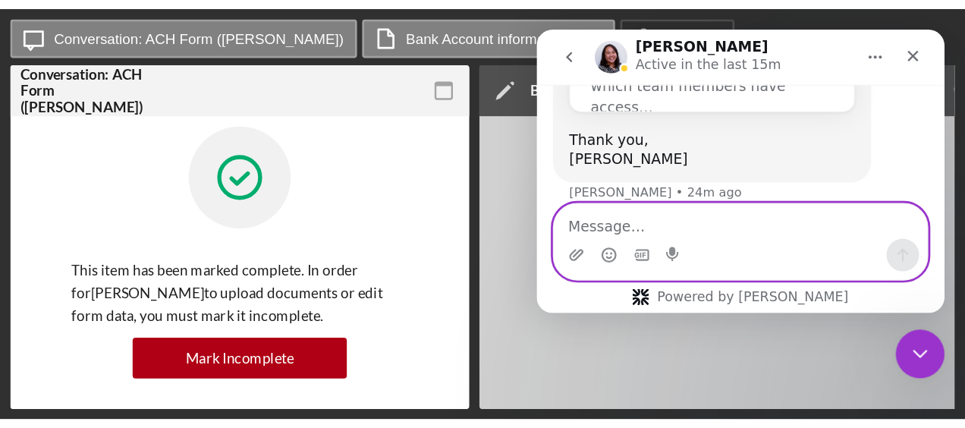
scroll to position [1520, 0]
